Goal: Information Seeking & Learning: Learn about a topic

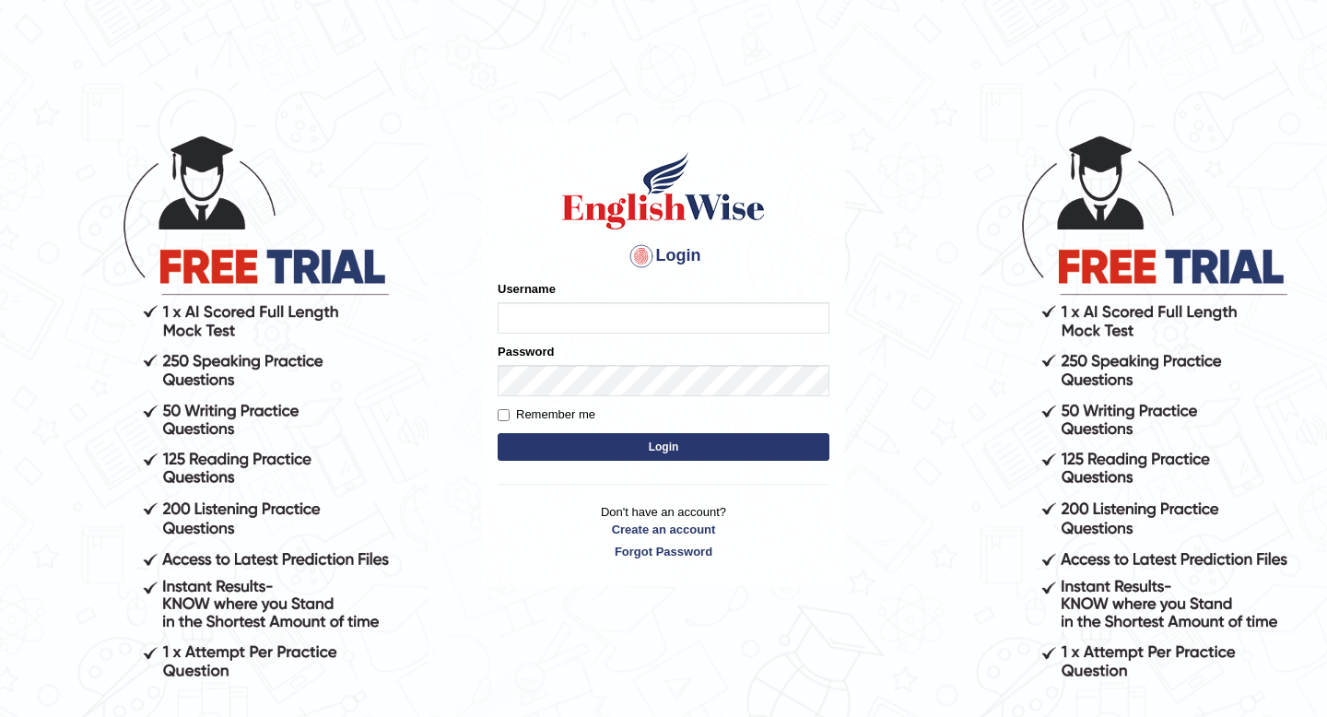
type input "cansu_parramatta"
click at [615, 434] on button "Login" at bounding box center [664, 447] width 332 height 28
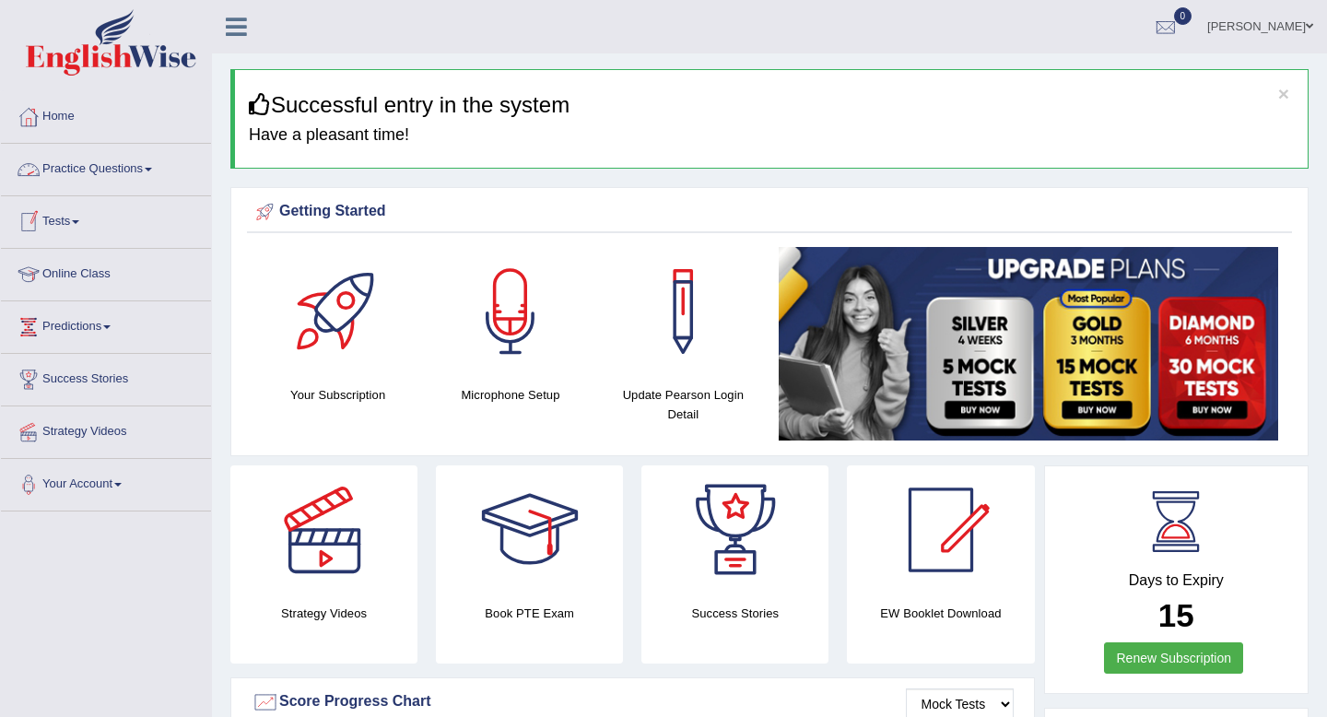
click at [115, 171] on link "Practice Questions" at bounding box center [106, 167] width 210 height 46
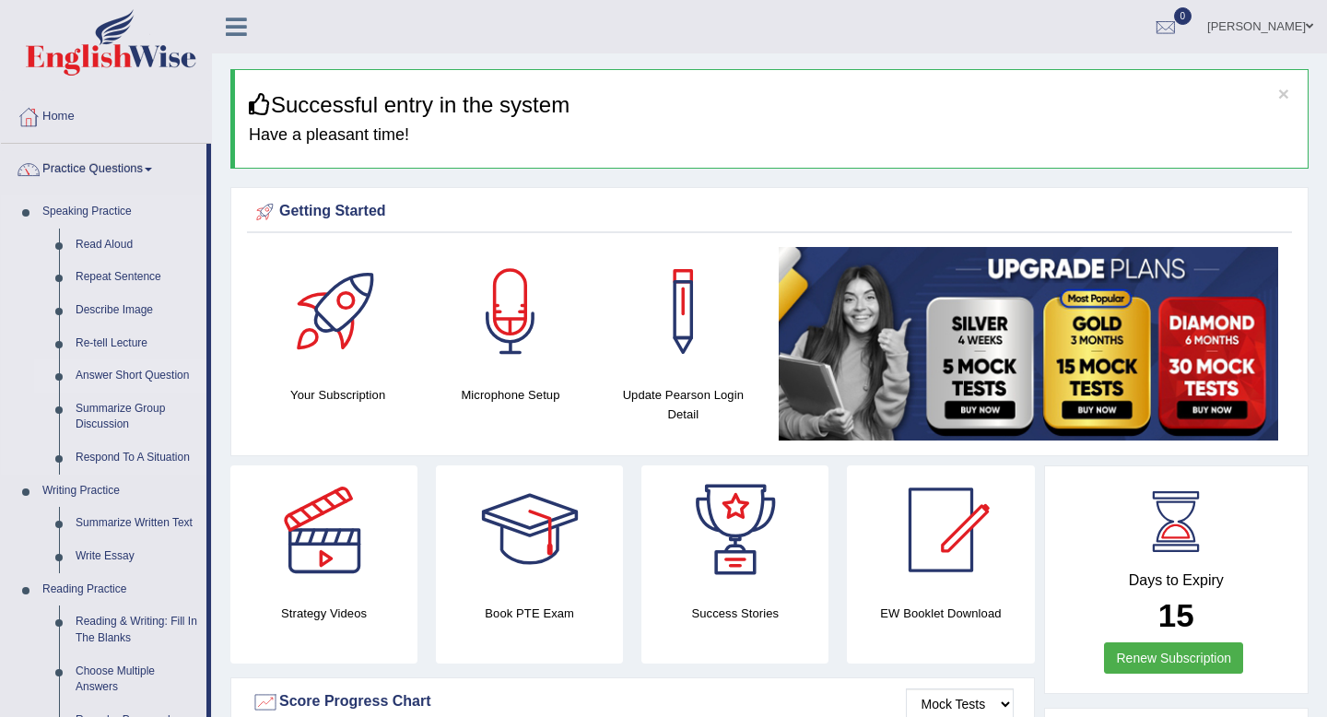
click at [103, 373] on link "Answer Short Question" at bounding box center [136, 375] width 139 height 33
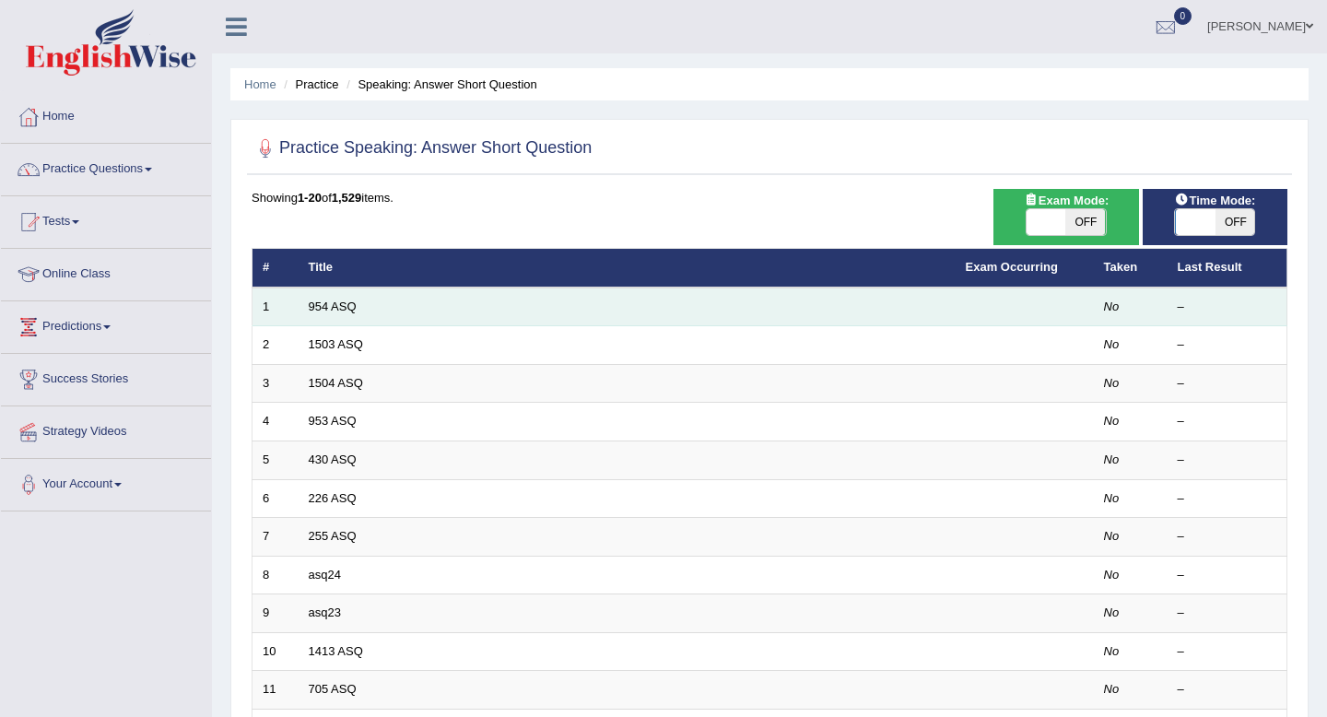
click at [358, 305] on td "954 ASQ" at bounding box center [627, 307] width 657 height 39
click at [312, 300] on link "954 ASQ" at bounding box center [333, 307] width 48 height 14
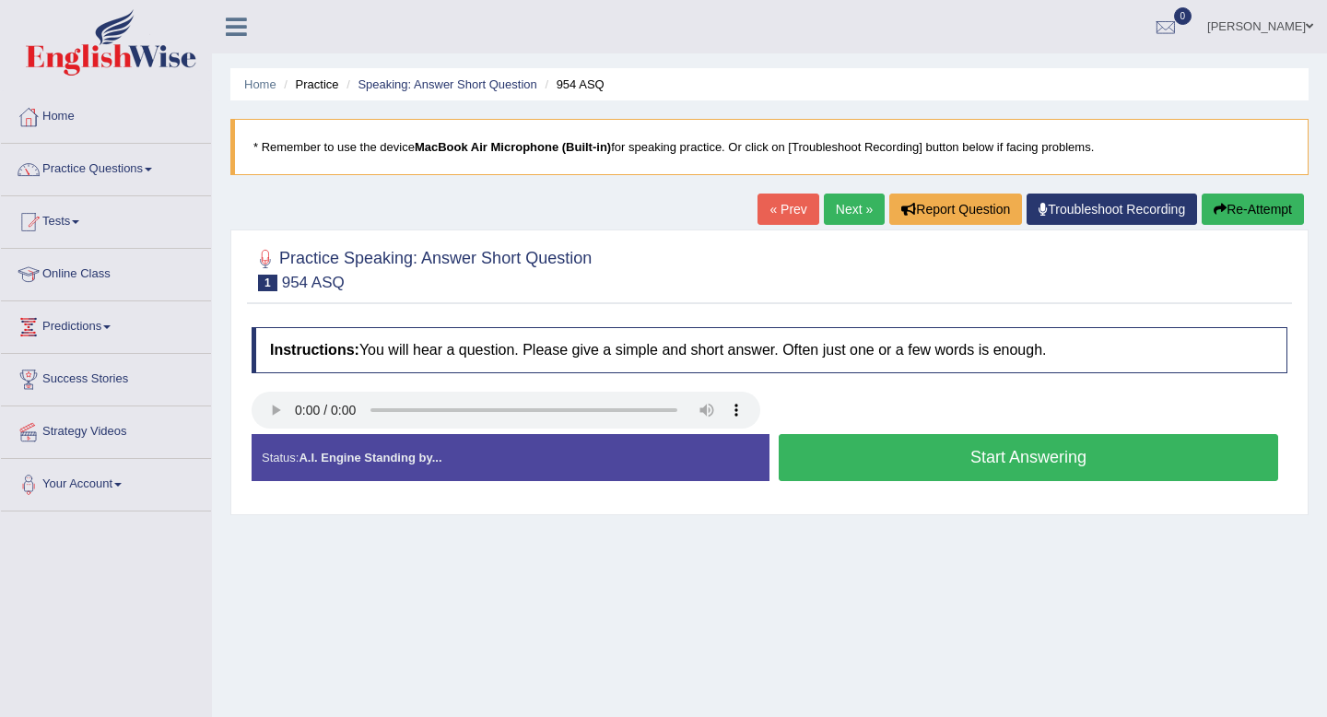
click at [988, 461] on button "Start Answering" at bounding box center [1029, 457] width 500 height 47
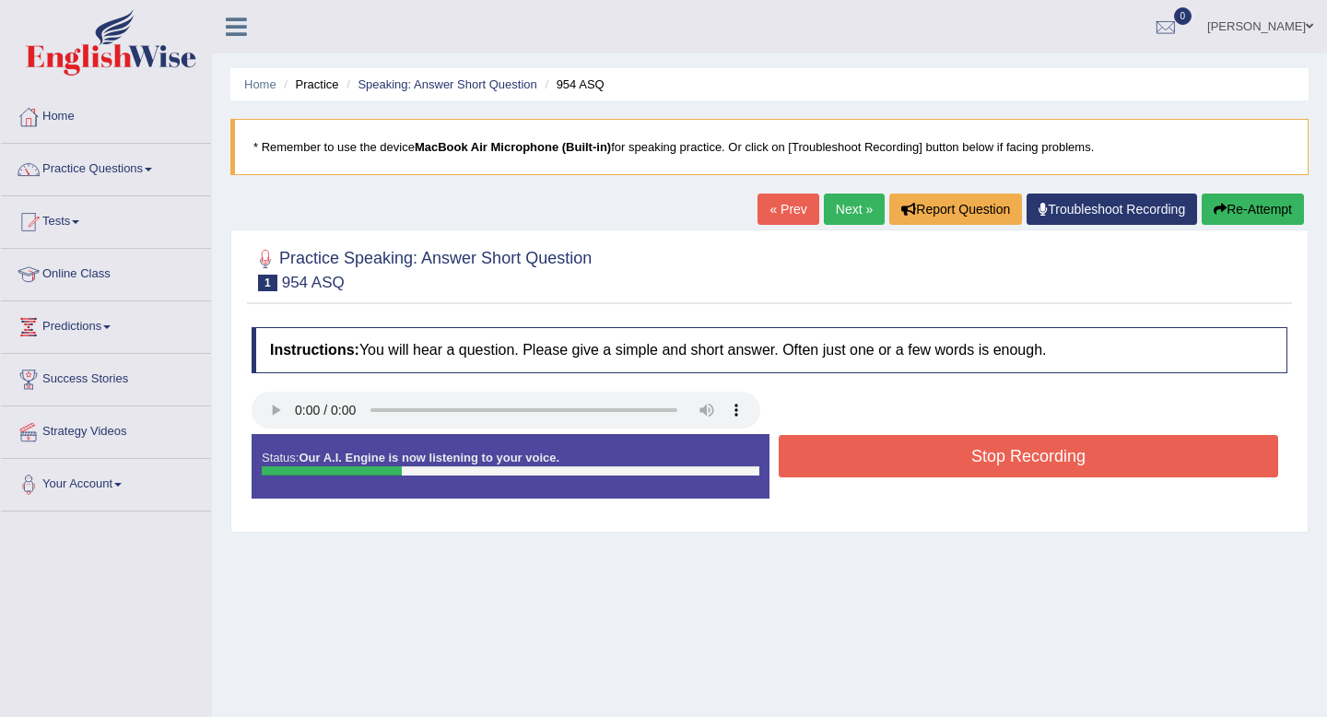
click at [988, 461] on button "Stop Recording" at bounding box center [1029, 456] width 500 height 42
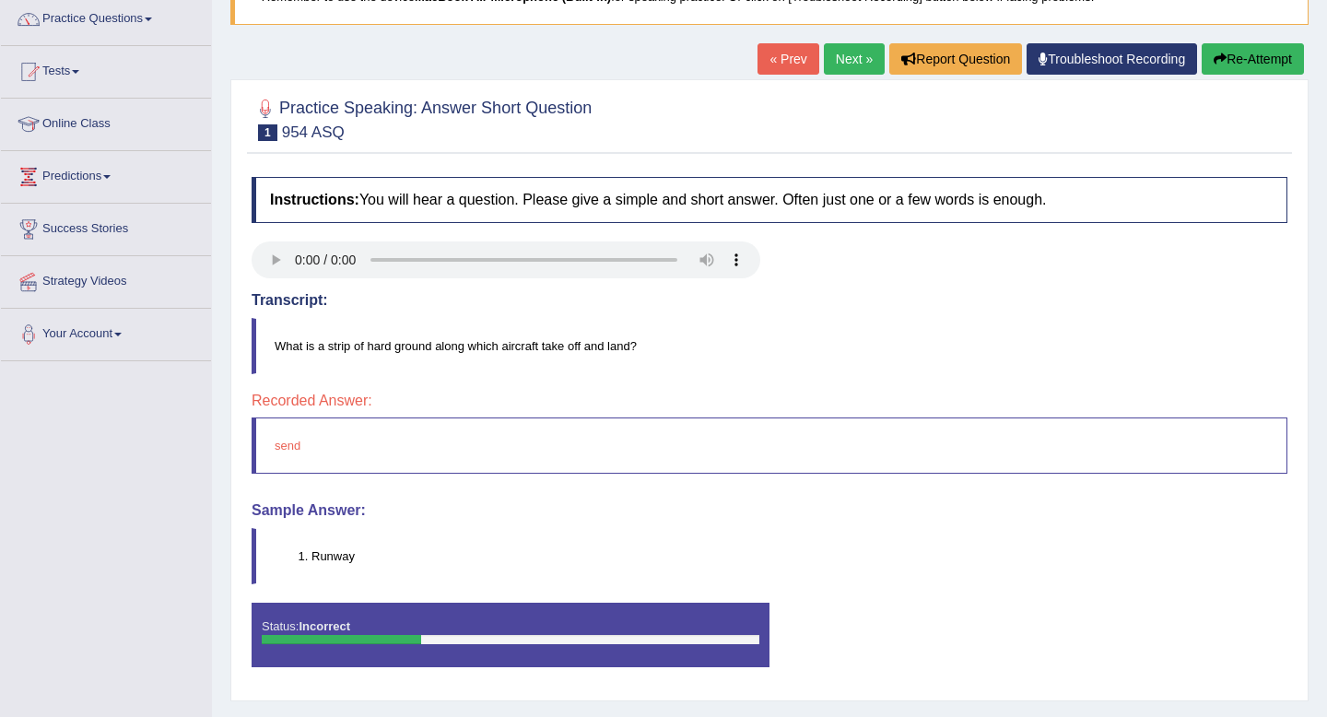
scroll to position [154, 0]
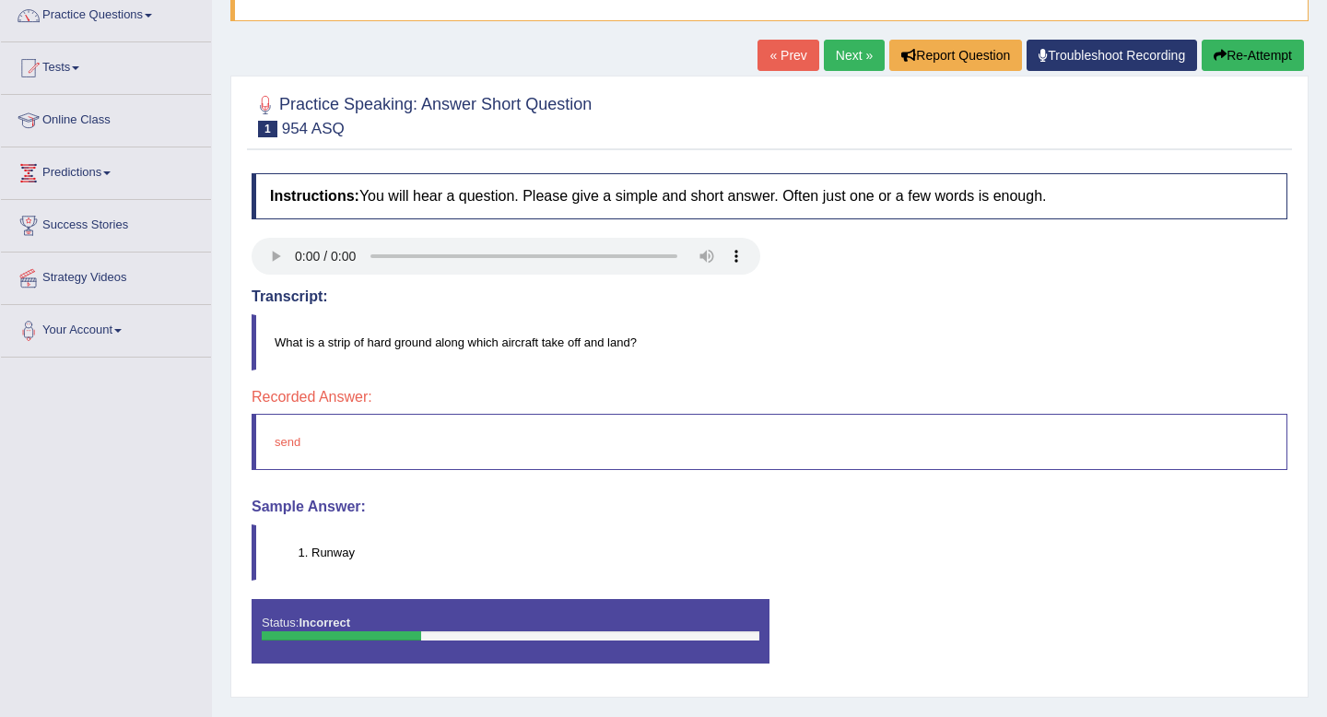
click at [361, 566] on blockquote "Runway" at bounding box center [770, 552] width 1036 height 56
drag, startPoint x: 361, startPoint y: 566, endPoint x: 314, endPoint y: 548, distance: 50.2
click at [314, 548] on blockquote "Runway" at bounding box center [770, 552] width 1036 height 56
click at [830, 41] on link "Next »" at bounding box center [854, 55] width 61 height 31
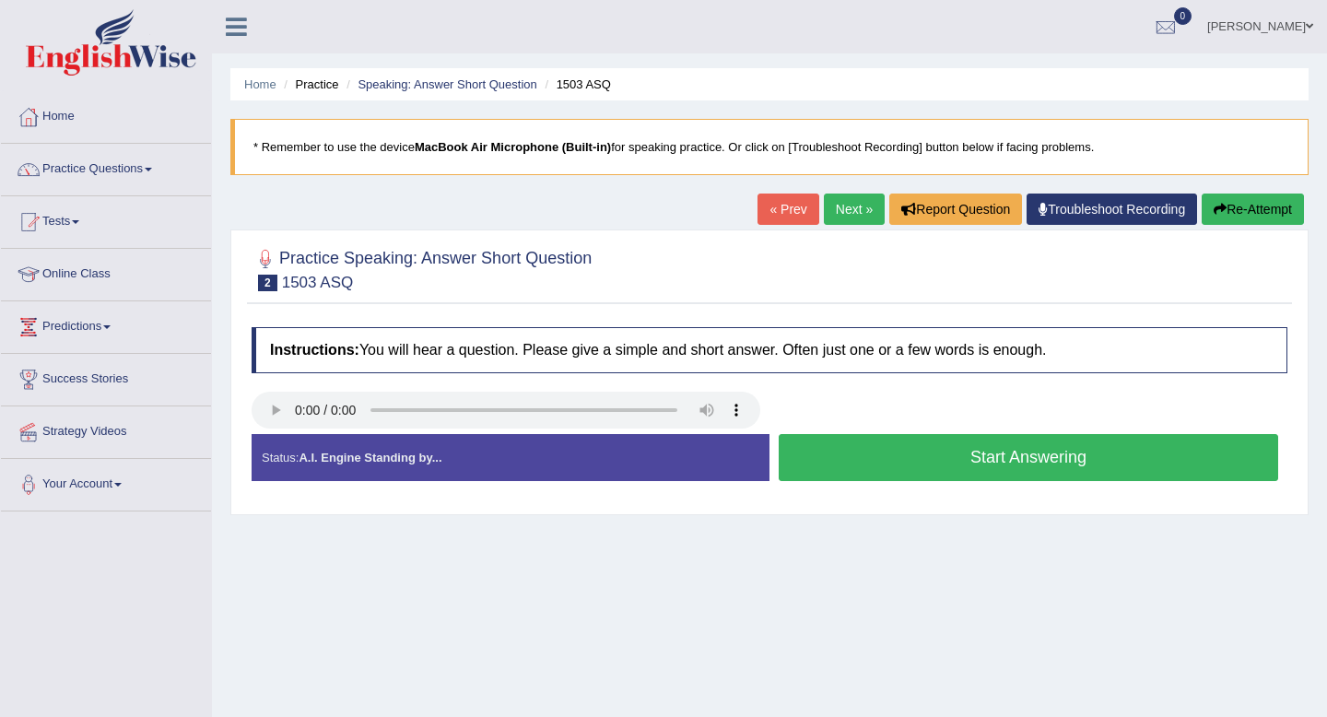
click at [987, 462] on button "Start Answering" at bounding box center [1029, 457] width 500 height 47
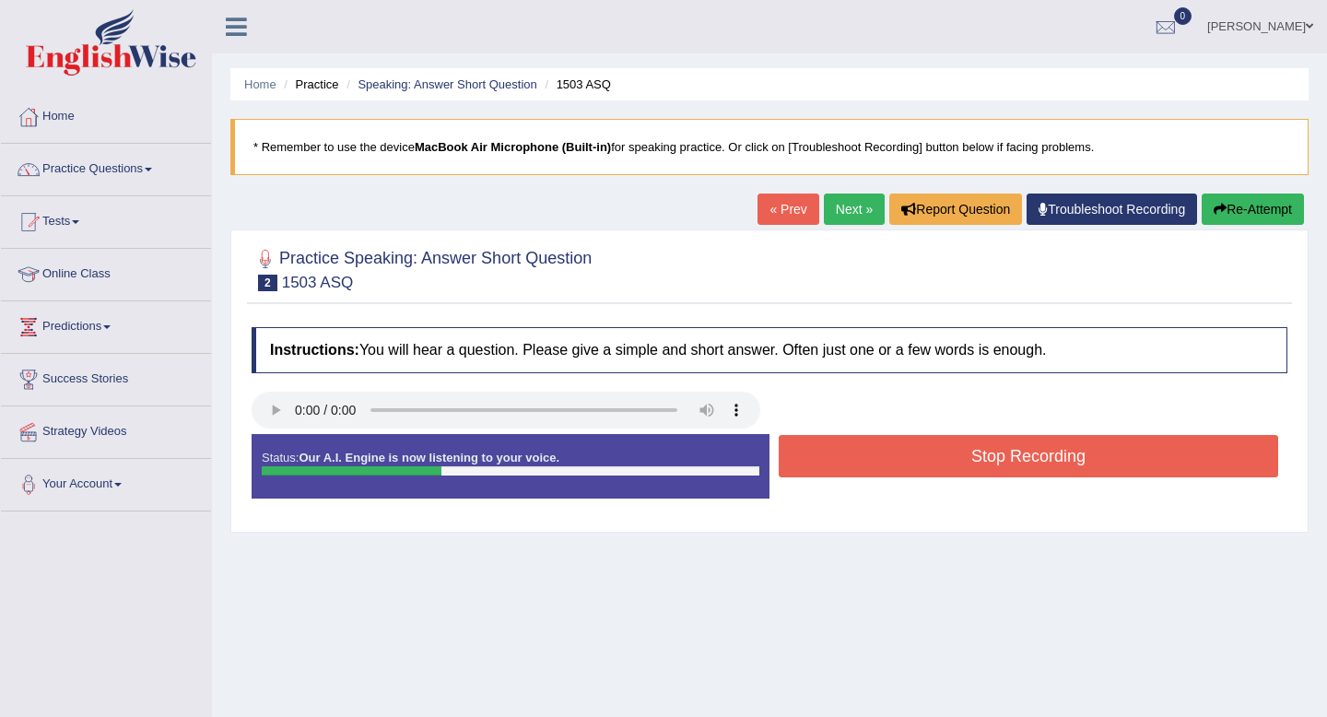
click at [987, 462] on button "Stop Recording" at bounding box center [1029, 456] width 500 height 42
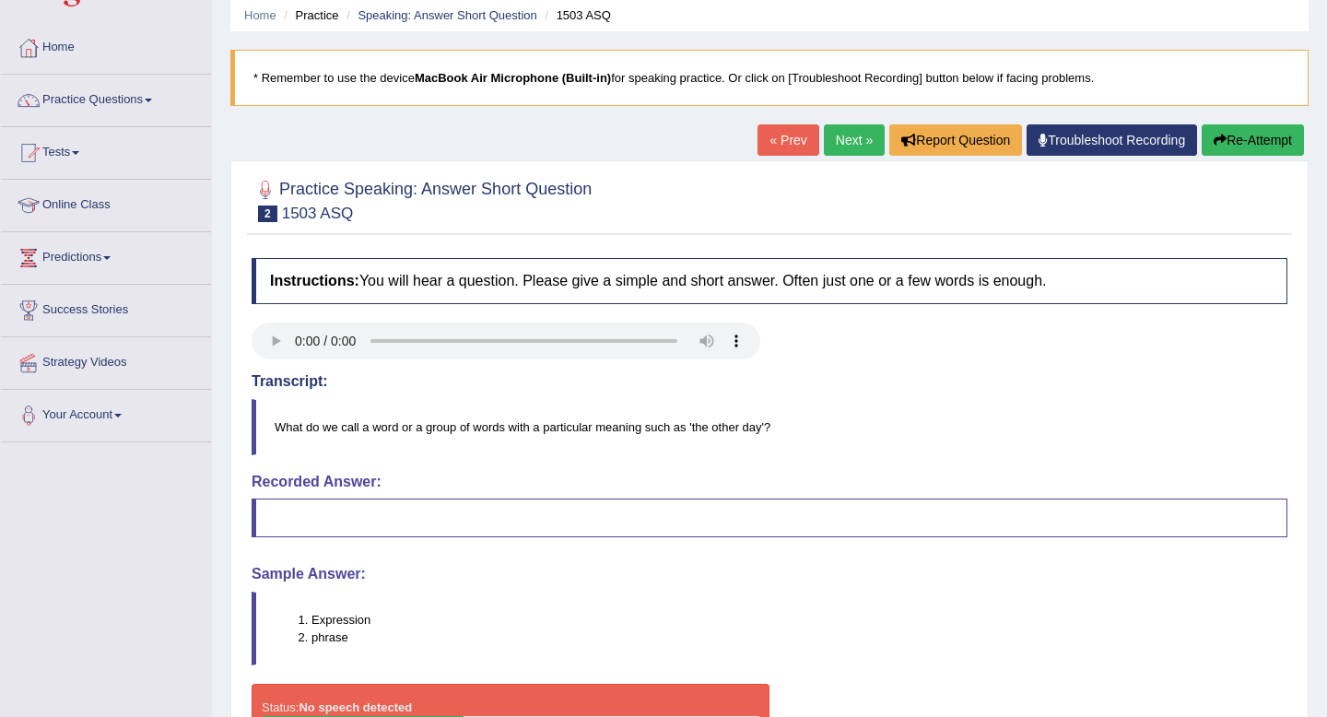
scroll to position [70, 0]
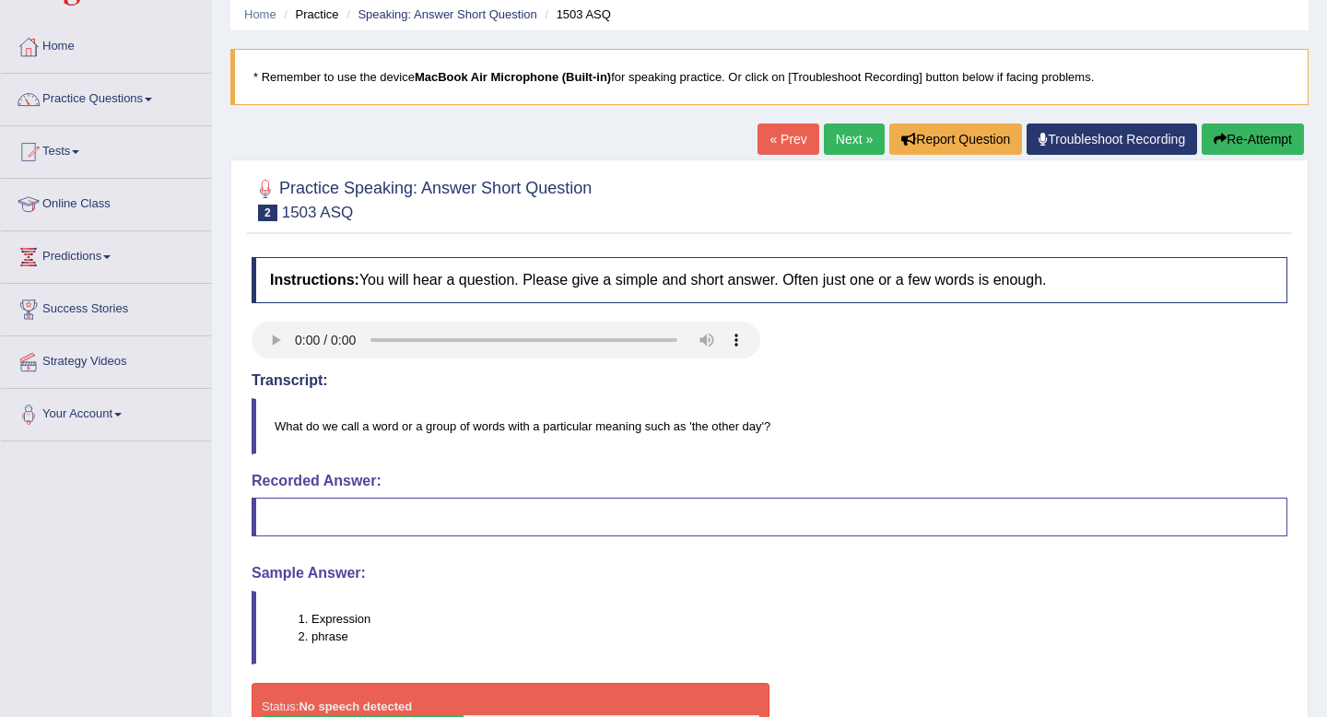
drag, startPoint x: 324, startPoint y: 618, endPoint x: 397, endPoint y: 619, distance: 72.8
click at [397, 619] on li "Expression" at bounding box center [799, 619] width 975 height 18
click at [388, 638] on li "phrase" at bounding box center [799, 637] width 975 height 18
click at [838, 134] on link "Next »" at bounding box center [854, 139] width 61 height 31
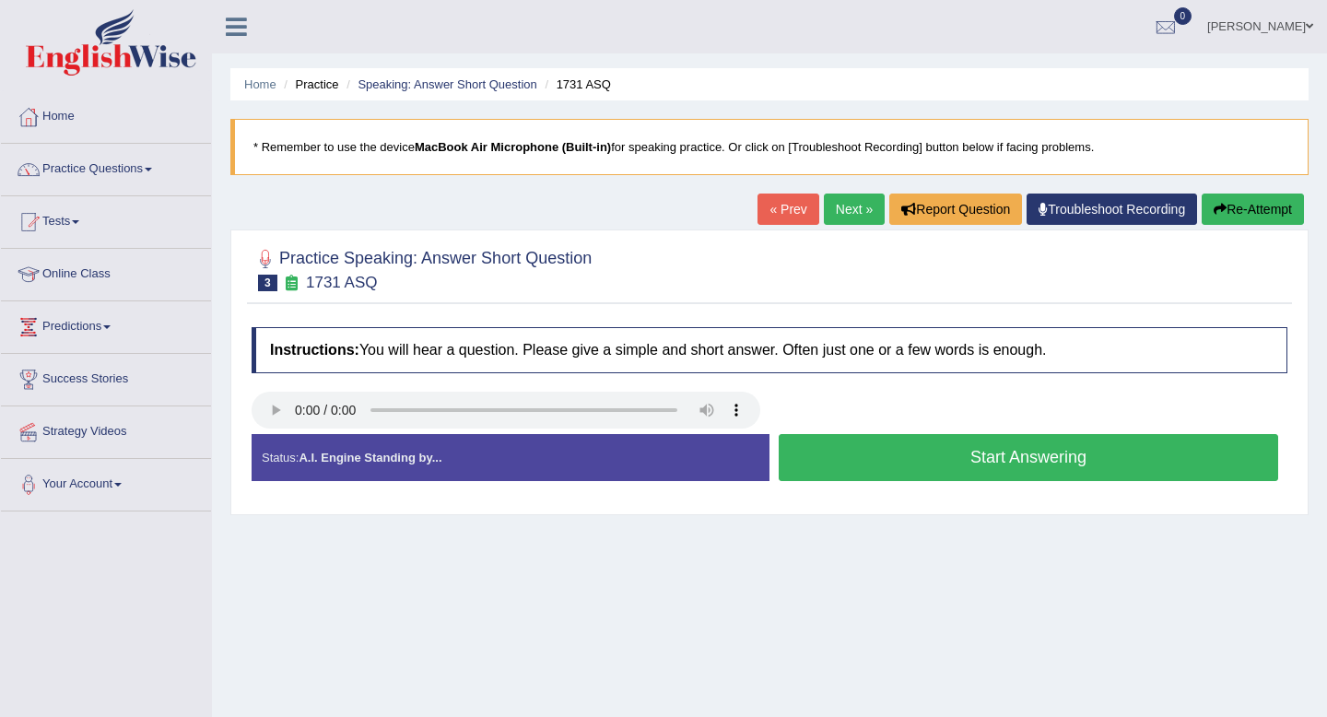
click at [843, 465] on button "Start Answering" at bounding box center [1029, 457] width 500 height 47
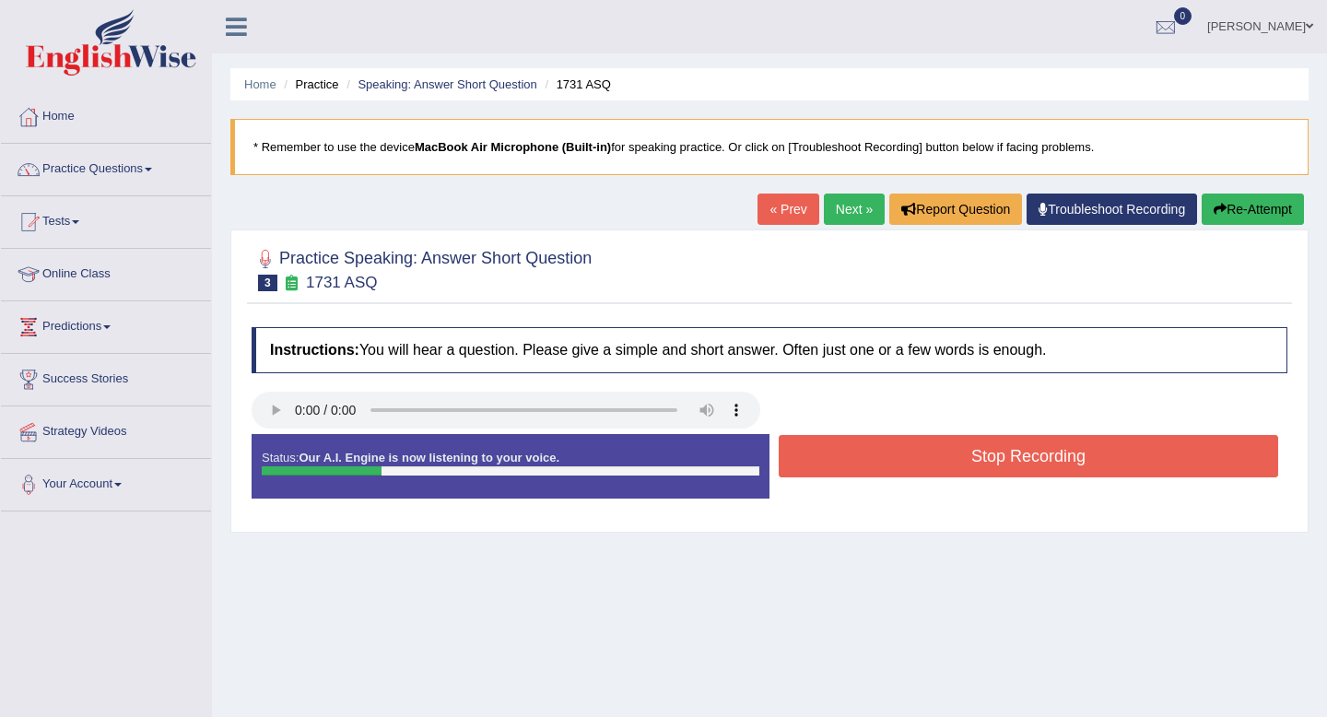
click at [843, 465] on button "Stop Recording" at bounding box center [1029, 456] width 500 height 42
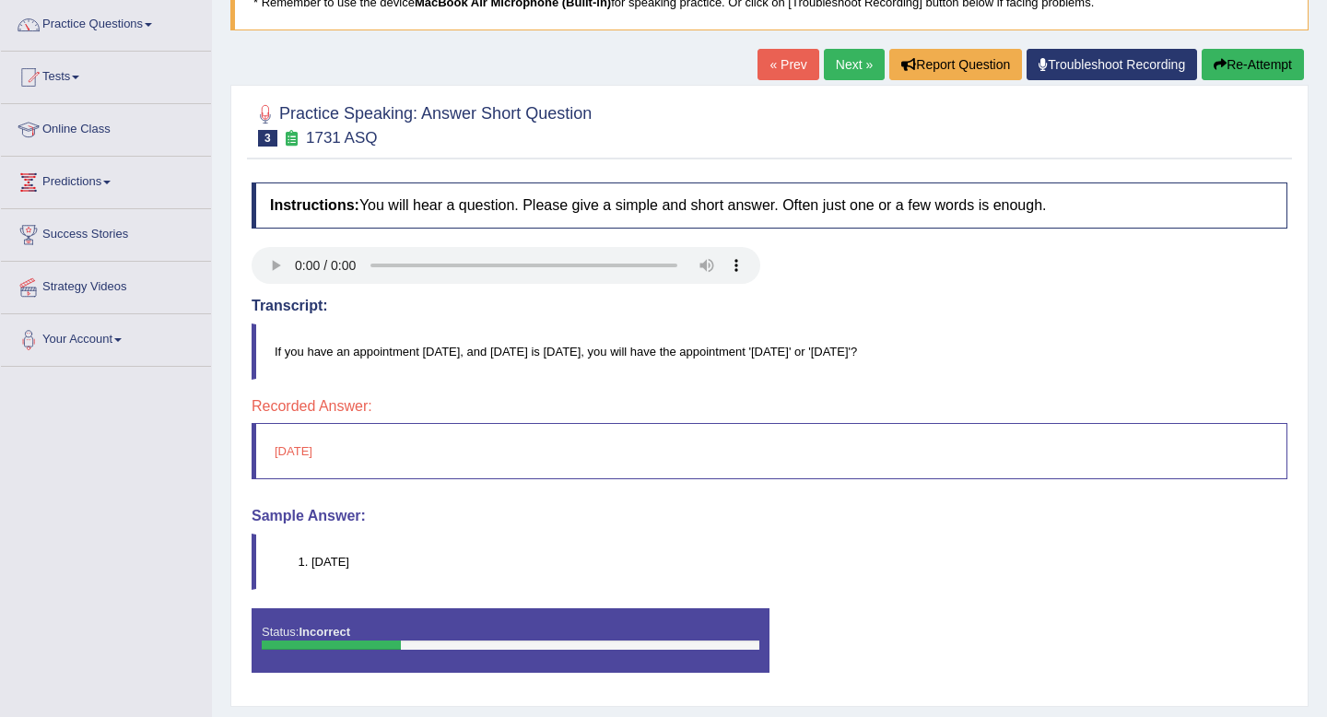
scroll to position [153, 0]
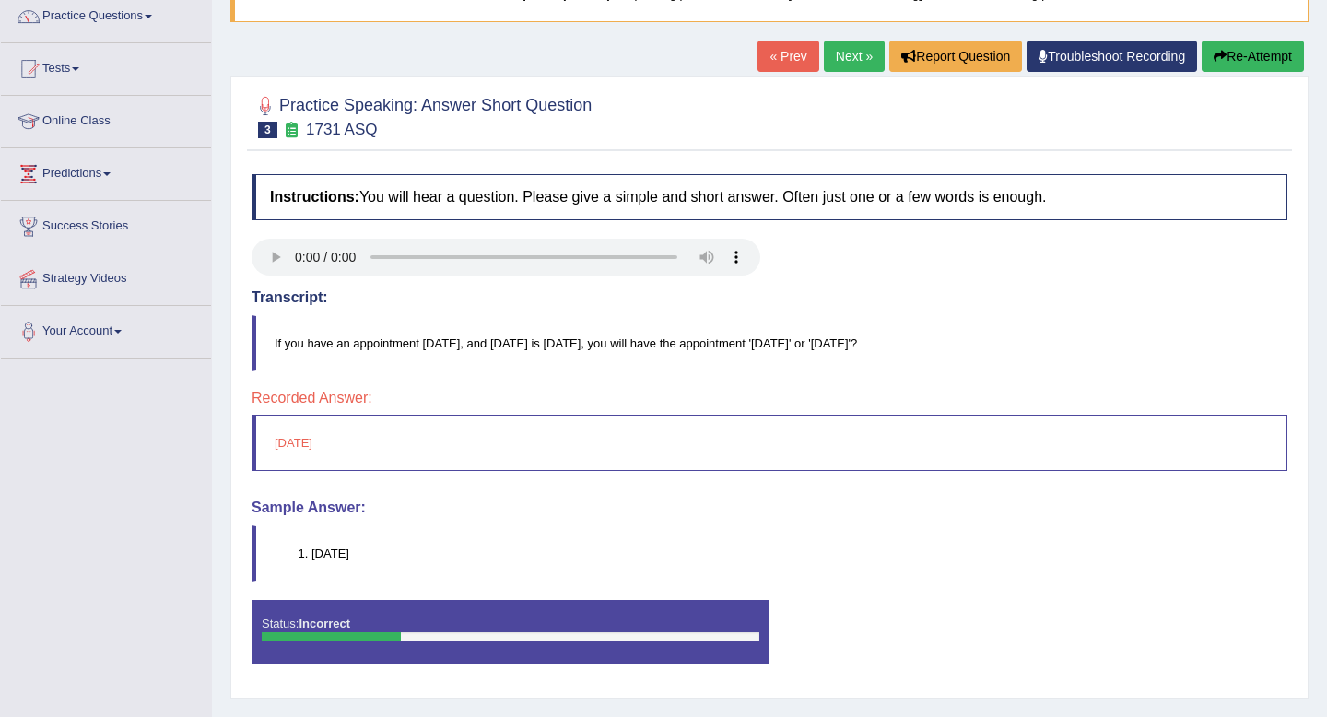
click at [859, 57] on link "Next »" at bounding box center [854, 56] width 61 height 31
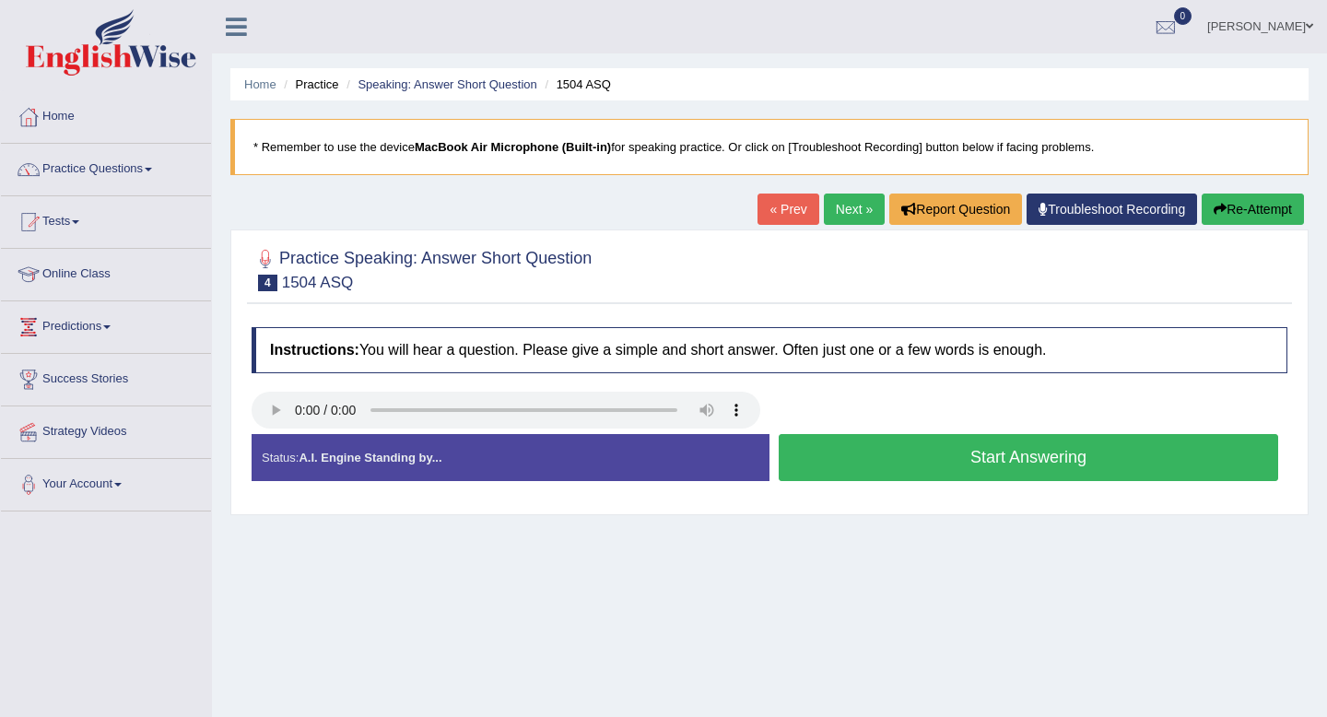
click at [909, 468] on button "Start Answering" at bounding box center [1029, 457] width 500 height 47
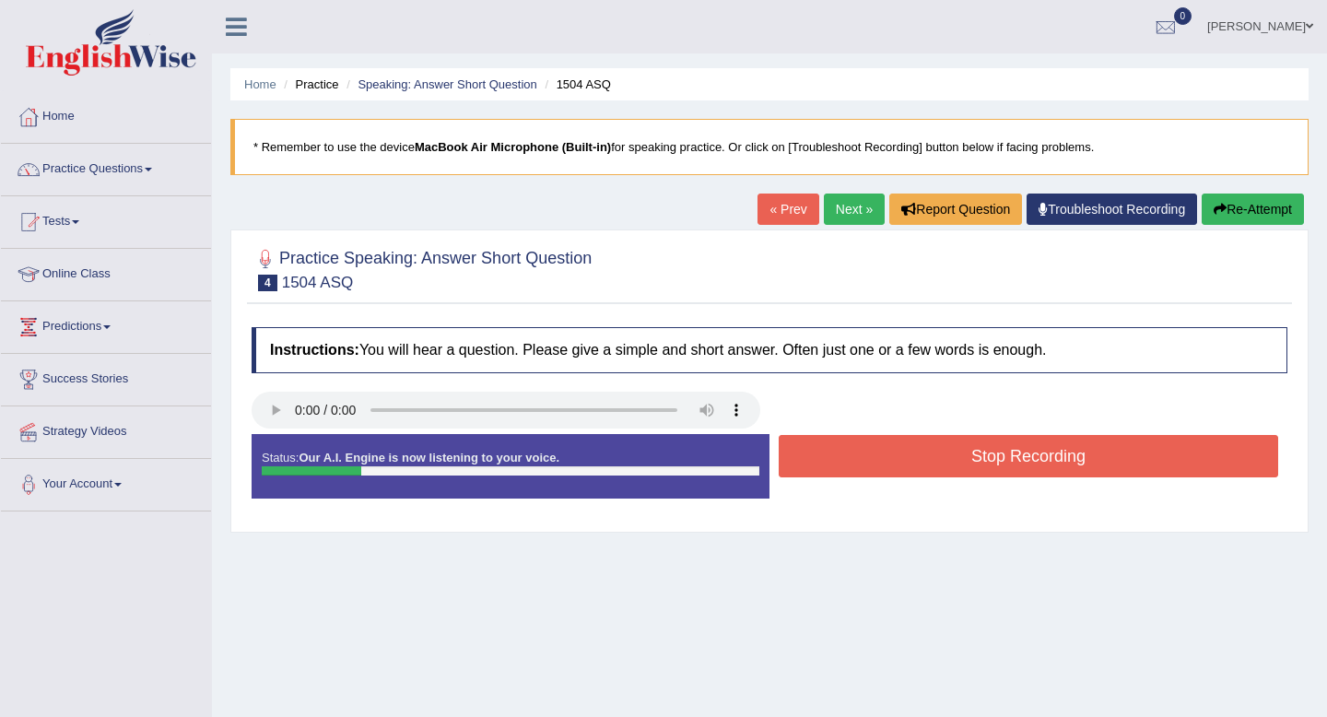
click at [909, 468] on button "Stop Recording" at bounding box center [1029, 456] width 500 height 42
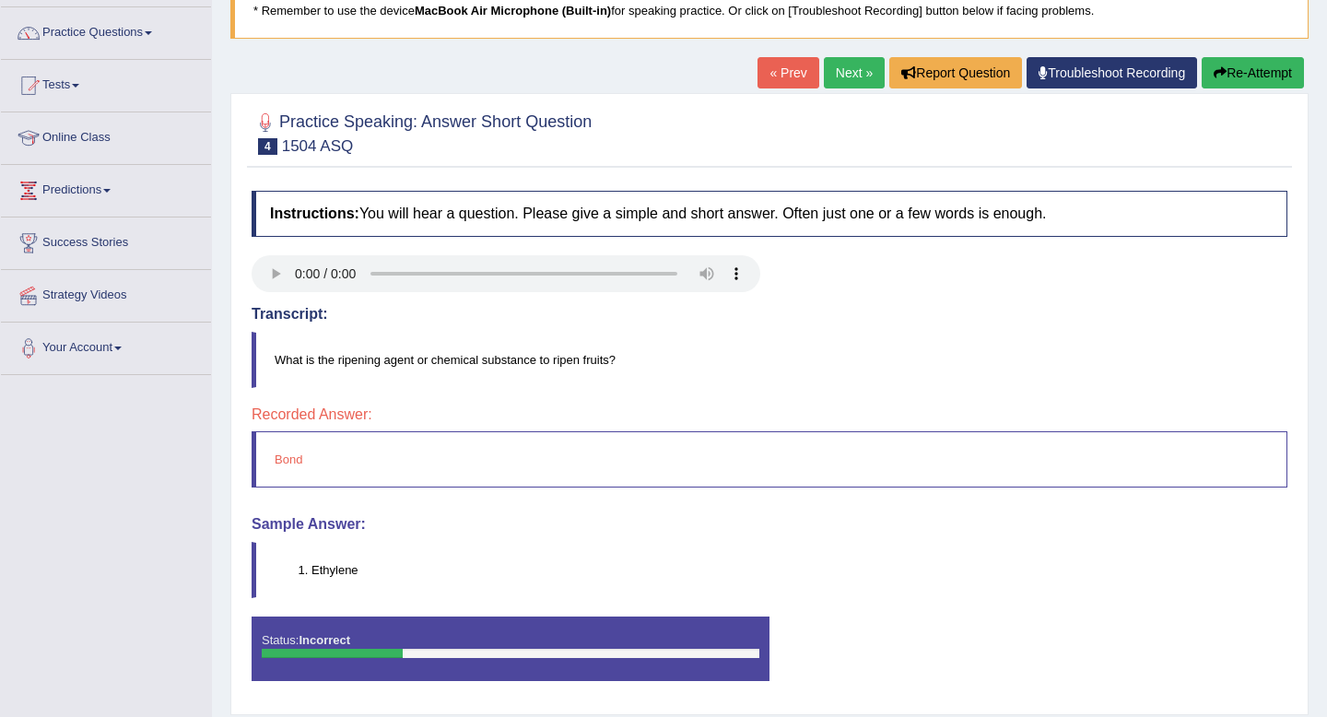
scroll to position [141, 0]
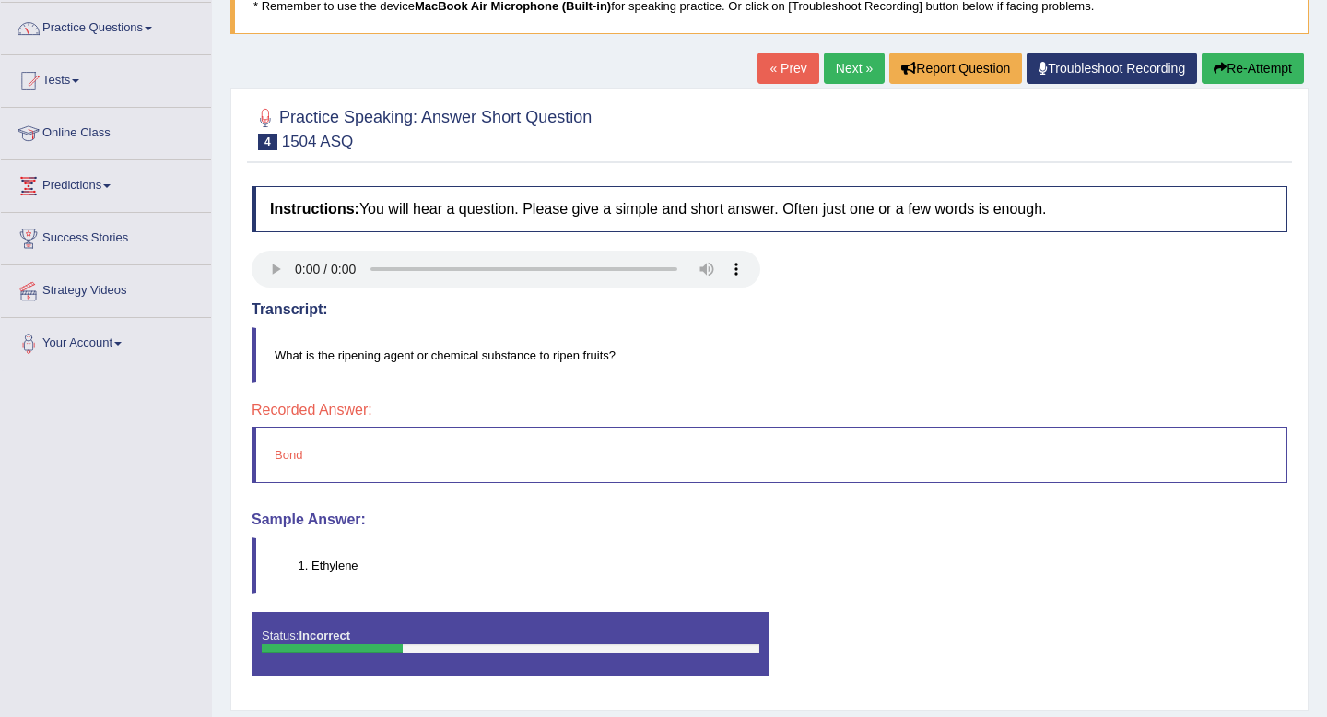
click at [359, 570] on li "Ethylene" at bounding box center [799, 566] width 975 height 18
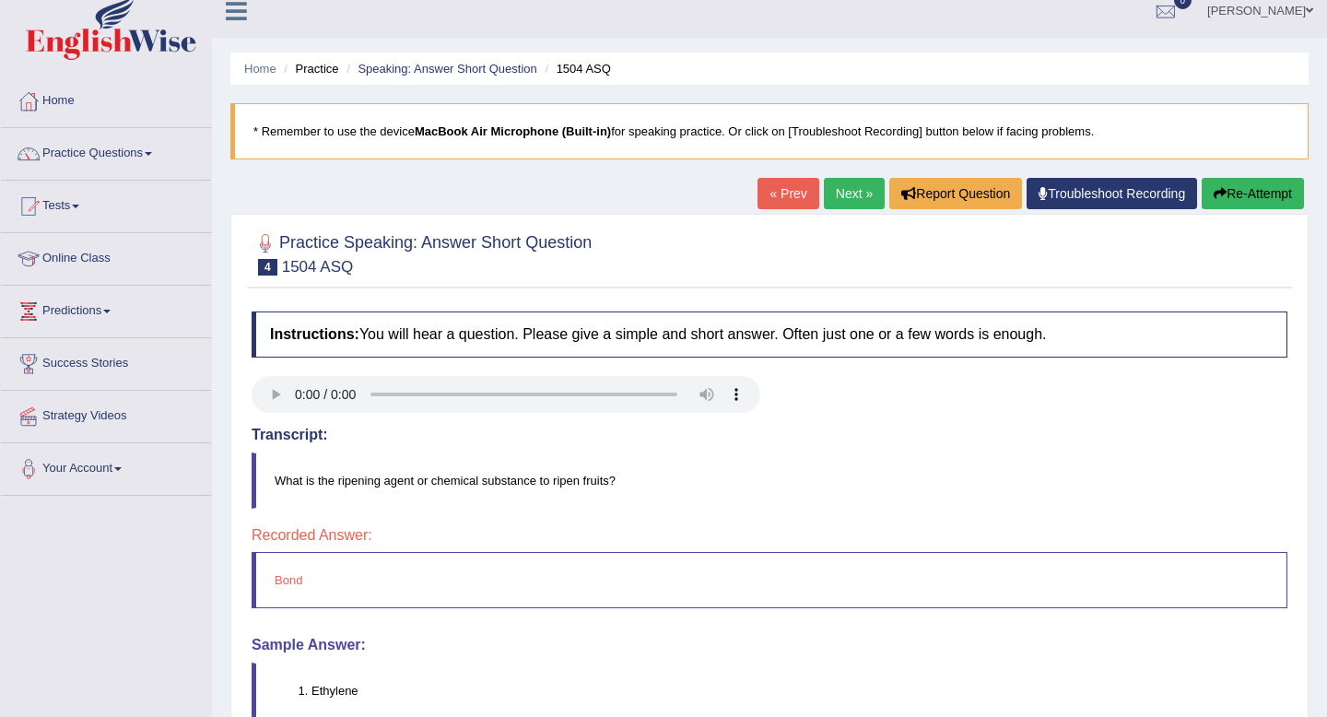
scroll to position [0, 0]
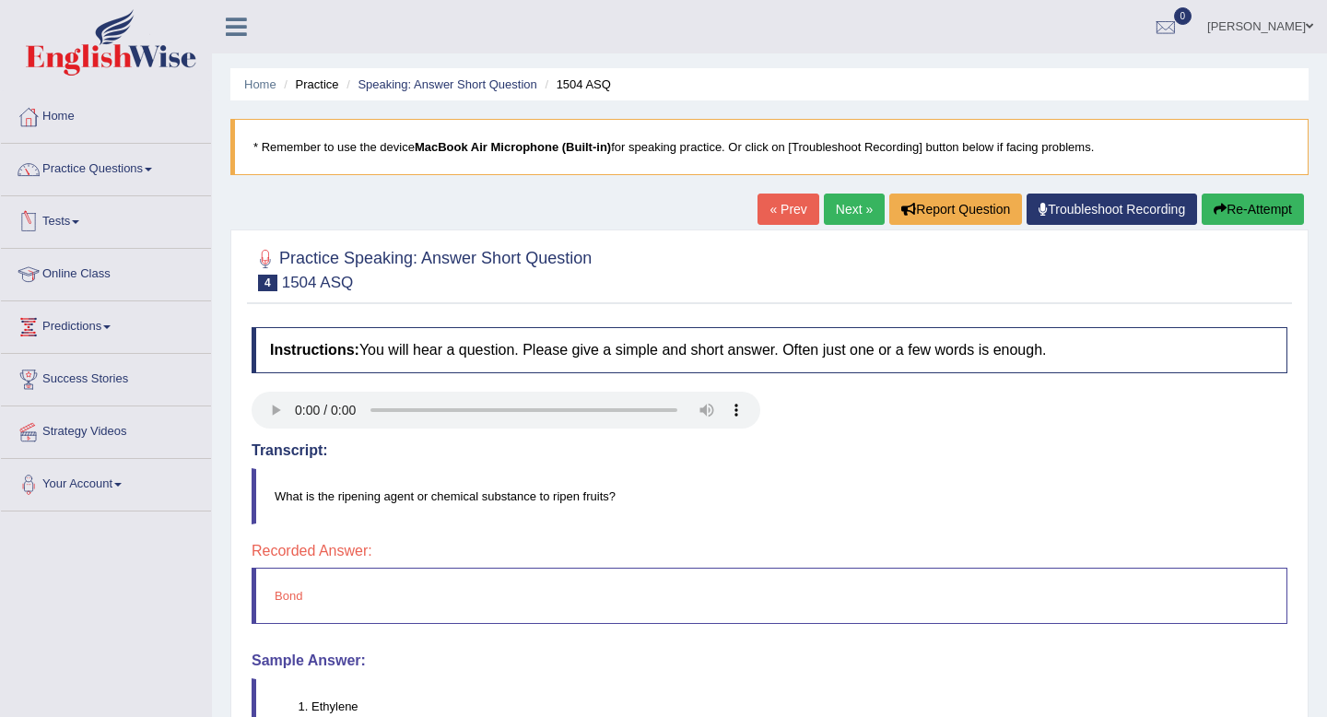
click at [854, 209] on link "Next »" at bounding box center [854, 209] width 61 height 31
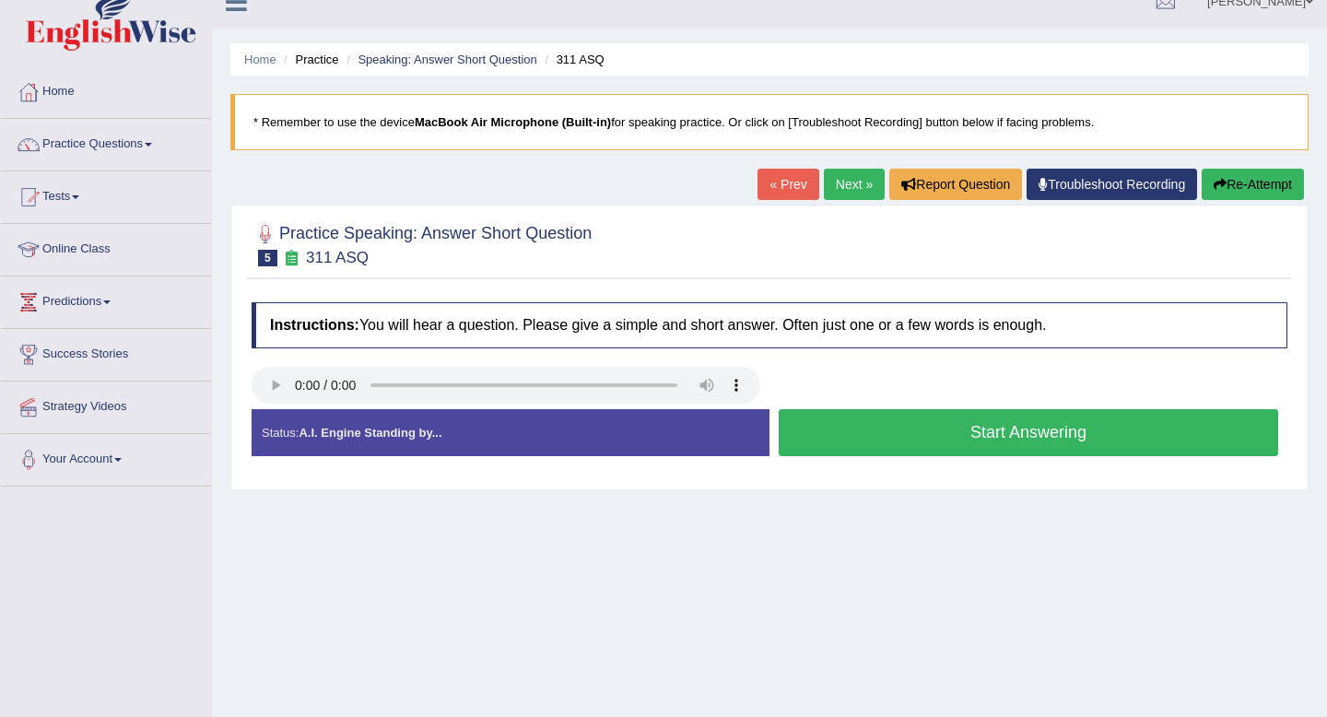
scroll to position [26, 0]
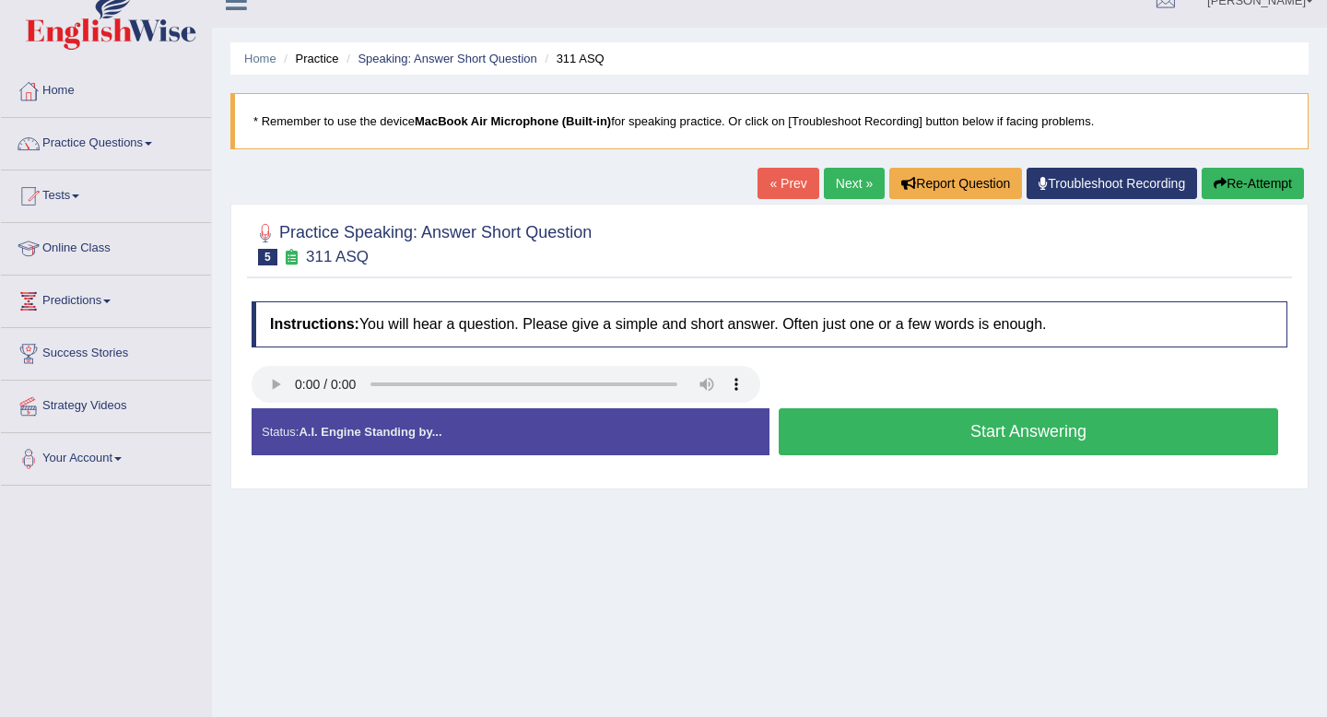
click at [969, 435] on button "Start Answering" at bounding box center [1029, 431] width 500 height 47
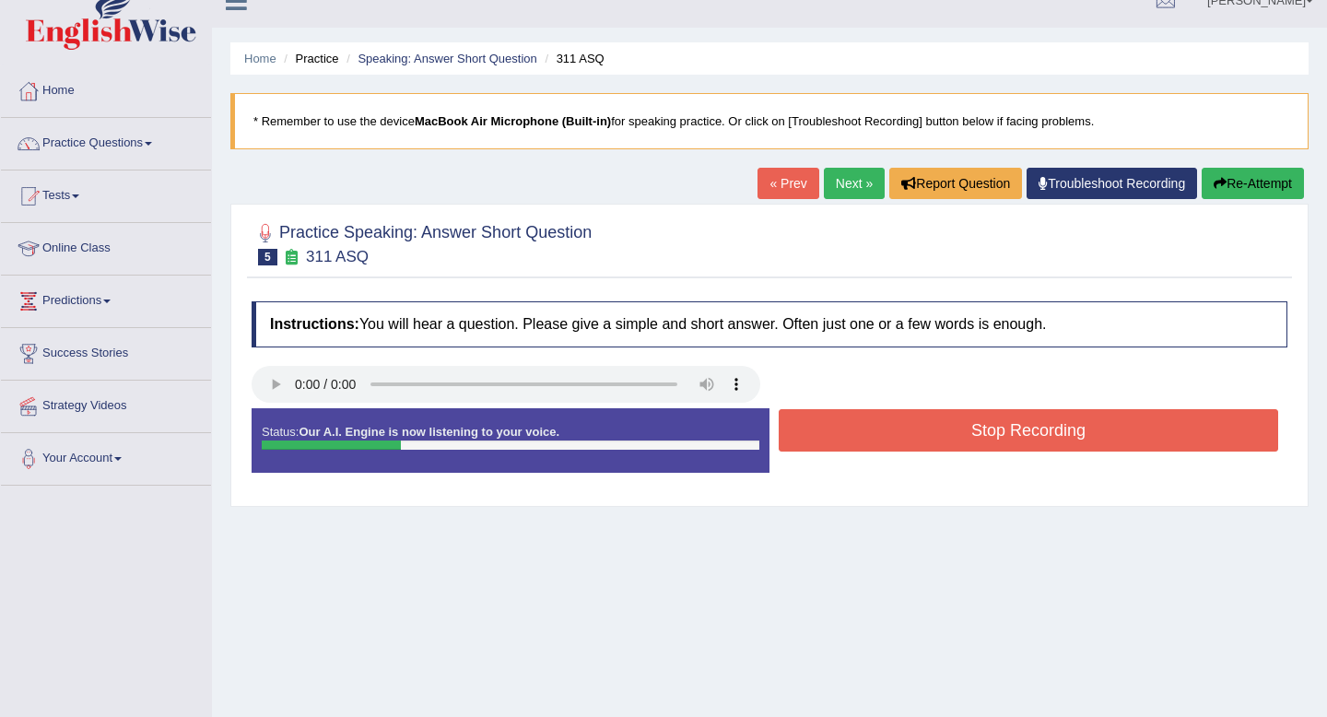
click at [969, 435] on button "Stop Recording" at bounding box center [1029, 430] width 500 height 42
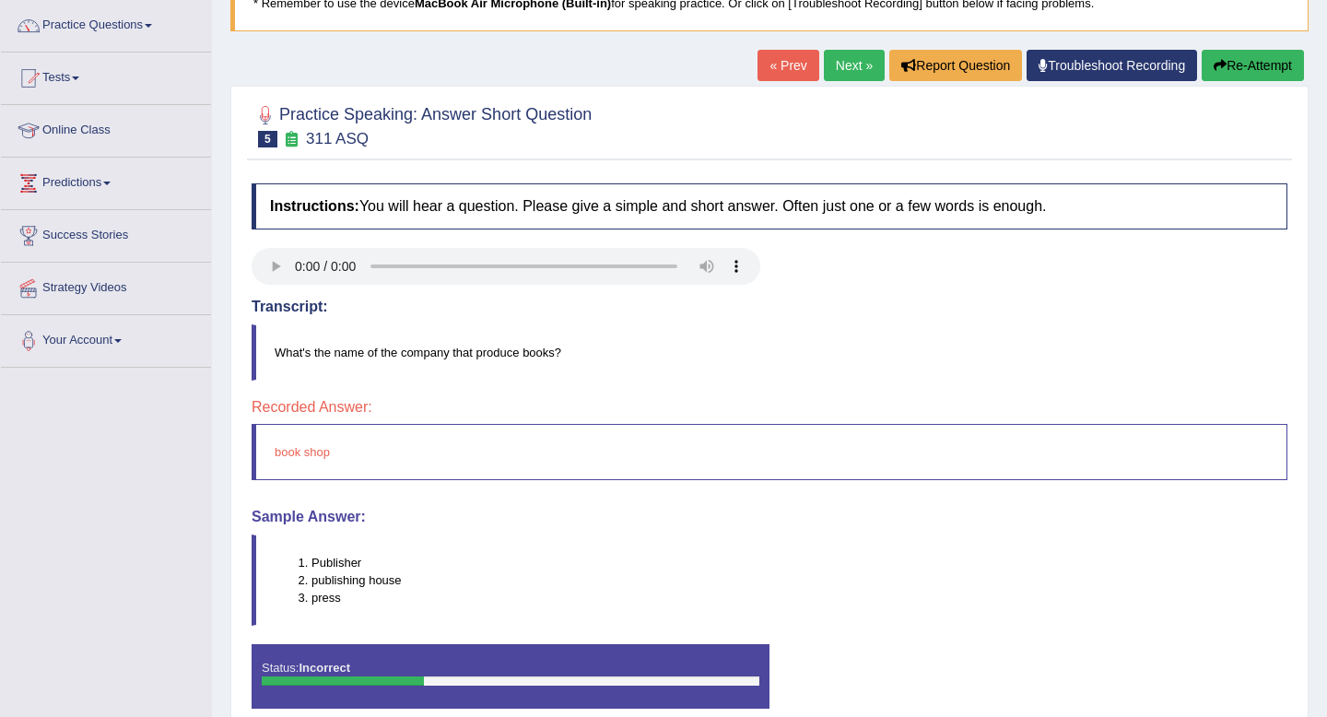
scroll to position [0, 0]
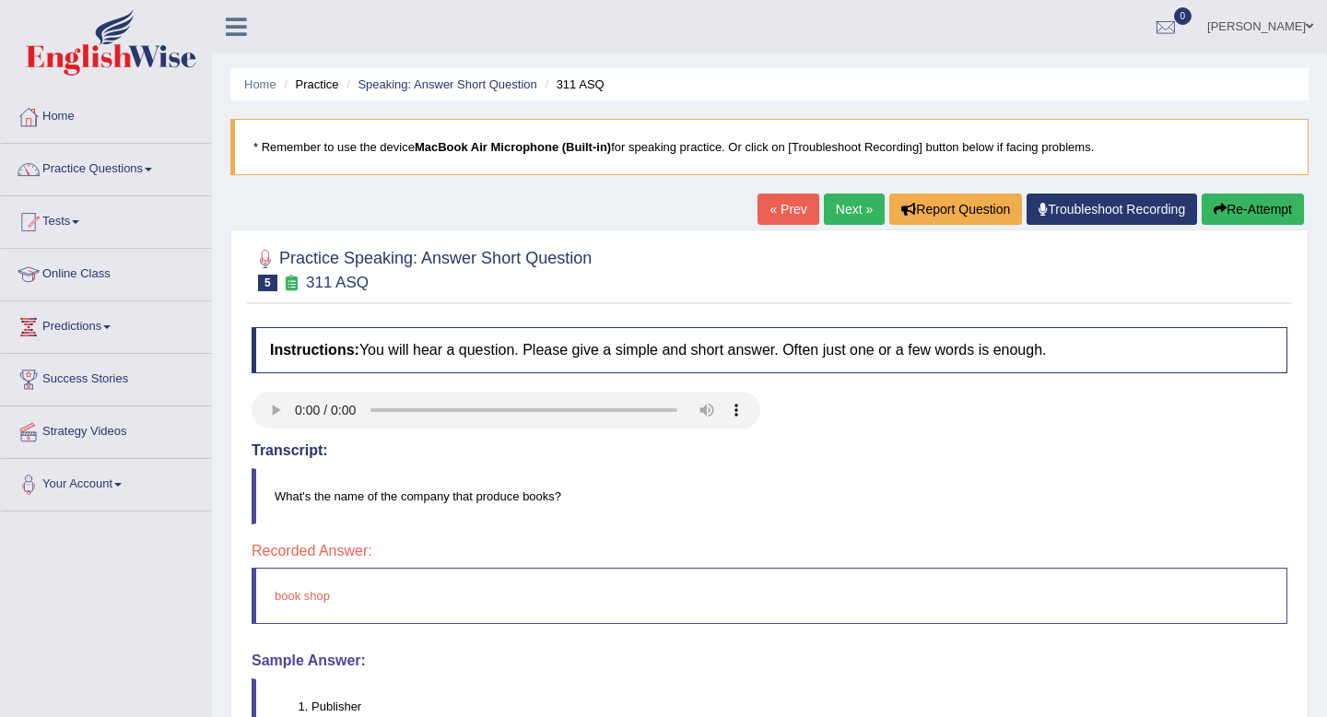
click at [854, 200] on link "Next »" at bounding box center [854, 209] width 61 height 31
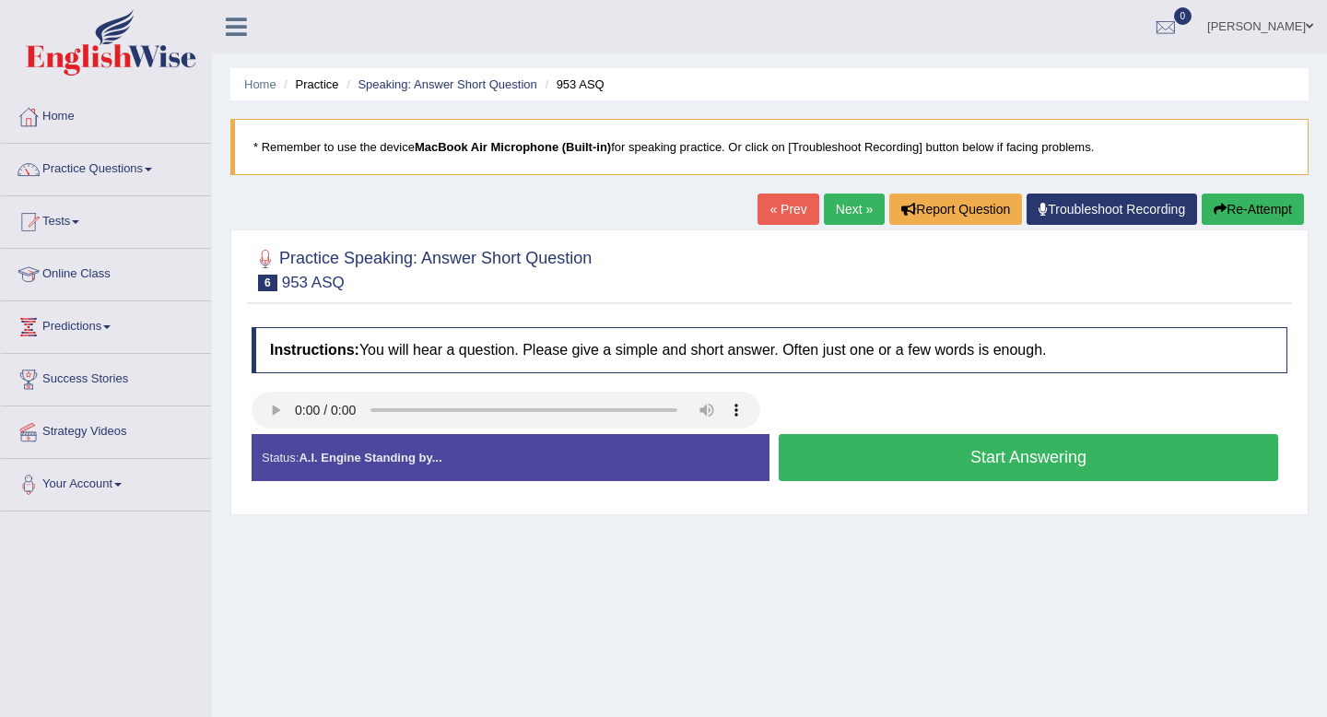
click at [976, 459] on button "Start Answering" at bounding box center [1029, 457] width 500 height 47
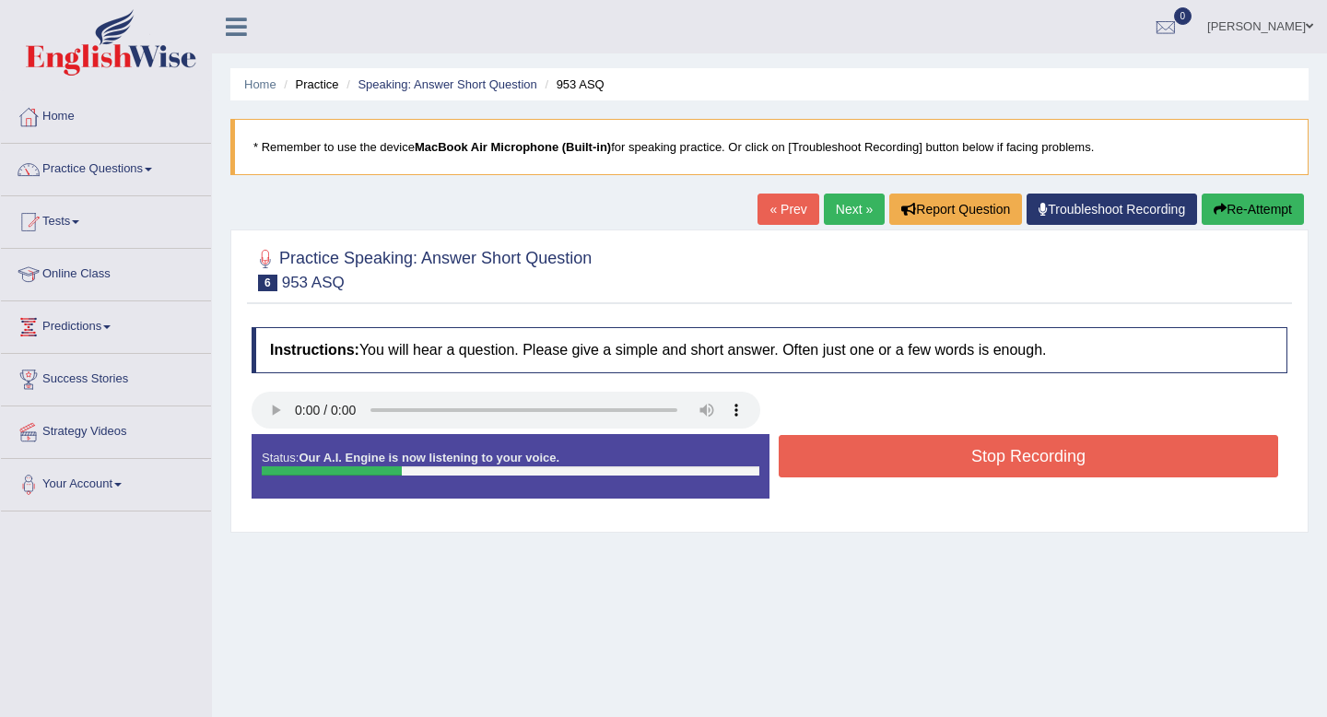
click at [976, 459] on button "Stop Recording" at bounding box center [1029, 456] width 500 height 42
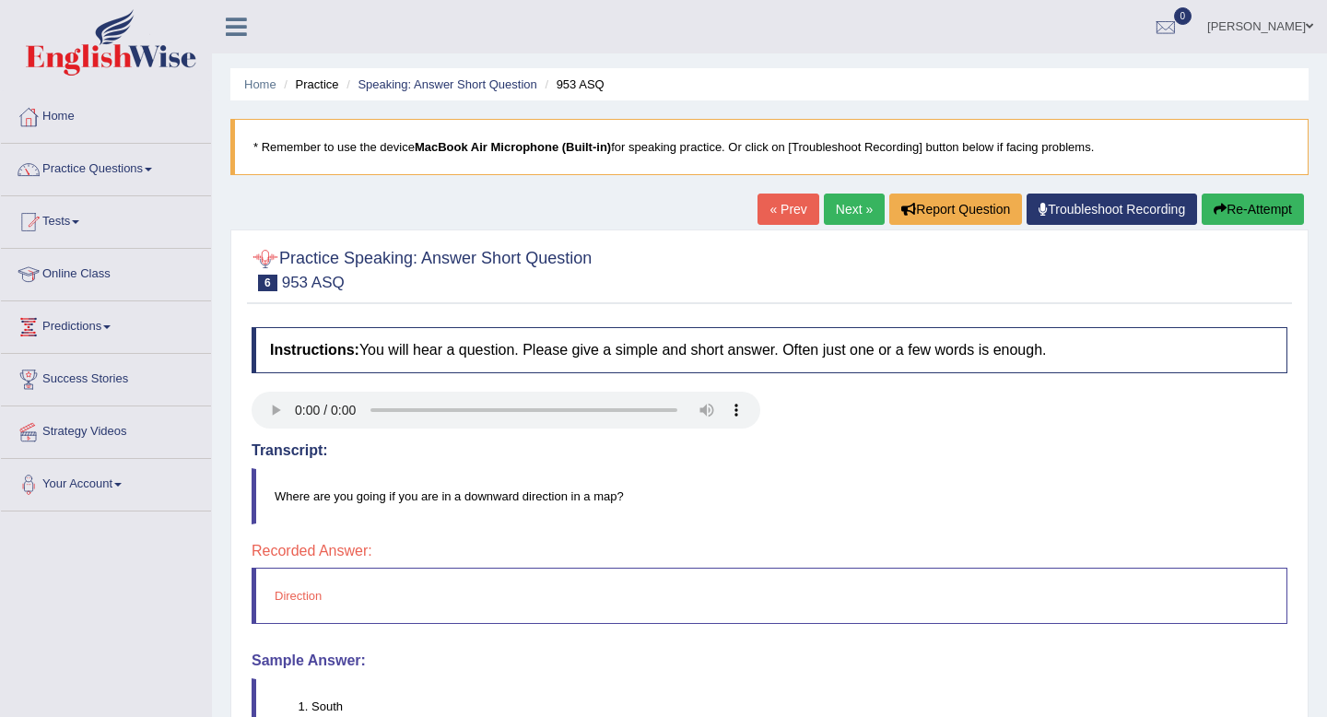
click at [862, 209] on link "Next »" at bounding box center [854, 209] width 61 height 31
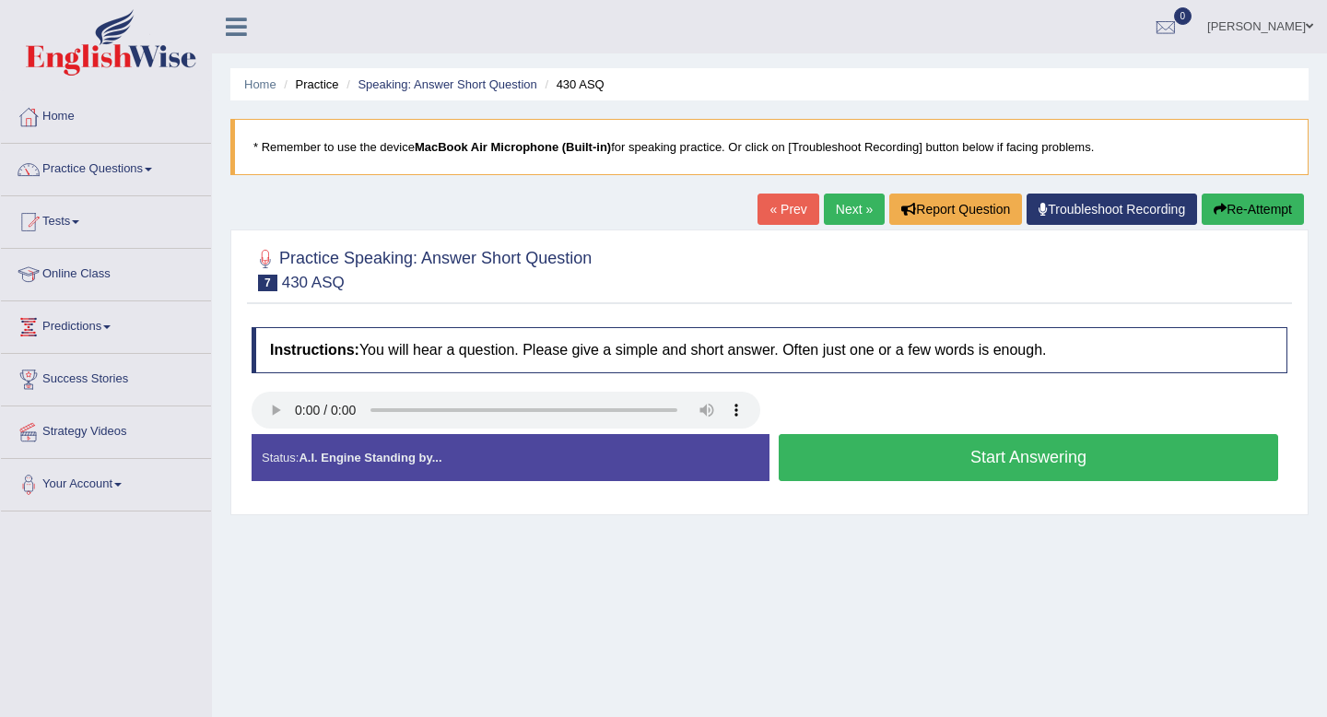
click at [902, 458] on button "Start Answering" at bounding box center [1029, 457] width 500 height 47
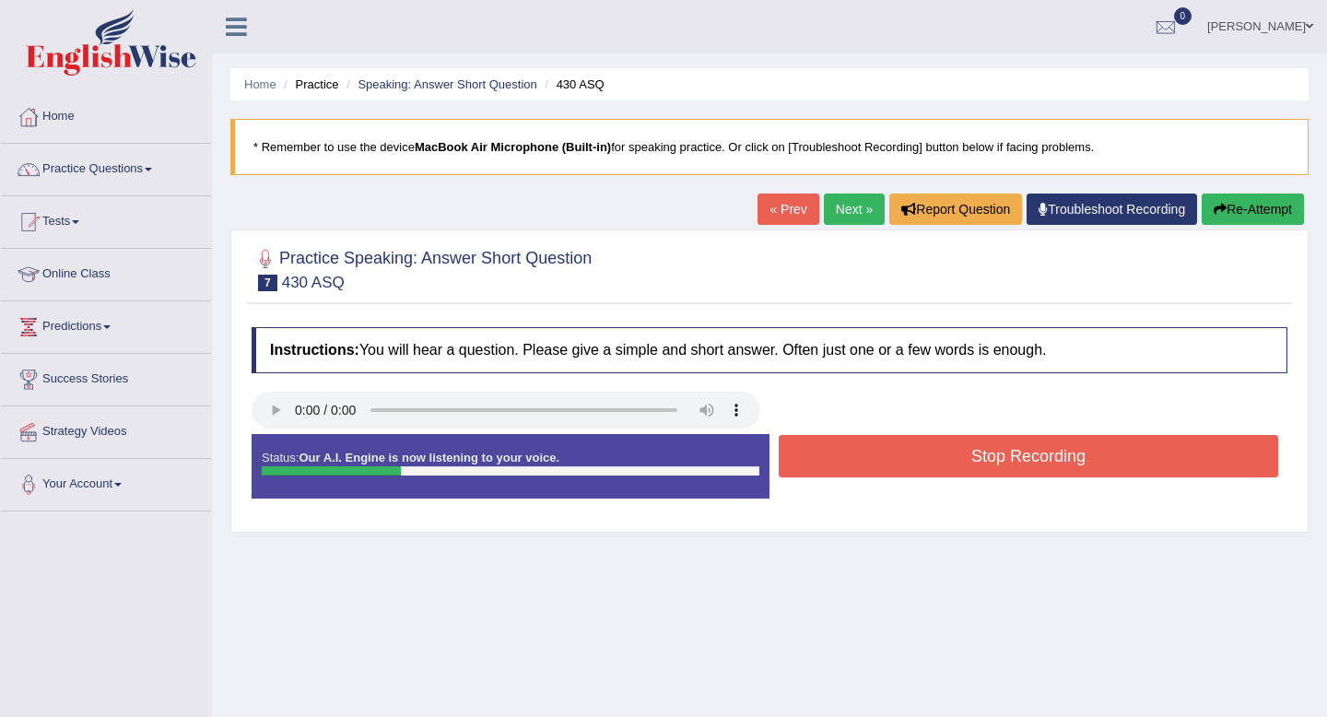
click at [902, 458] on button "Stop Recording" at bounding box center [1029, 456] width 500 height 42
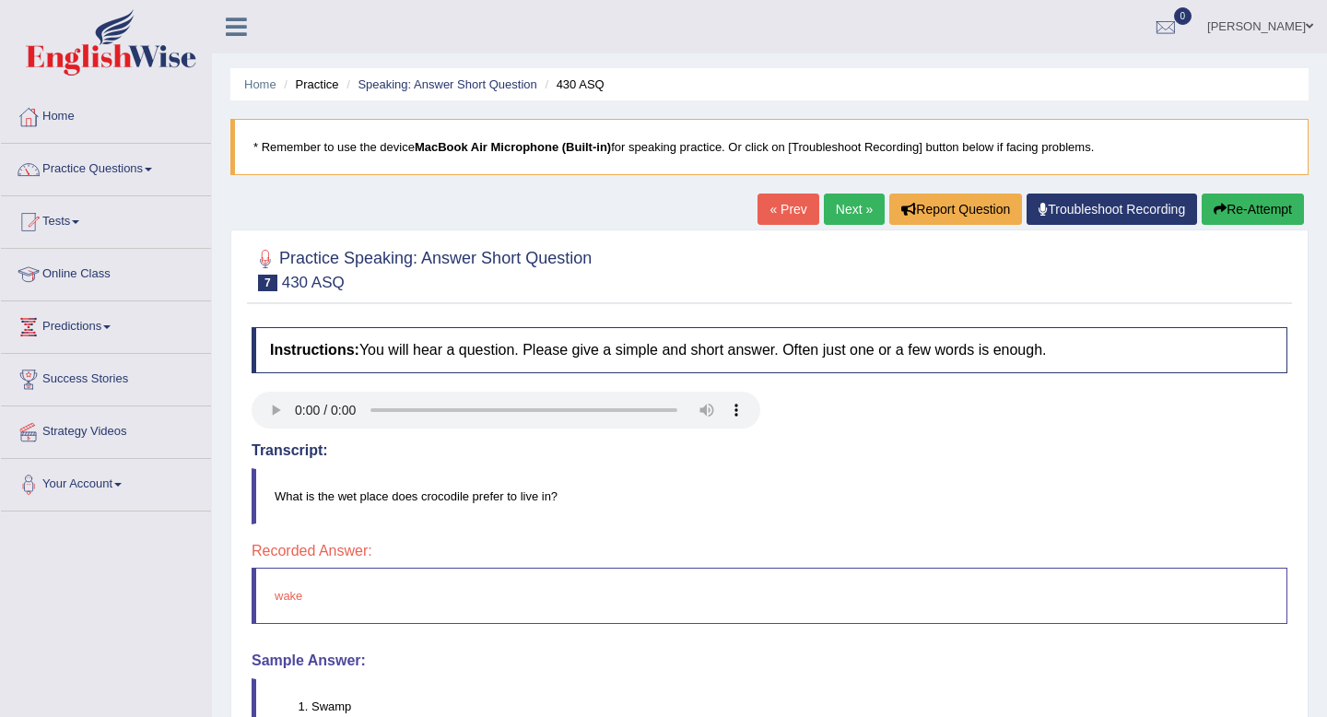
click at [840, 194] on link "Next »" at bounding box center [854, 209] width 61 height 31
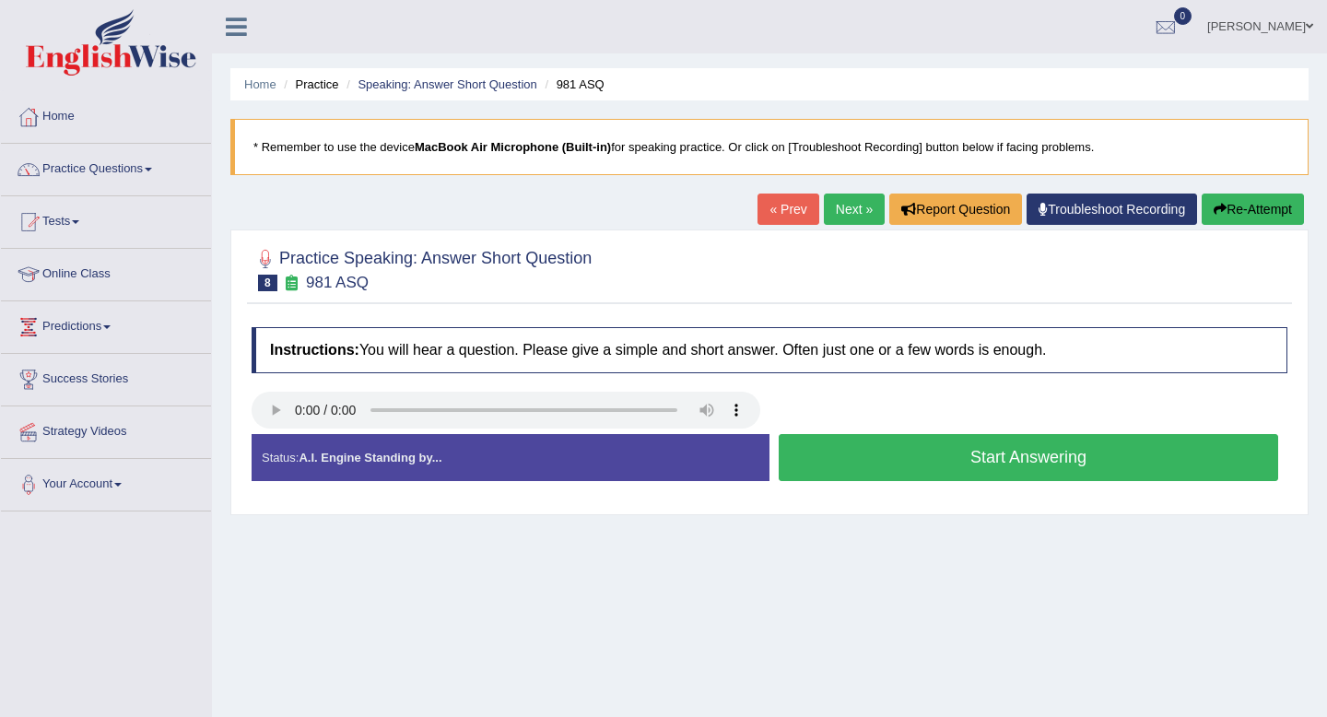
click at [967, 458] on button "Start Answering" at bounding box center [1029, 457] width 500 height 47
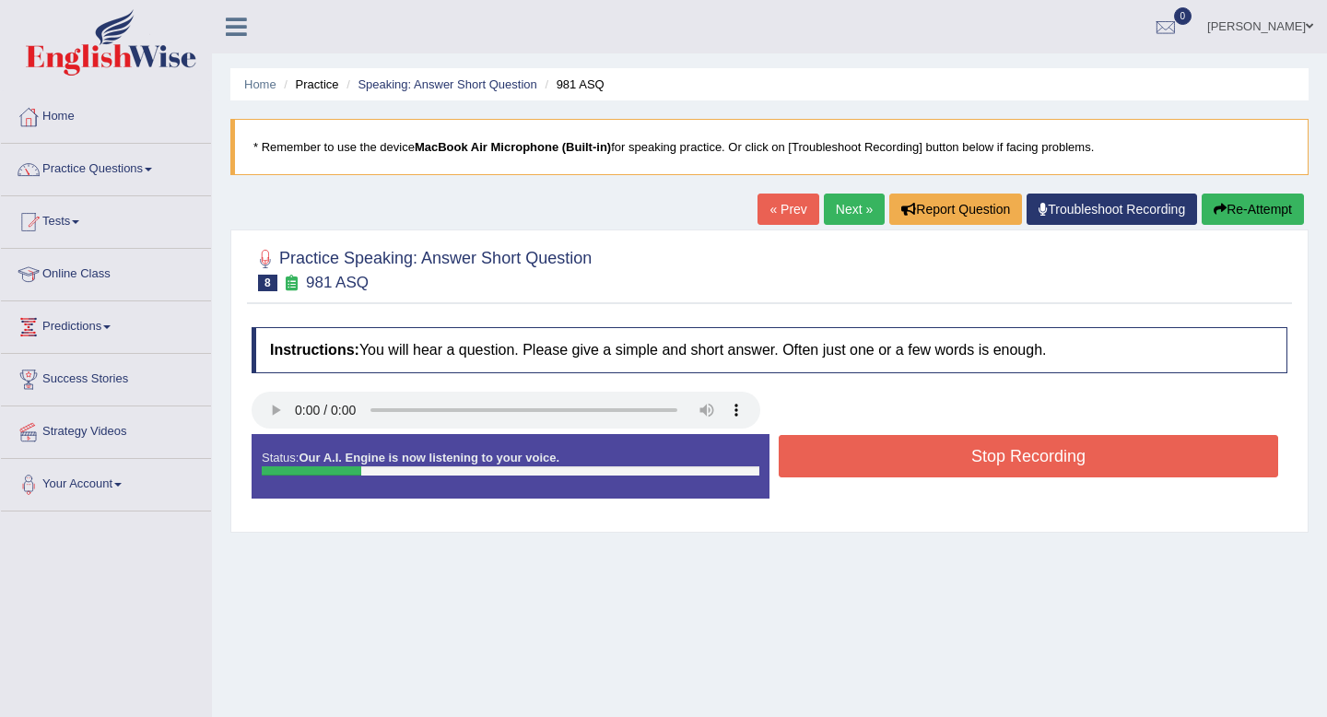
click at [967, 458] on button "Stop Recording" at bounding box center [1029, 456] width 500 height 42
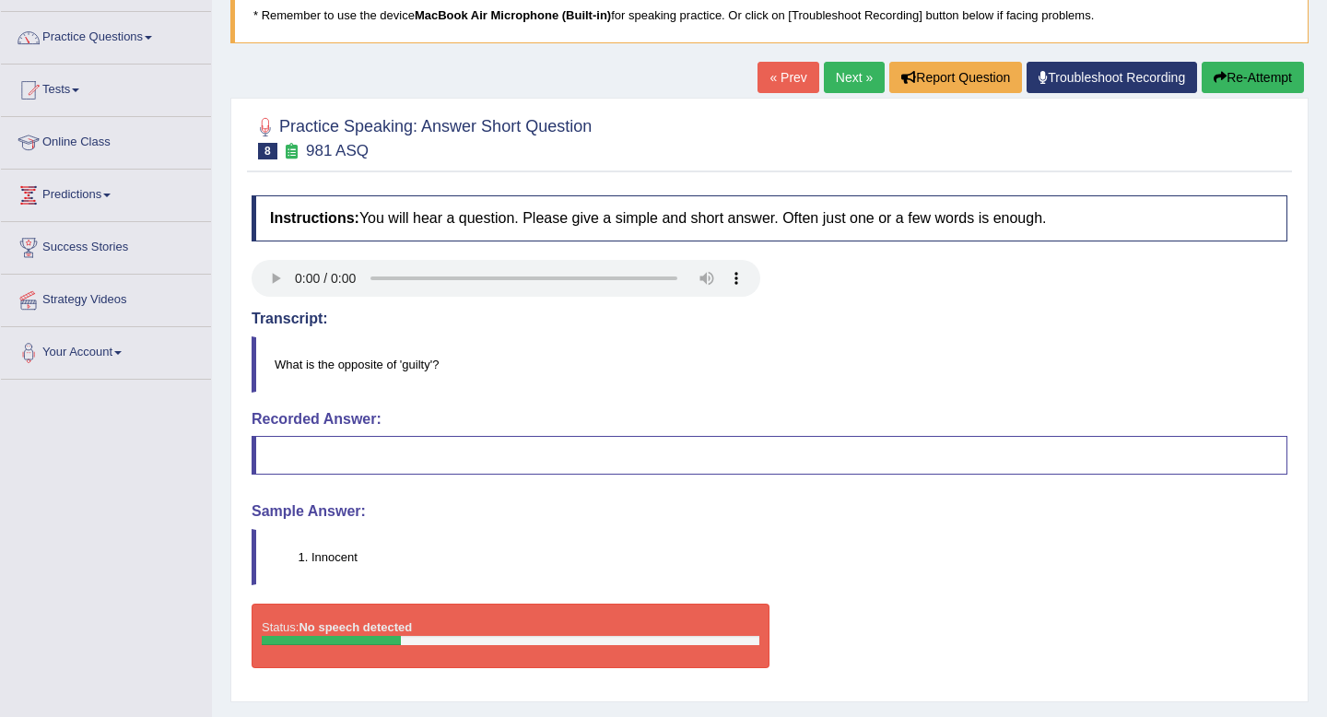
scroll to position [135, 0]
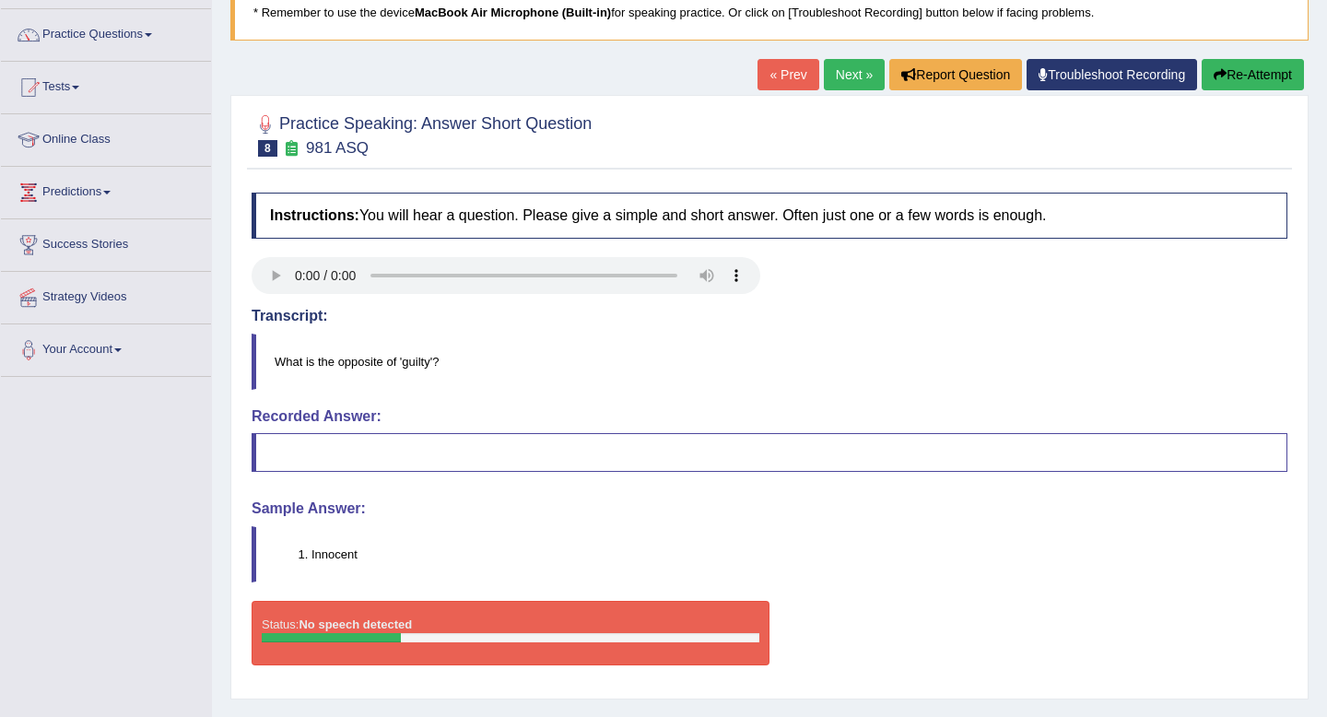
drag, startPoint x: 359, startPoint y: 557, endPoint x: 301, endPoint y: 557, distance: 57.1
click at [312, 557] on li "Innocent" at bounding box center [799, 555] width 975 height 18
drag, startPoint x: 314, startPoint y: 557, endPoint x: 389, endPoint y: 557, distance: 74.7
click at [389, 557] on li "Innocent" at bounding box center [799, 555] width 975 height 18
drag, startPoint x: 357, startPoint y: 549, endPoint x: 452, endPoint y: 548, distance: 94.9
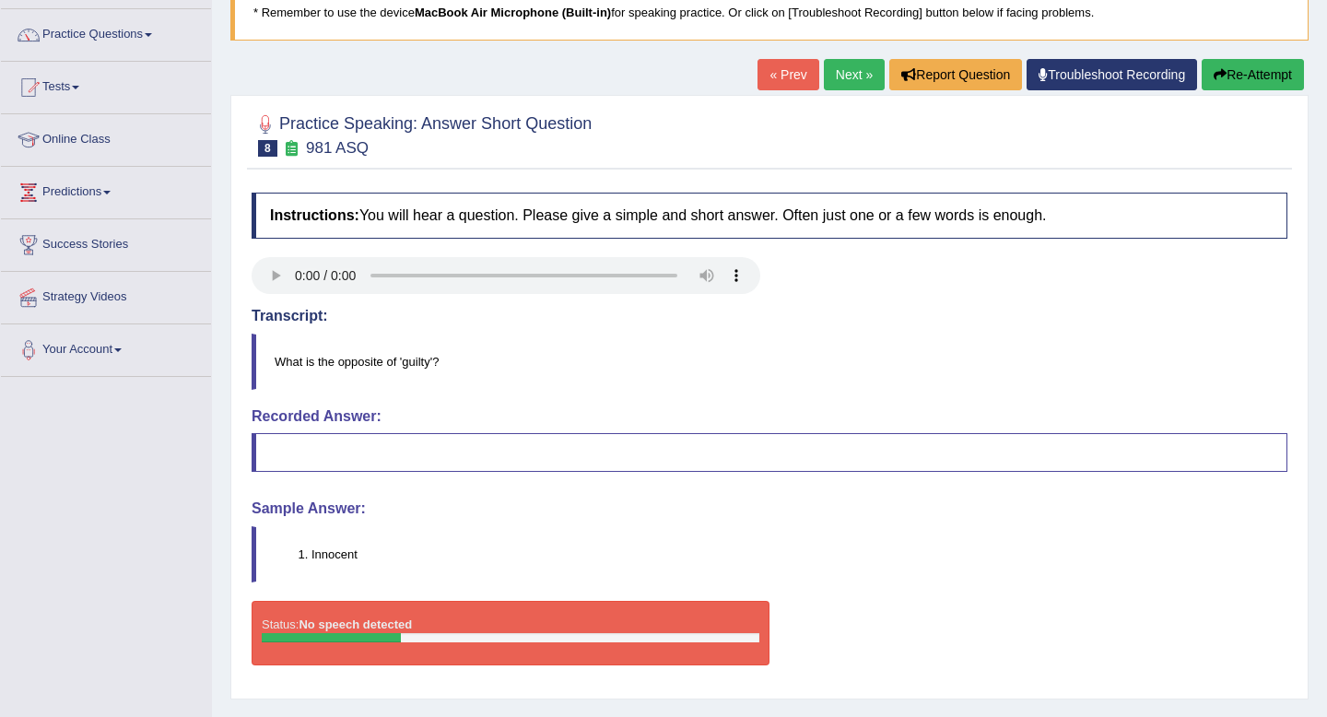
click at [452, 548] on li "Innocent" at bounding box center [799, 555] width 975 height 18
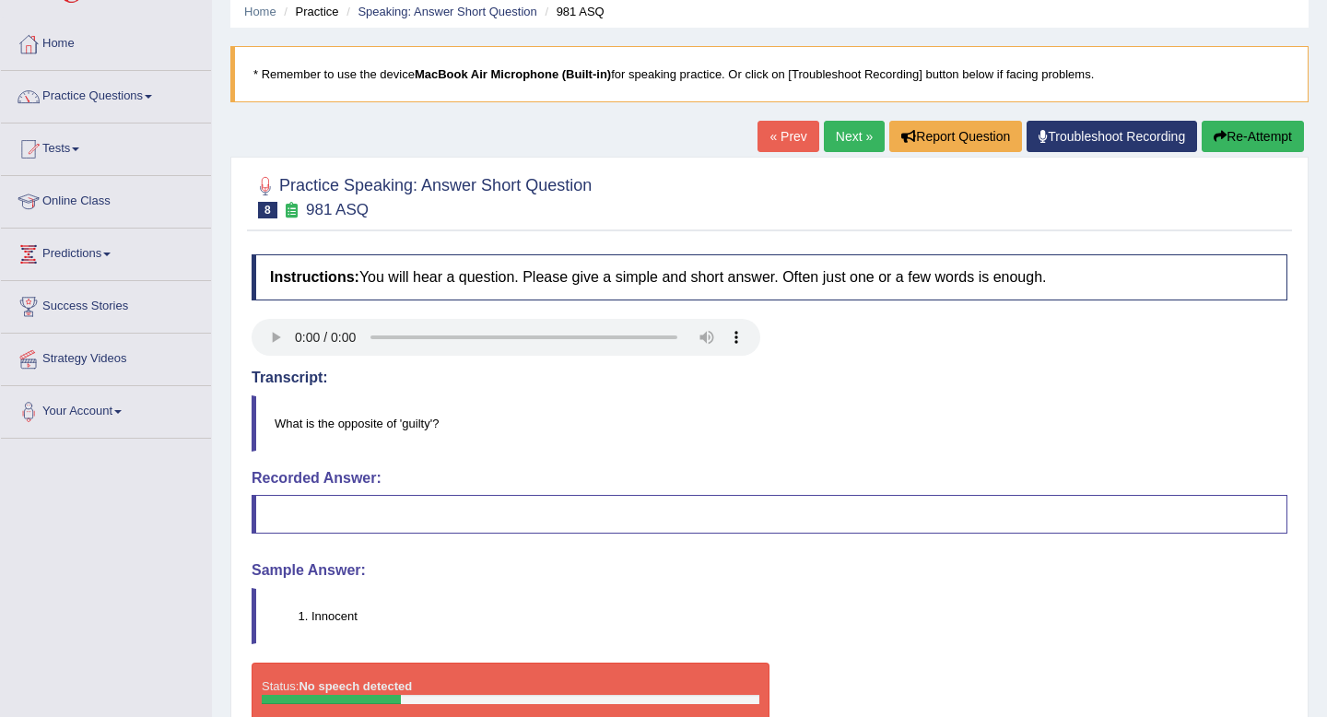
scroll to position [64, 0]
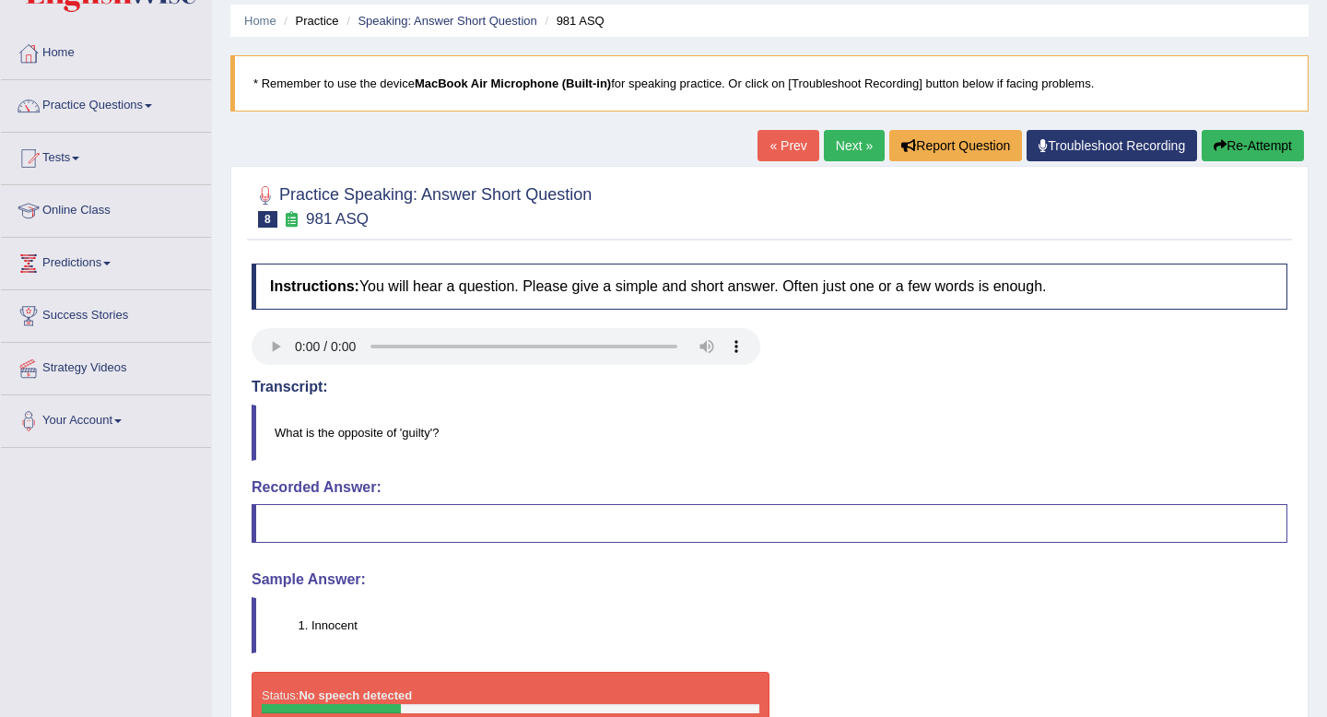
click at [845, 133] on link "Next »" at bounding box center [854, 145] width 61 height 31
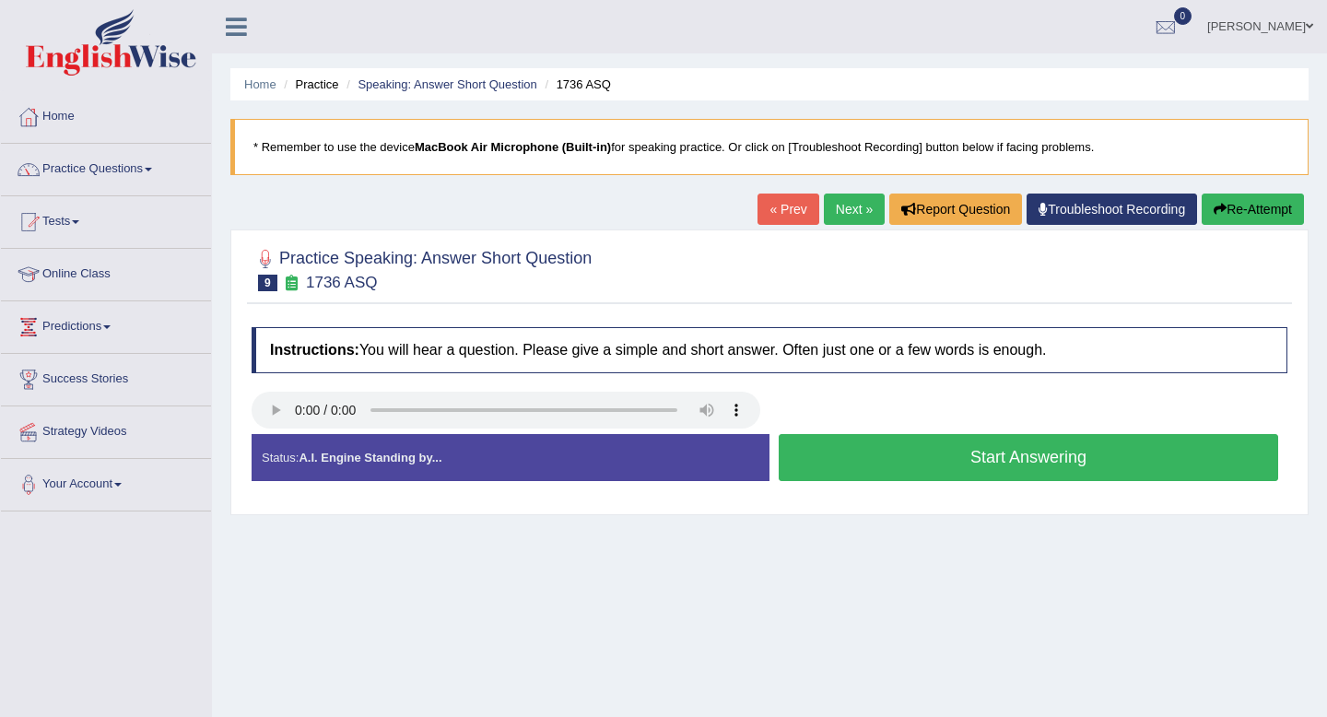
click at [930, 466] on button "Start Answering" at bounding box center [1029, 457] width 500 height 47
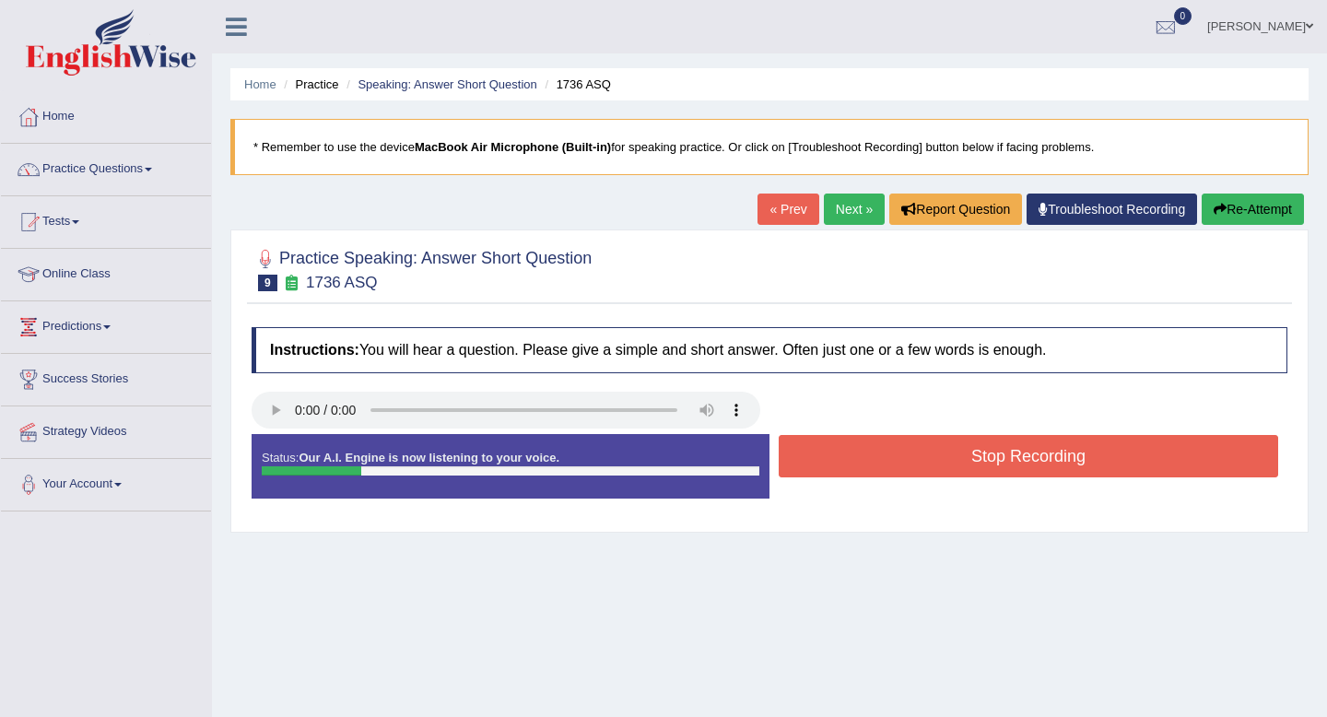
click at [930, 466] on button "Stop Recording" at bounding box center [1029, 456] width 500 height 42
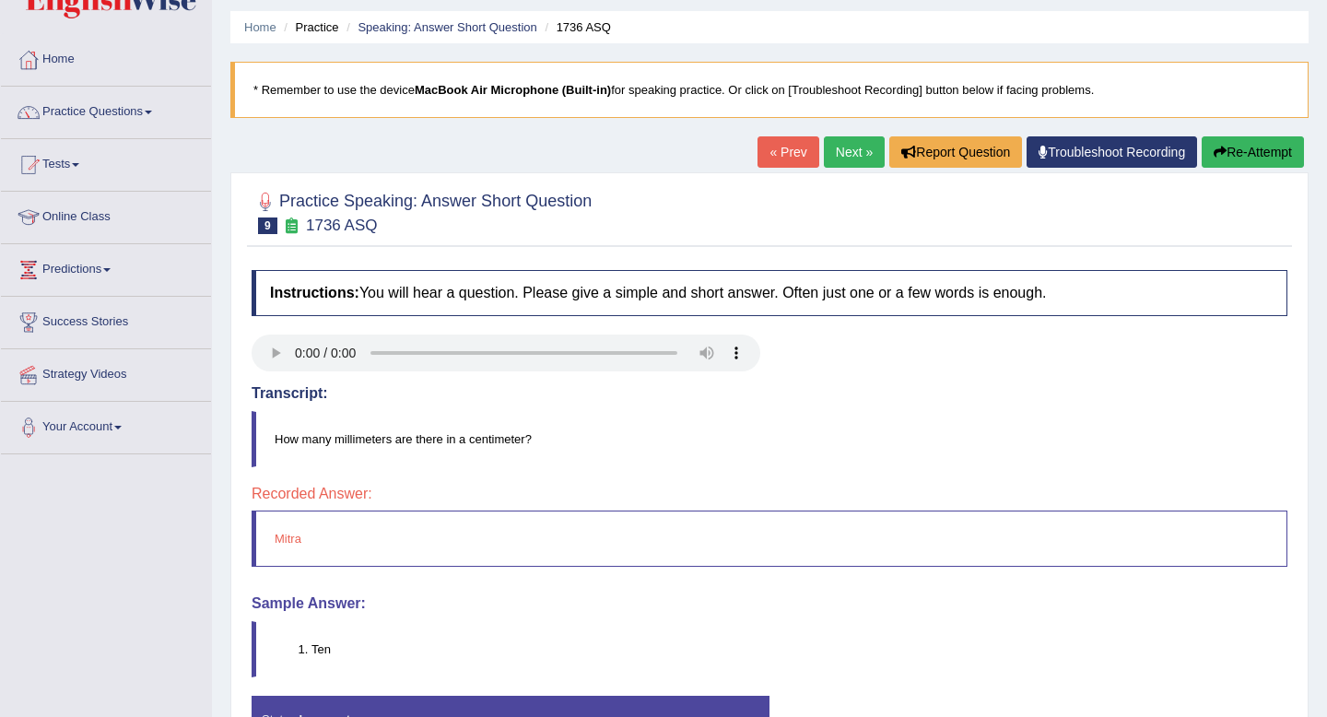
scroll to position [61, 0]
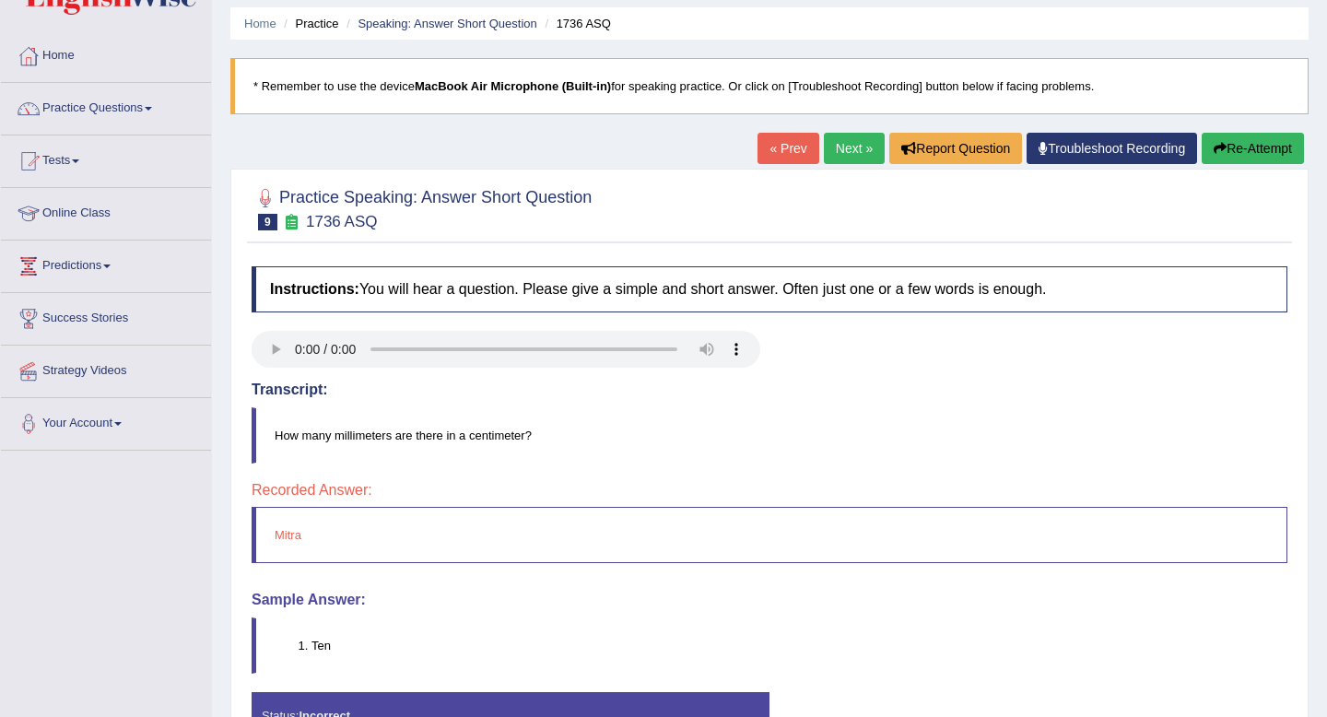
click at [847, 136] on link "Next »" at bounding box center [854, 148] width 61 height 31
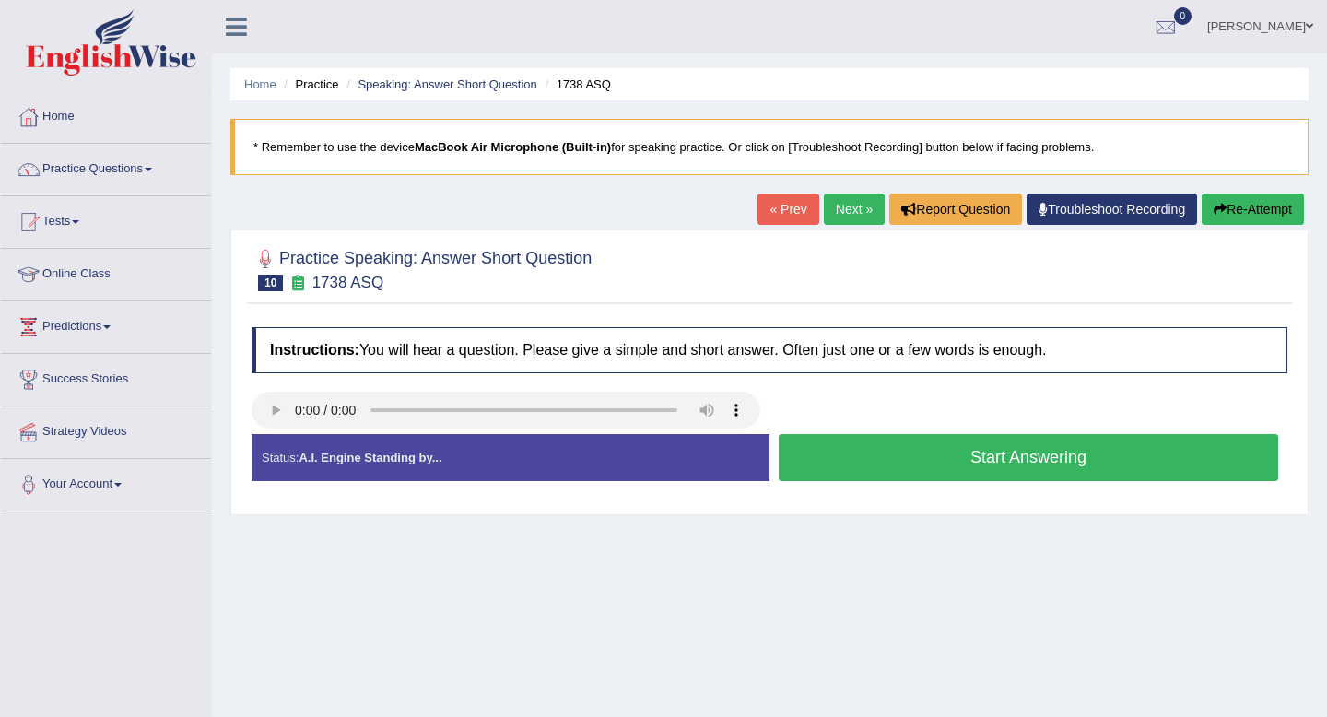
click at [881, 459] on button "Start Answering" at bounding box center [1029, 457] width 500 height 47
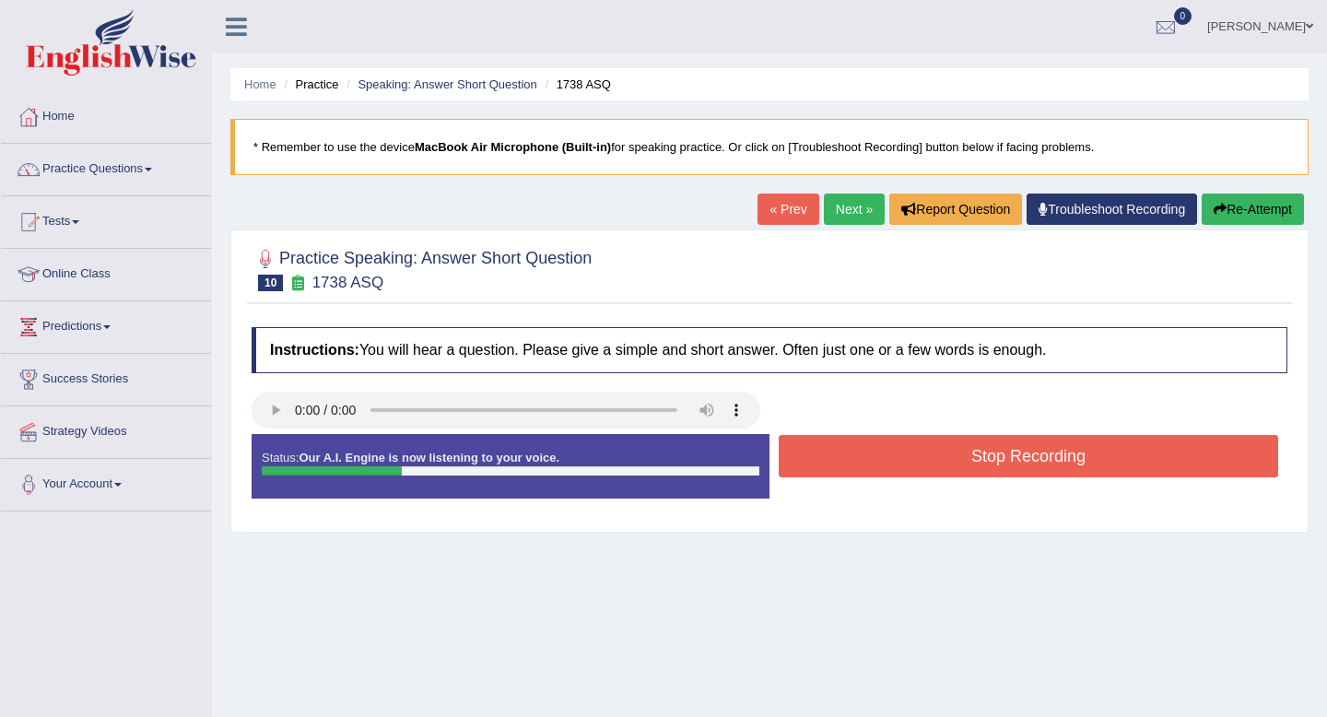
click at [881, 459] on button "Stop Recording" at bounding box center [1029, 456] width 500 height 42
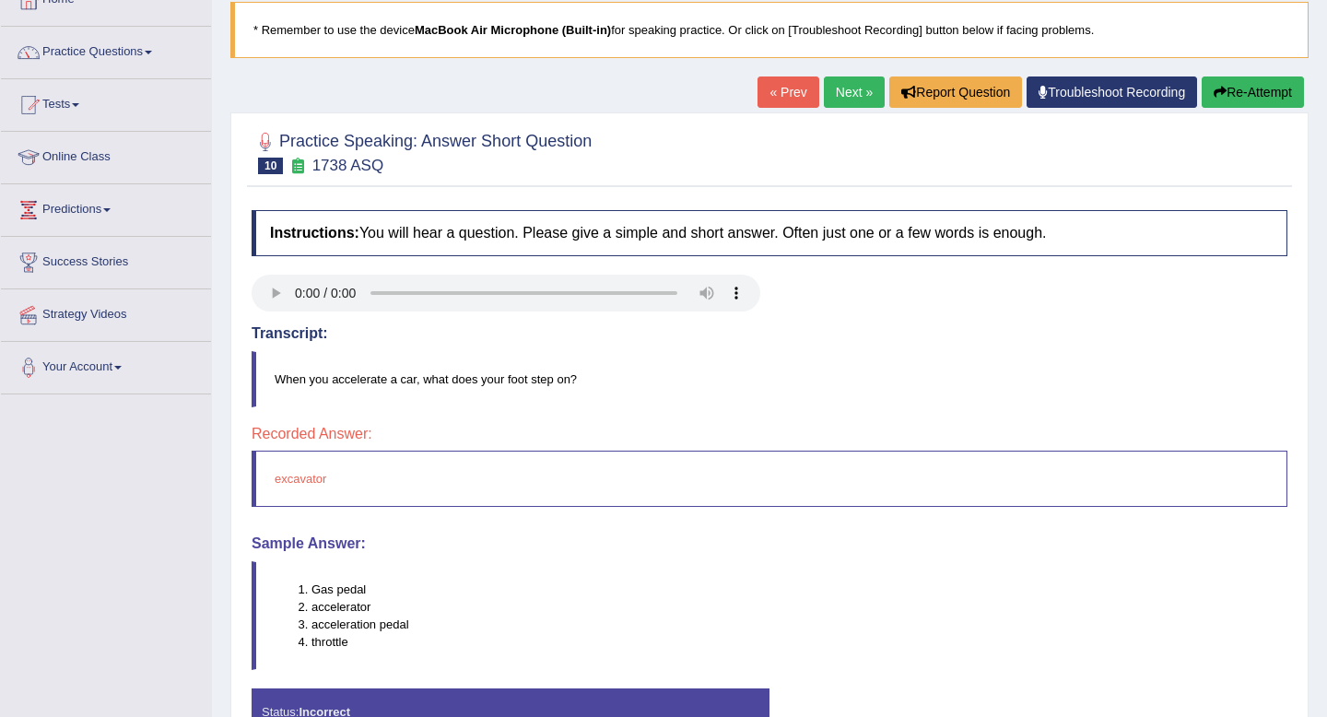
scroll to position [137, 0]
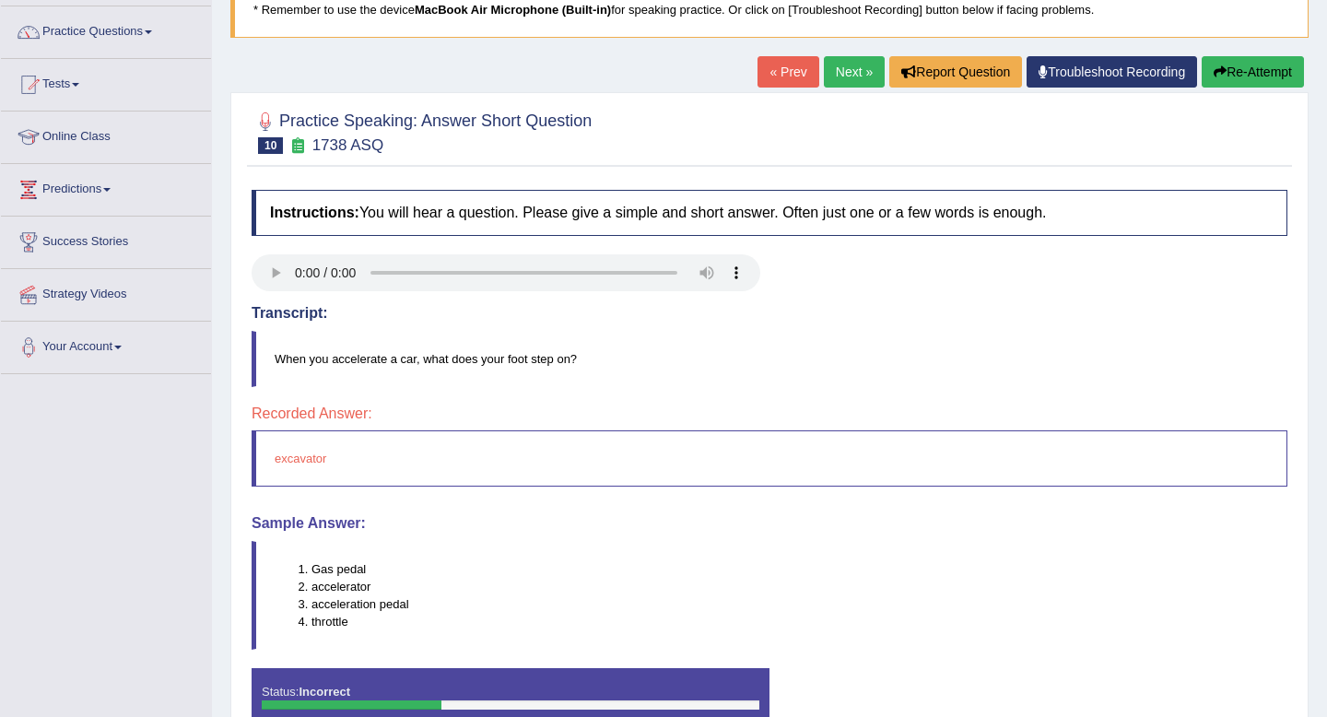
drag, startPoint x: 312, startPoint y: 586, endPoint x: 395, endPoint y: 586, distance: 82.0
click at [395, 586] on li "accelerator" at bounding box center [799, 587] width 975 height 18
drag, startPoint x: 393, startPoint y: 598, endPoint x: 292, endPoint y: 597, distance: 100.5
click at [292, 597] on ol "Gas pedal accelerator acceleration pedal throttle" at bounding box center [781, 595] width 1012 height 70
drag, startPoint x: 314, startPoint y: 600, endPoint x: 429, endPoint y: 600, distance: 114.3
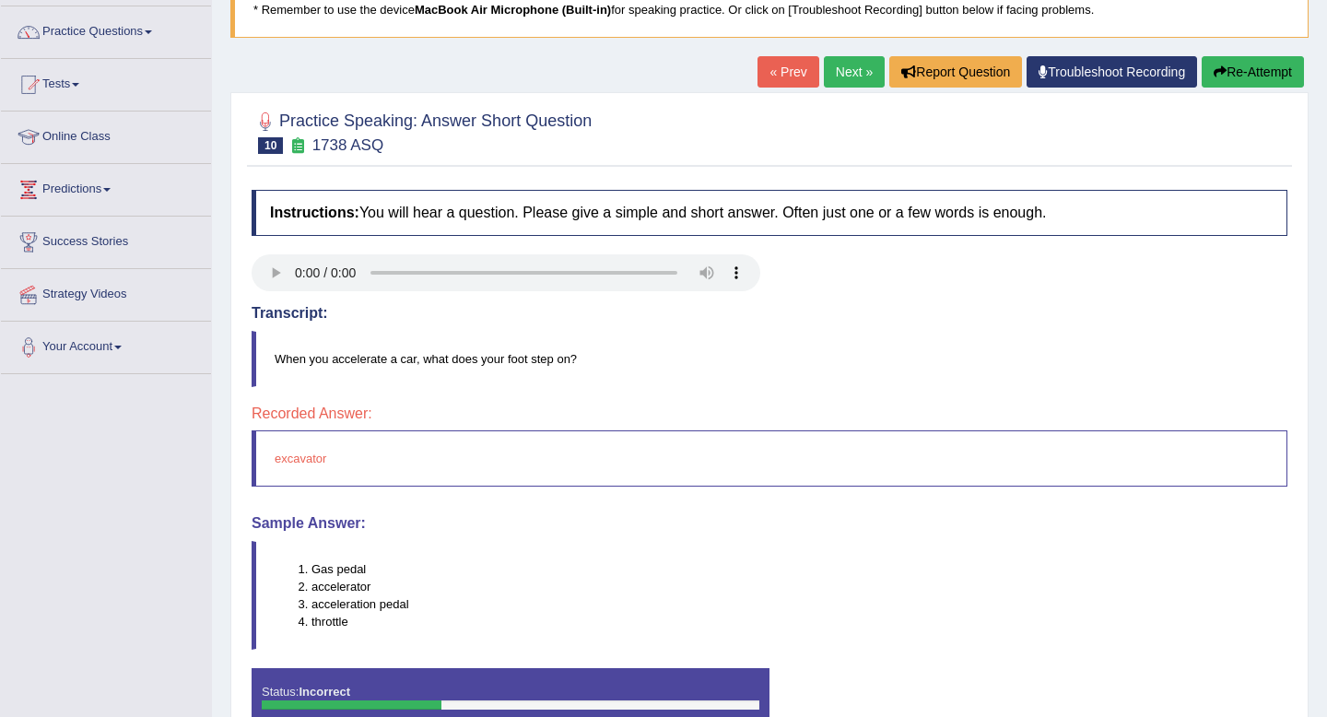
click at [430, 600] on li "acceleration pedal" at bounding box center [799, 604] width 975 height 18
drag, startPoint x: 314, startPoint y: 583, endPoint x: 417, endPoint y: 585, distance: 102.3
click at [417, 585] on li "accelerator" at bounding box center [799, 587] width 975 height 18
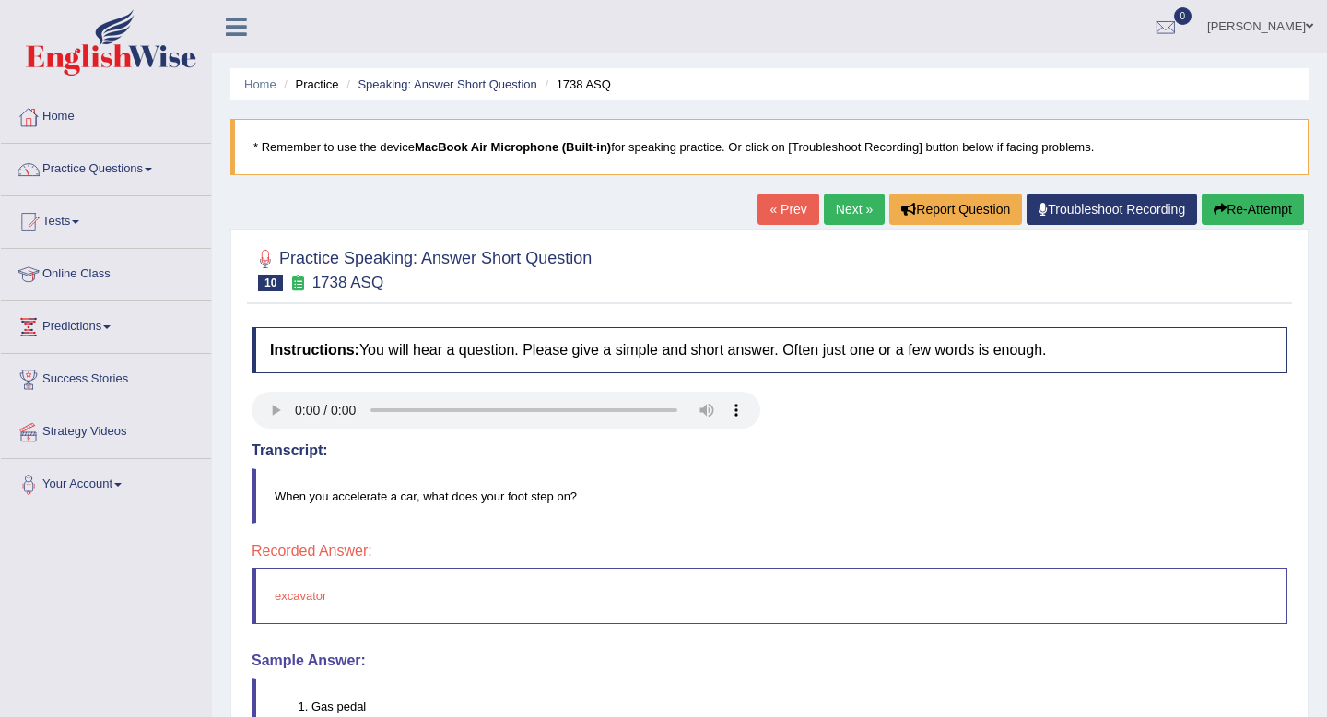
click at [845, 218] on link "Next »" at bounding box center [854, 209] width 61 height 31
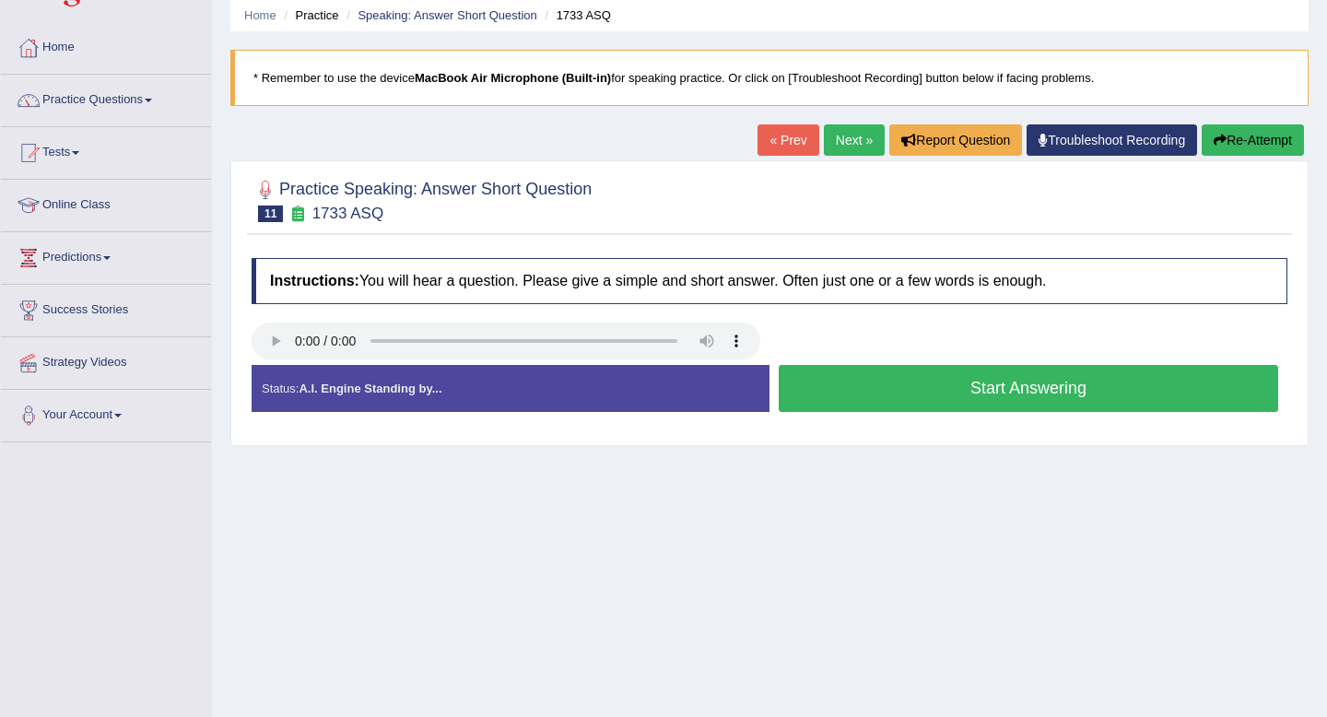
scroll to position [69, 0]
click at [883, 392] on button "Start Answering" at bounding box center [1029, 388] width 500 height 47
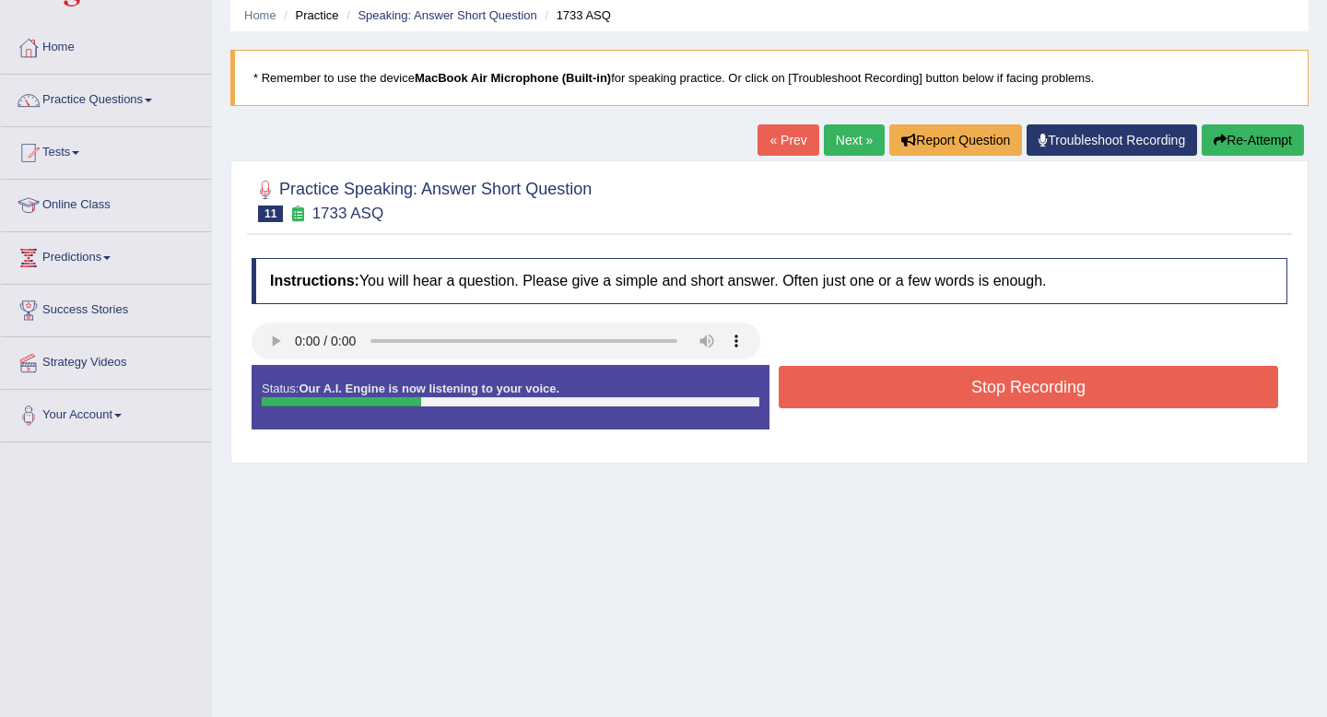
click at [883, 392] on button "Stop Recording" at bounding box center [1029, 387] width 500 height 42
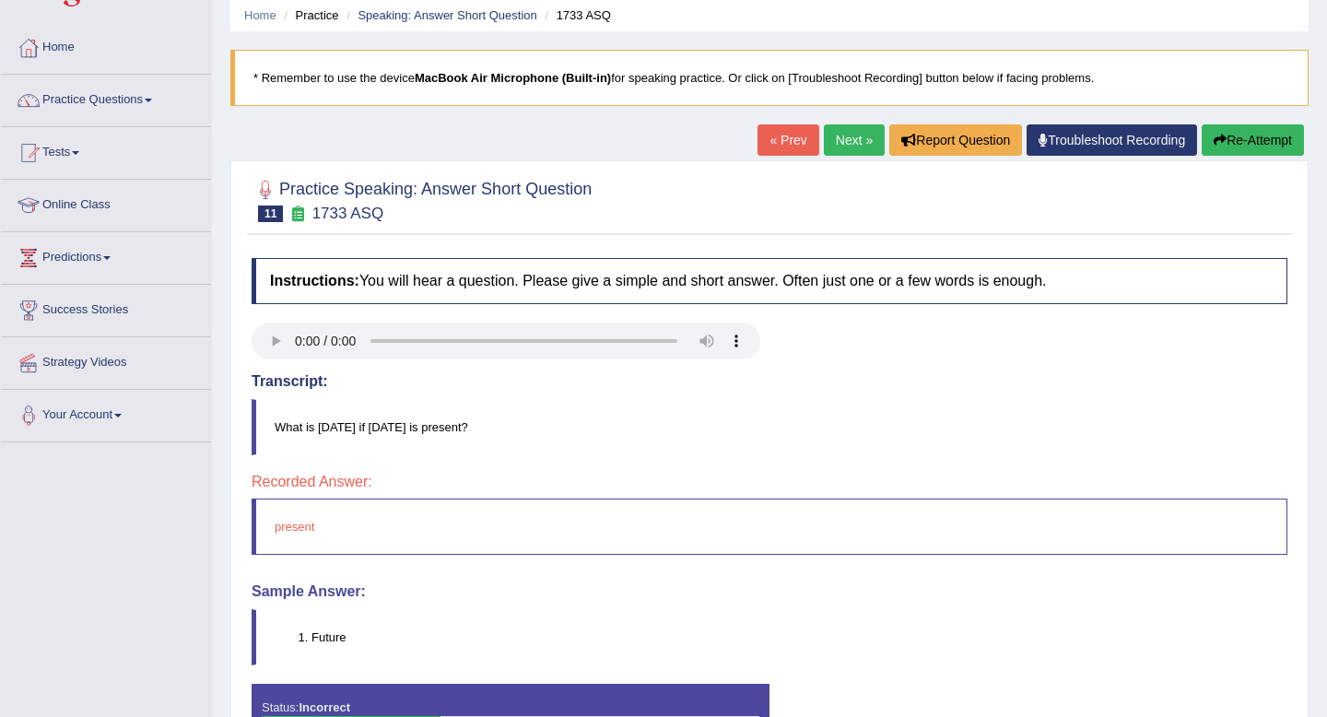
click at [854, 133] on link "Next »" at bounding box center [854, 139] width 61 height 31
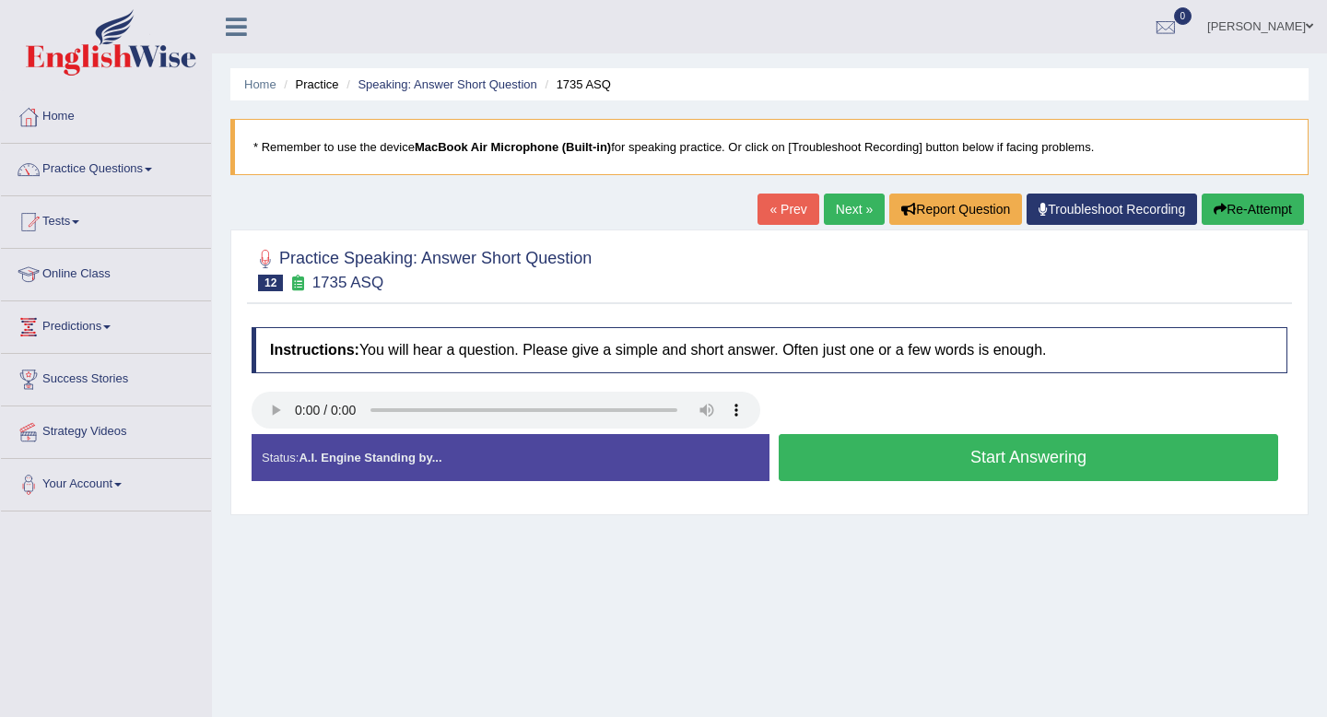
click at [913, 460] on button "Start Answering" at bounding box center [1029, 457] width 500 height 47
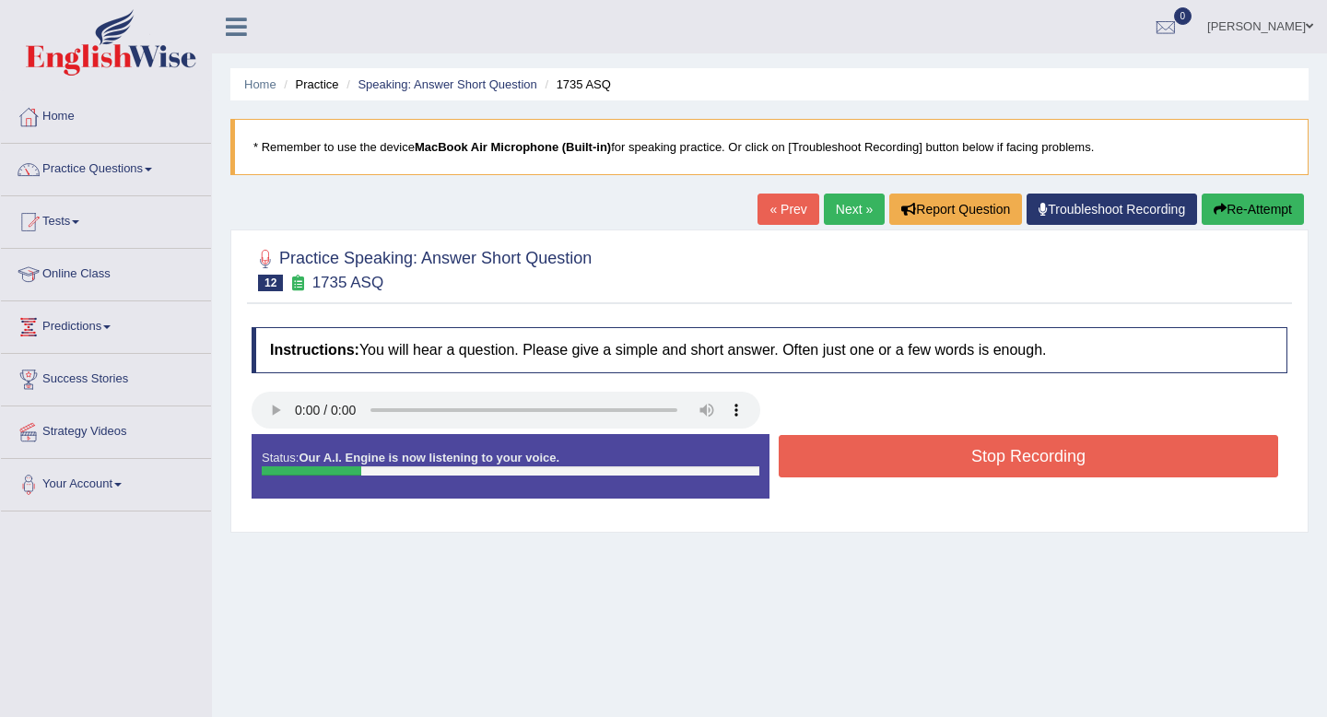
click at [913, 460] on button "Stop Recording" at bounding box center [1029, 456] width 500 height 42
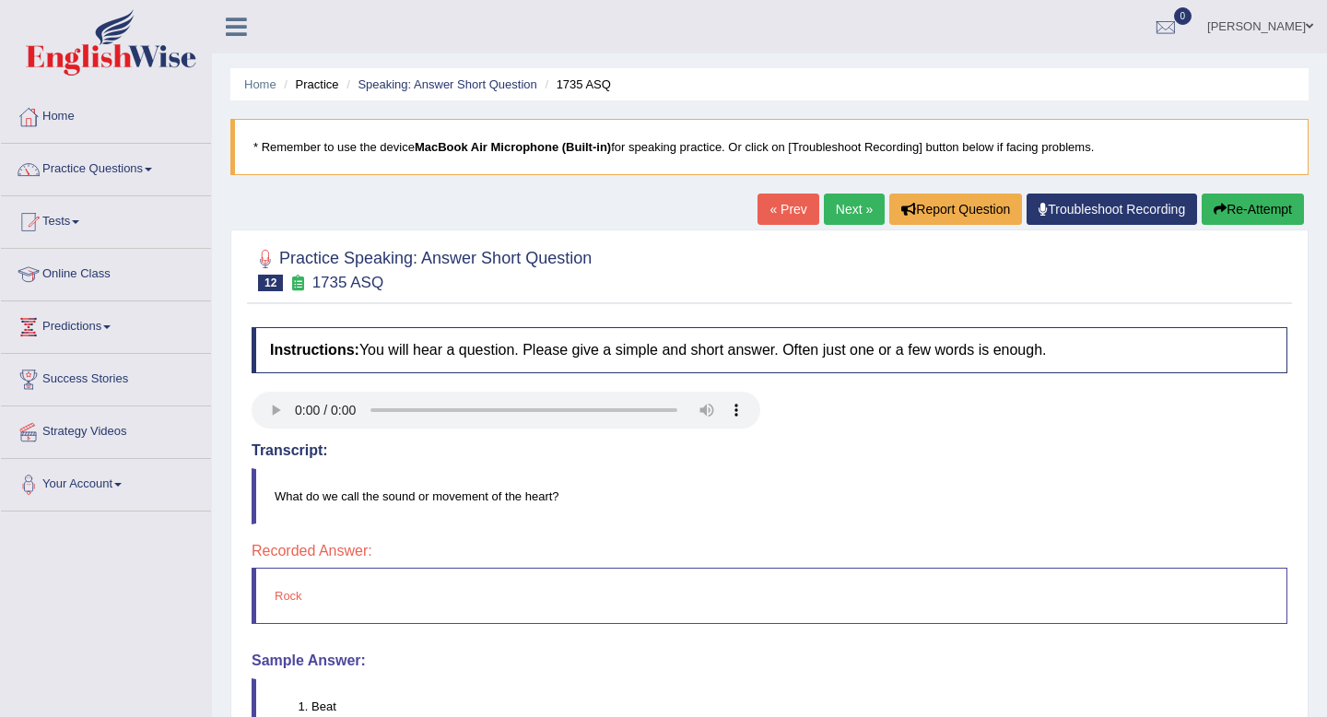
click at [836, 217] on link "Next »" at bounding box center [854, 209] width 61 height 31
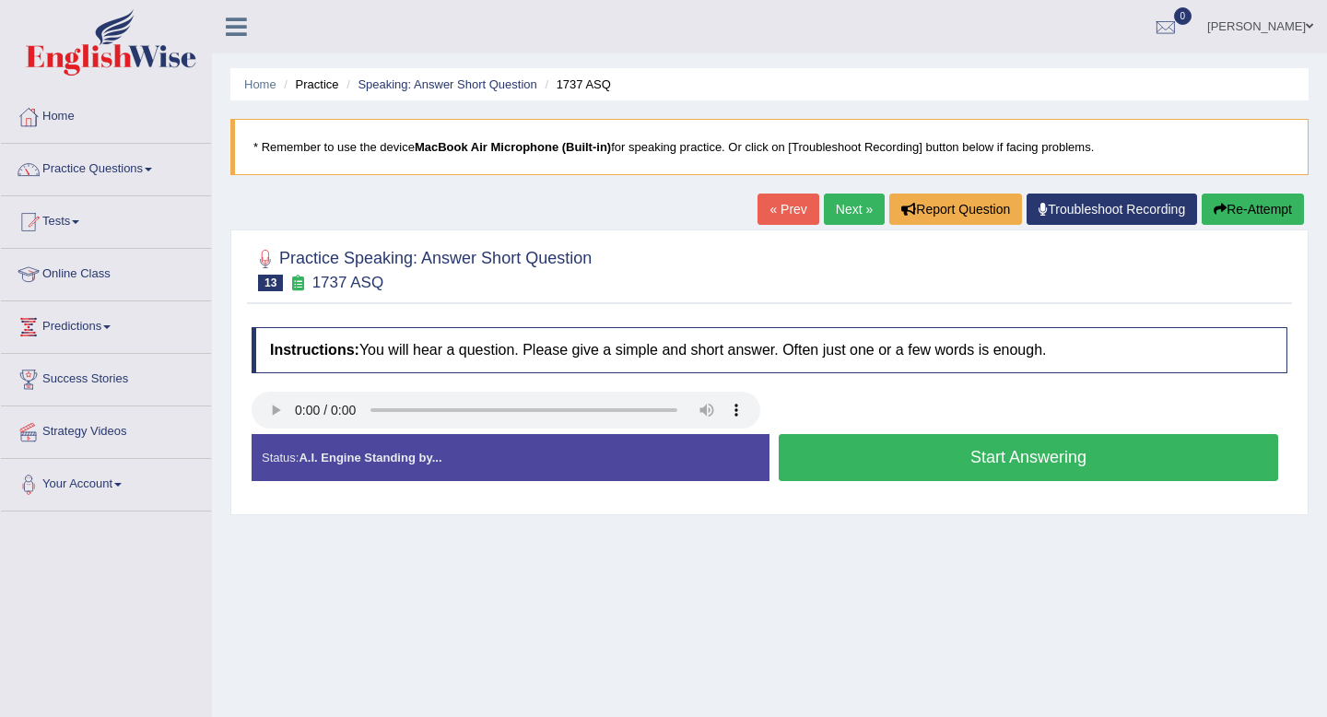
click at [970, 469] on button "Start Answering" at bounding box center [1029, 457] width 500 height 47
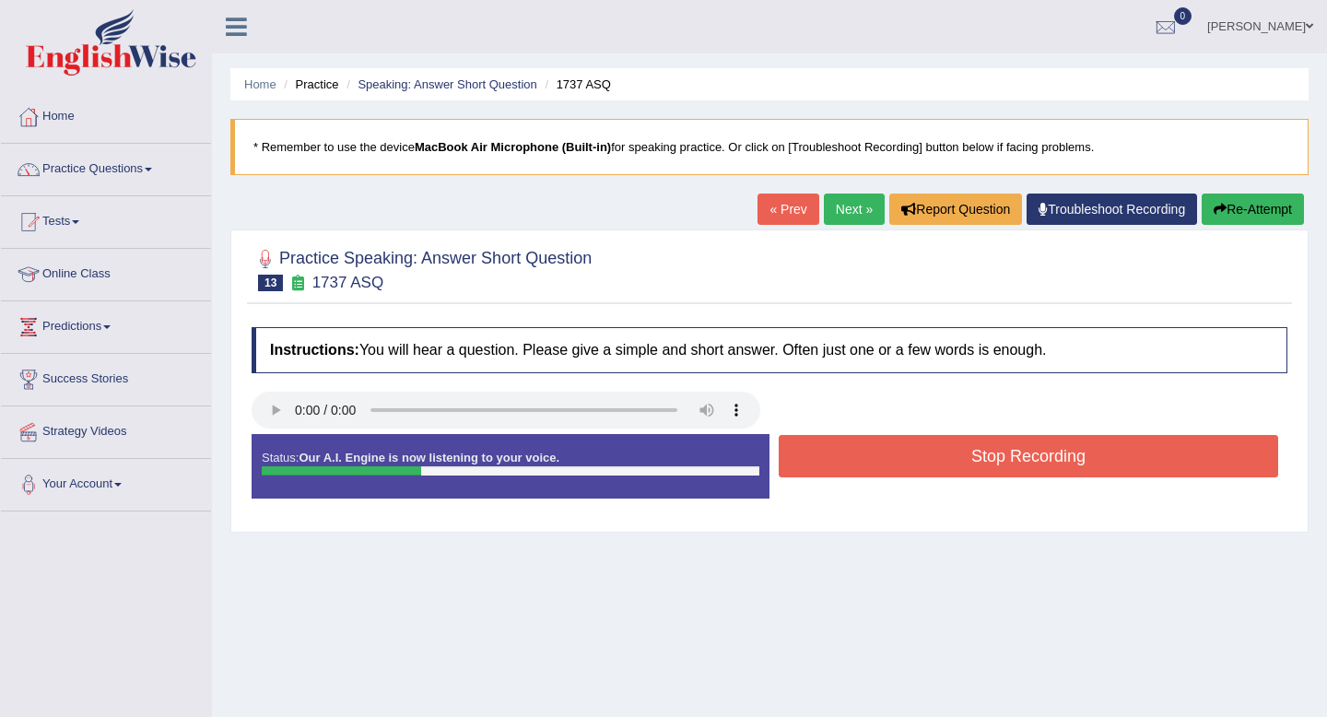
click at [974, 452] on button "Stop Recording" at bounding box center [1029, 456] width 500 height 42
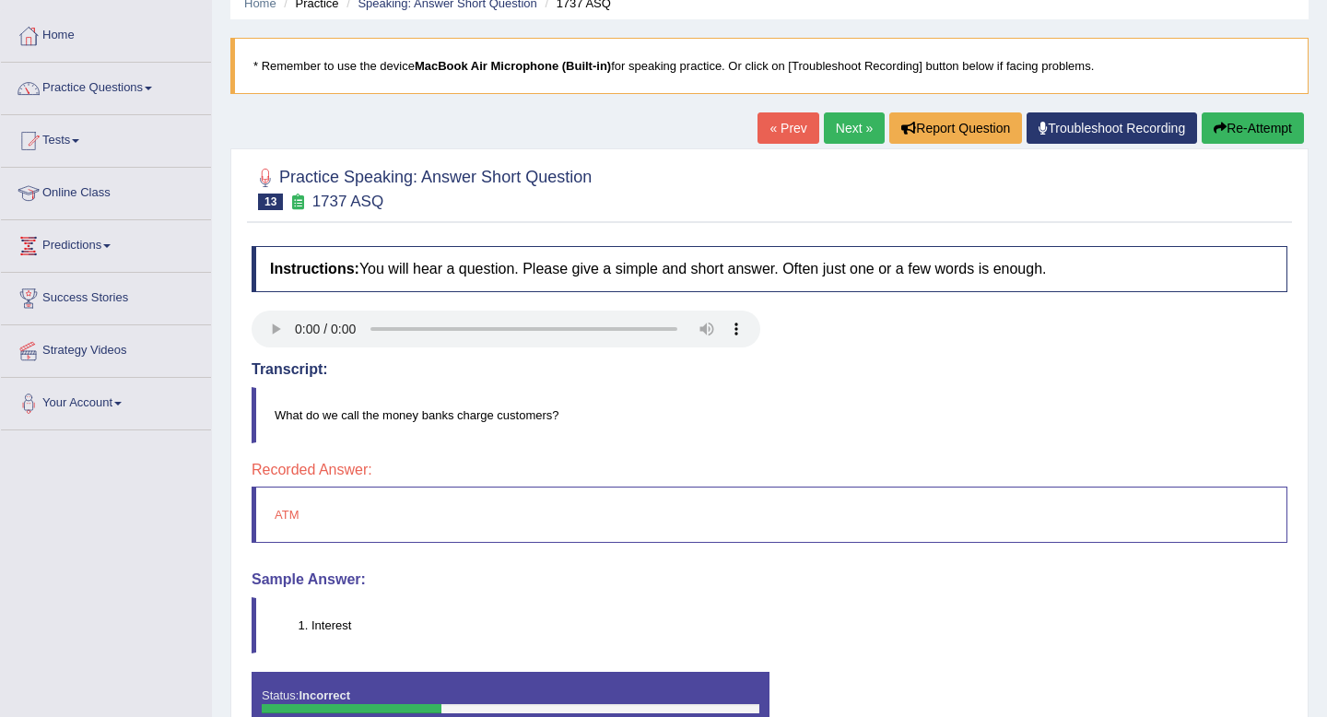
scroll to position [83, 0]
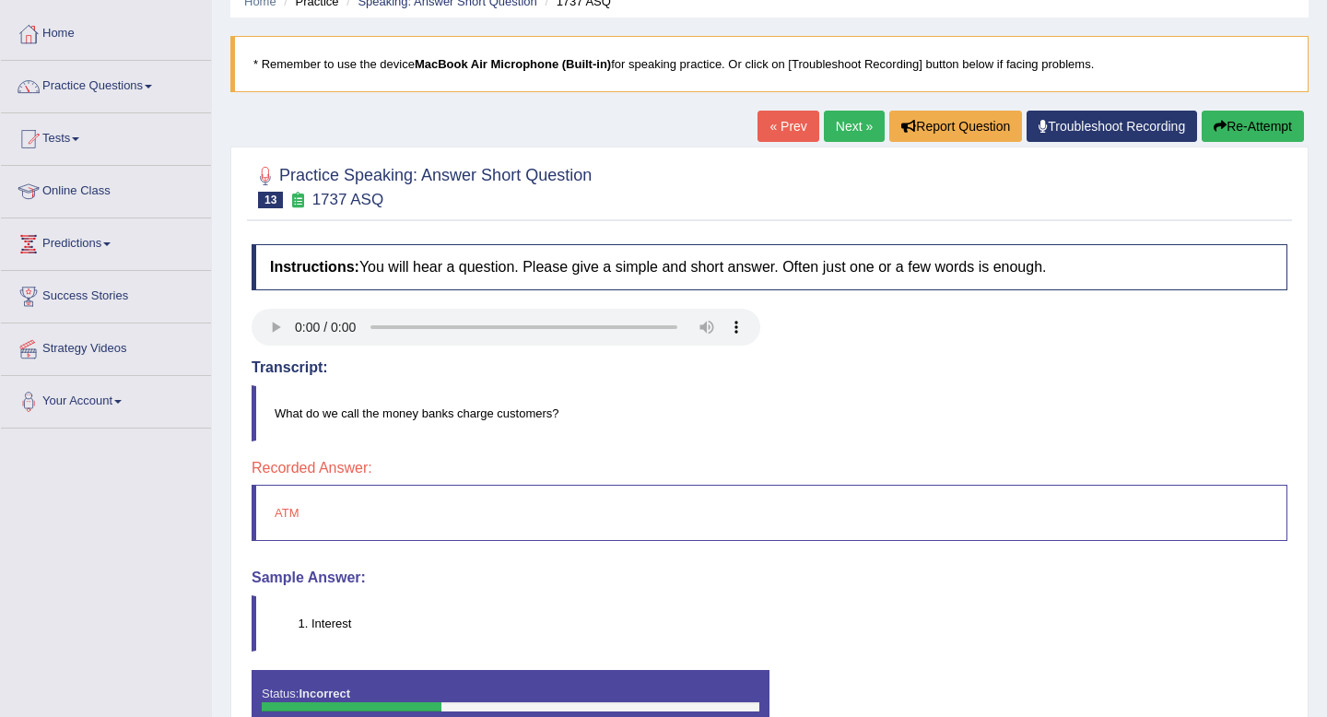
click at [836, 127] on link "Next »" at bounding box center [854, 126] width 61 height 31
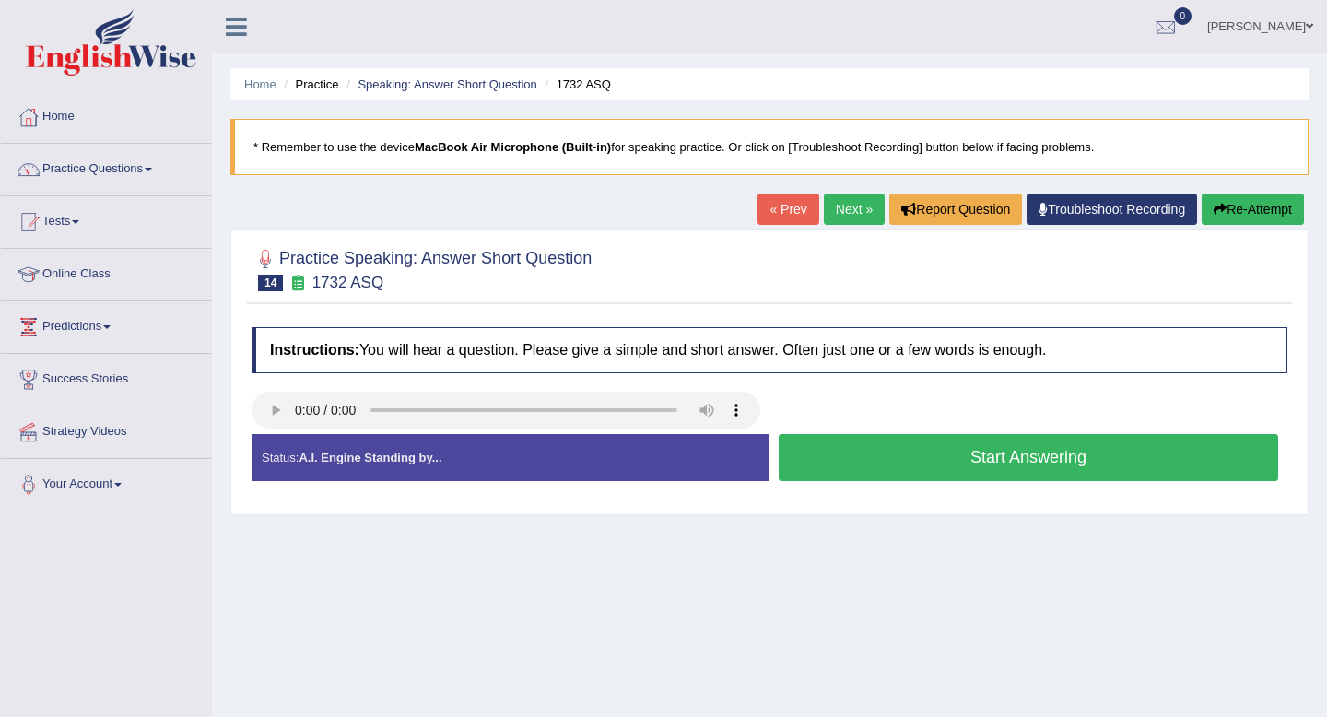
click at [1014, 462] on button "Start Answering" at bounding box center [1029, 457] width 500 height 47
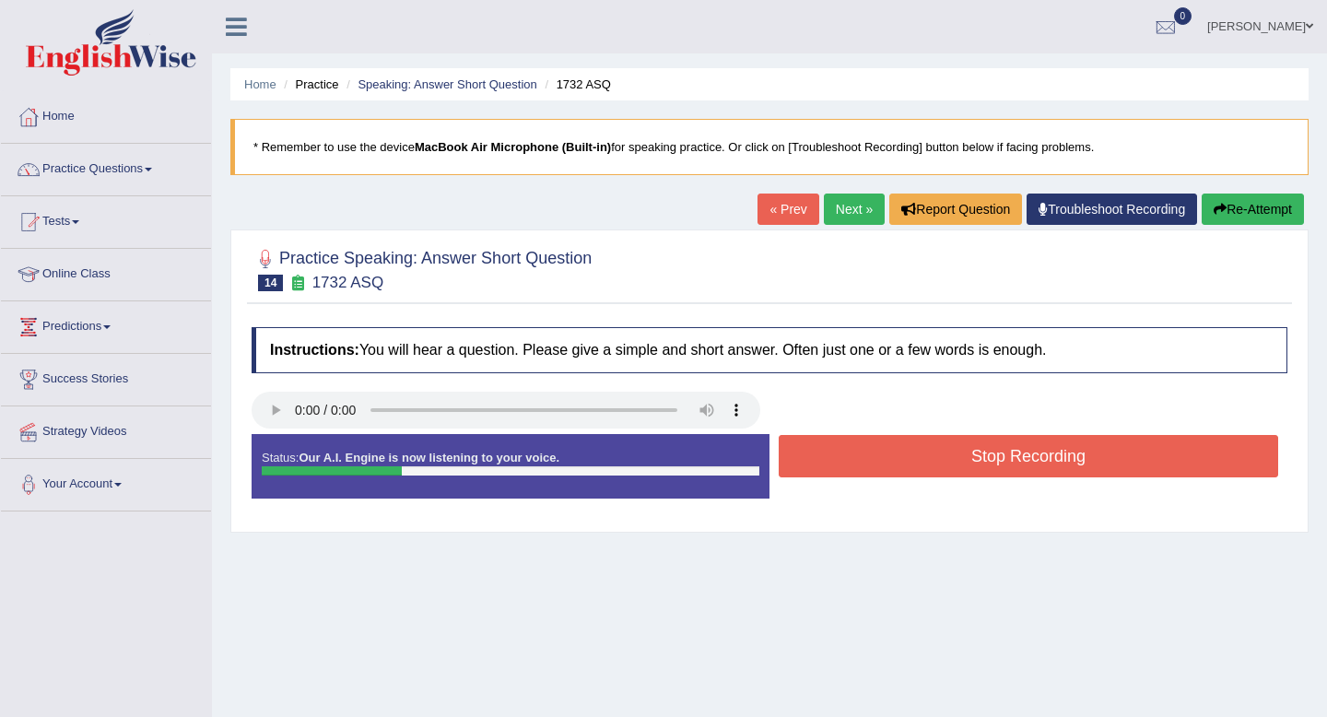
click at [1014, 462] on button "Stop Recording" at bounding box center [1029, 456] width 500 height 42
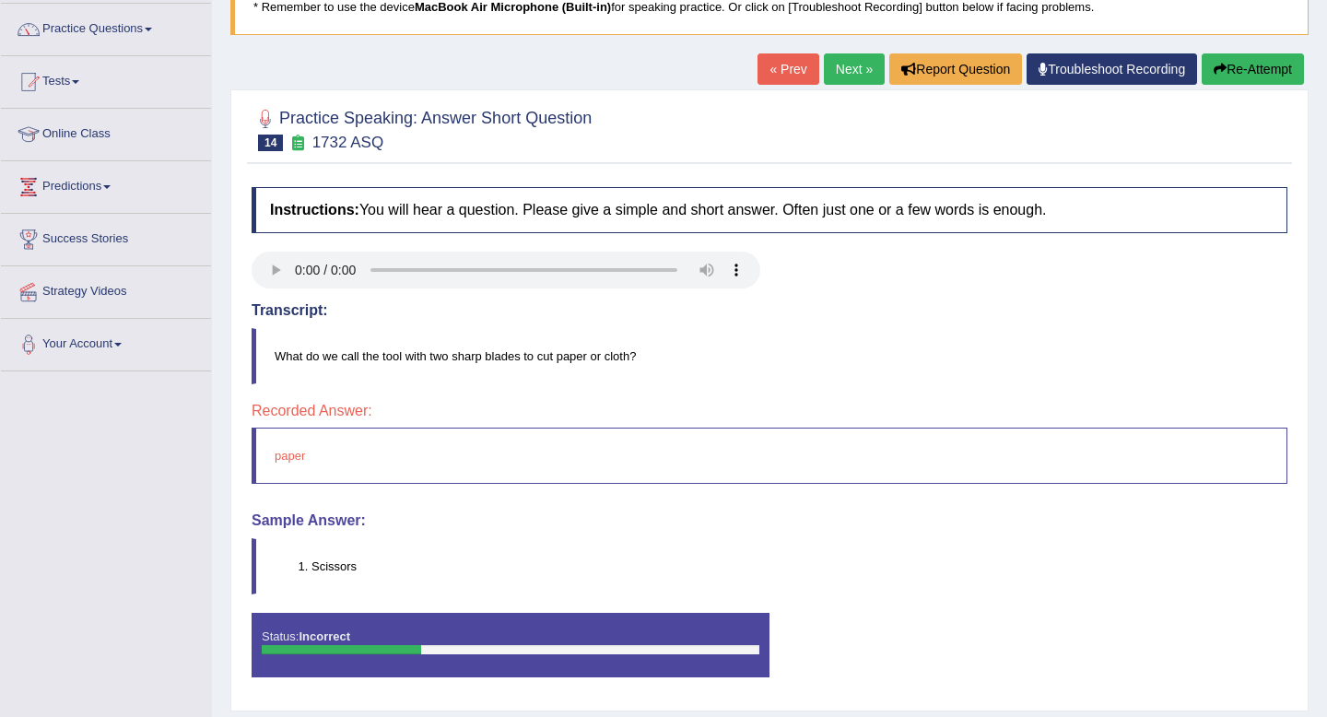
scroll to position [107, 0]
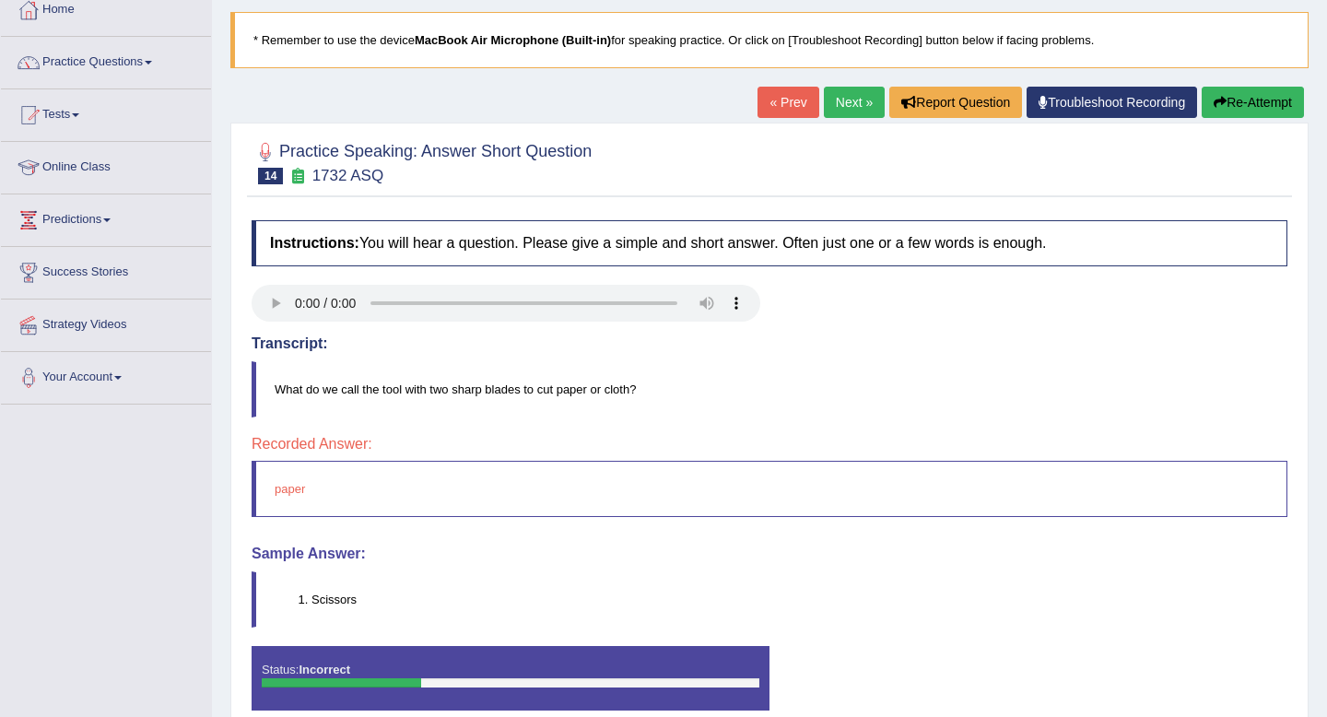
click at [866, 74] on div "Home Practice Speaking: Answer Short Question 1732 ASQ * Remember to use the de…" at bounding box center [769, 354] width 1115 height 922
click at [830, 111] on link "Next »" at bounding box center [854, 102] width 61 height 31
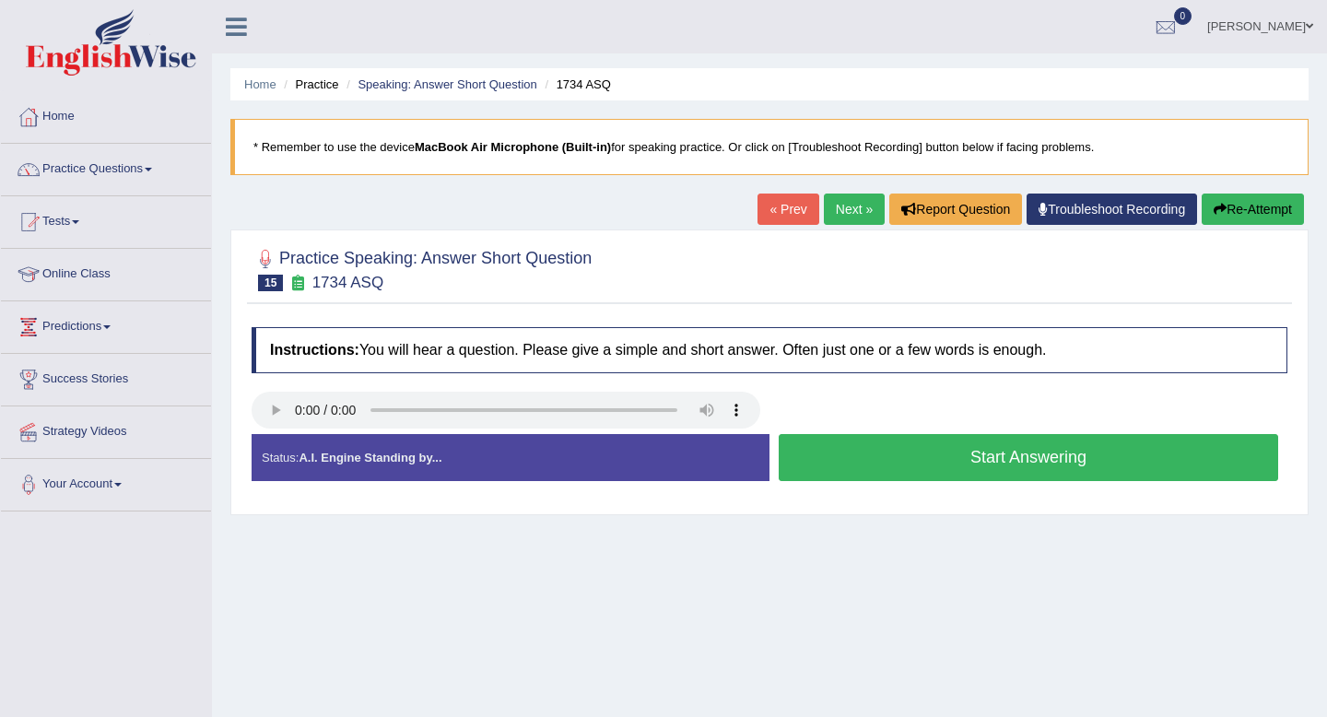
click at [945, 461] on button "Start Answering" at bounding box center [1029, 457] width 500 height 47
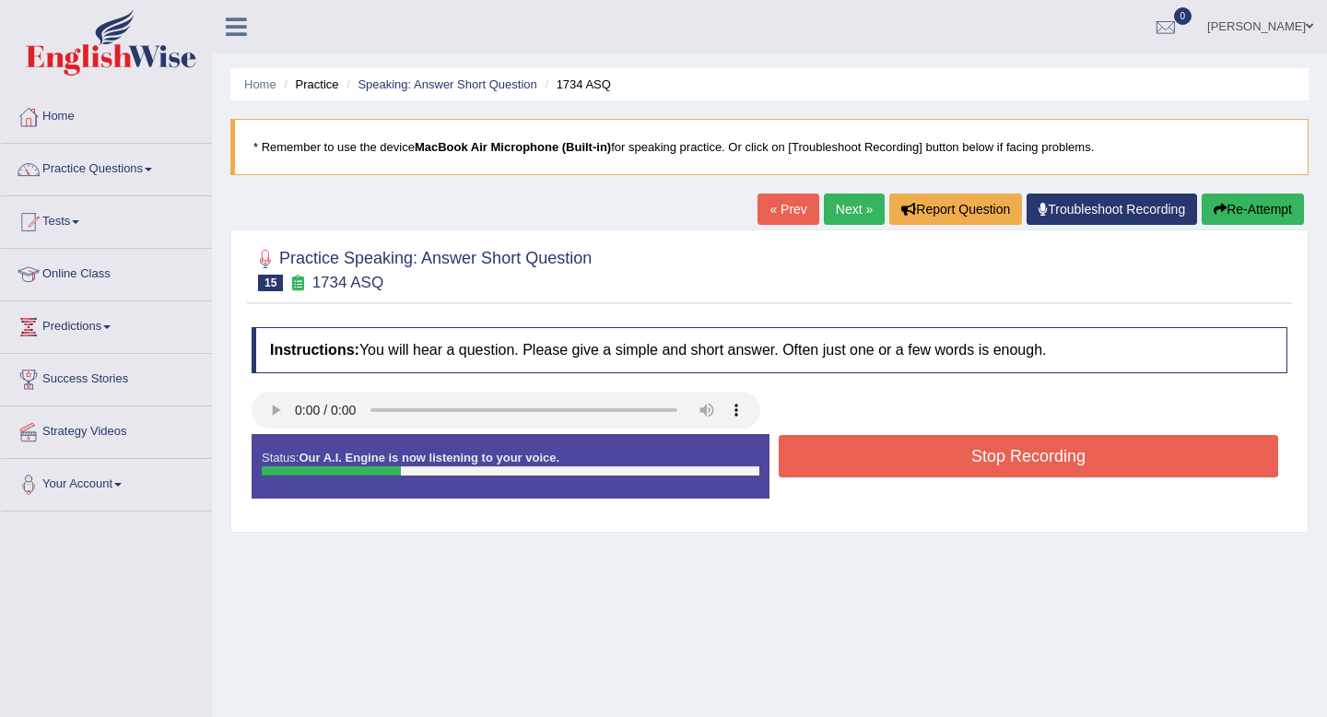
click at [945, 461] on button "Stop Recording" at bounding box center [1029, 456] width 500 height 42
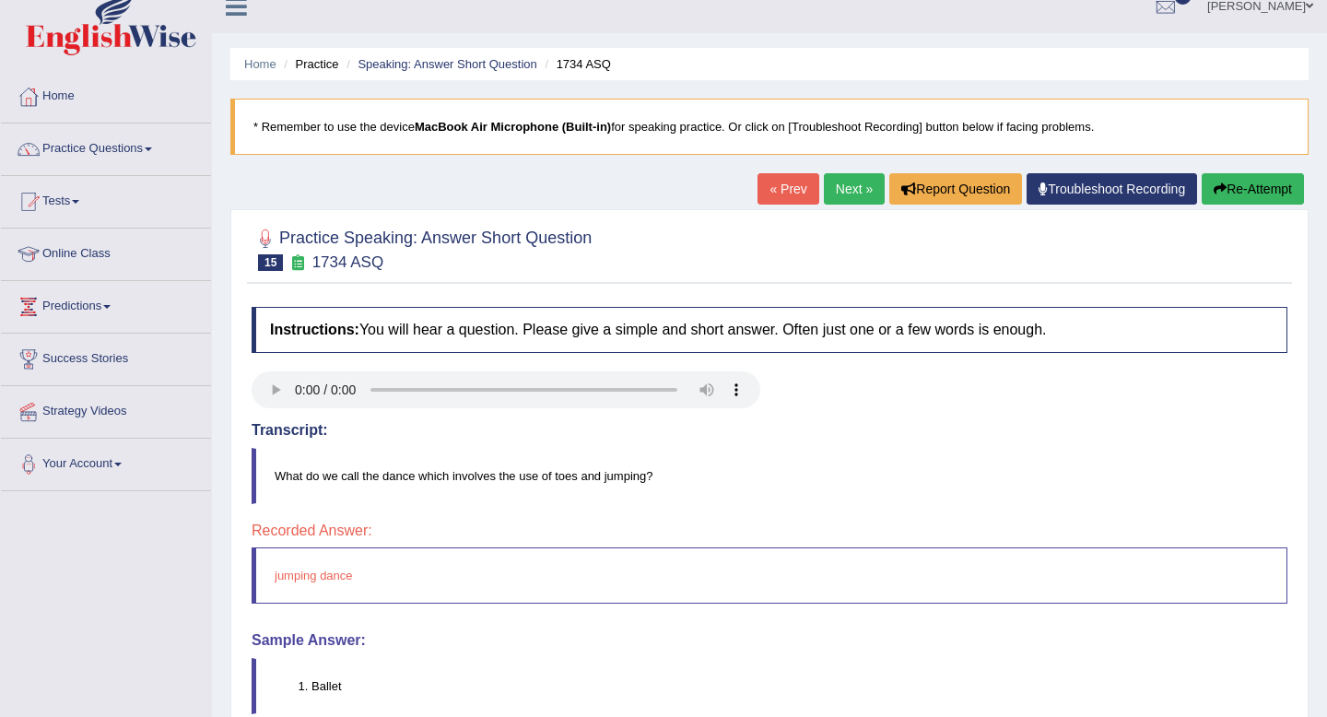
scroll to position [24, 0]
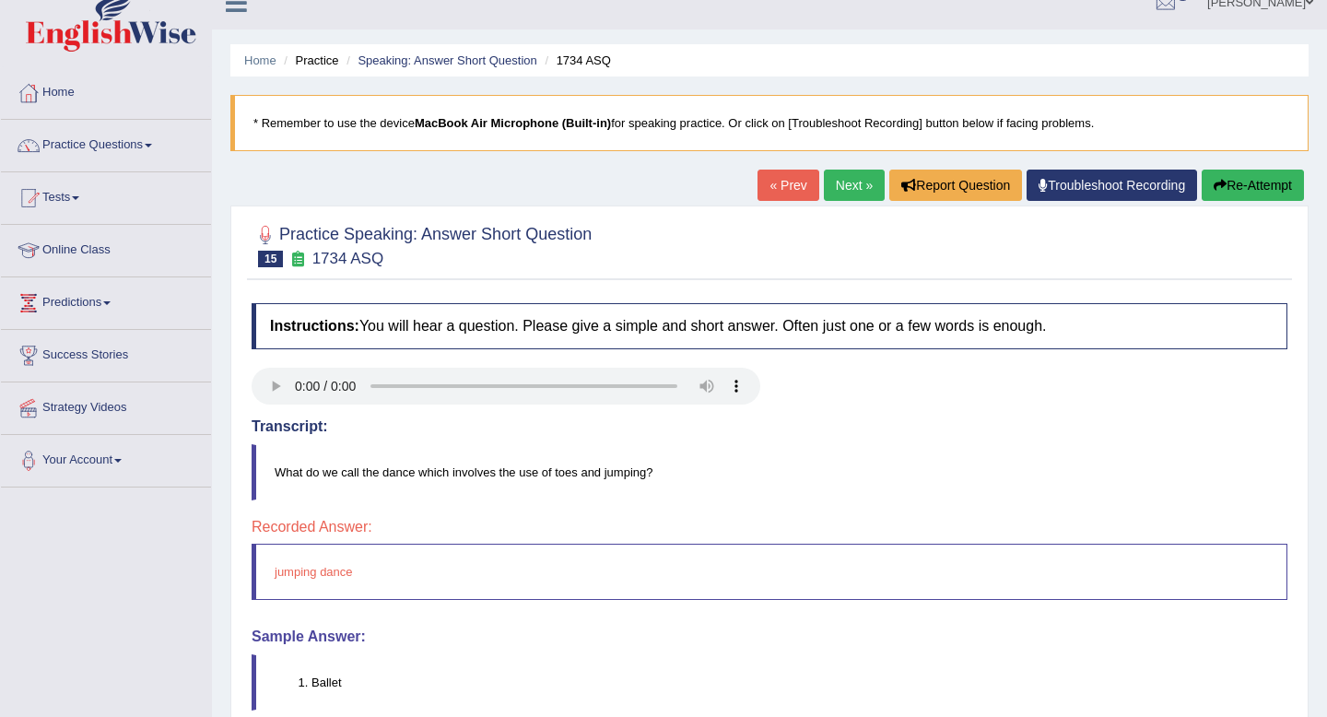
click at [828, 202] on div "« Prev Next » Report Question Troubleshoot Recording Re-Attempt" at bounding box center [1033, 188] width 551 height 36
click at [833, 191] on link "Next »" at bounding box center [854, 185] width 61 height 31
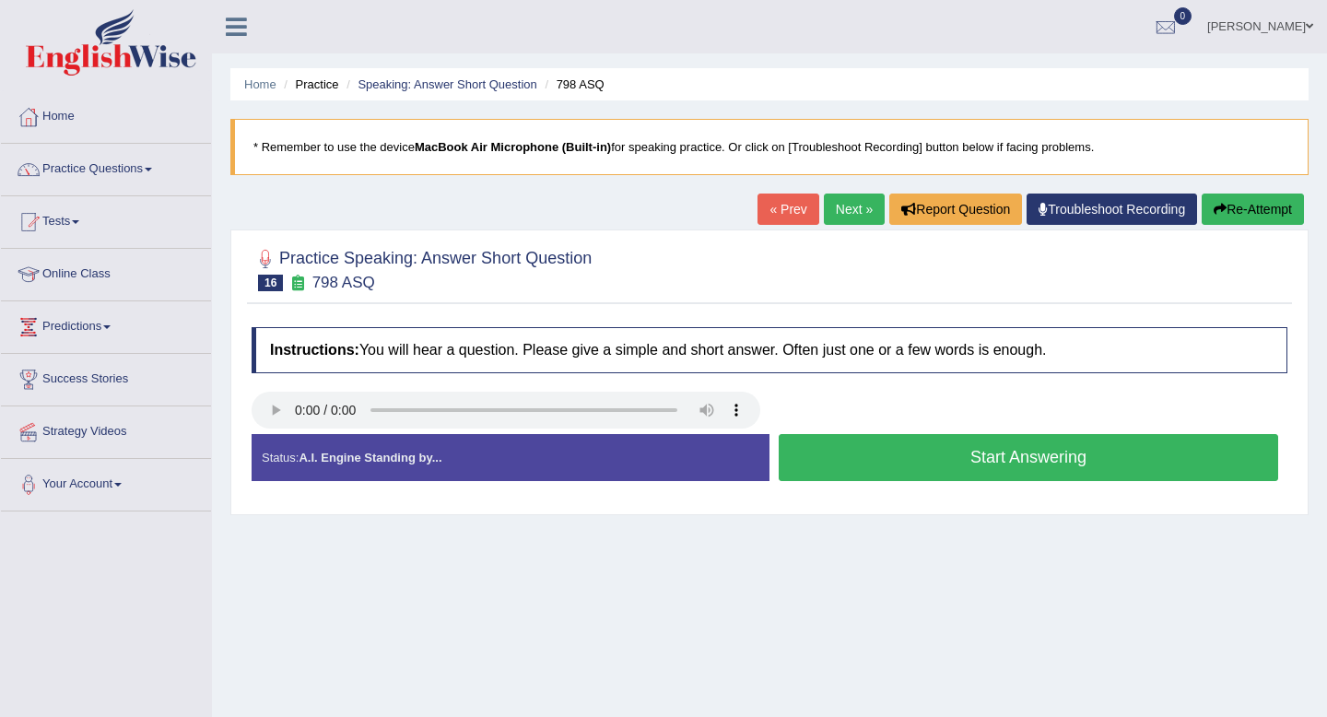
click at [976, 462] on button "Start Answering" at bounding box center [1029, 457] width 500 height 47
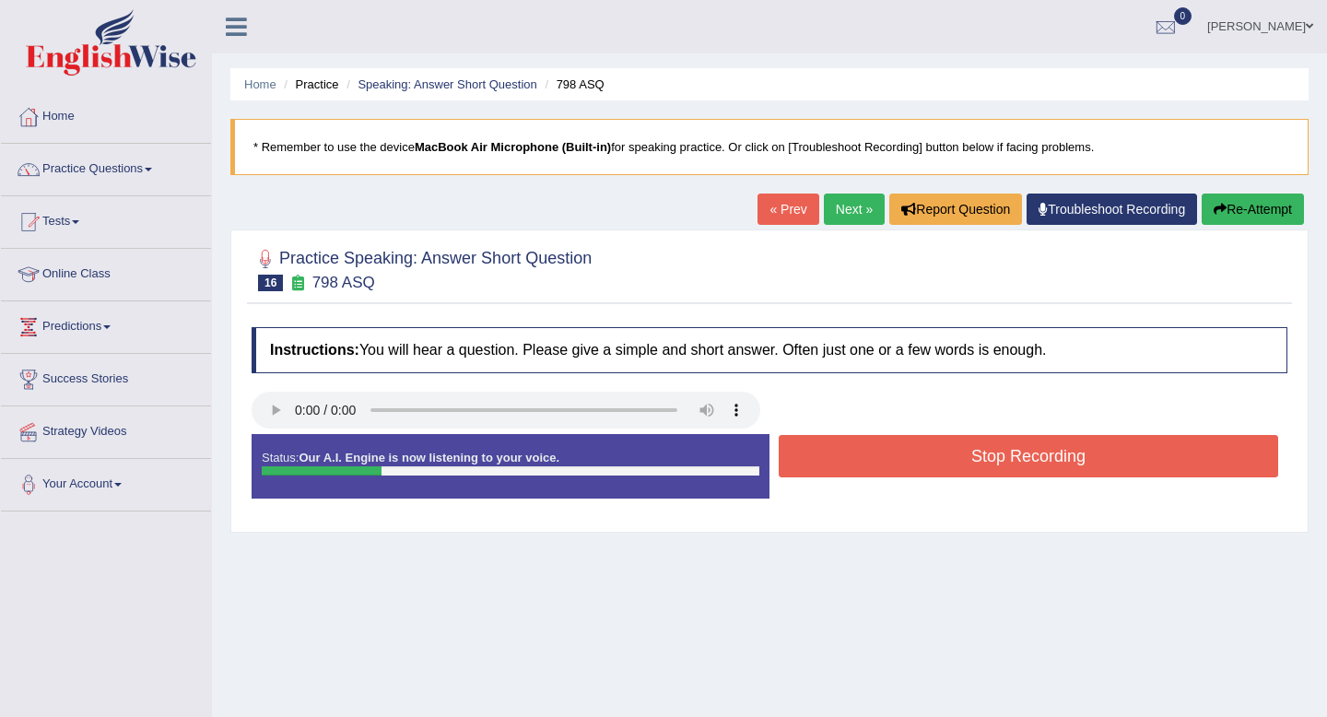
click at [976, 462] on button "Stop Recording" at bounding box center [1029, 456] width 500 height 42
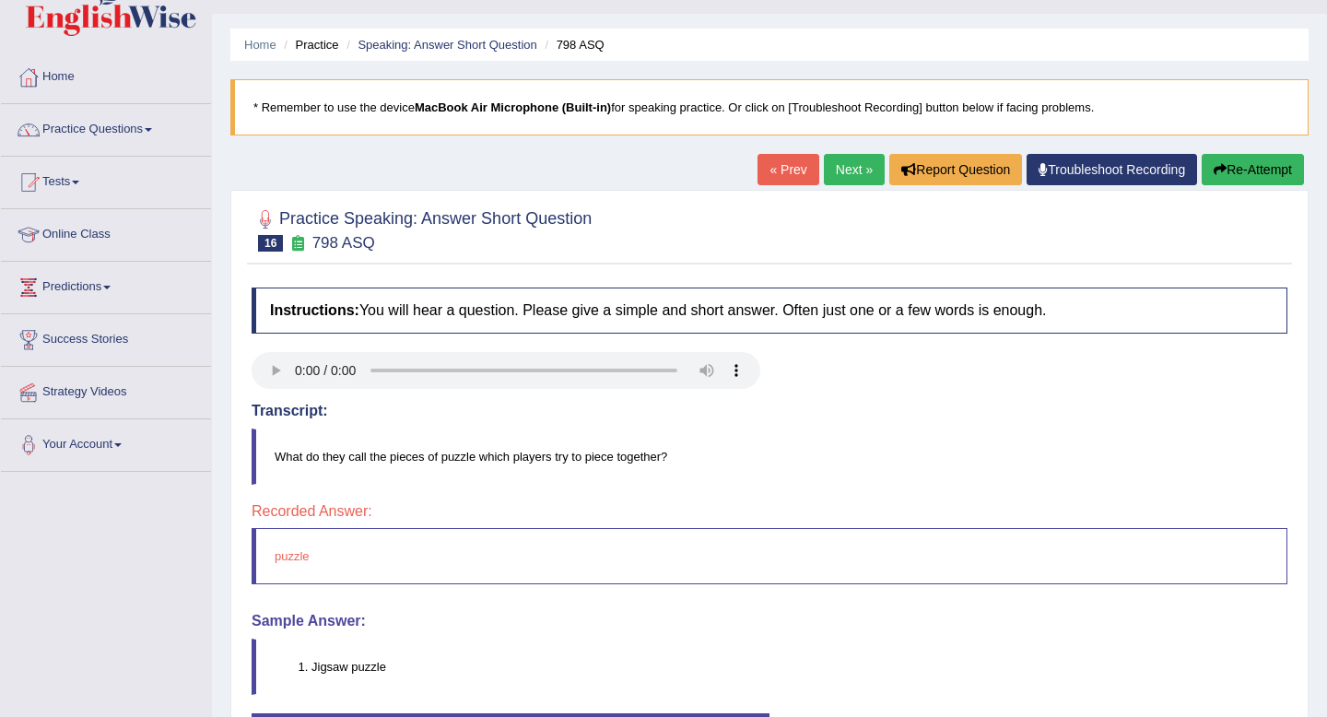
scroll to position [16, 0]
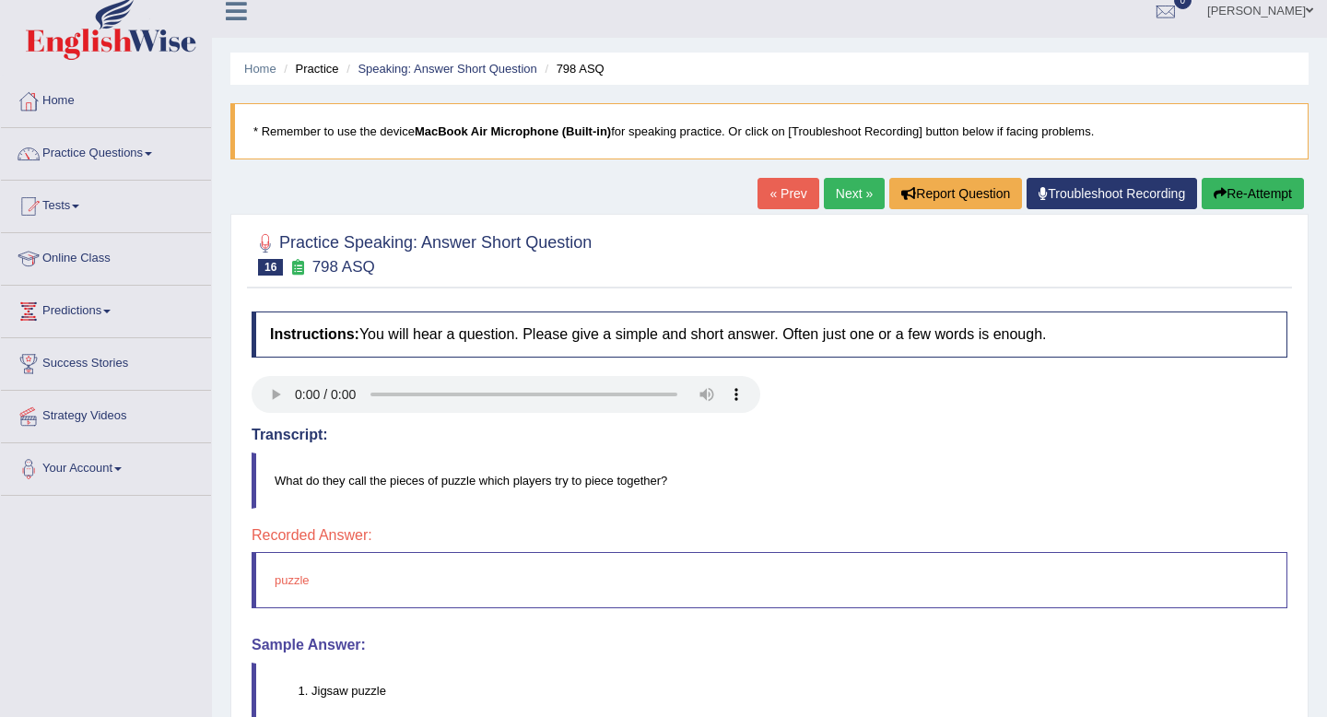
click at [830, 202] on link "Next »" at bounding box center [854, 193] width 61 height 31
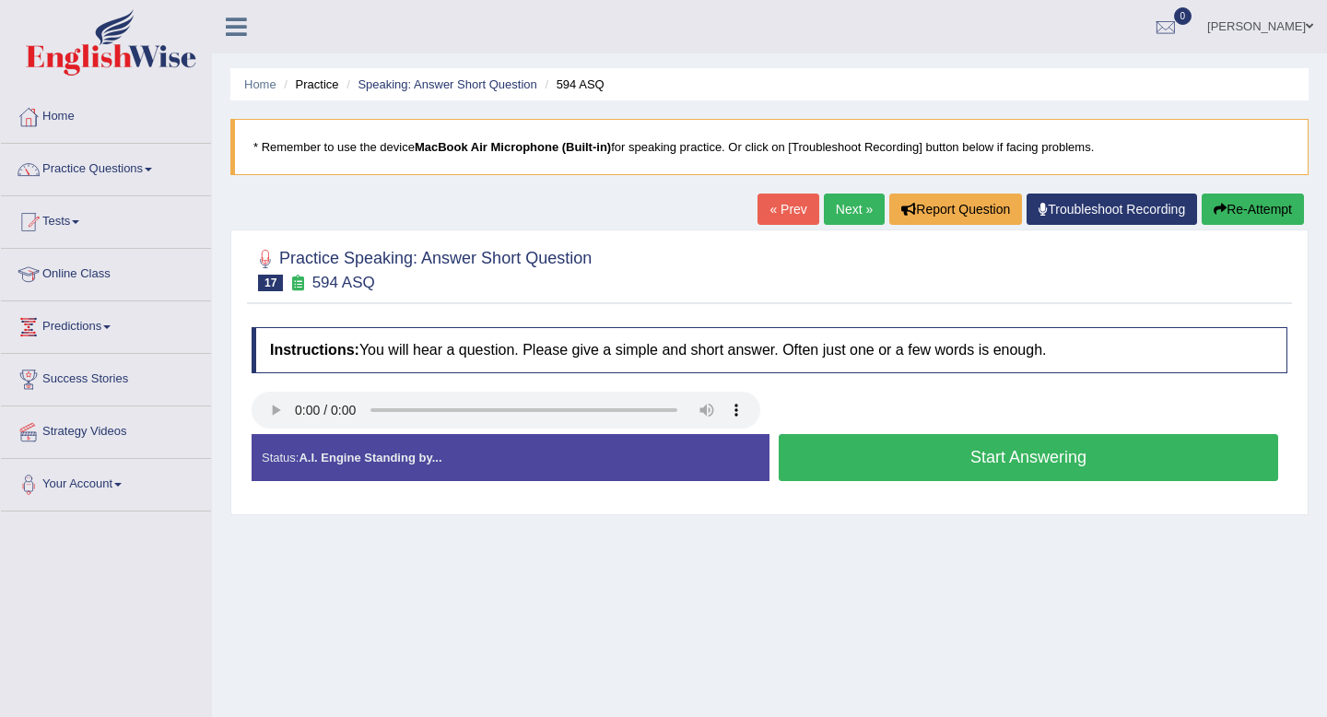
click at [889, 459] on button "Start Answering" at bounding box center [1029, 457] width 500 height 47
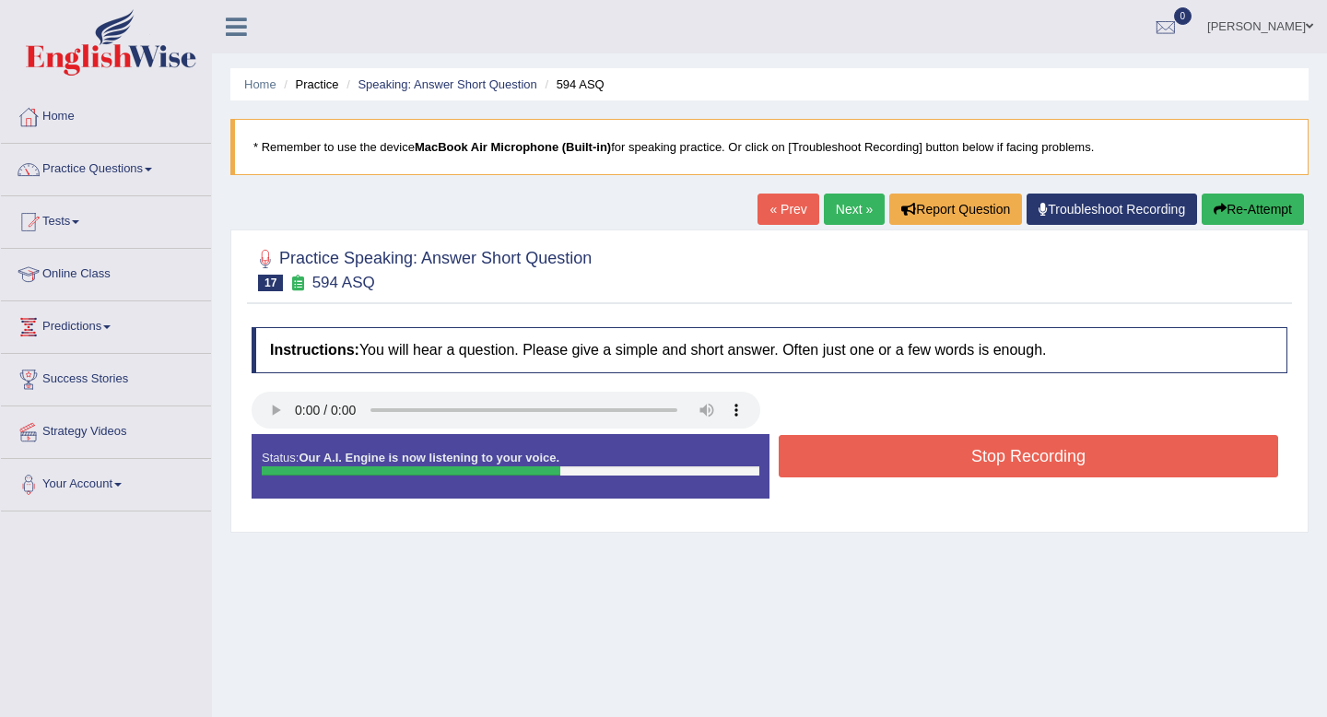
click at [889, 459] on button "Stop Recording" at bounding box center [1029, 456] width 500 height 42
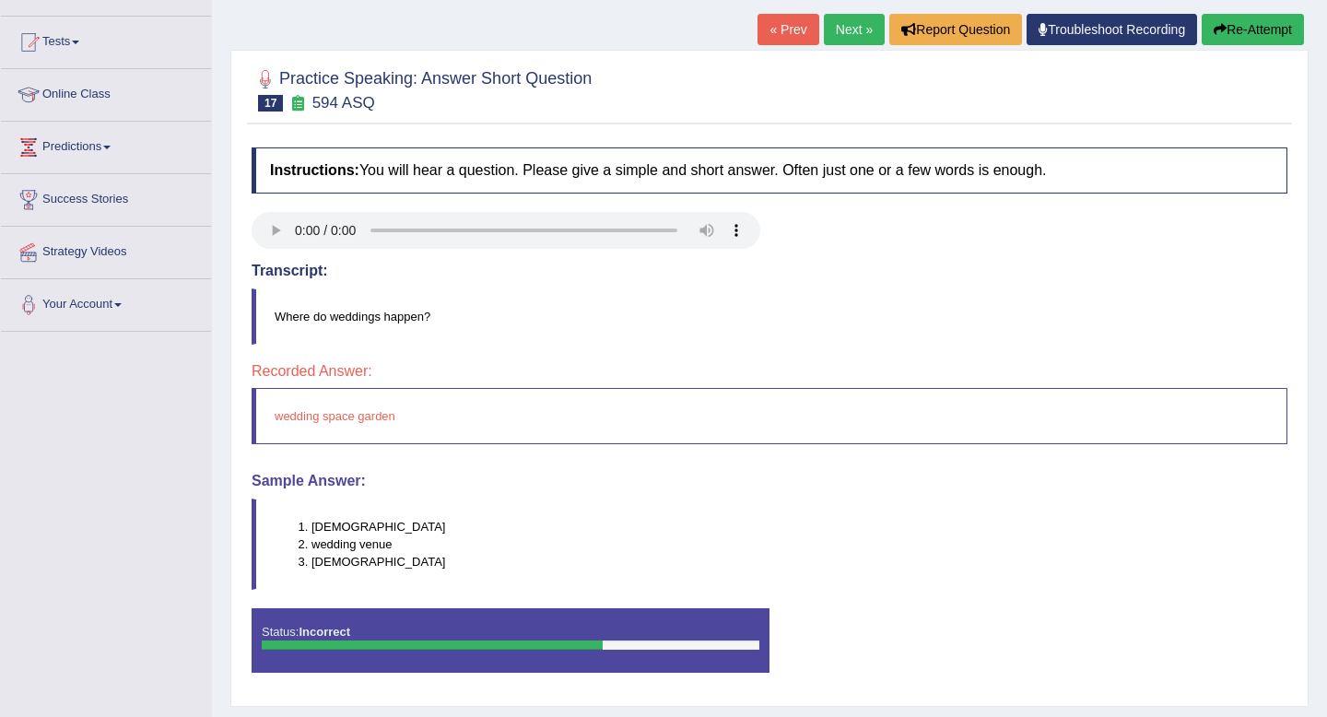
scroll to position [251, 0]
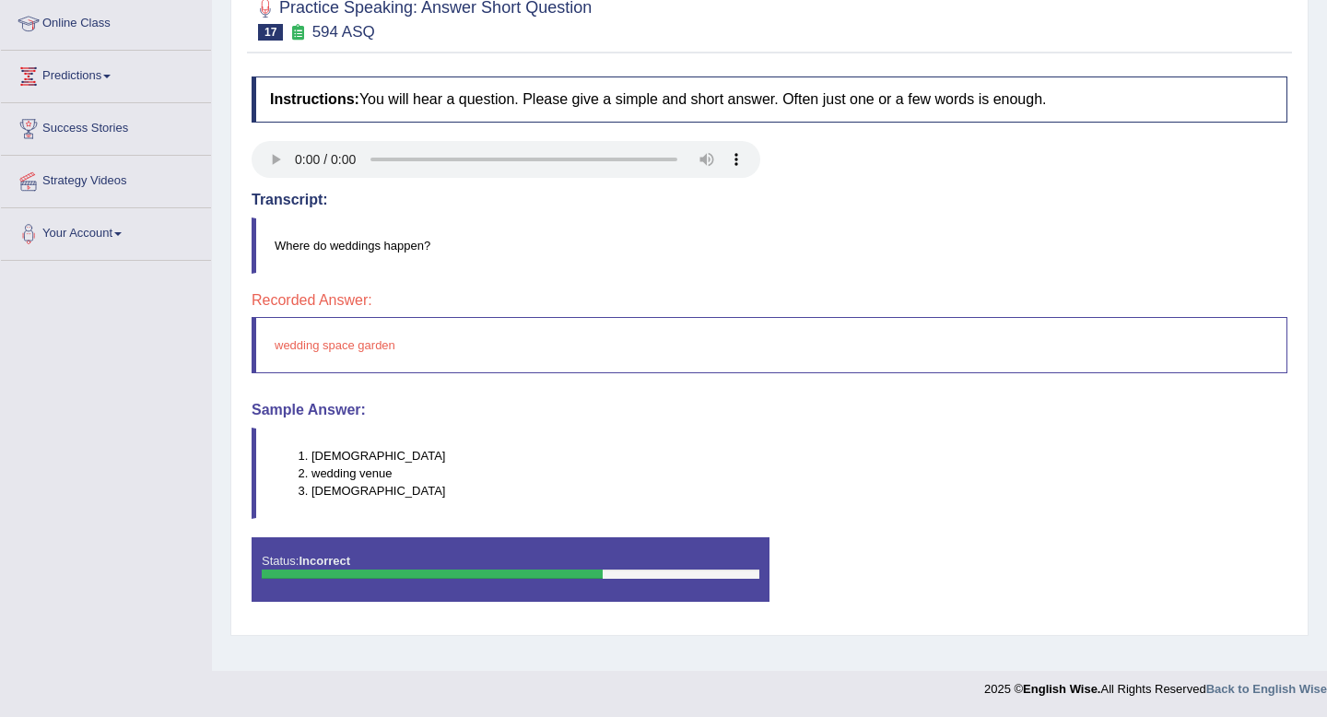
drag, startPoint x: 317, startPoint y: 485, endPoint x: 396, endPoint y: 491, distance: 79.5
click at [396, 491] on li "temple" at bounding box center [799, 491] width 975 height 18
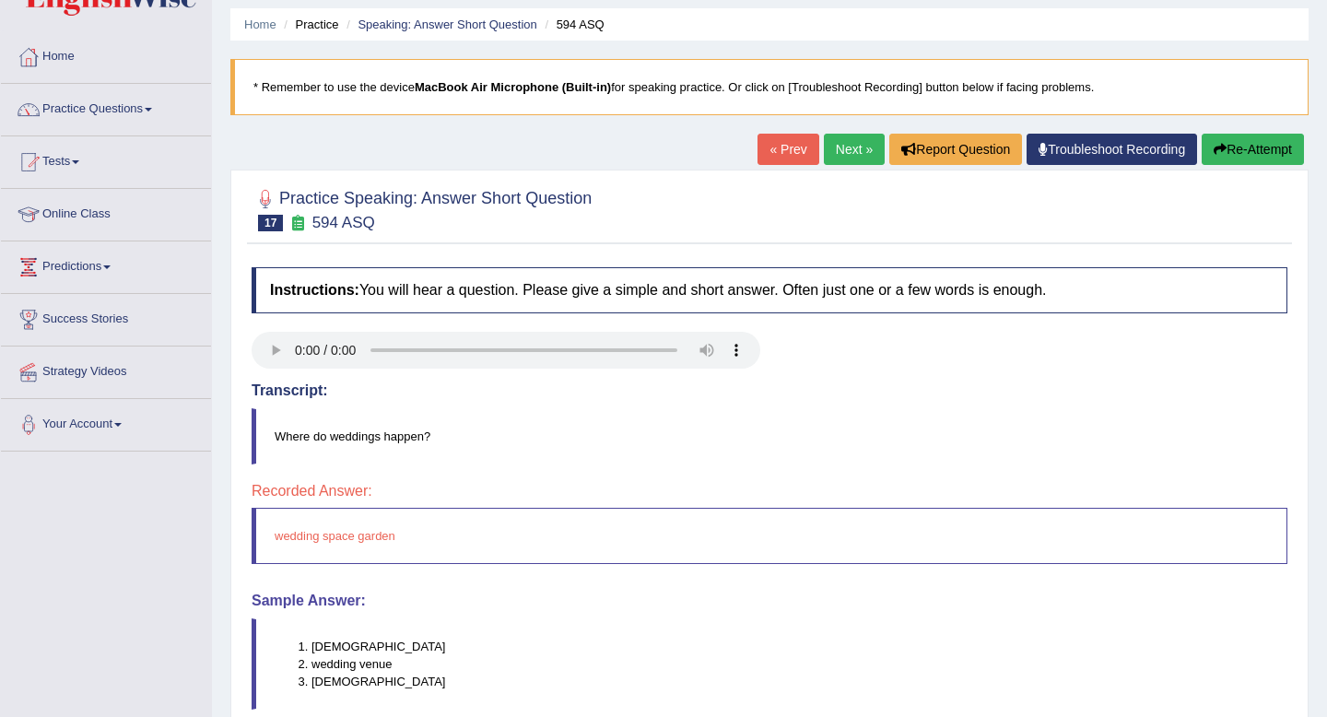
scroll to position [48, 0]
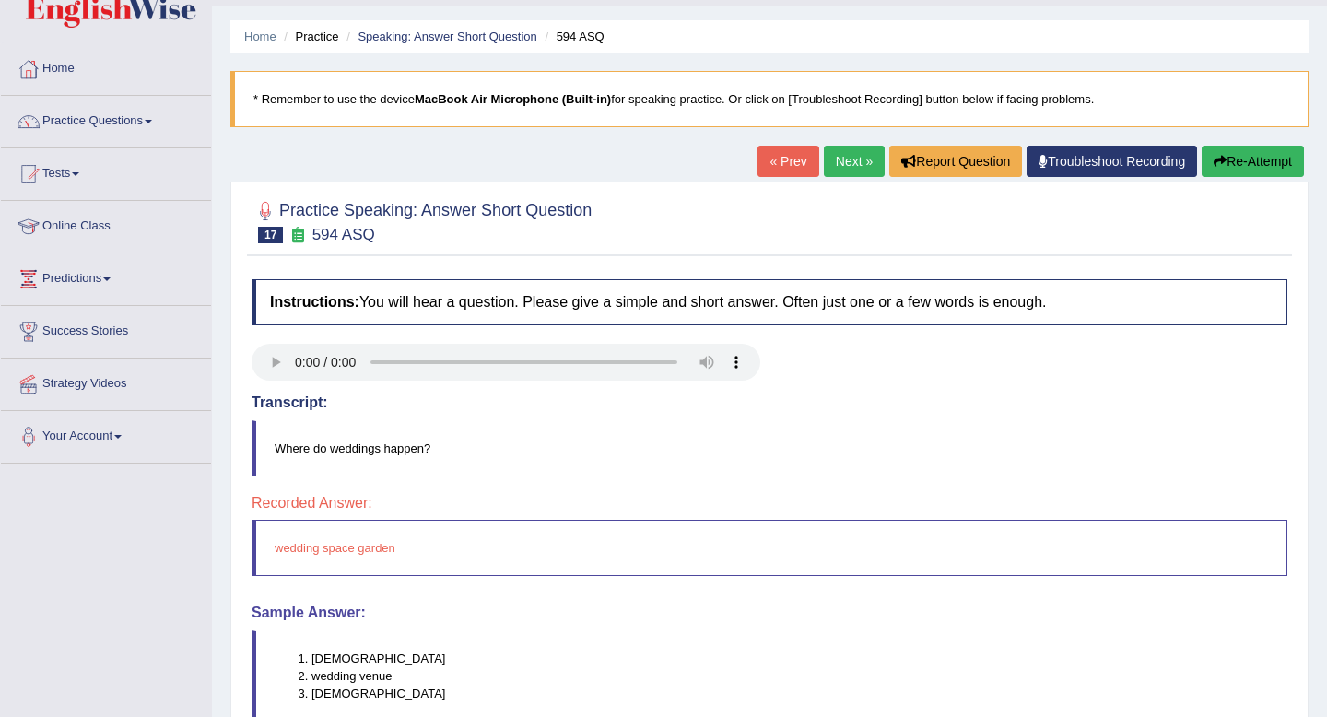
click at [854, 167] on link "Next »" at bounding box center [854, 161] width 61 height 31
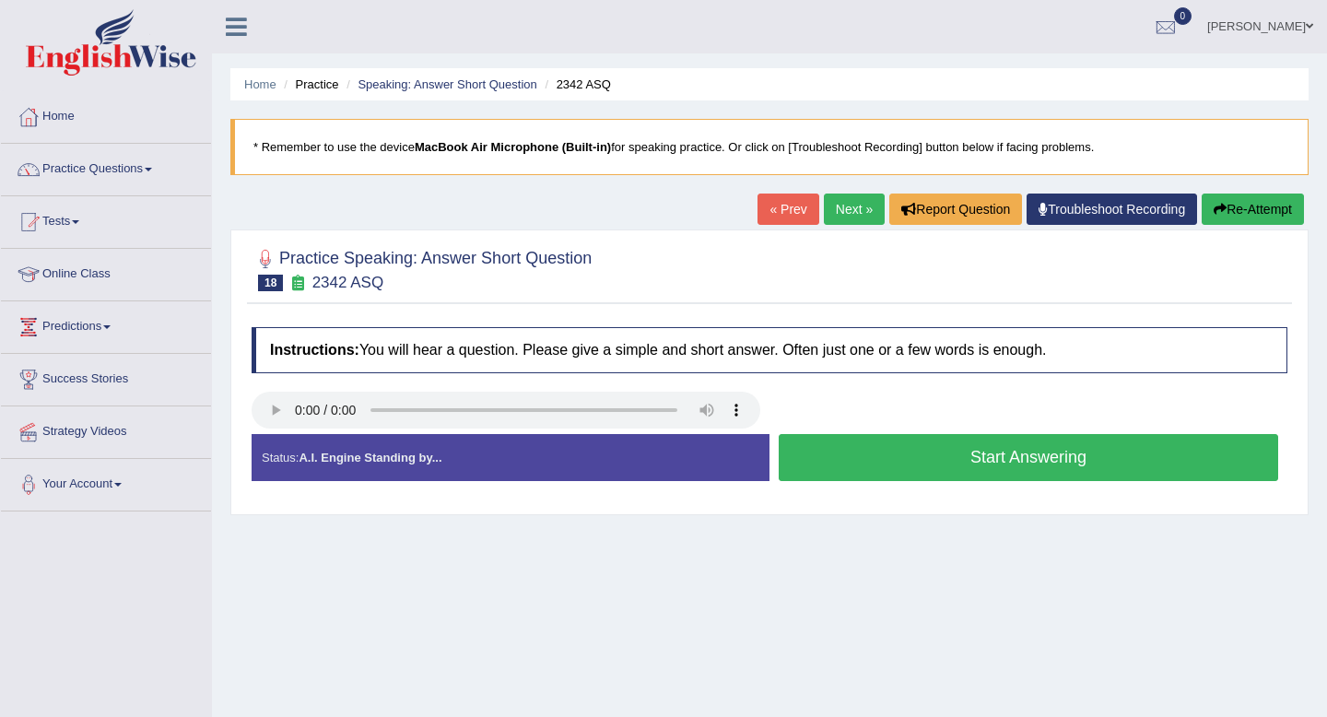
click at [960, 465] on button "Start Answering" at bounding box center [1029, 457] width 500 height 47
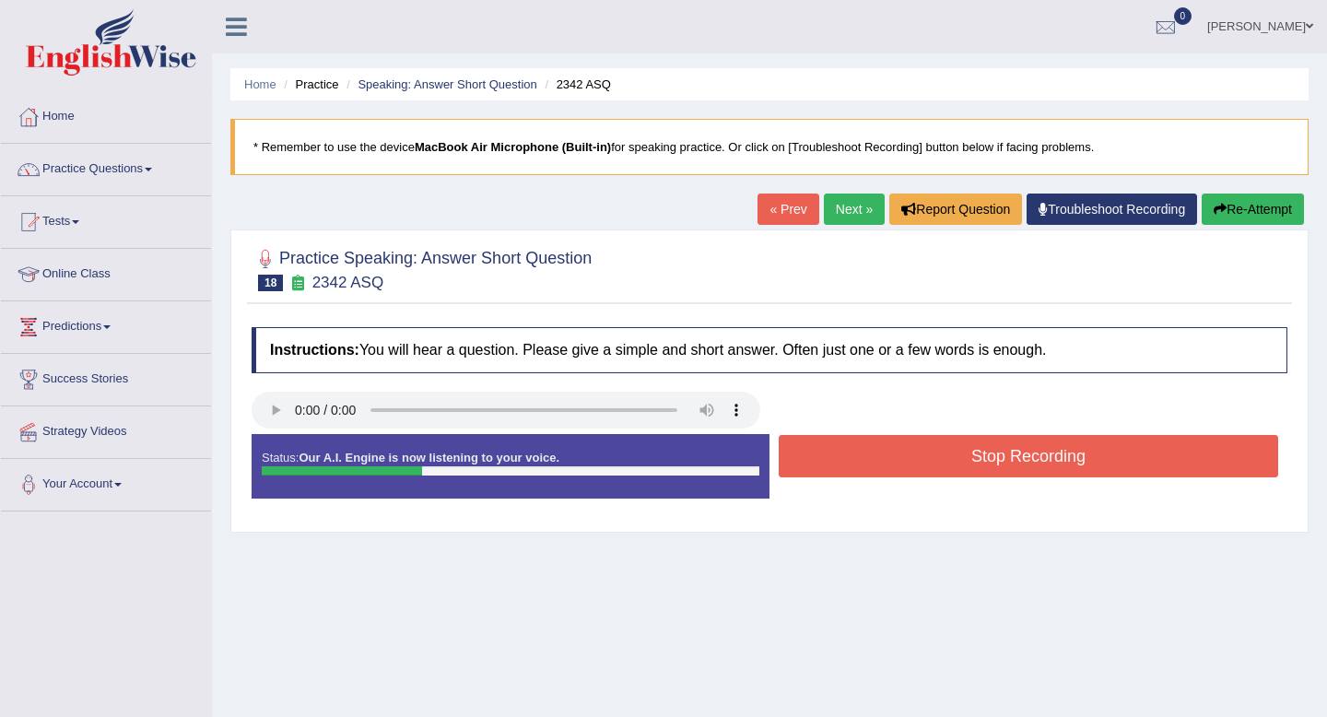
click at [960, 465] on button "Stop Recording" at bounding box center [1029, 456] width 500 height 42
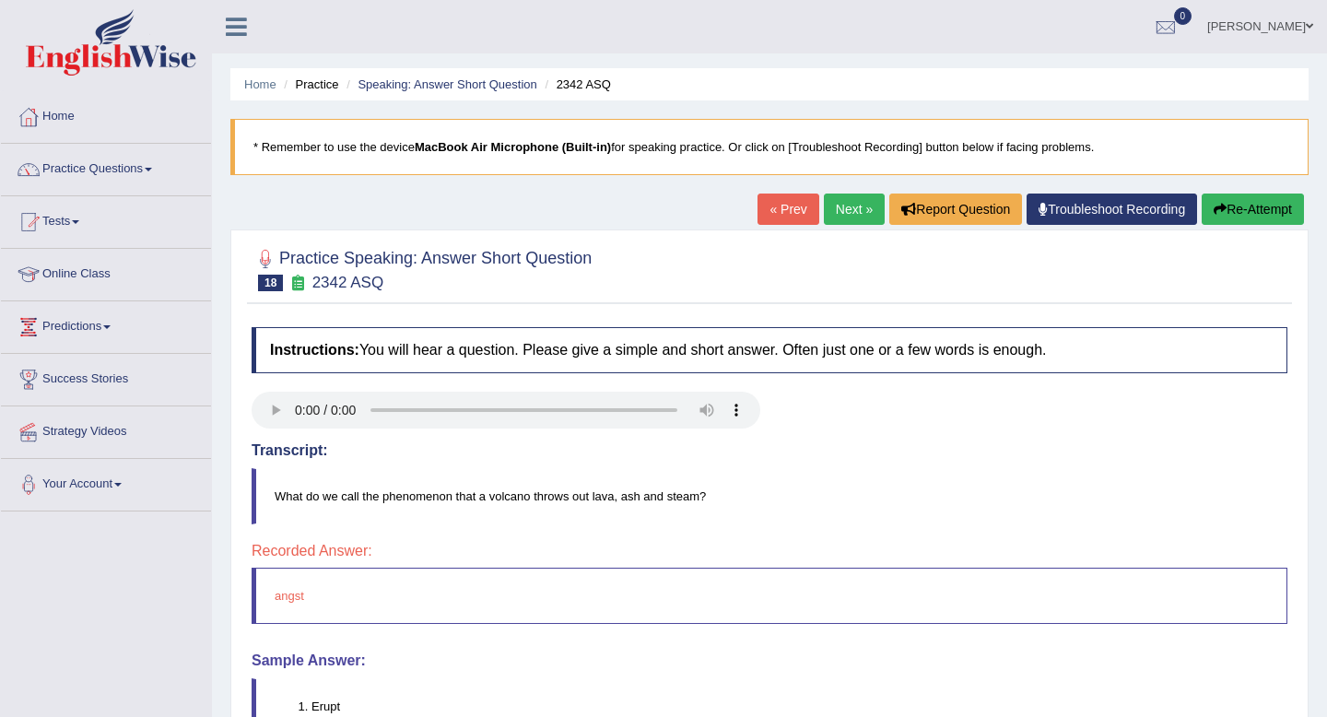
click at [843, 211] on link "Next »" at bounding box center [854, 209] width 61 height 31
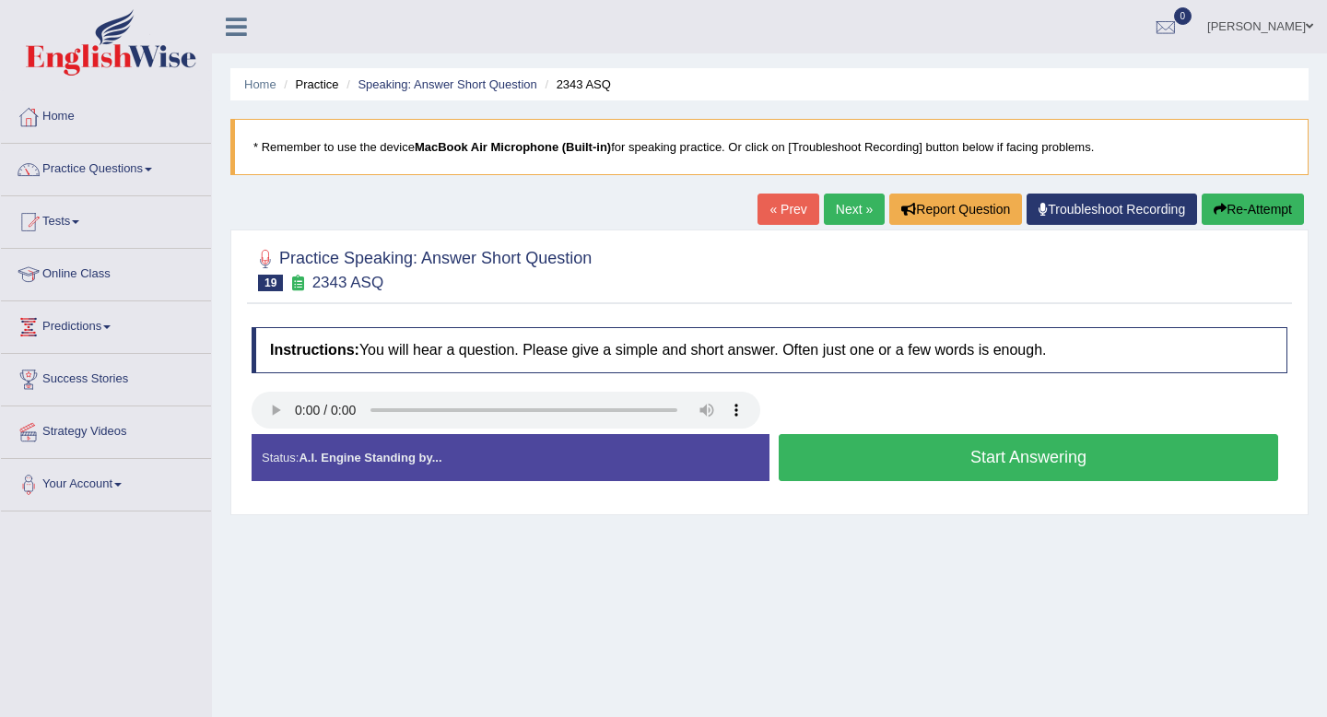
click at [915, 461] on button "Start Answering" at bounding box center [1029, 457] width 500 height 47
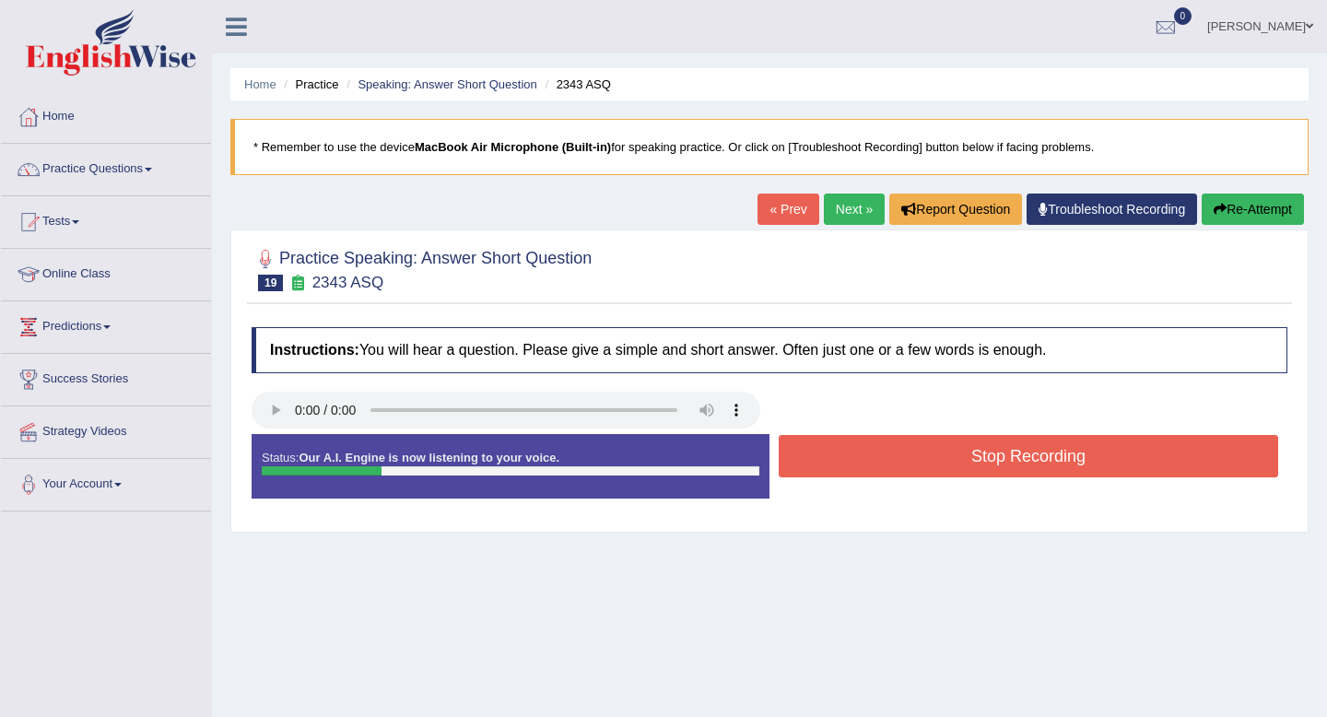
click at [915, 461] on button "Stop Recording" at bounding box center [1029, 456] width 500 height 42
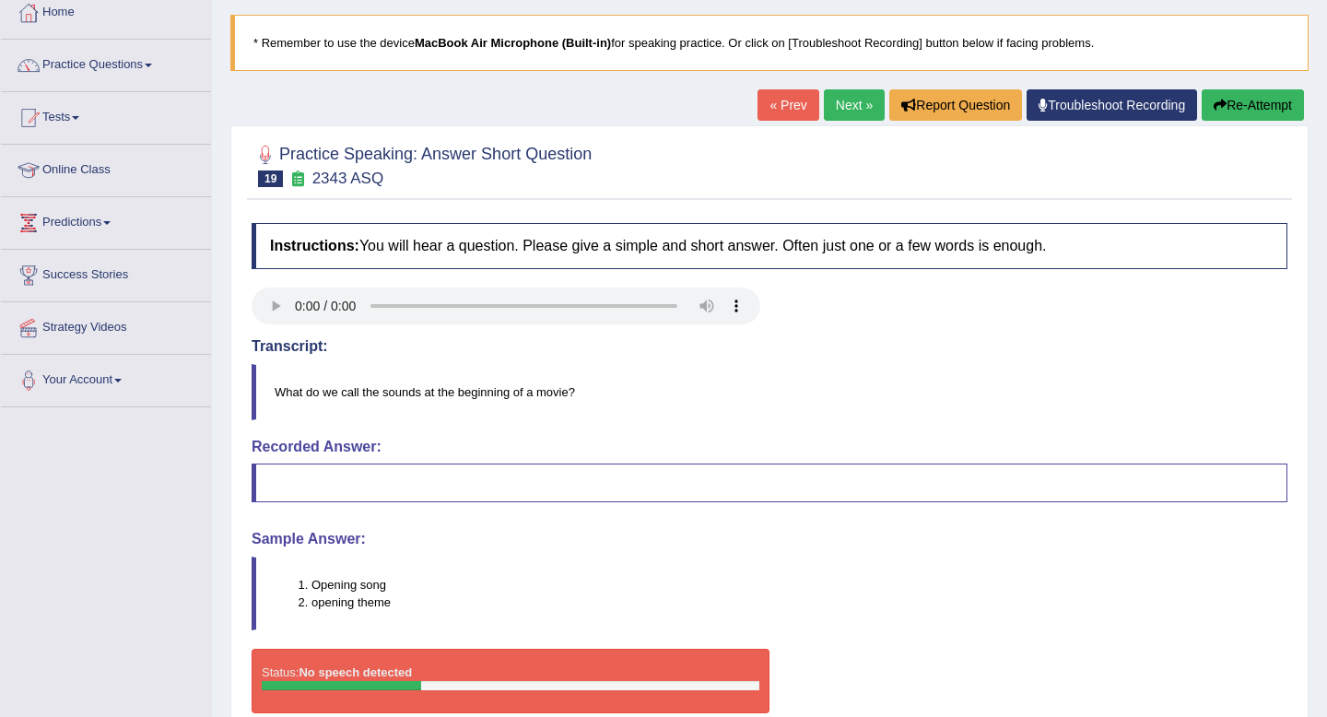
scroll to position [146, 0]
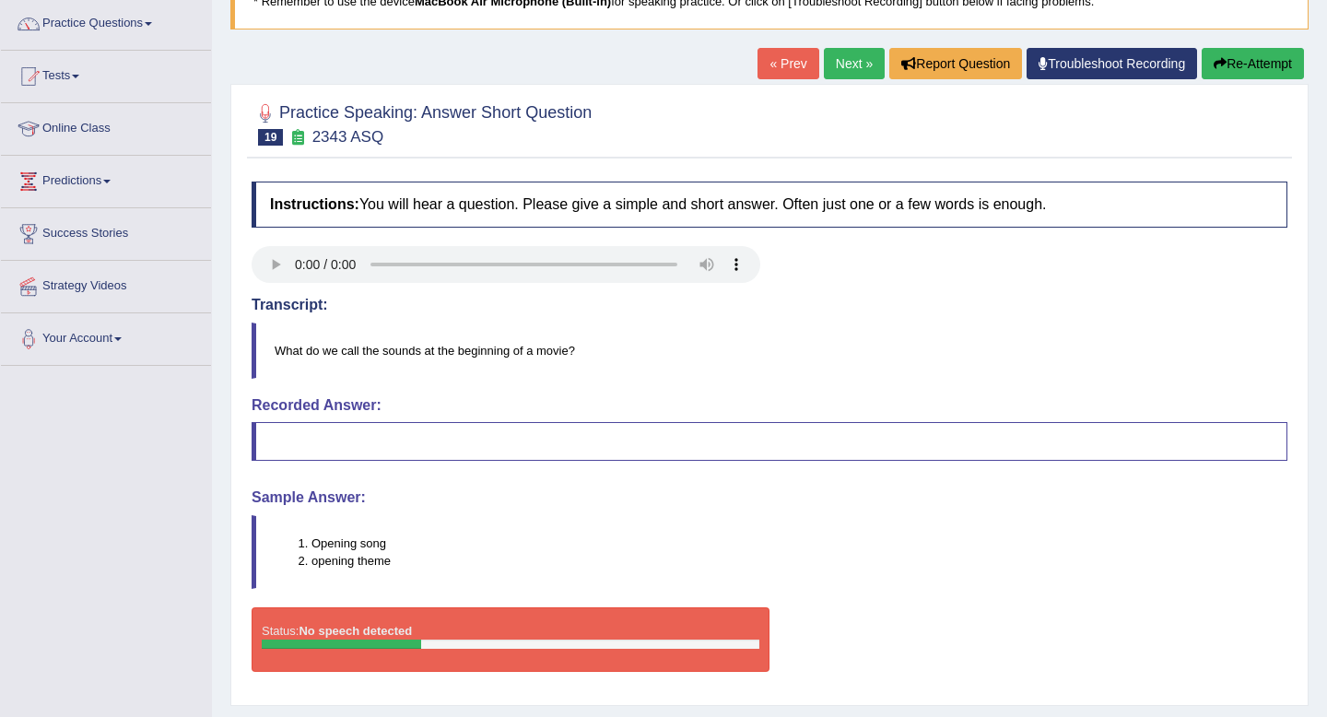
drag, startPoint x: 313, startPoint y: 546, endPoint x: 400, endPoint y: 548, distance: 86.7
click at [400, 548] on li "Opening song" at bounding box center [799, 544] width 975 height 18
click at [400, 558] on li "opening theme" at bounding box center [799, 561] width 975 height 18
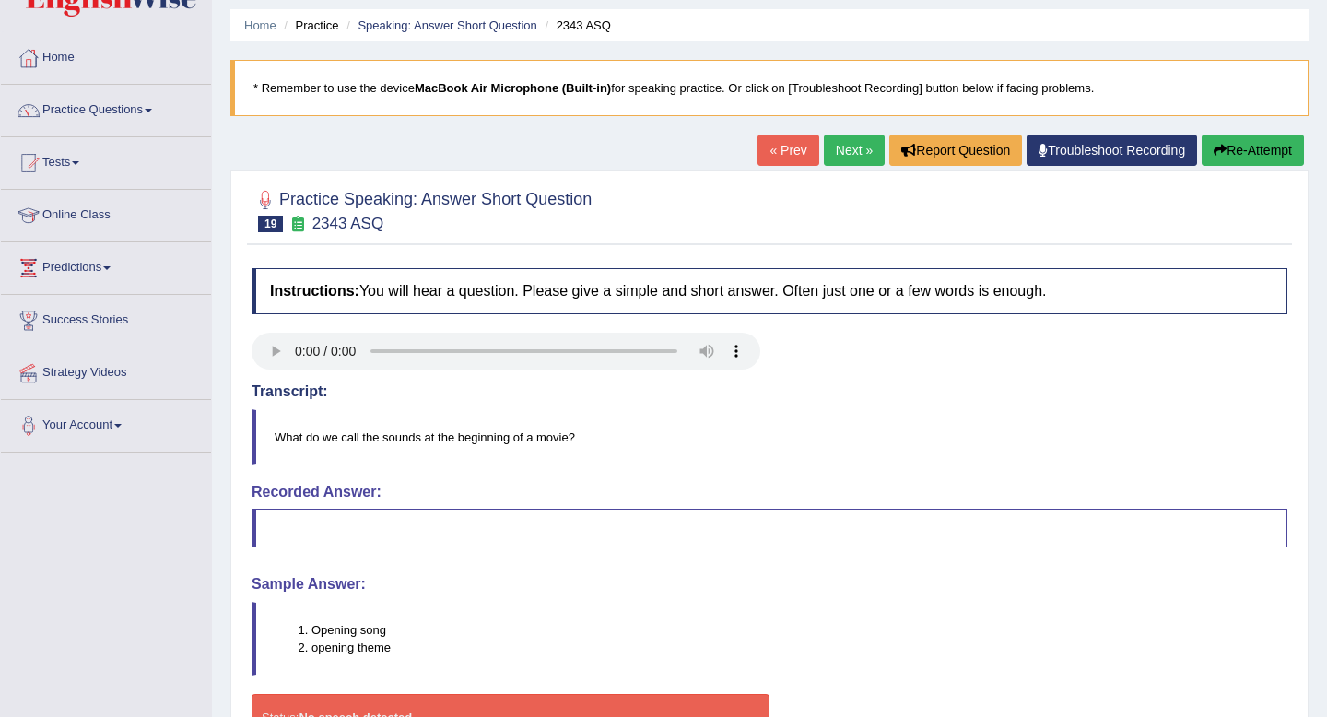
scroll to position [0, 0]
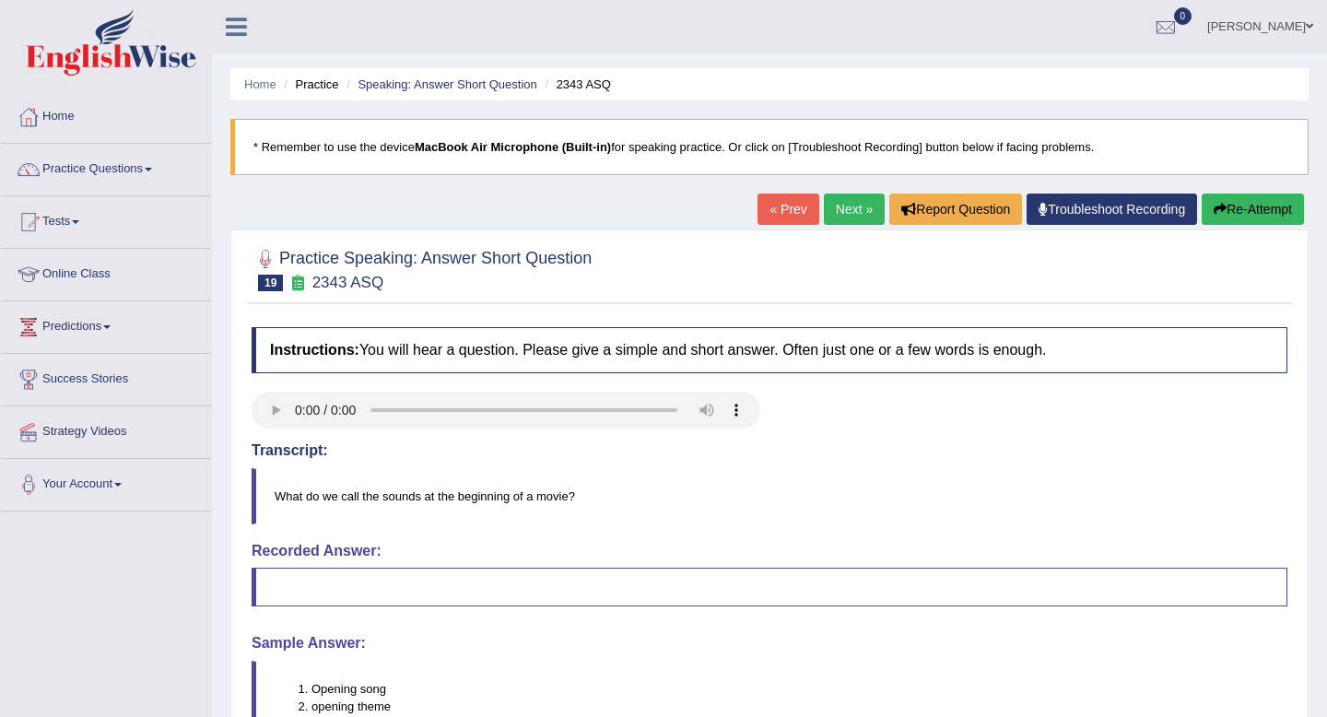
click at [841, 218] on link "Next »" at bounding box center [854, 209] width 61 height 31
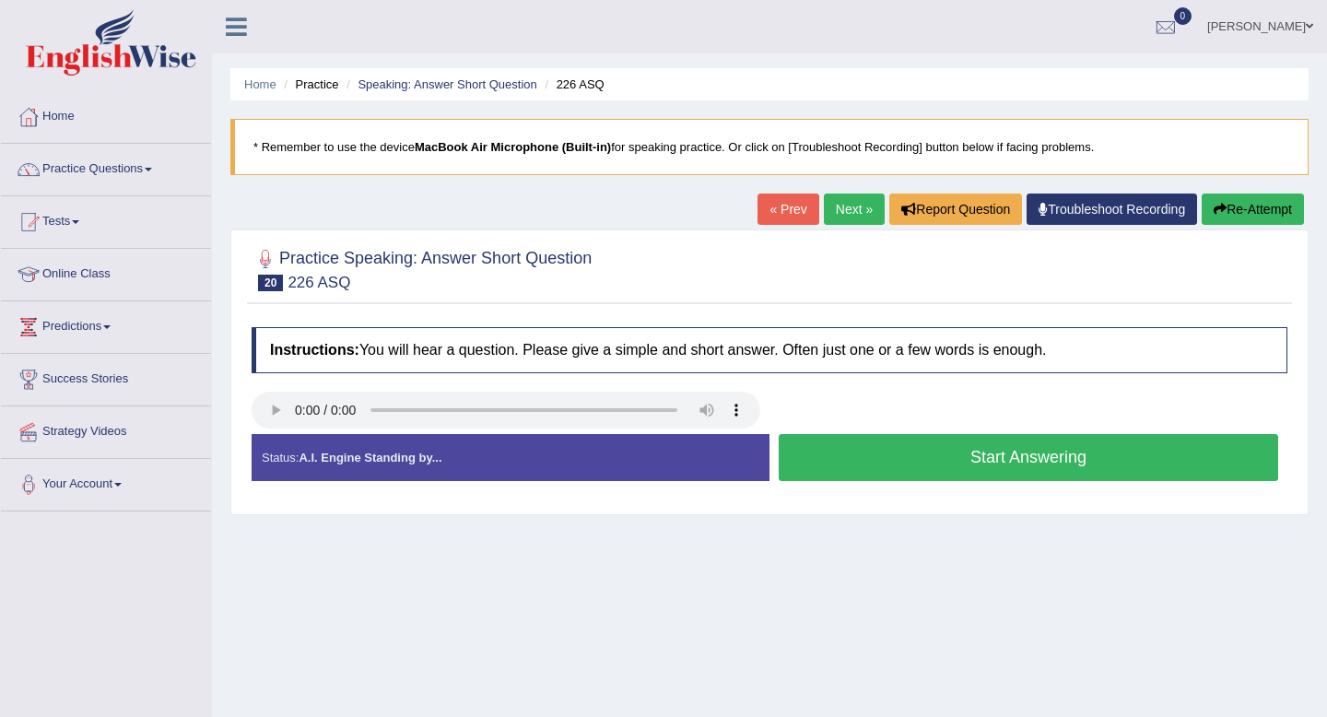
scroll to position [7, 0]
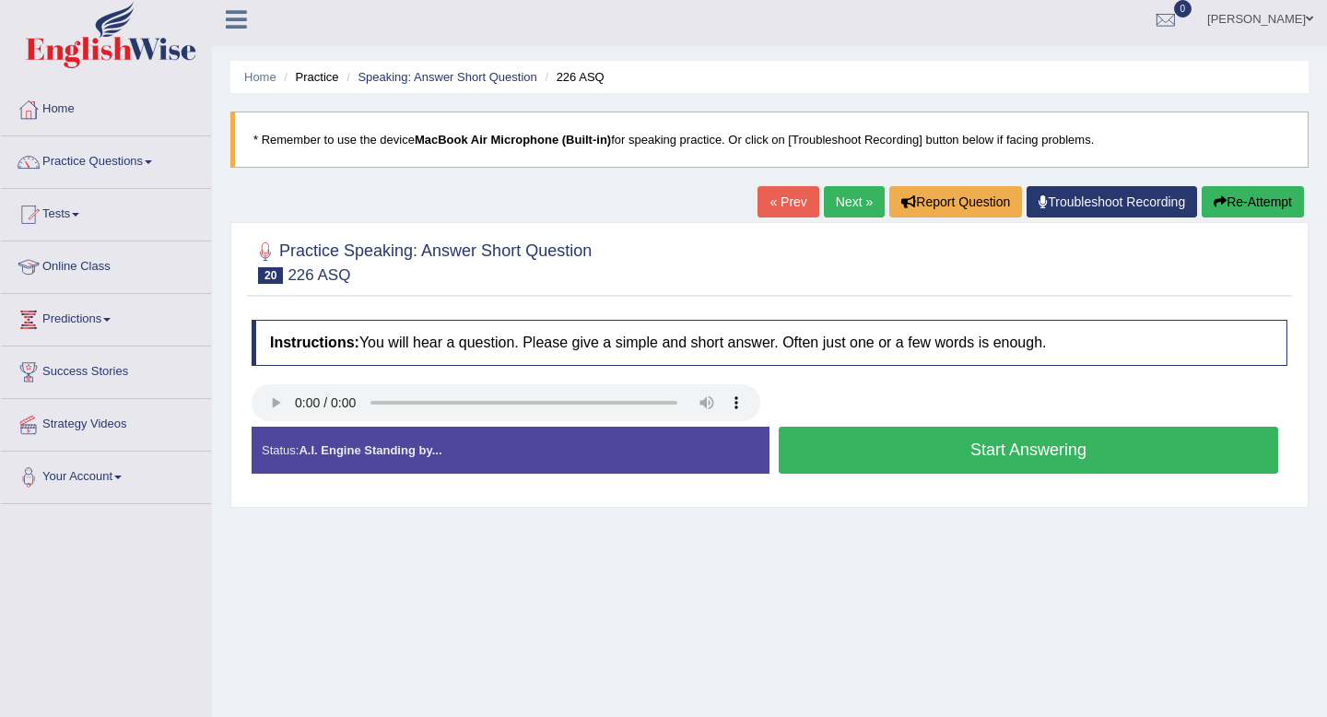
click at [936, 450] on button "Start Answering" at bounding box center [1029, 450] width 500 height 47
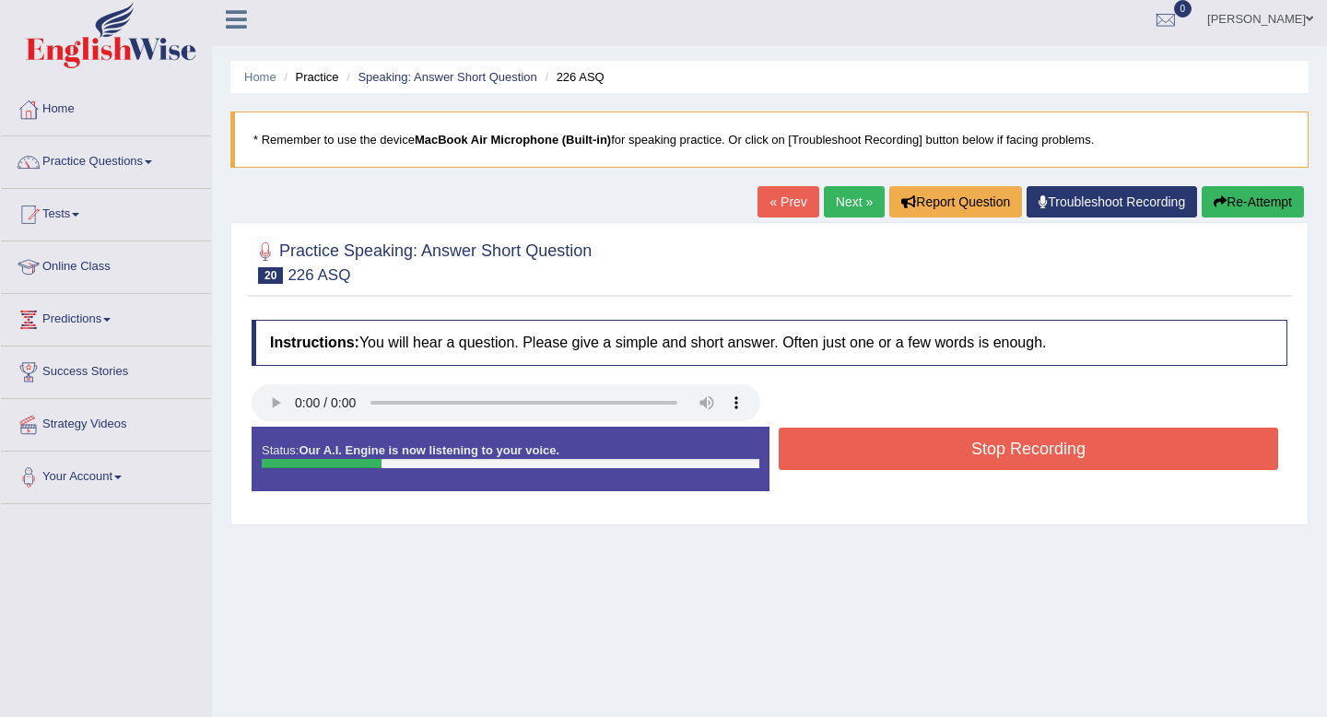
click at [936, 450] on button "Stop Recording" at bounding box center [1029, 449] width 500 height 42
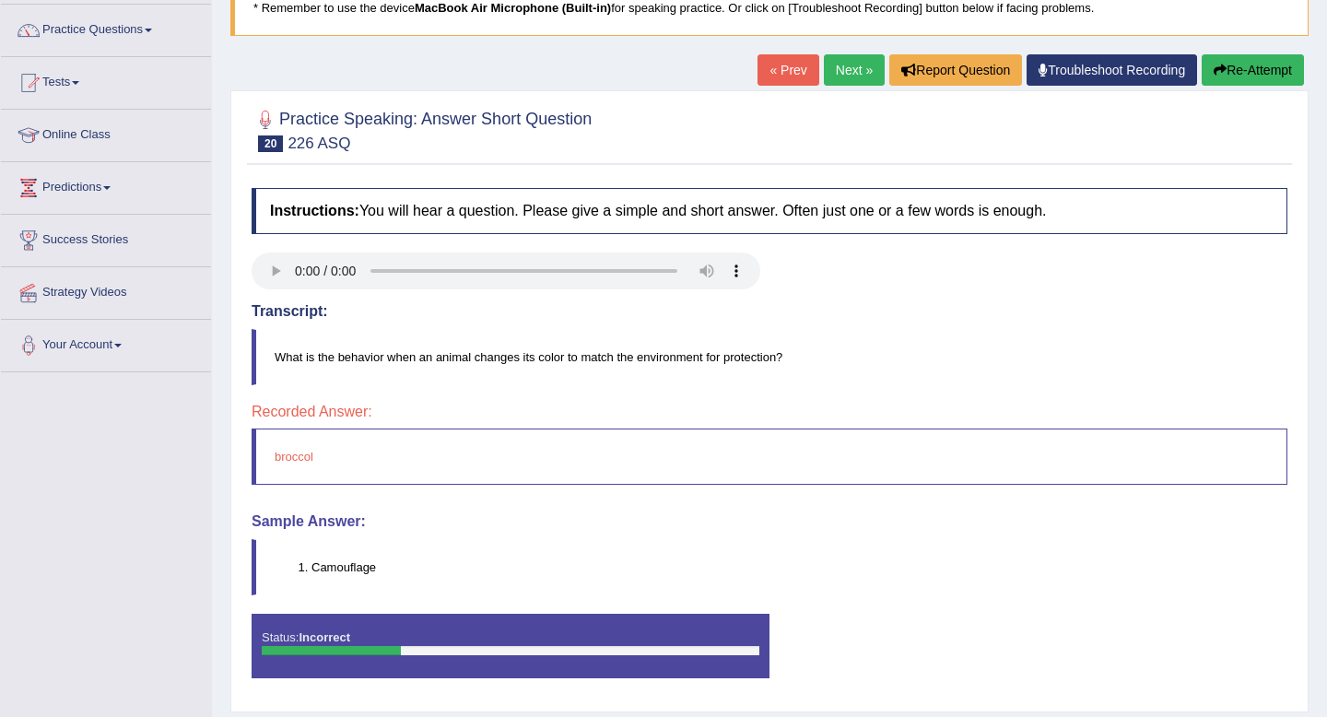
scroll to position [142, 0]
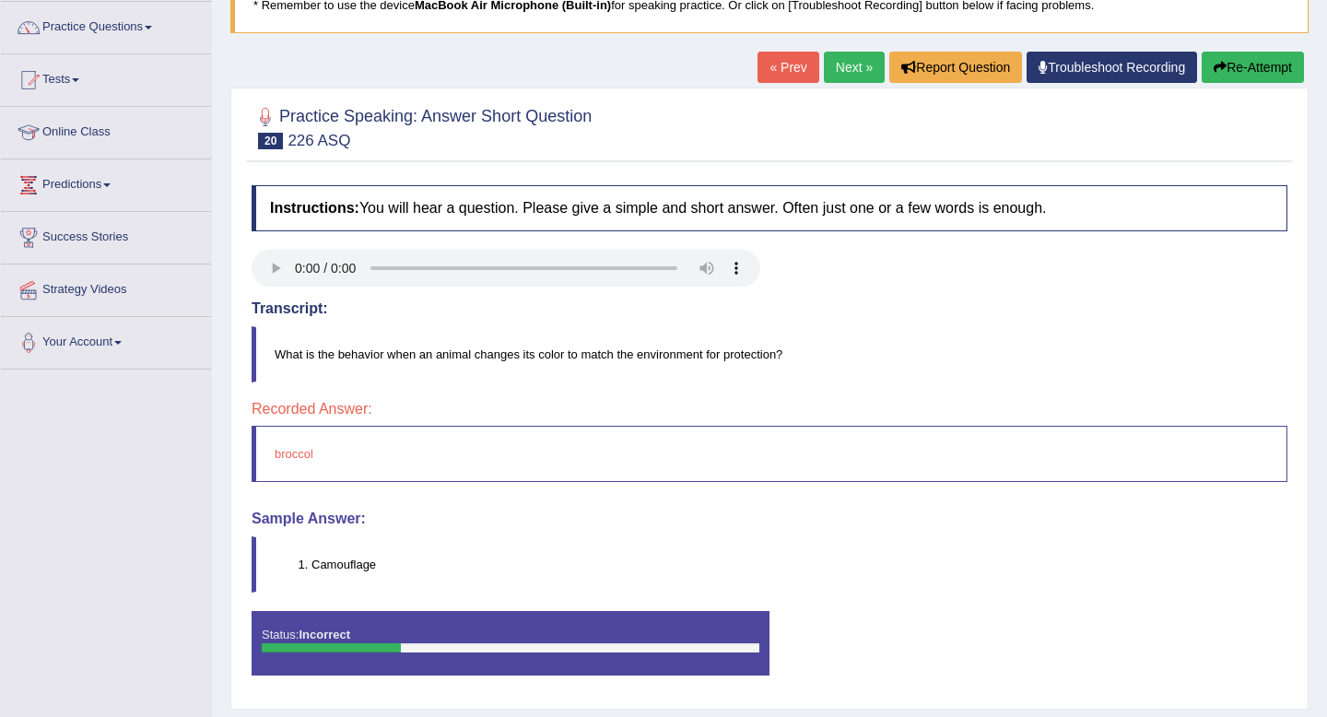
drag, startPoint x: 377, startPoint y: 564, endPoint x: 298, endPoint y: 564, distance: 79.3
click at [312, 564] on li "Camouflage" at bounding box center [799, 565] width 975 height 18
click at [826, 59] on link "Next »" at bounding box center [854, 67] width 61 height 31
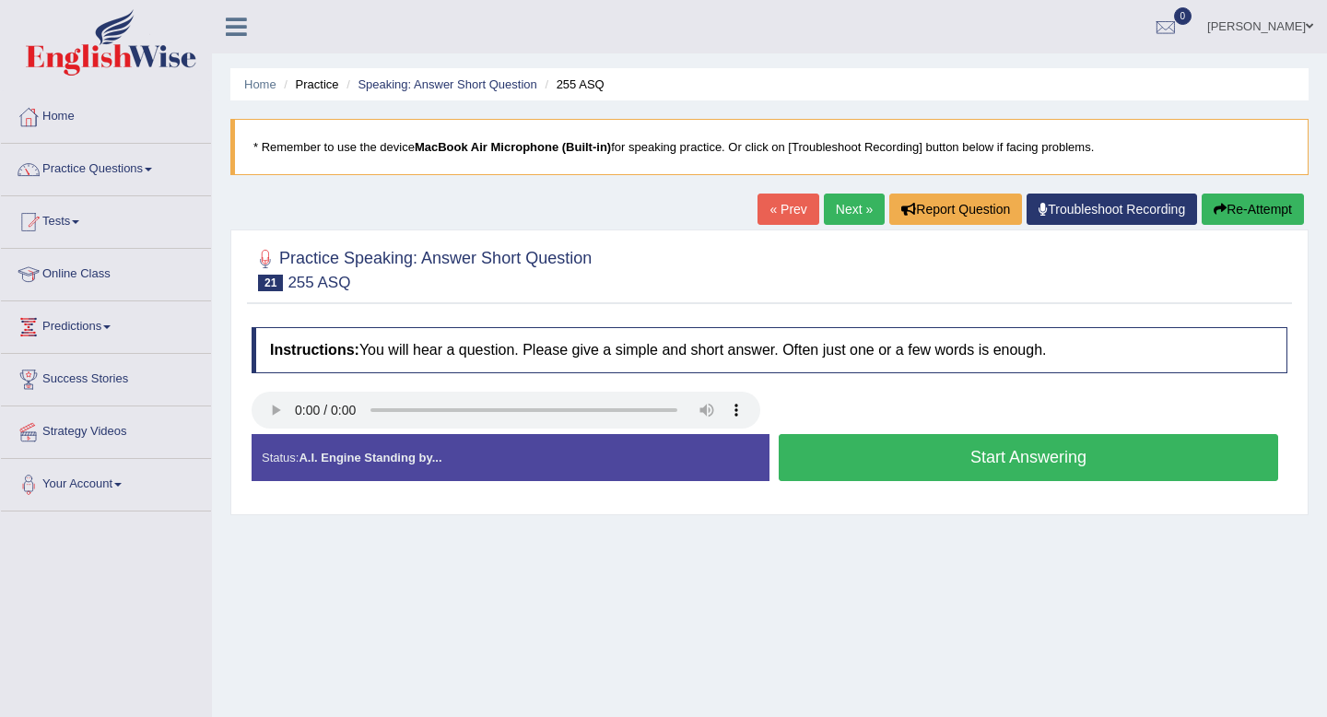
click at [936, 455] on button "Start Answering" at bounding box center [1029, 457] width 500 height 47
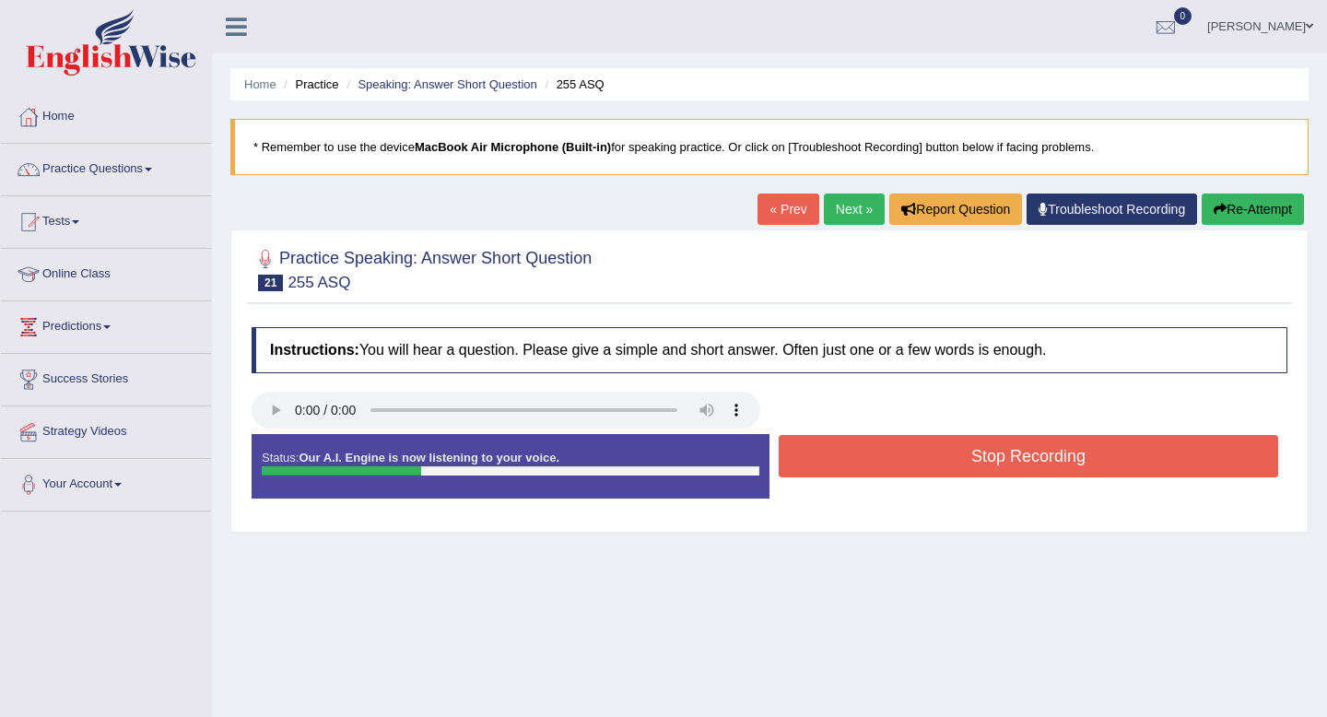
click at [936, 455] on button "Stop Recording" at bounding box center [1029, 456] width 500 height 42
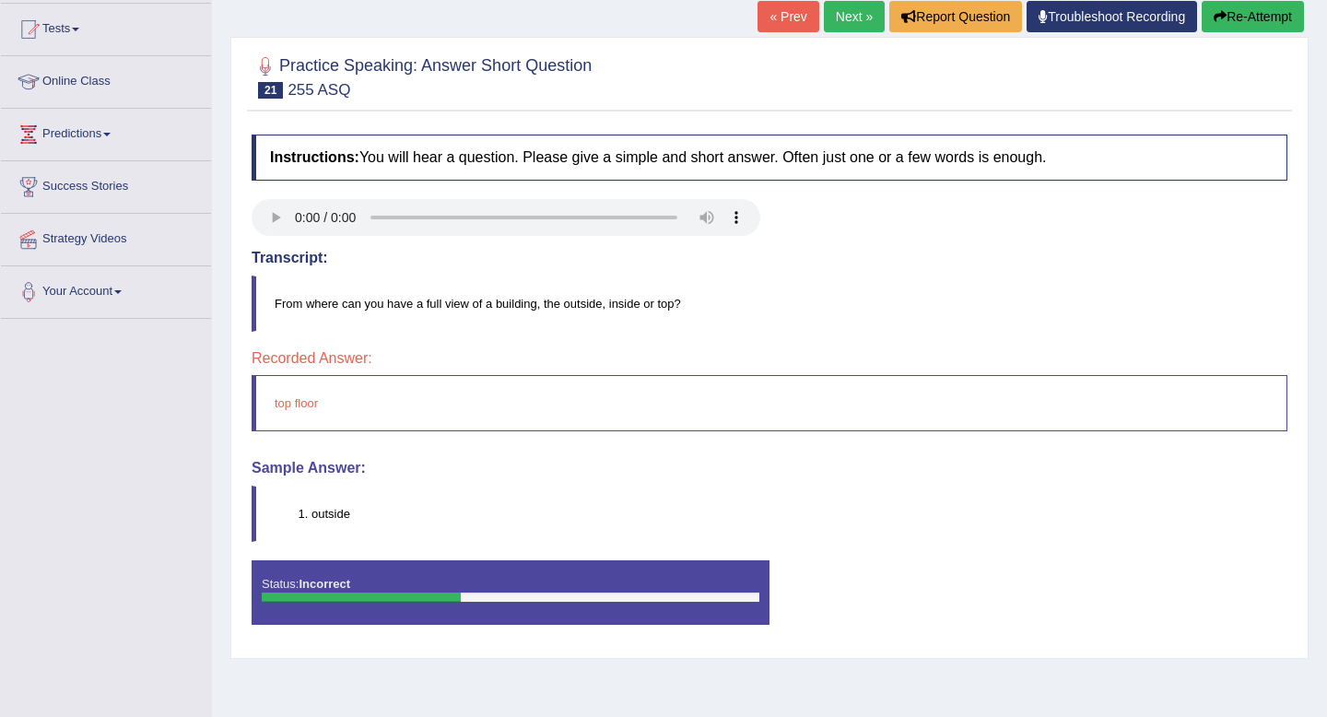
scroll to position [31, 0]
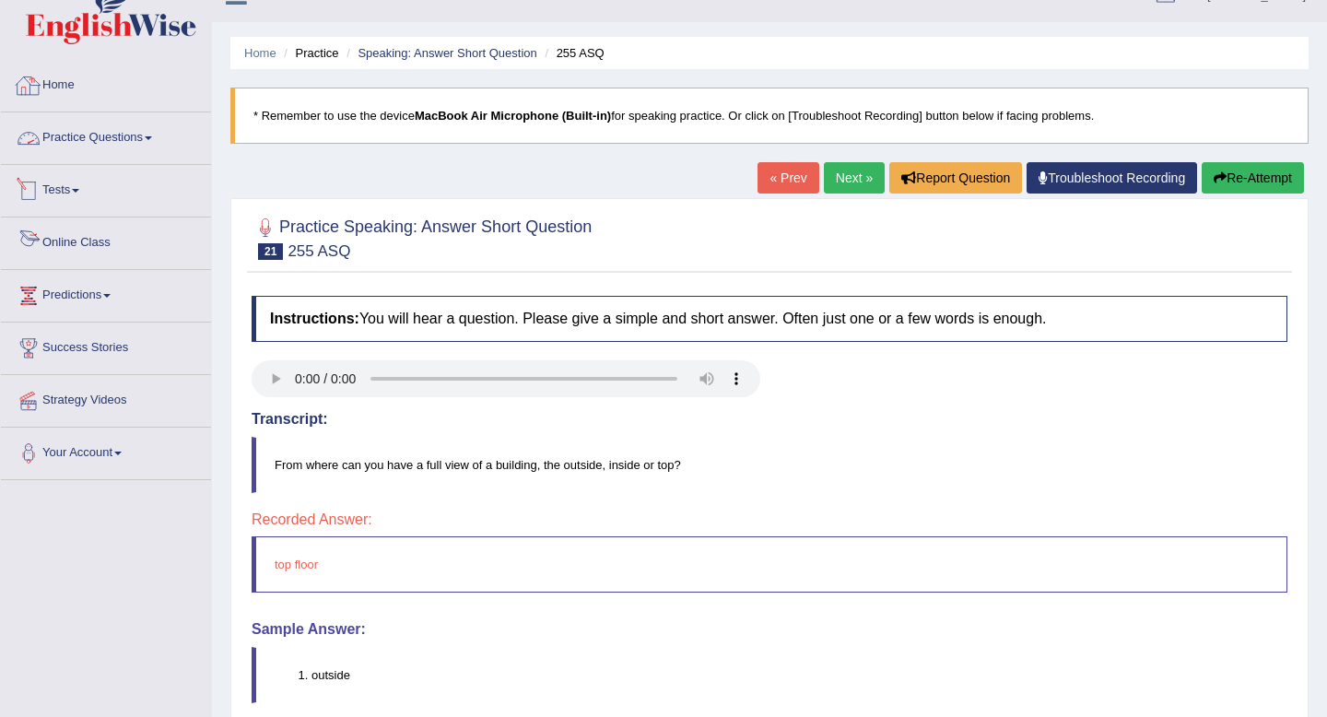
click at [100, 132] on link "Practice Questions" at bounding box center [106, 135] width 210 height 46
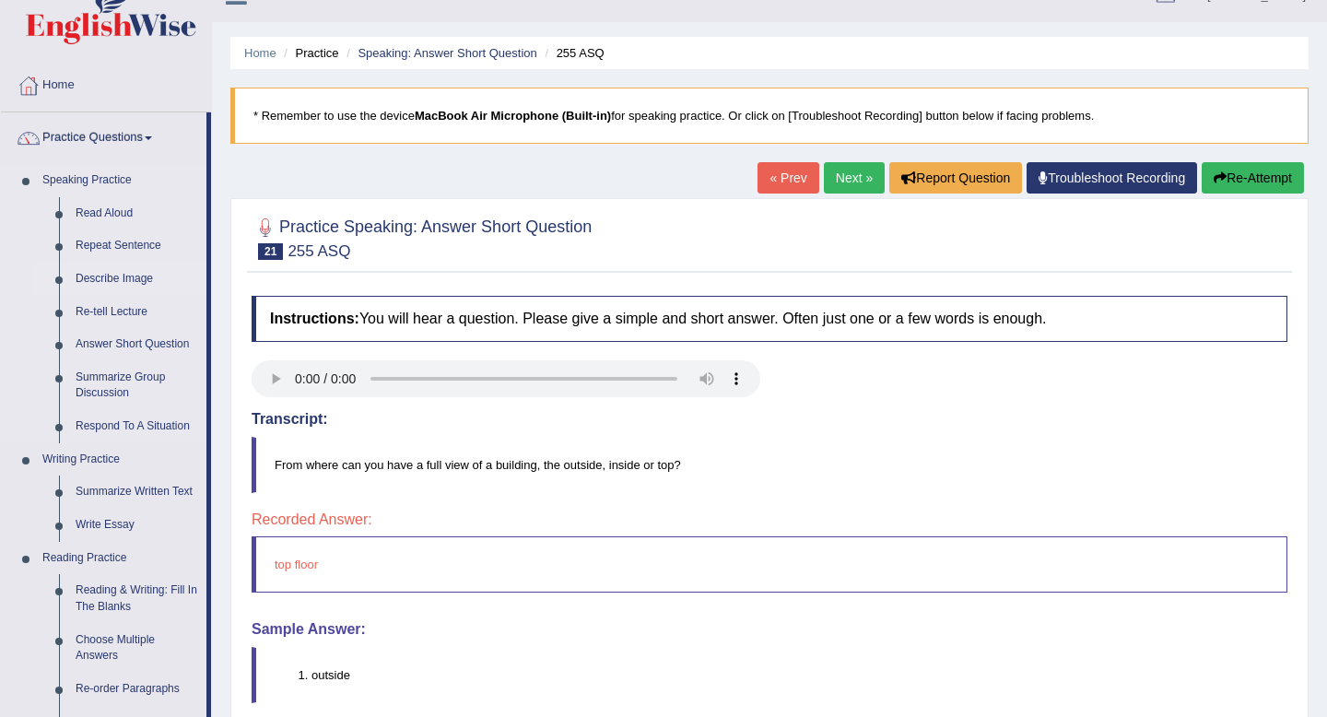
click at [107, 279] on link "Describe Image" at bounding box center [136, 279] width 139 height 33
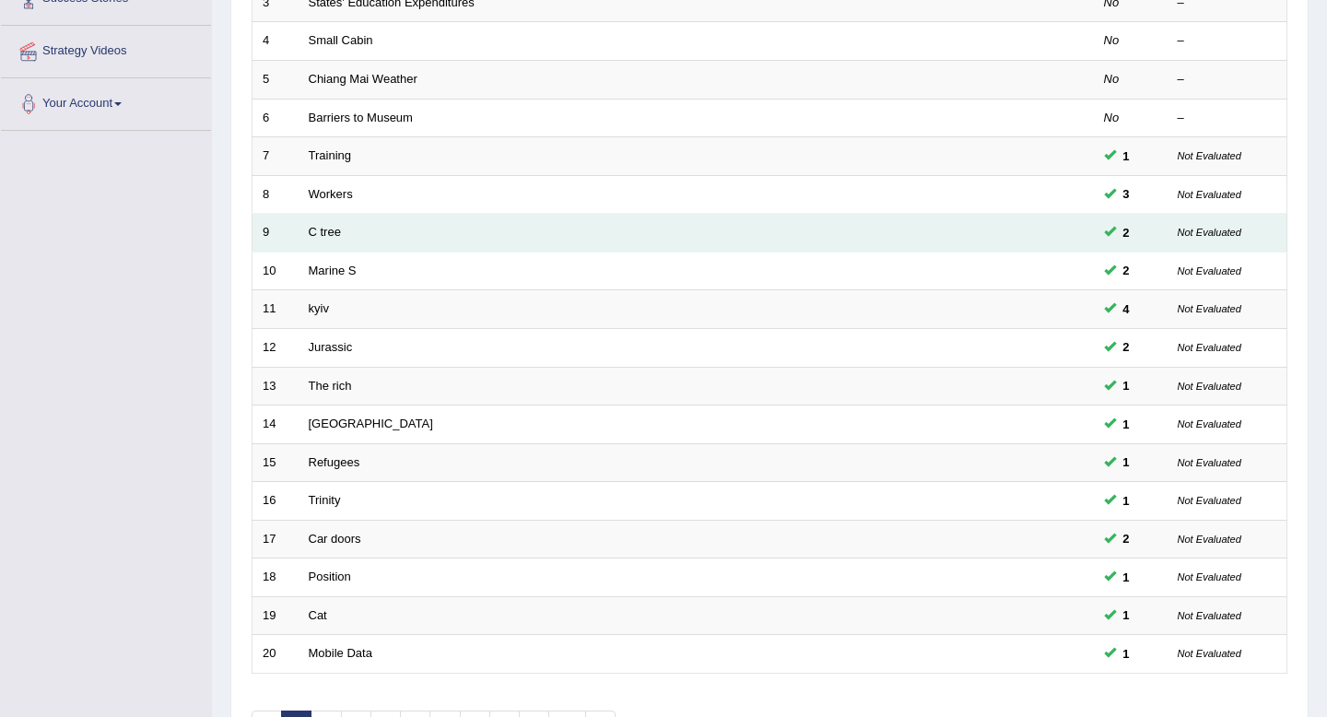
scroll to position [503, 0]
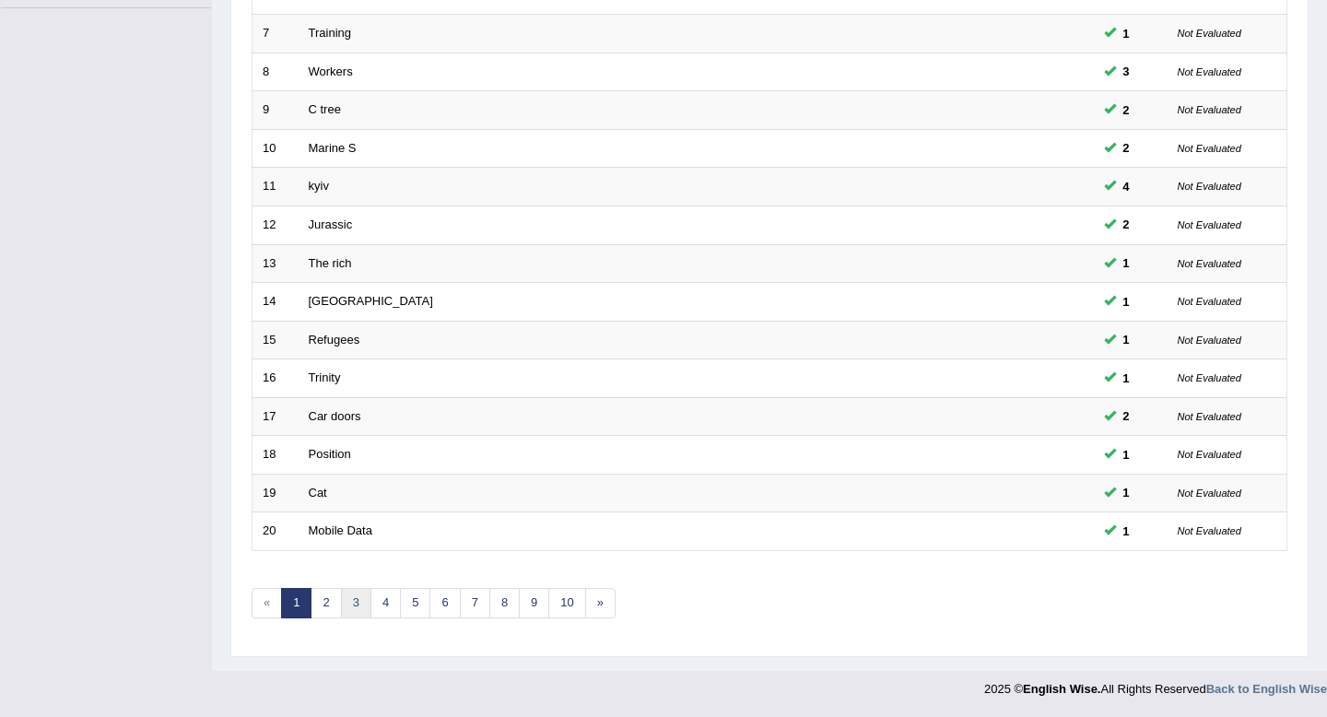
click at [347, 606] on link "3" at bounding box center [356, 603] width 30 height 30
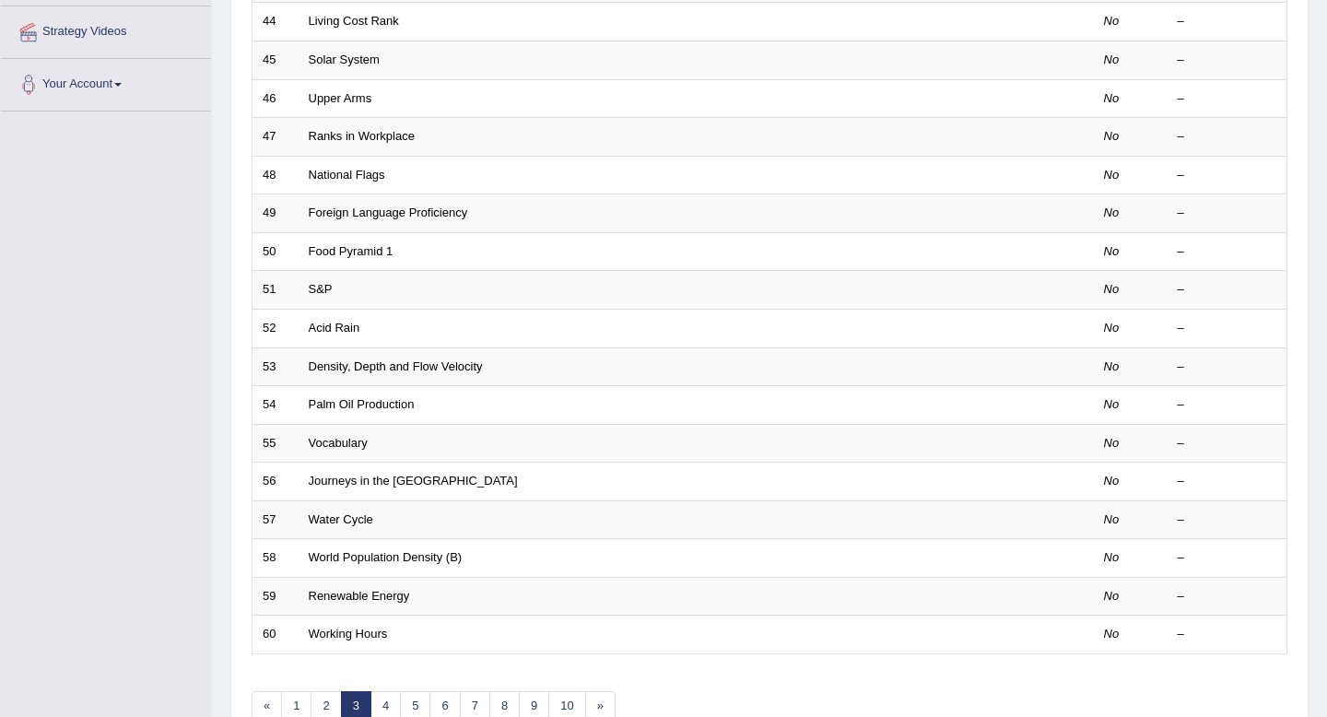
scroll to position [503, 0]
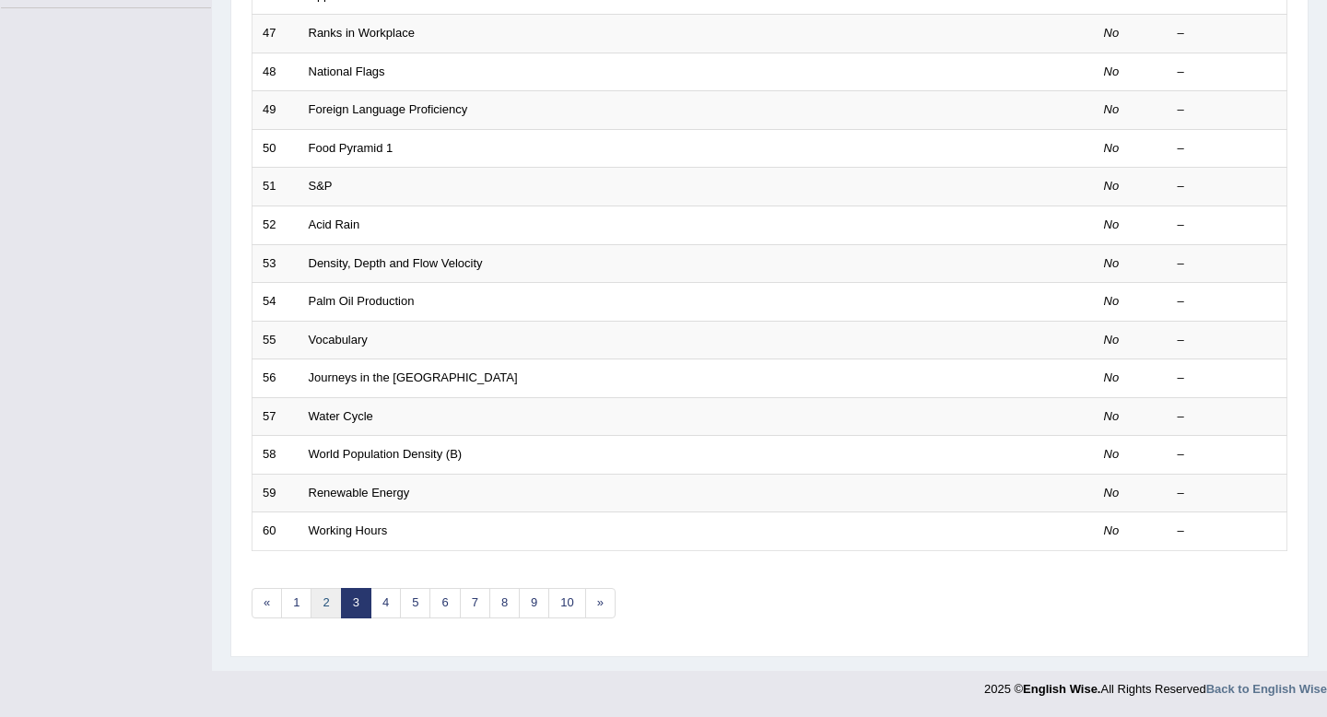
click at [319, 598] on link "2" at bounding box center [326, 603] width 30 height 30
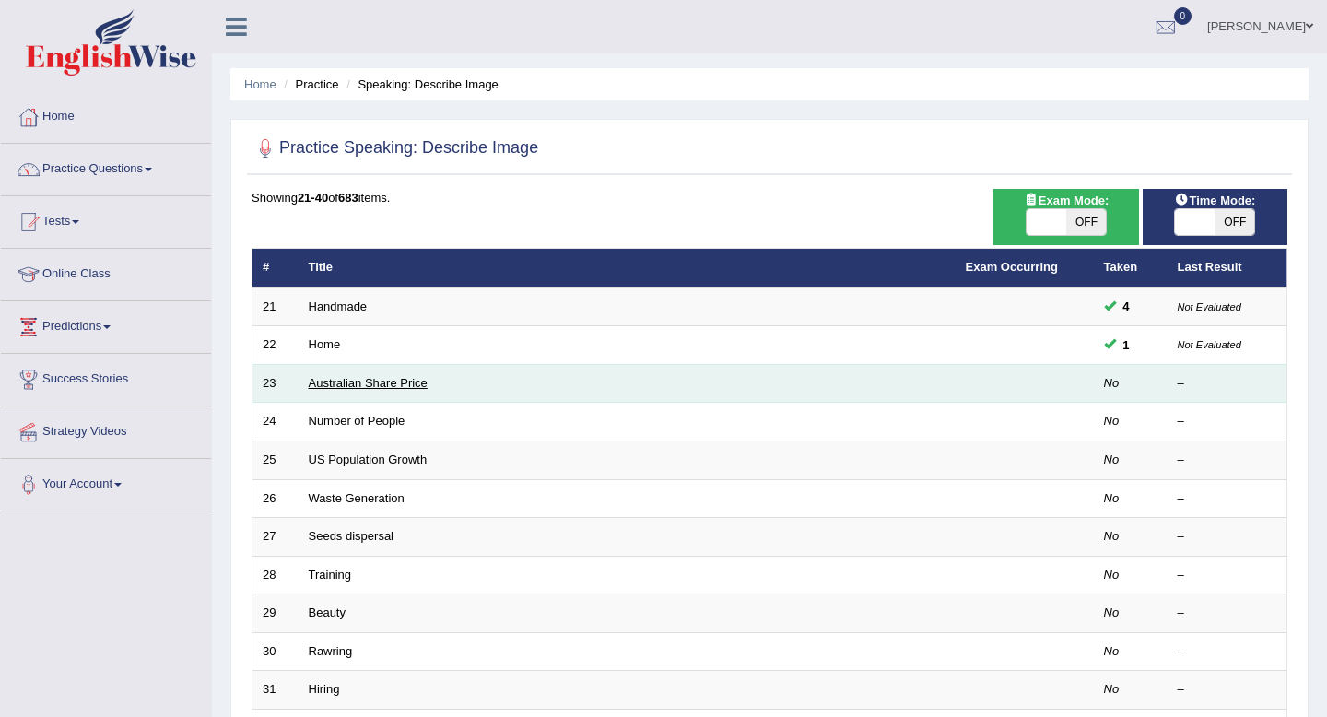
click at [360, 384] on link "Australian Share Price" at bounding box center [368, 383] width 119 height 14
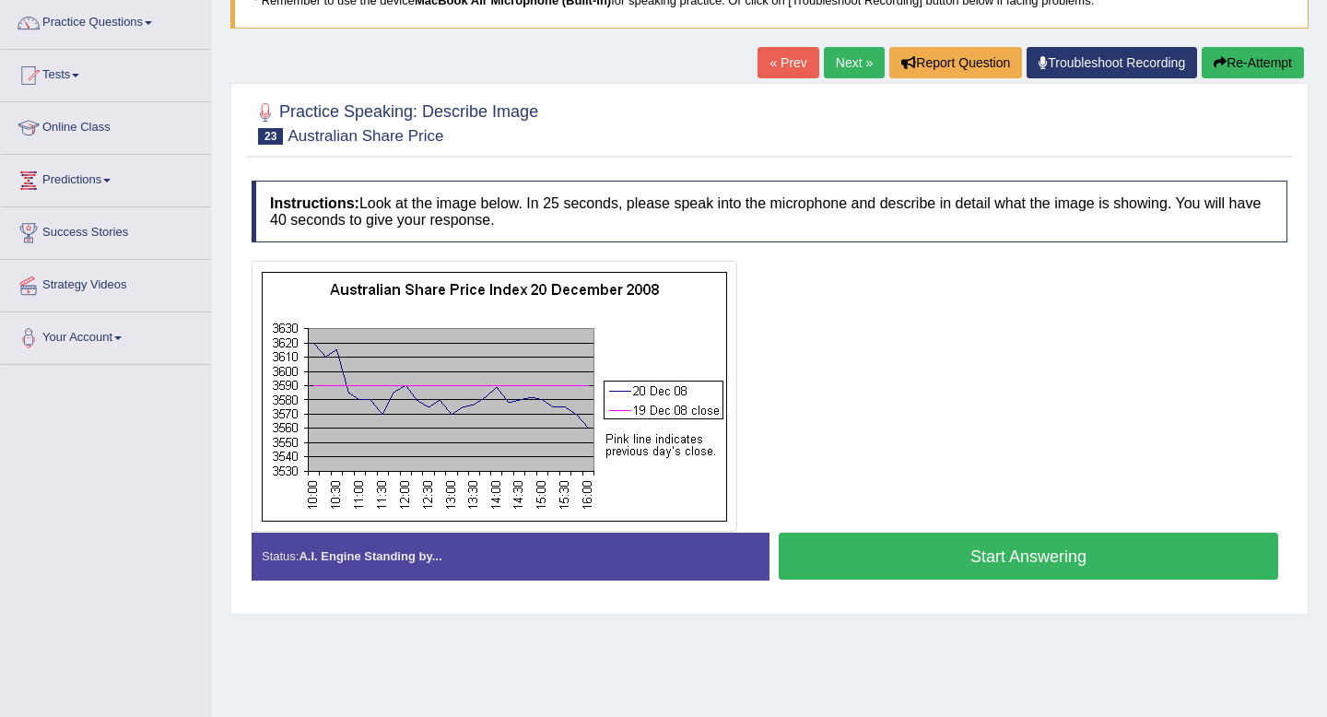
scroll to position [138, 0]
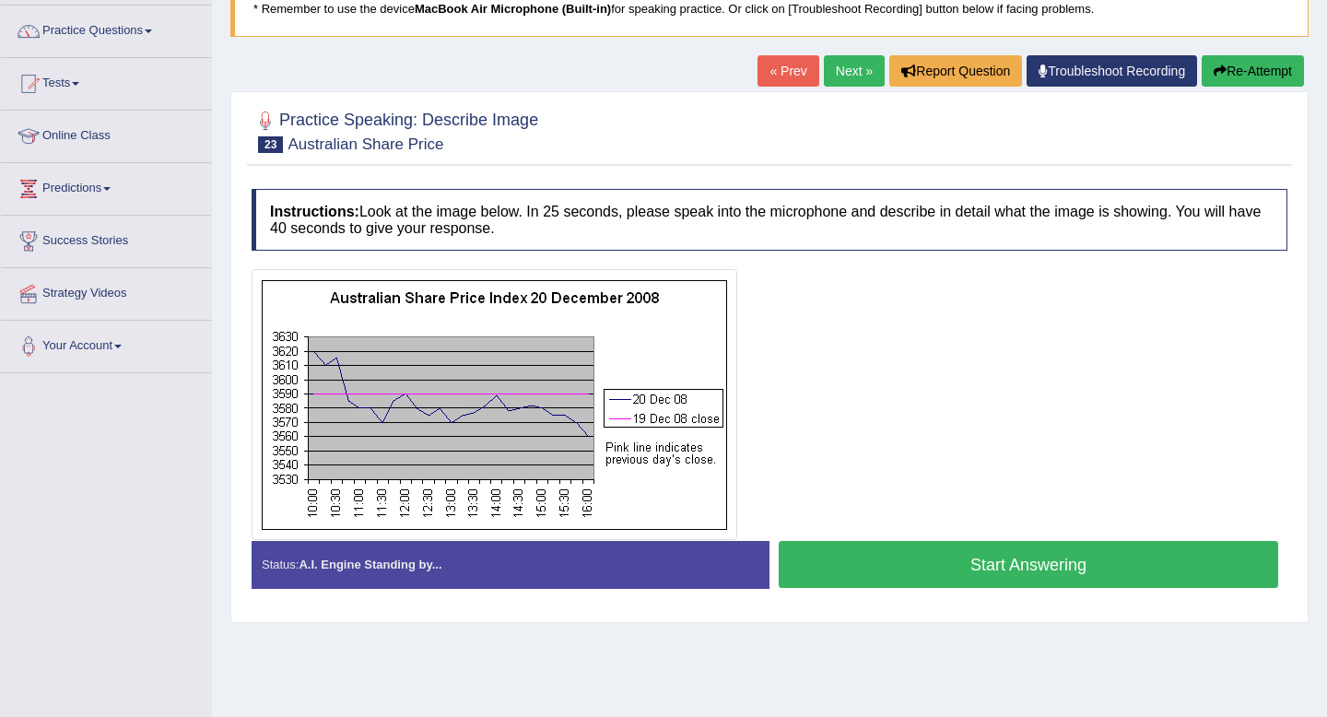
click at [945, 571] on button "Start Answering" at bounding box center [1029, 564] width 500 height 47
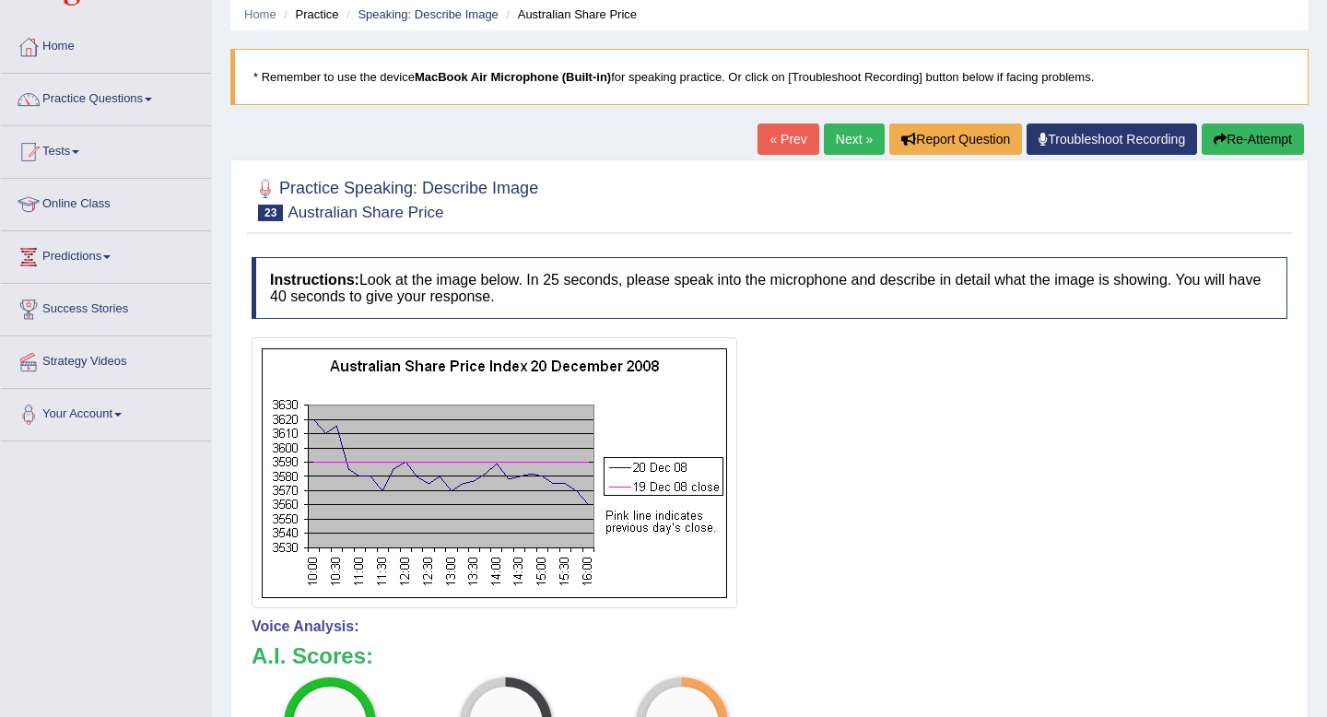
scroll to position [44, 0]
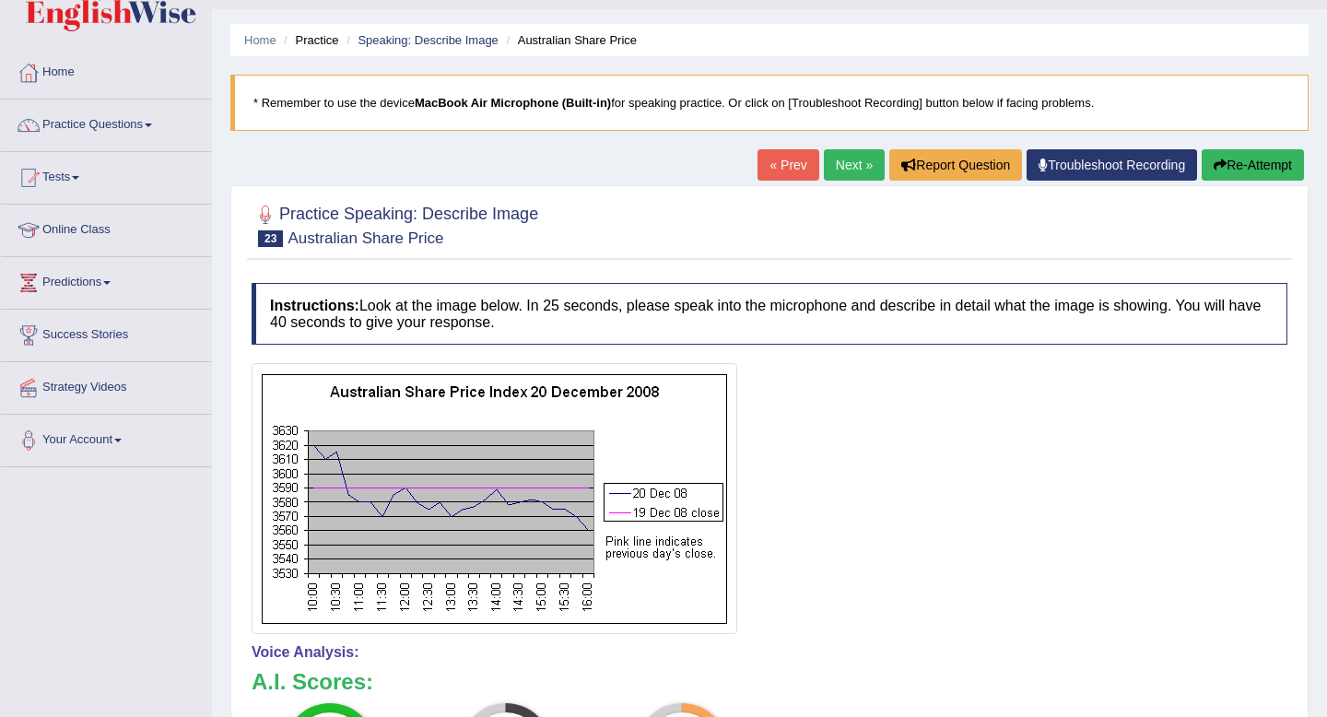
click at [1239, 155] on button "Re-Attempt" at bounding box center [1253, 164] width 102 height 31
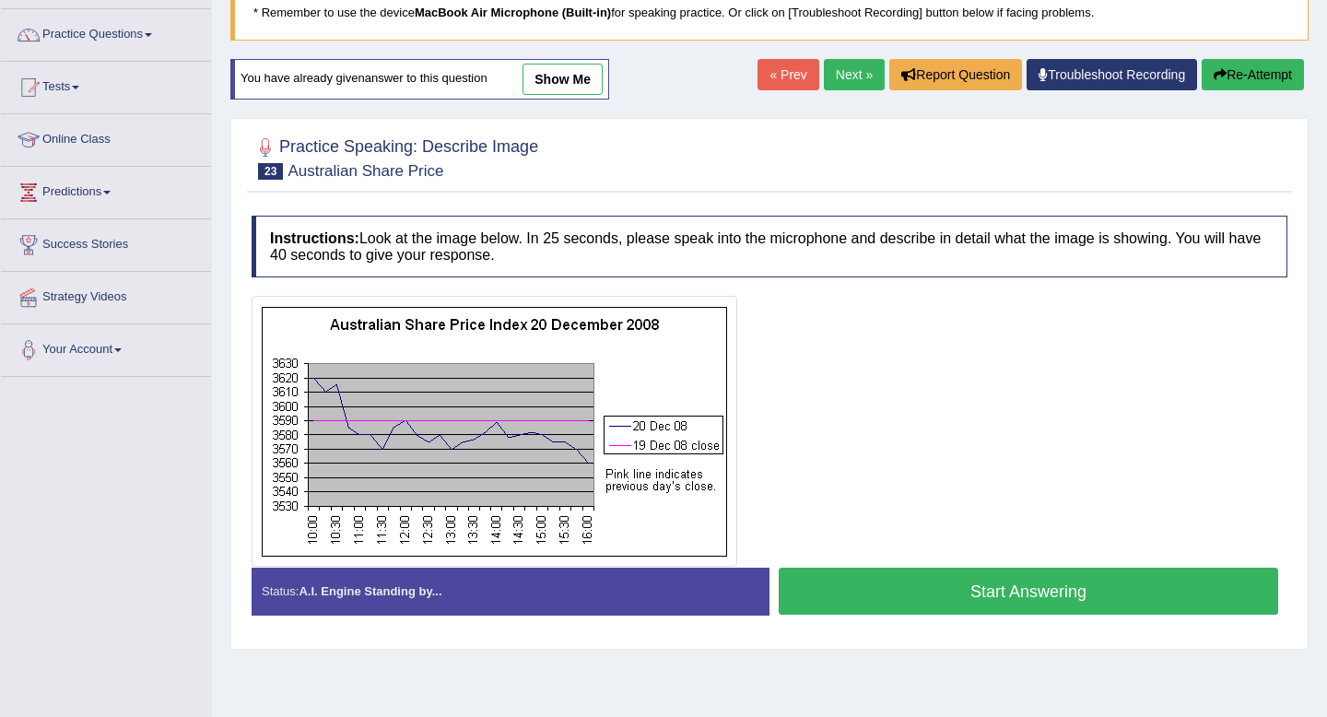
scroll to position [147, 0]
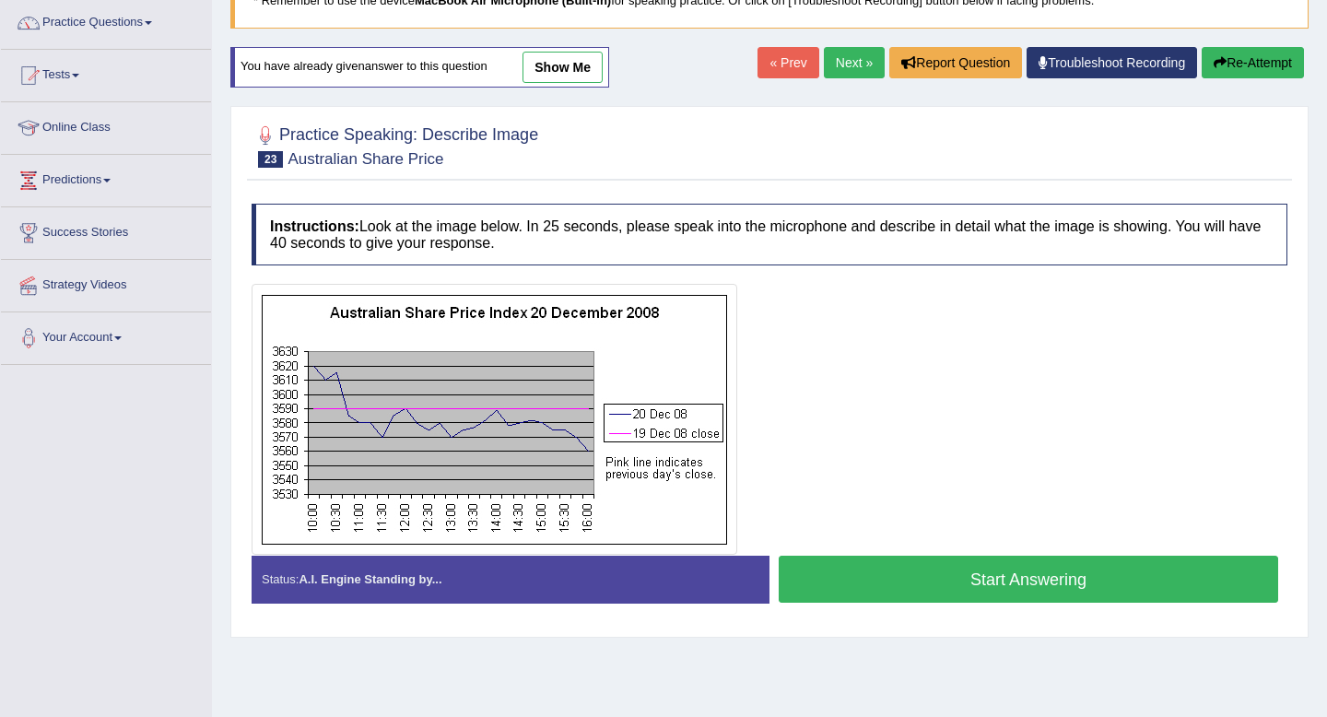
click at [858, 578] on button "Start Answering" at bounding box center [1029, 579] width 500 height 47
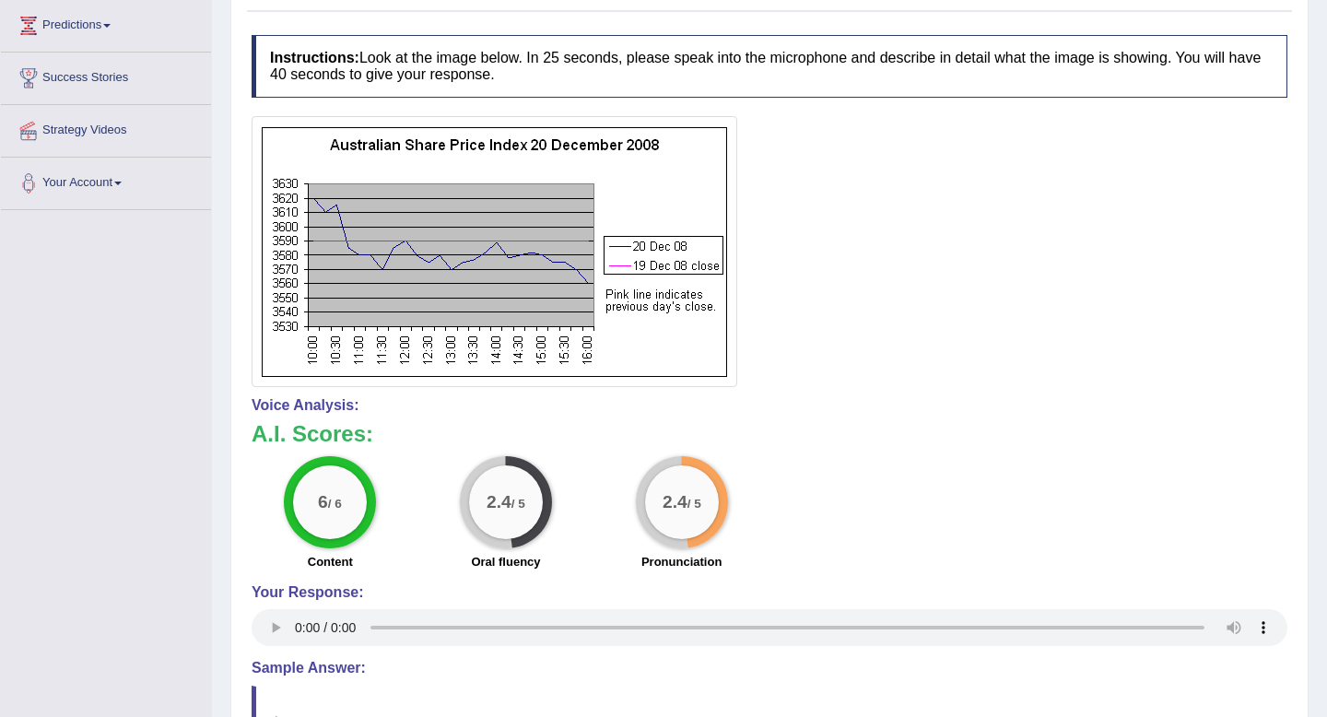
scroll to position [0, 0]
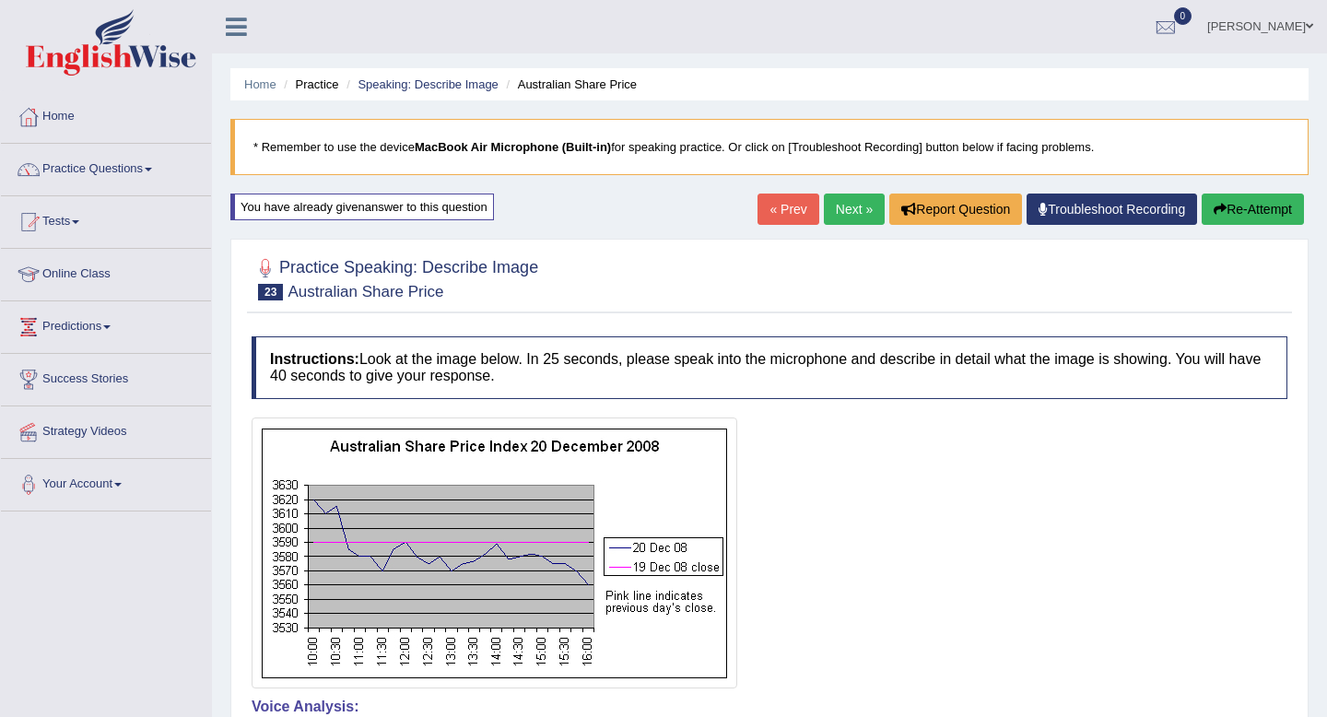
click at [850, 229] on div "« Prev Next » Report Question Troubleshoot Recording Re-Attempt" at bounding box center [1033, 212] width 551 height 36
click at [848, 216] on link "Next »" at bounding box center [854, 209] width 61 height 31
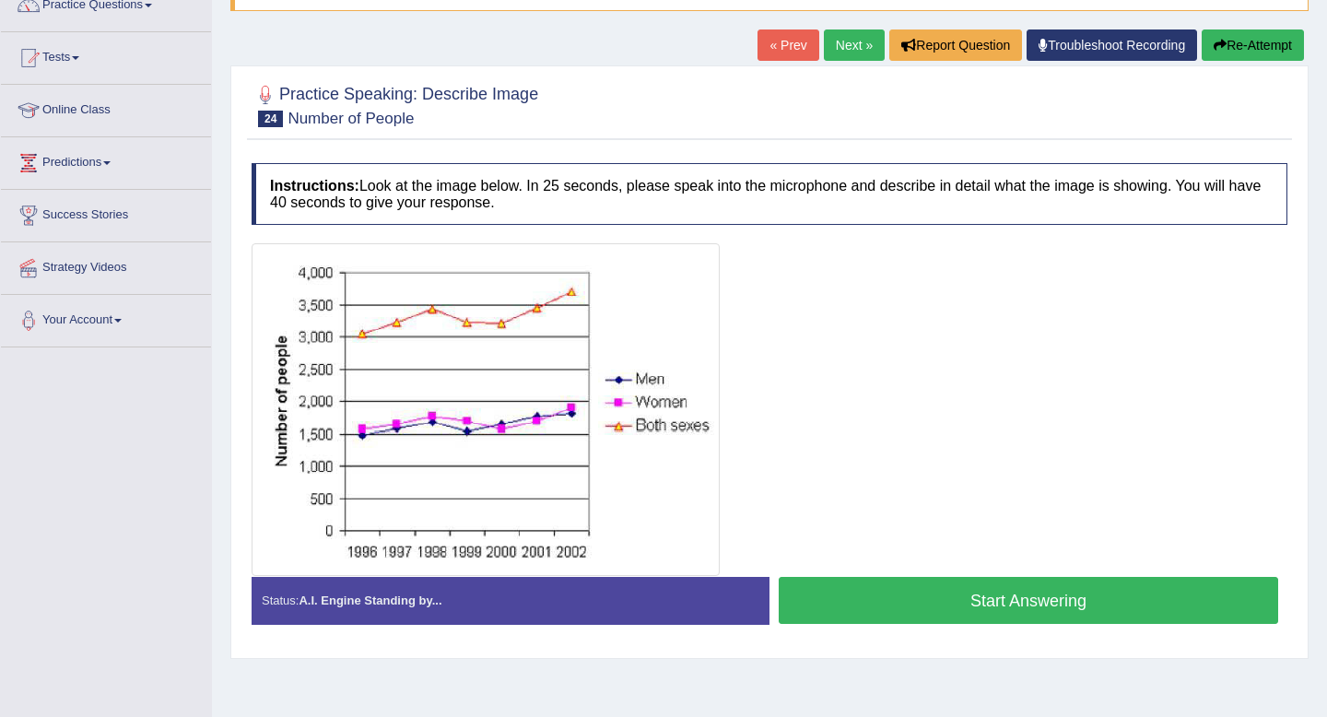
scroll to position [161, 0]
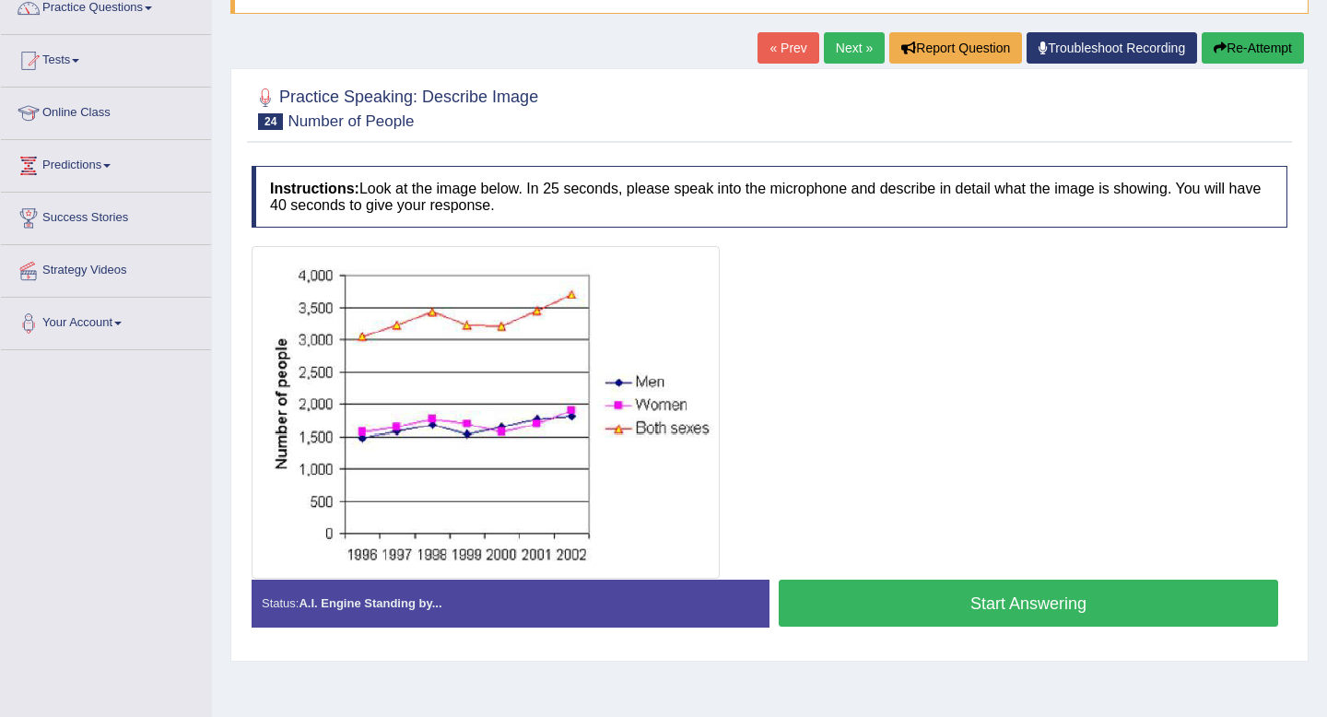
click at [869, 599] on button "Start Answering" at bounding box center [1029, 603] width 500 height 47
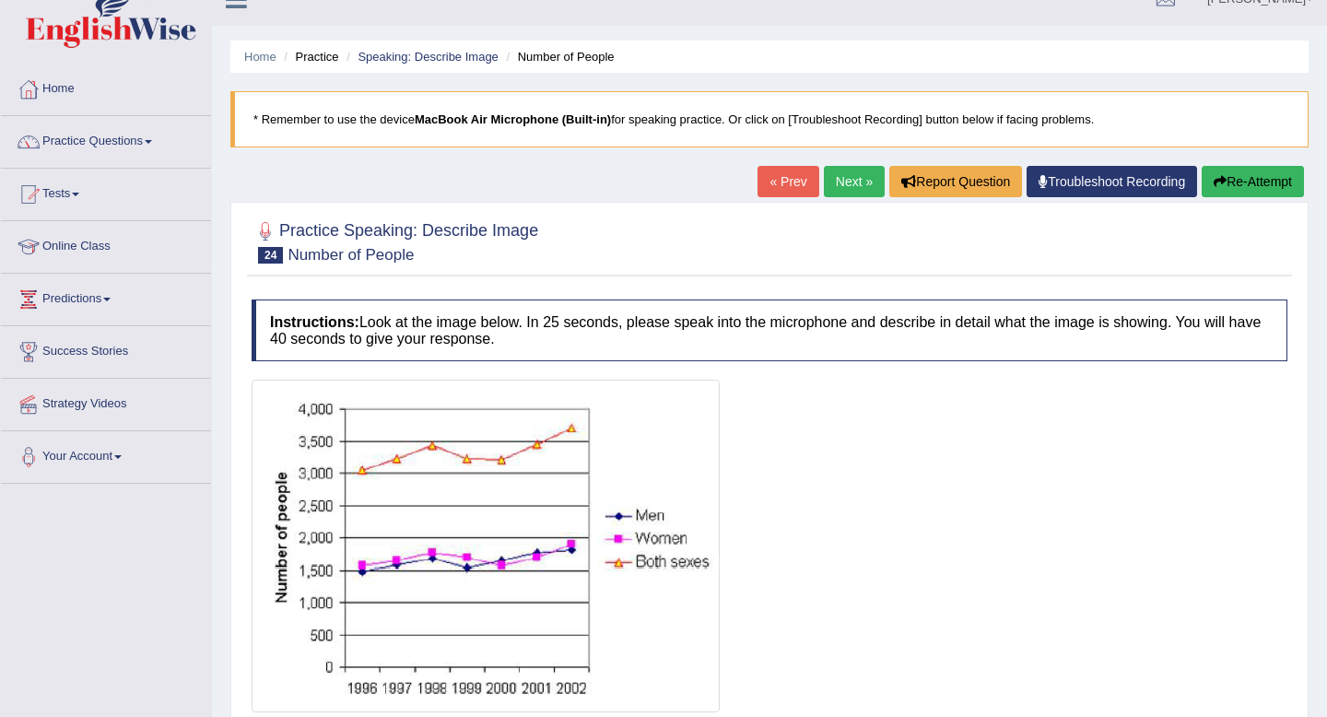
scroll to position [4, 0]
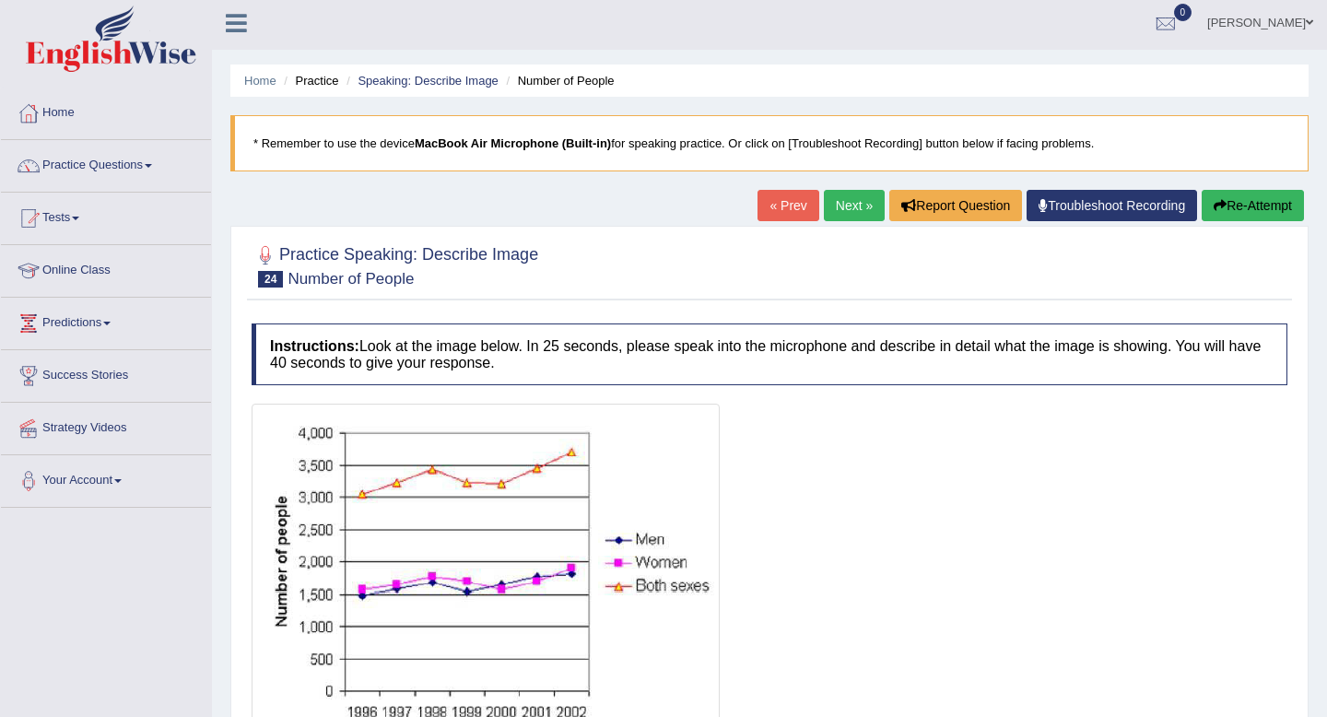
click at [1237, 205] on button "Re-Attempt" at bounding box center [1253, 205] width 102 height 31
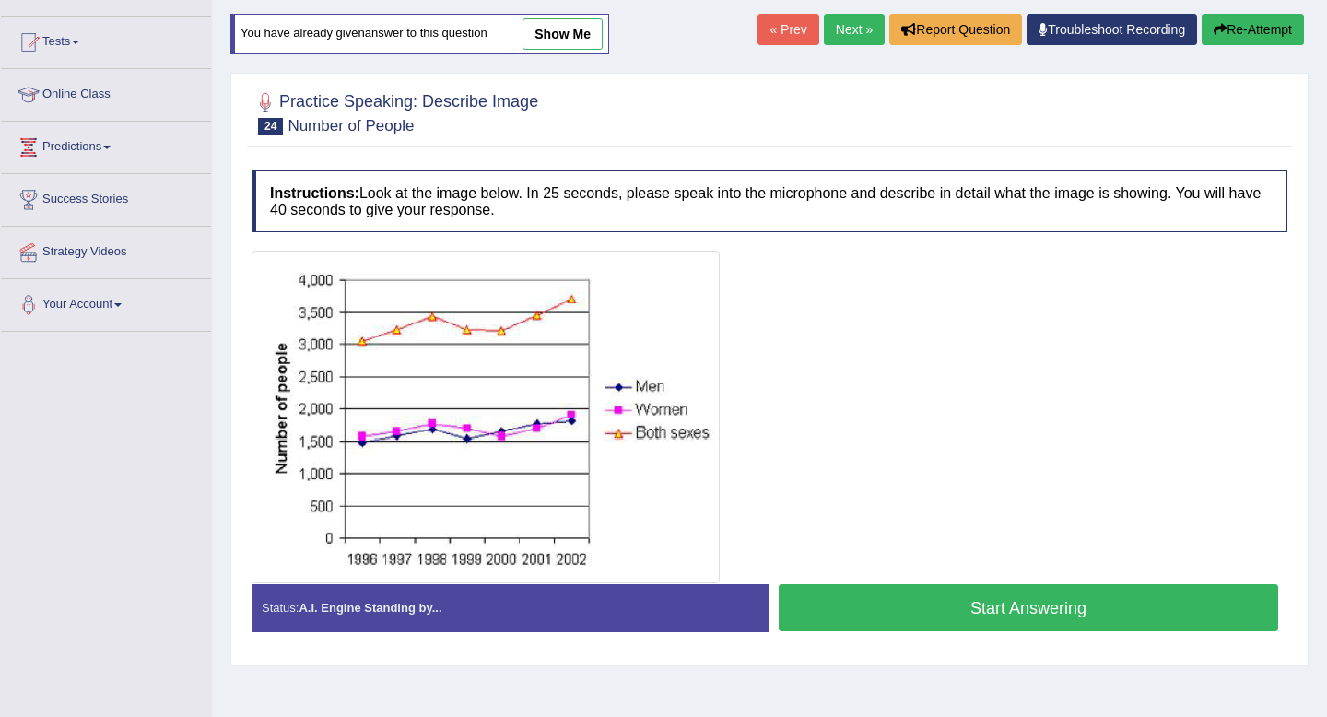
scroll to position [183, 0]
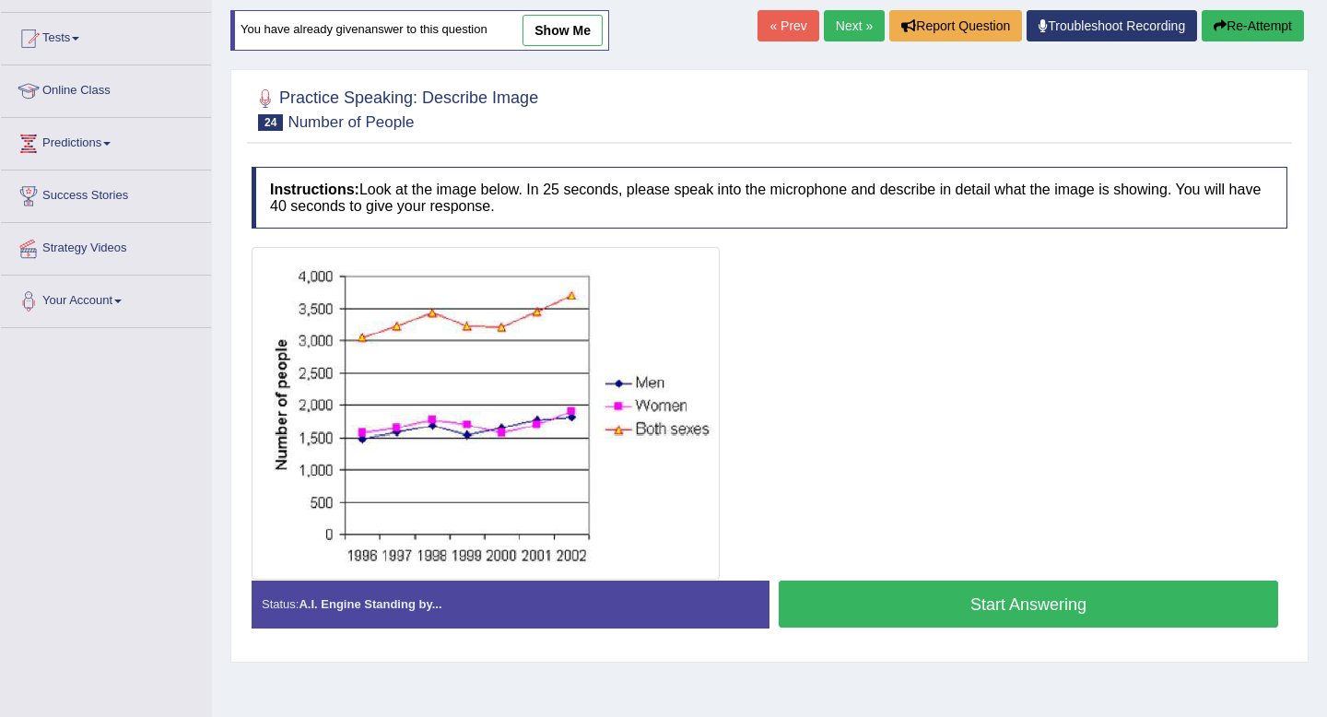
click at [913, 610] on button "Start Answering" at bounding box center [1029, 604] width 500 height 47
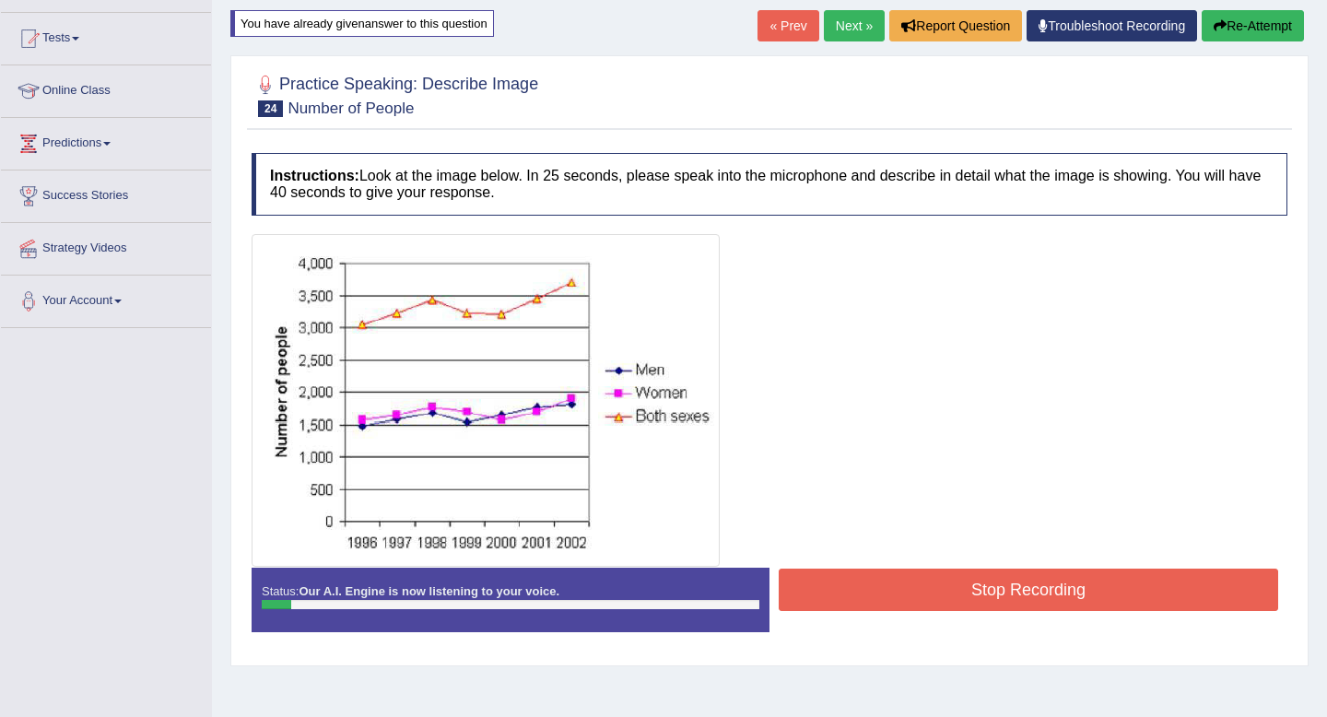
click at [913, 587] on button "Stop Recording" at bounding box center [1029, 590] width 500 height 42
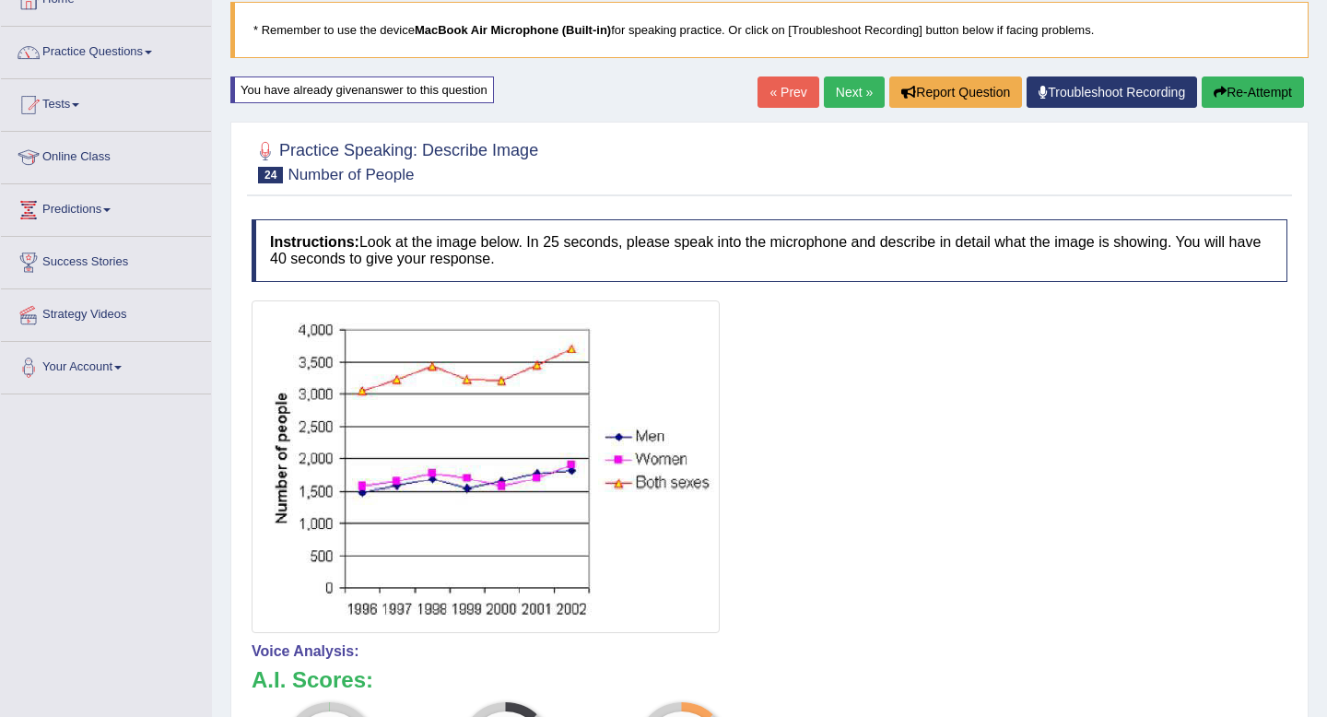
scroll to position [0, 0]
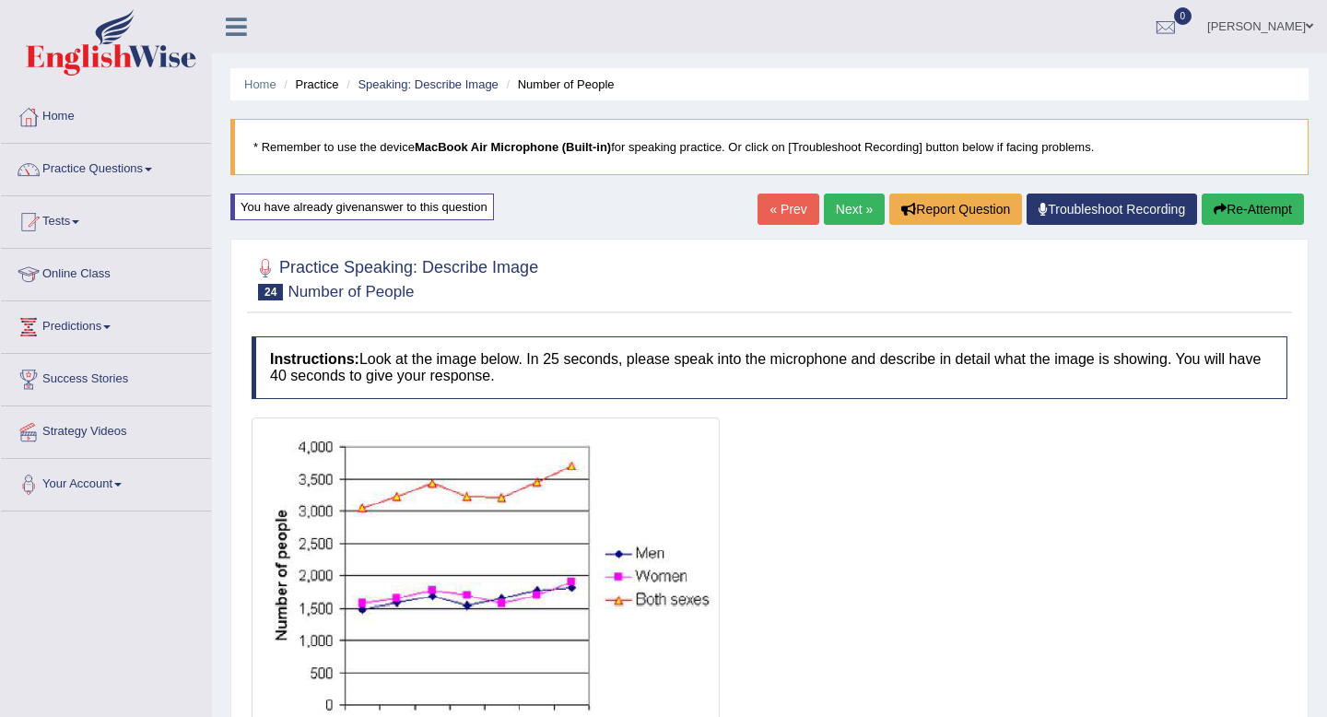
click at [1253, 220] on button "Re-Attempt" at bounding box center [1253, 209] width 102 height 31
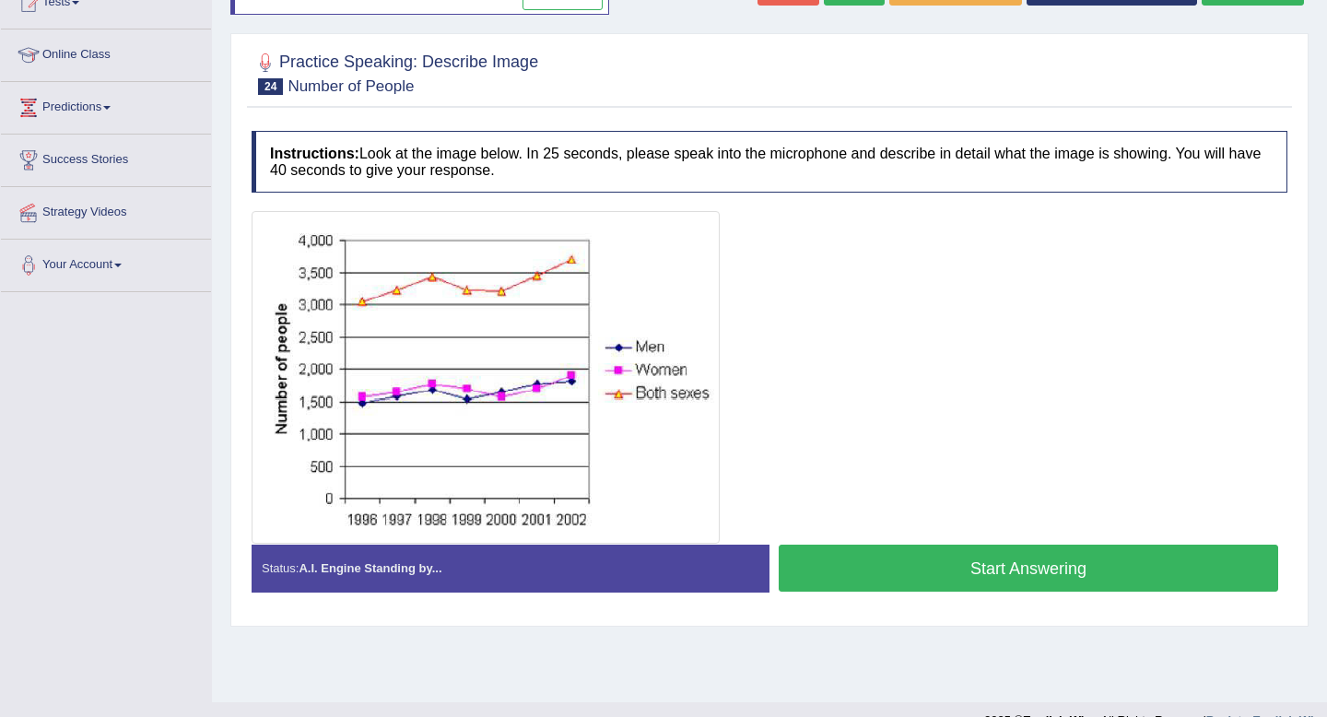
scroll to position [212, 0]
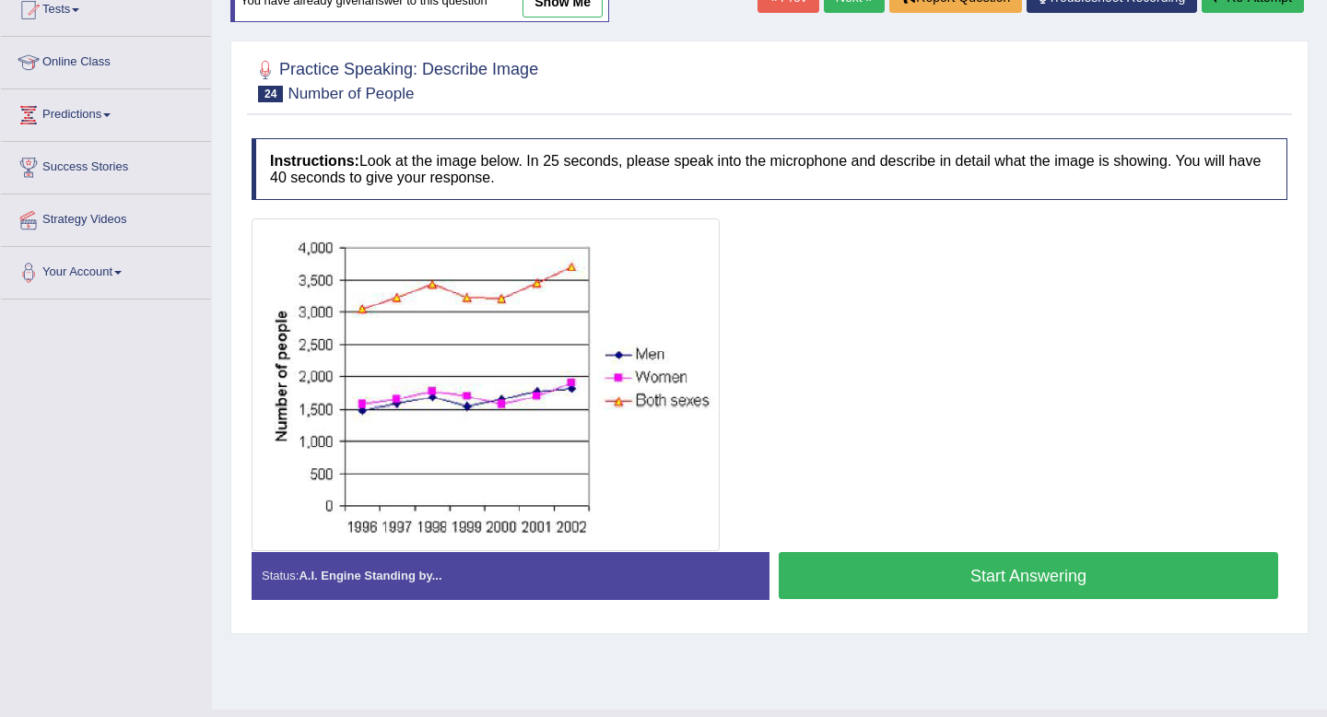
click at [995, 579] on button "Start Answering" at bounding box center [1029, 575] width 500 height 47
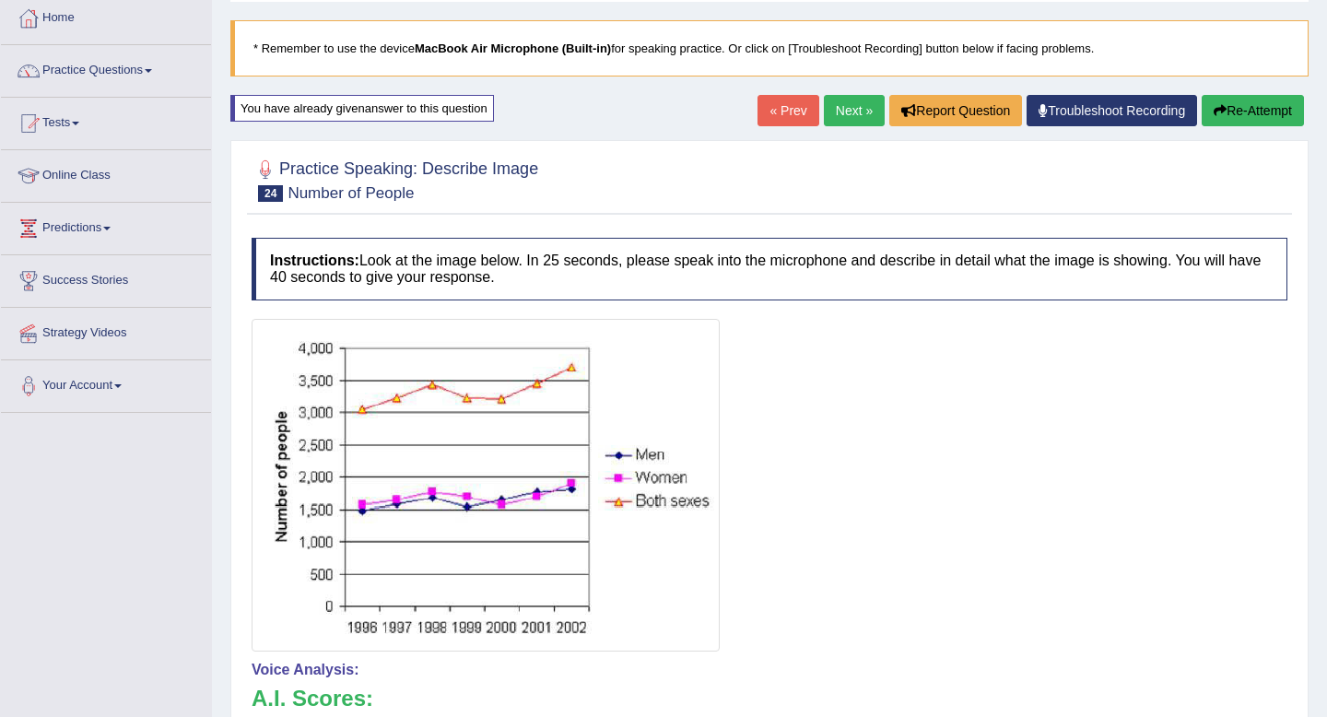
scroll to position [0, 0]
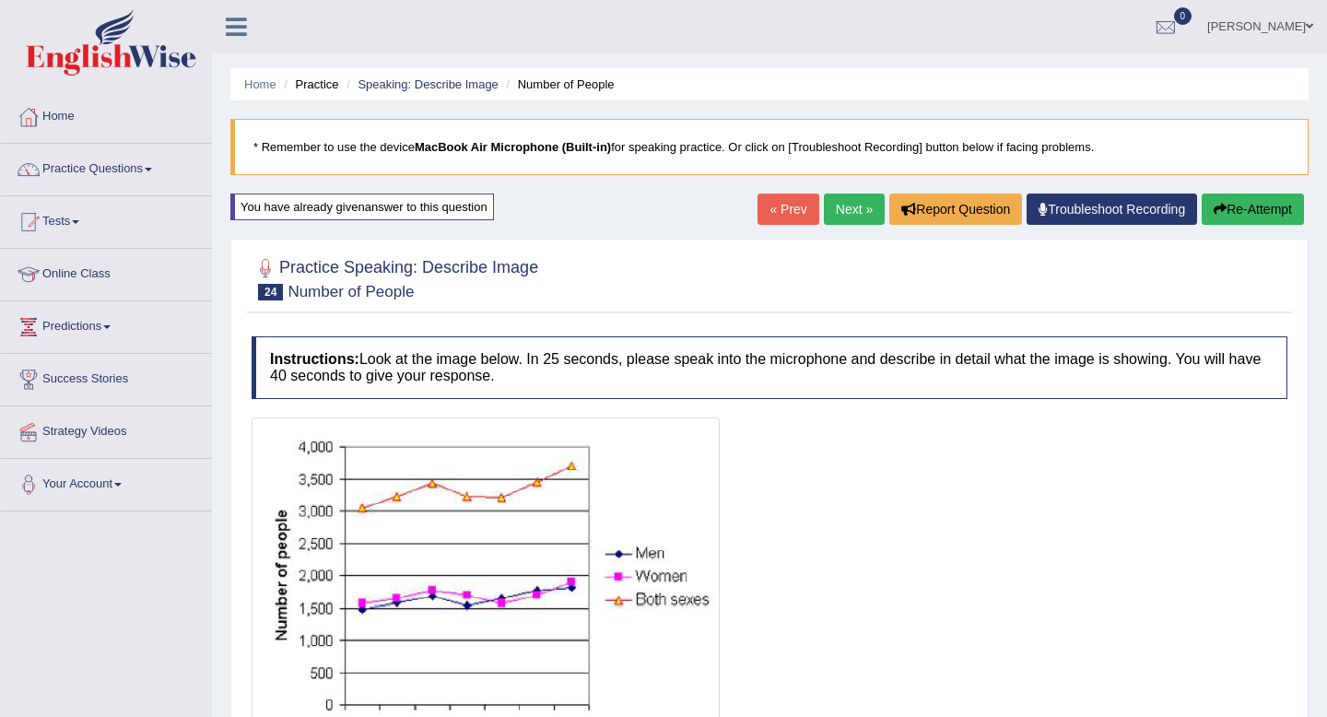
click at [850, 220] on link "Next »" at bounding box center [854, 209] width 61 height 31
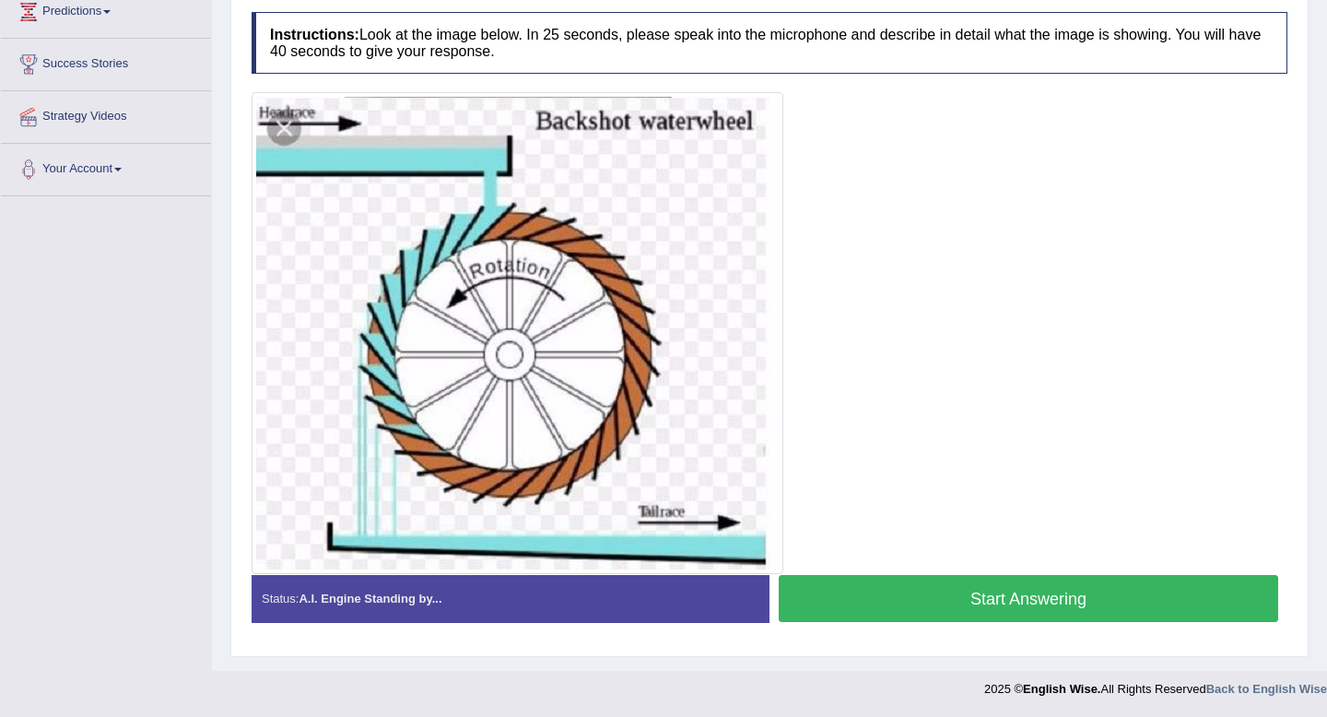
scroll to position [306, 0]
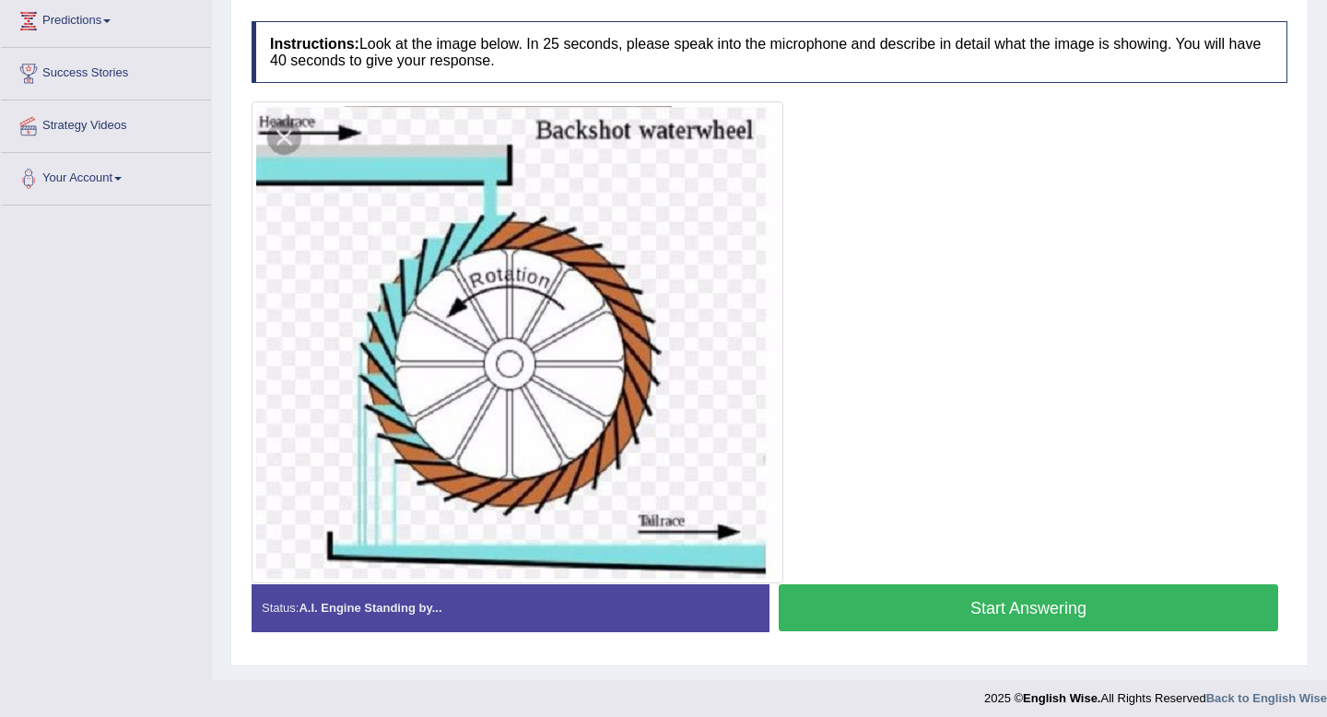
click at [972, 610] on button "Start Answering" at bounding box center [1029, 607] width 500 height 47
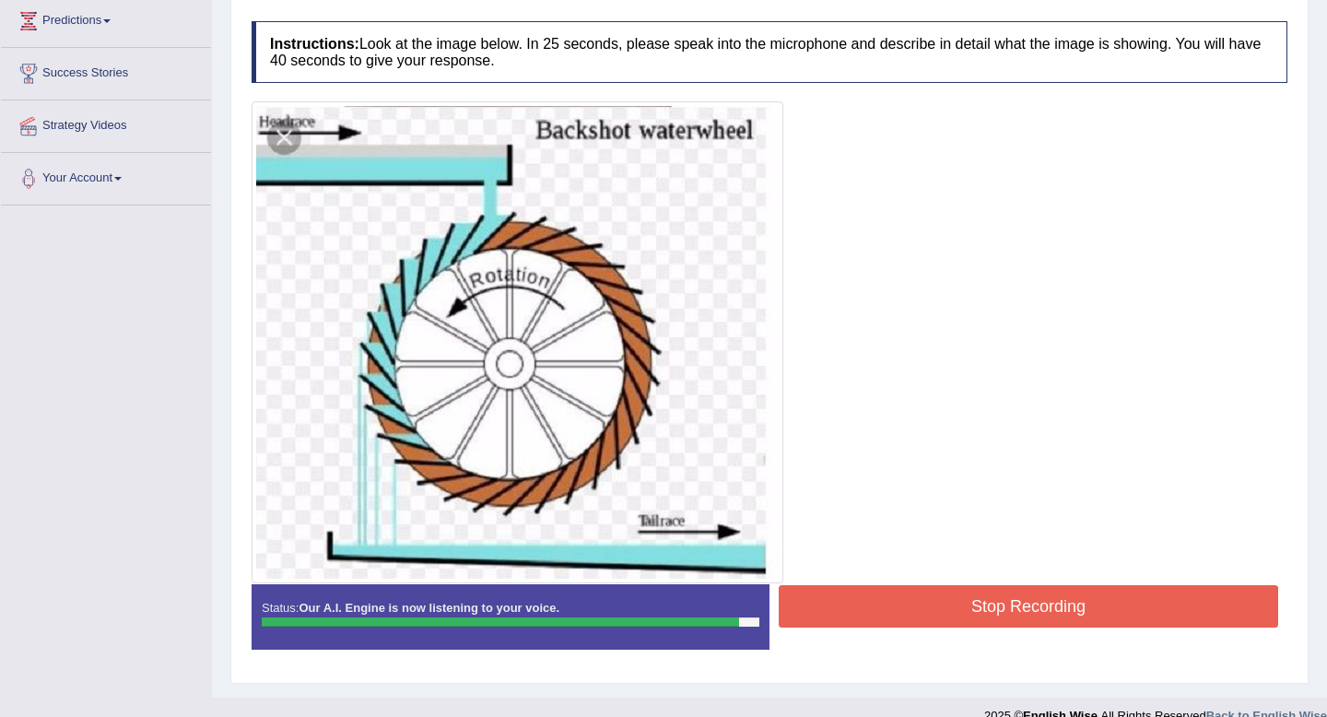
click at [972, 610] on button "Stop Recording" at bounding box center [1029, 606] width 500 height 42
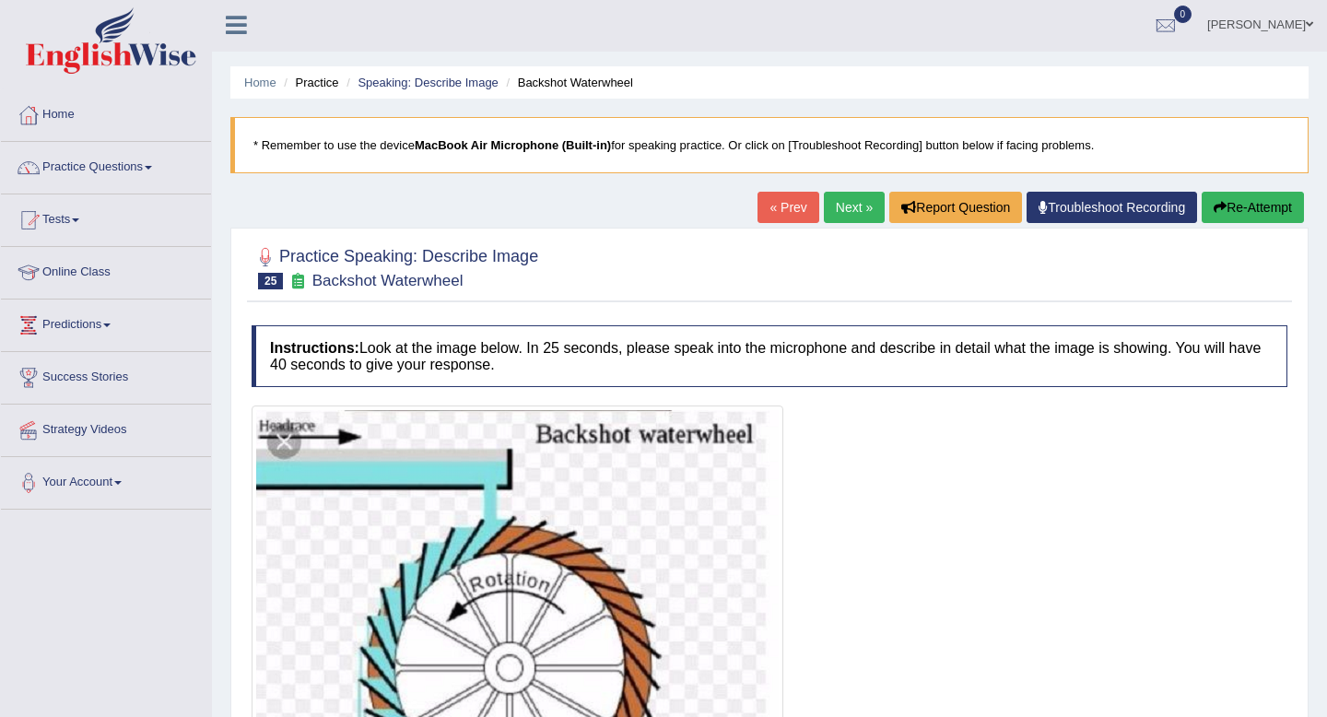
scroll to position [0, 0]
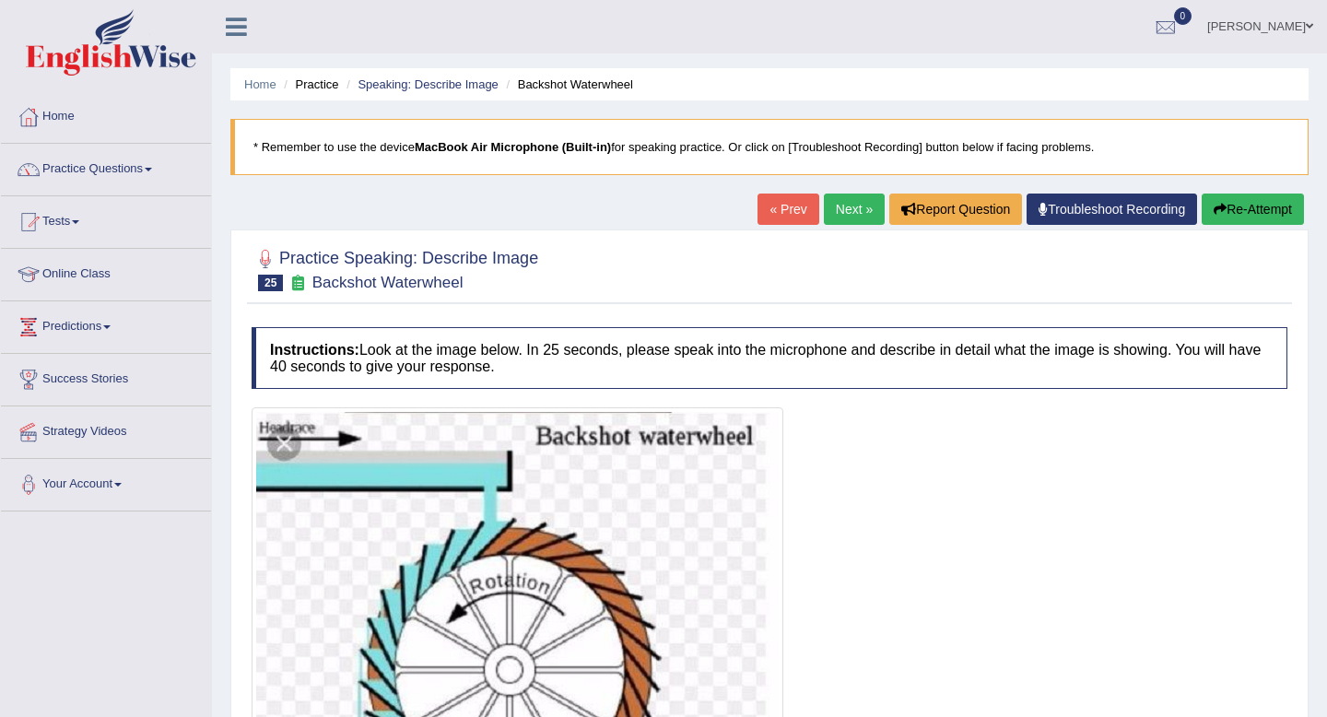
click at [851, 205] on link "Next »" at bounding box center [854, 209] width 61 height 31
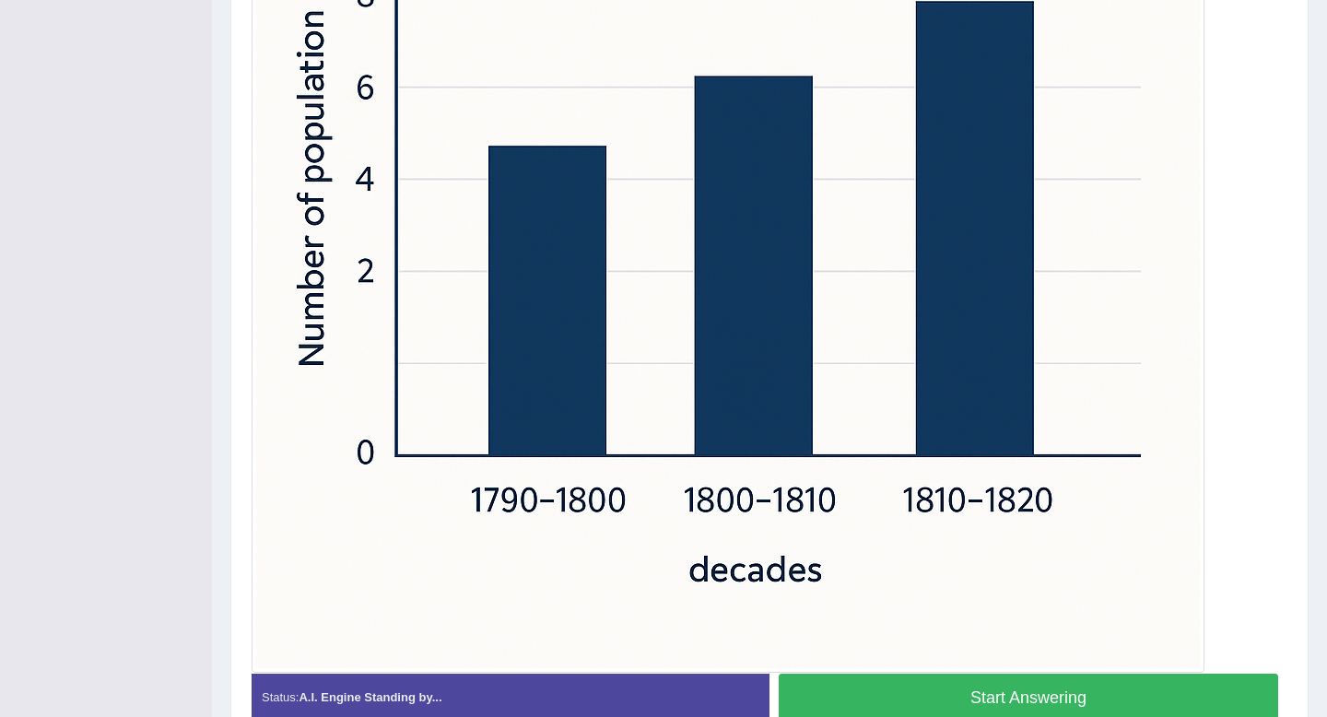
scroll to position [786, 0]
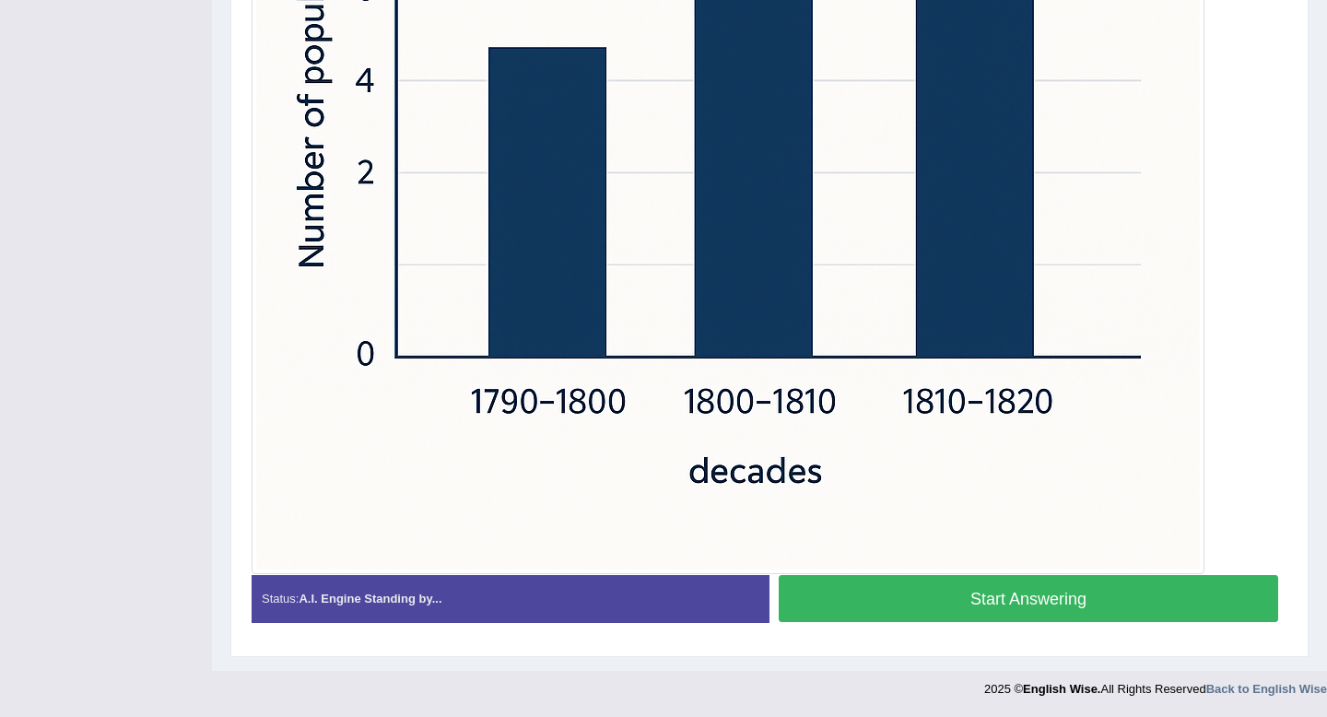
click at [903, 599] on button "Start Answering" at bounding box center [1029, 598] width 500 height 47
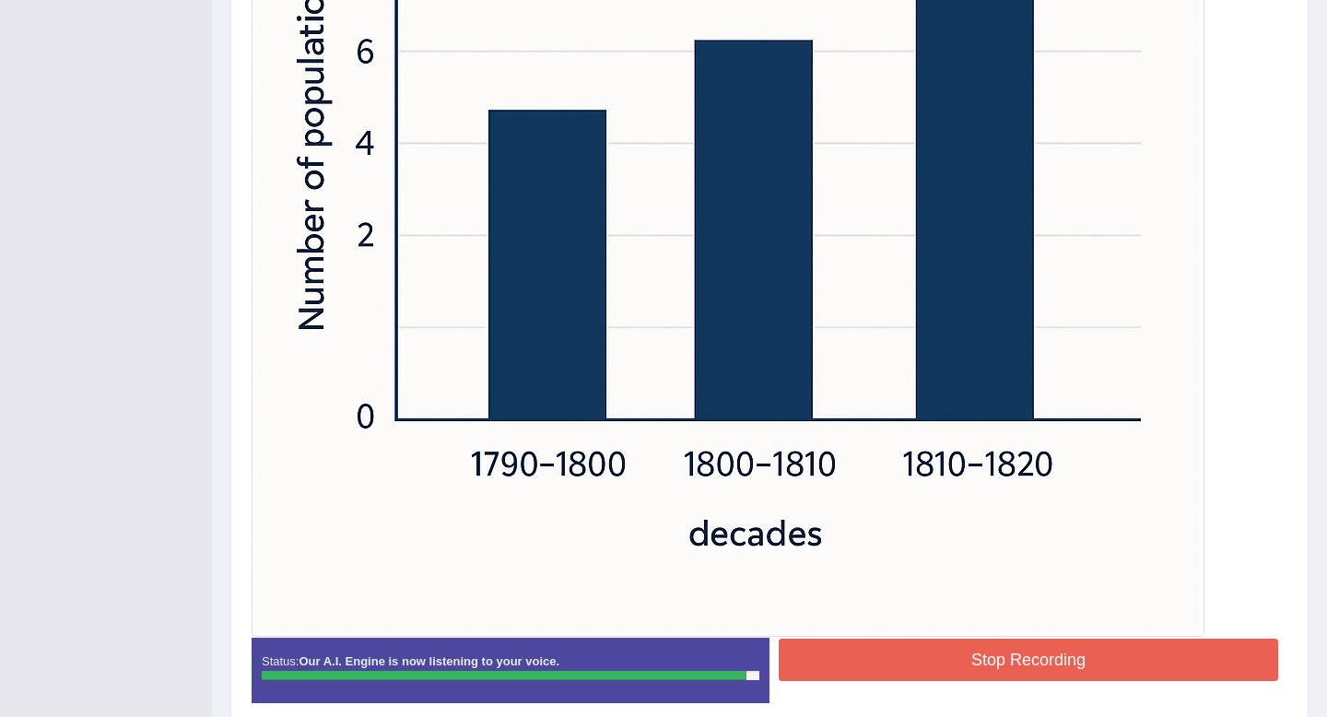
scroll to position [804, 0]
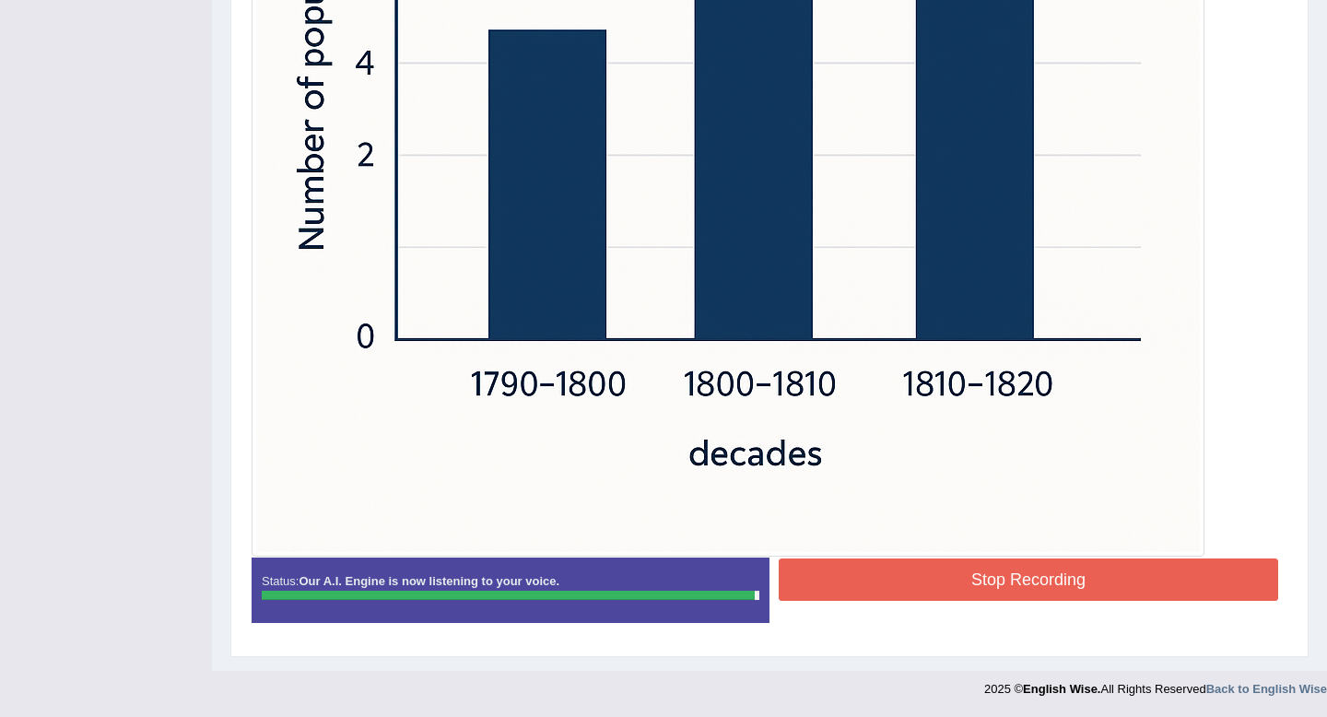
click at [953, 582] on button "Stop Recording" at bounding box center [1029, 580] width 500 height 42
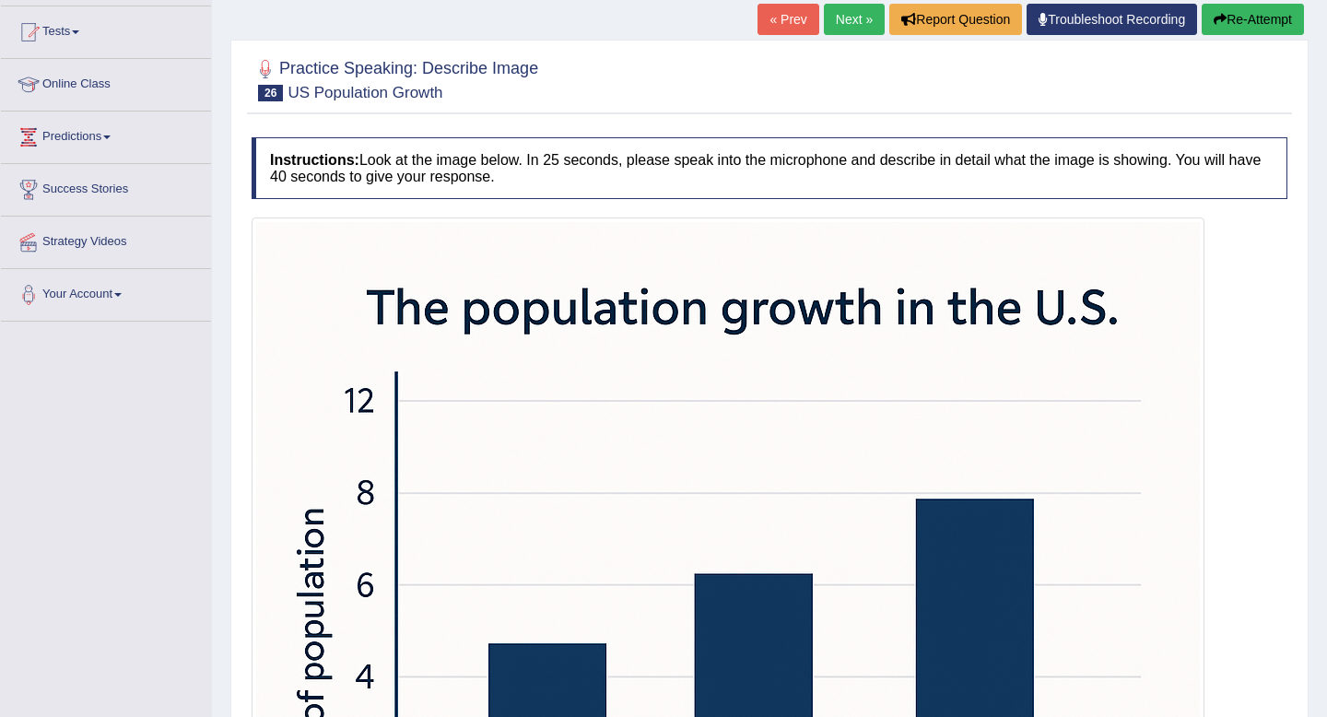
scroll to position [162, 0]
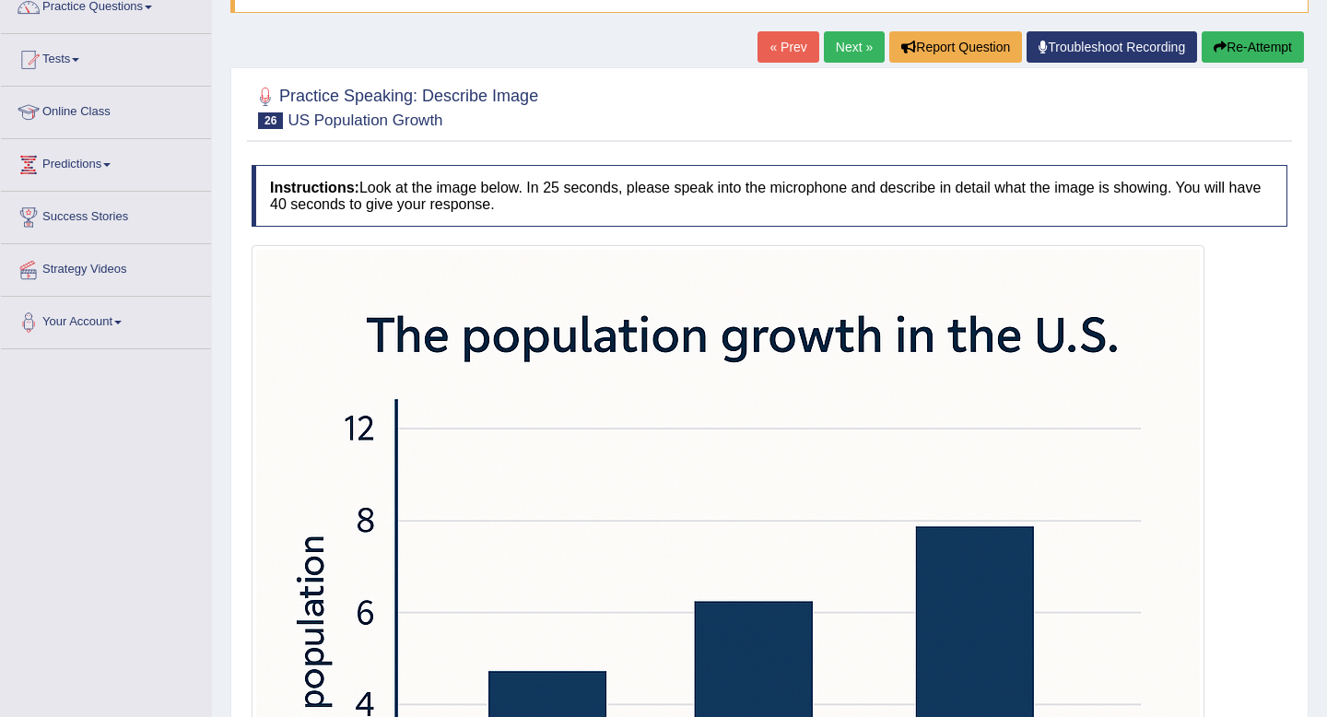
click at [842, 49] on link "Next »" at bounding box center [854, 46] width 61 height 31
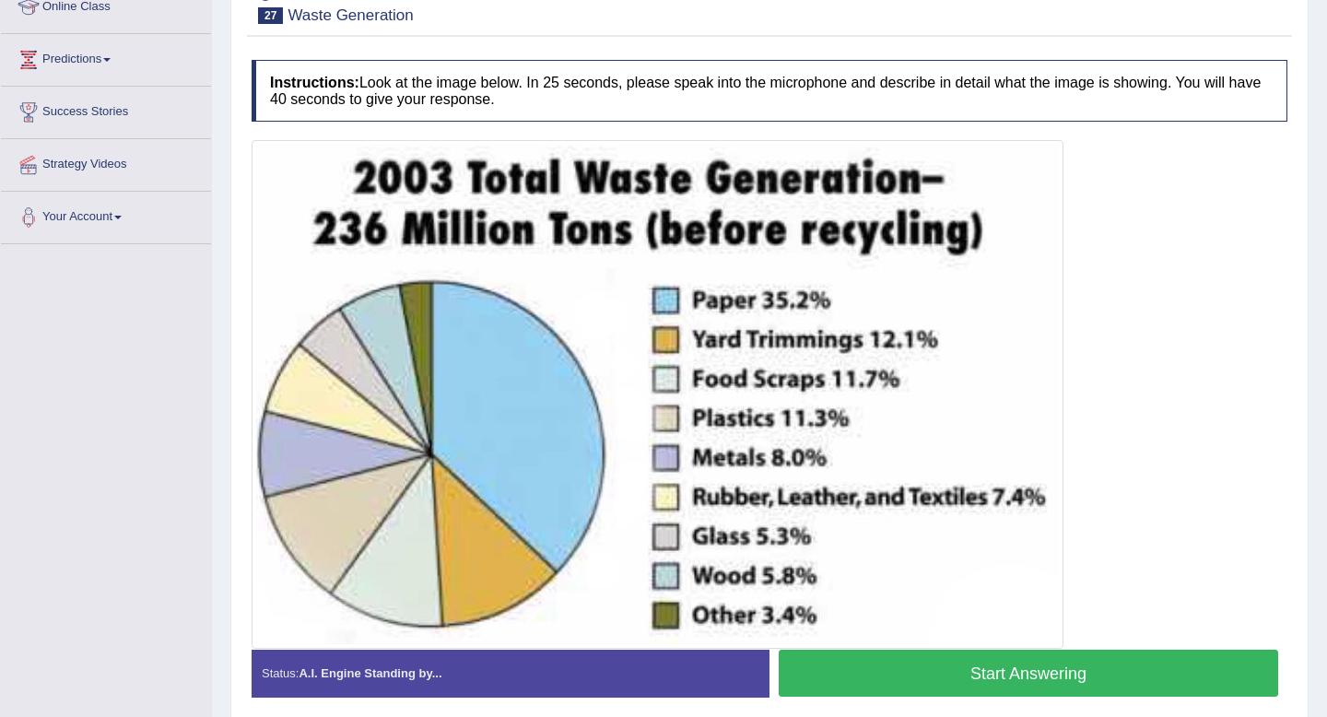
scroll to position [268, 0]
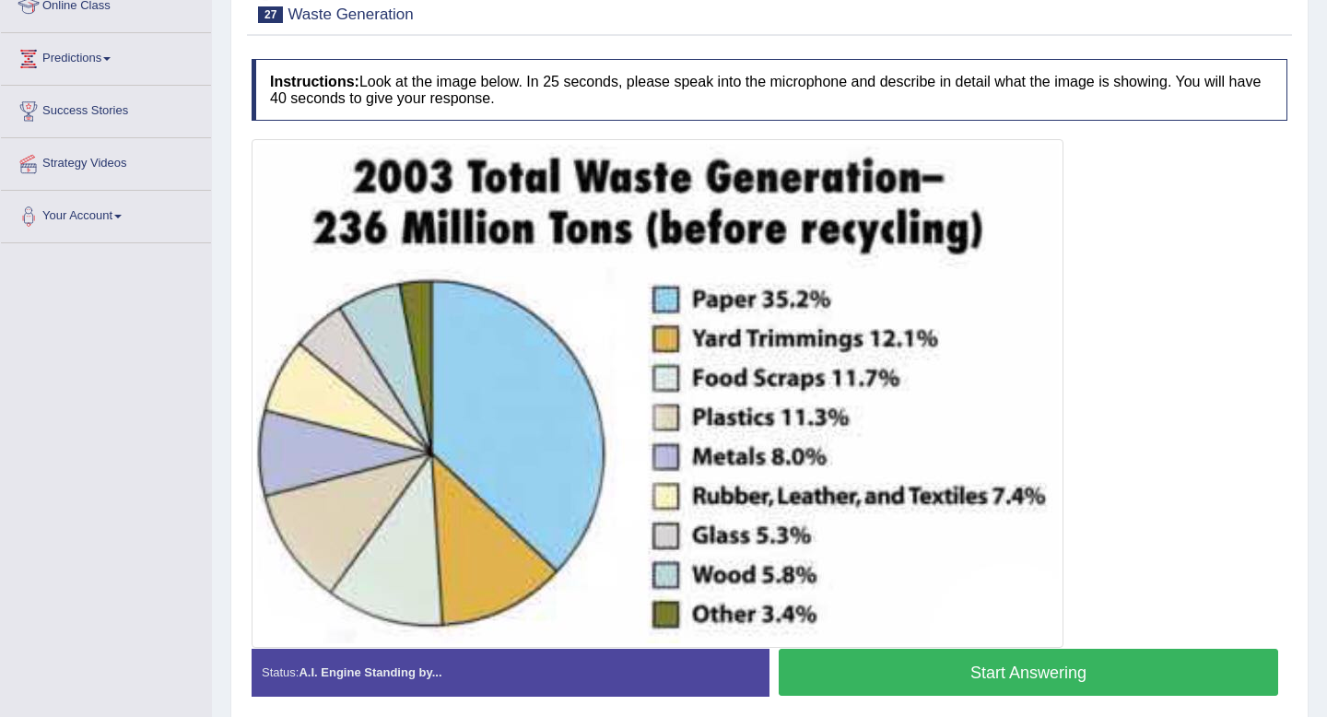
click at [874, 675] on button "Start Answering" at bounding box center [1029, 672] width 500 height 47
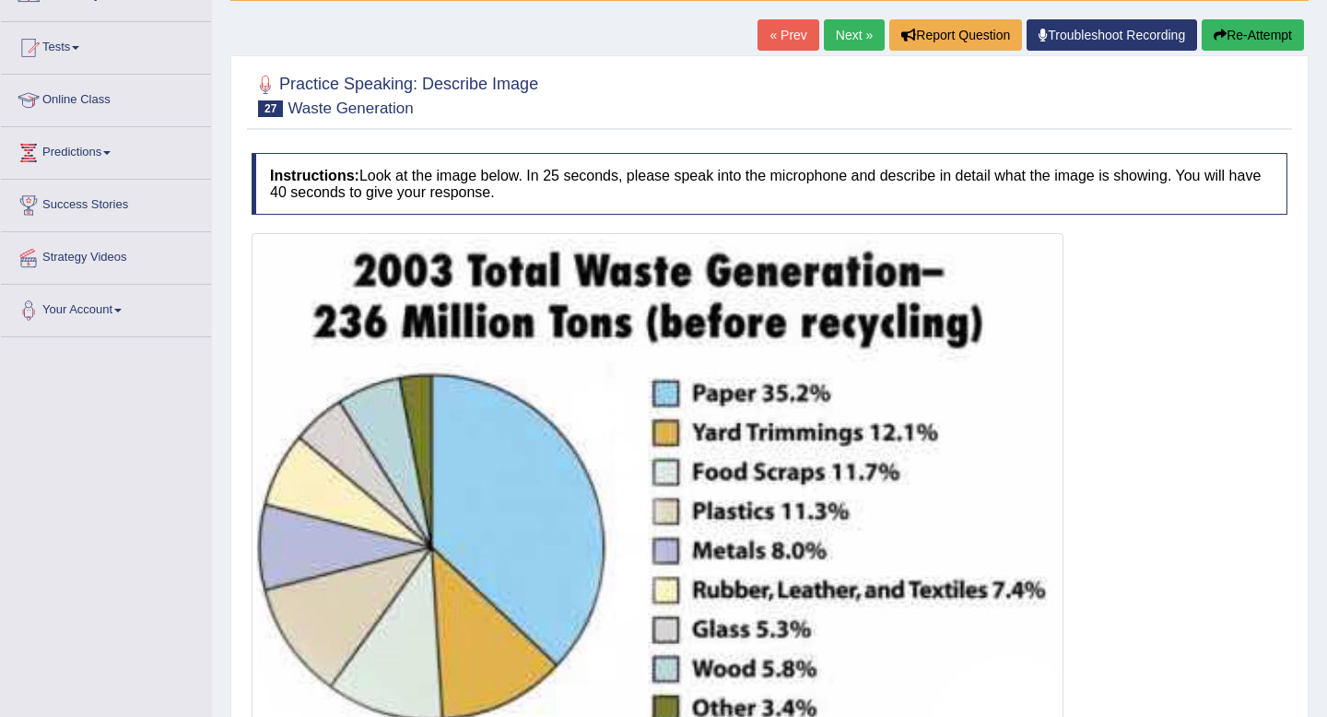
scroll to position [167, 0]
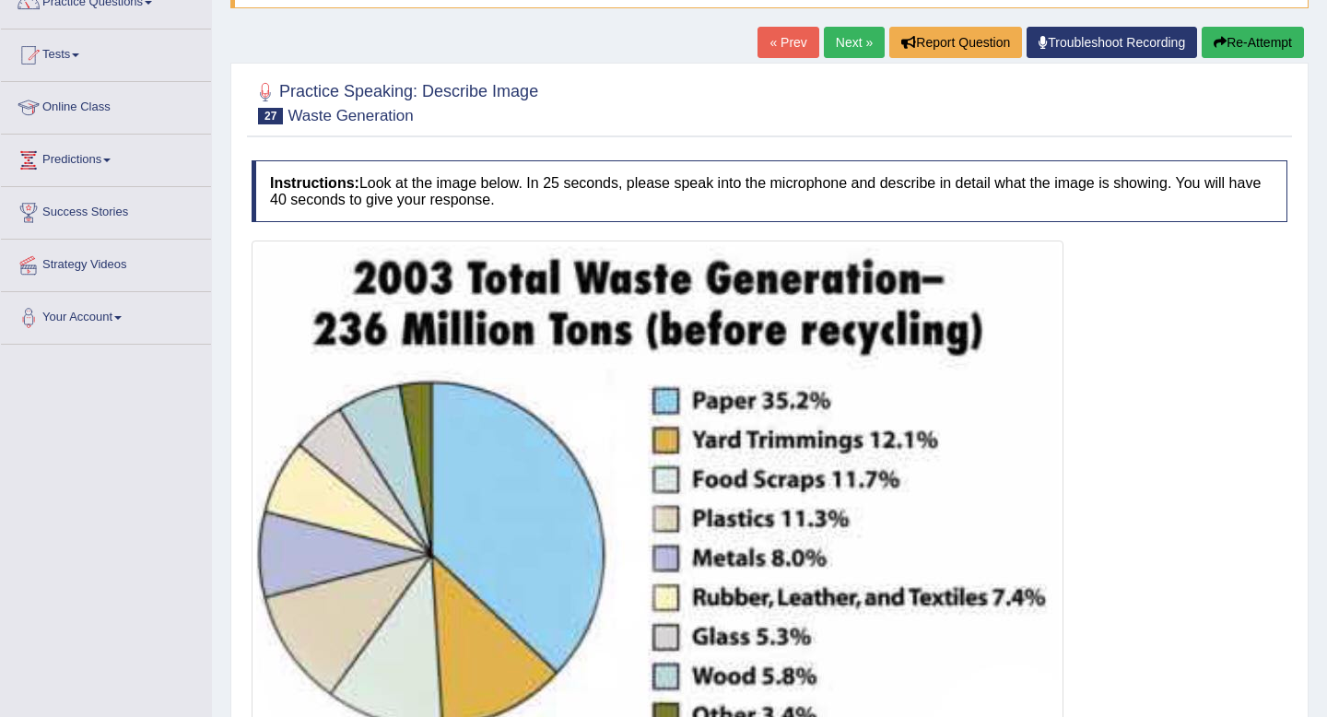
click at [1257, 33] on button "Re-Attempt" at bounding box center [1253, 42] width 102 height 31
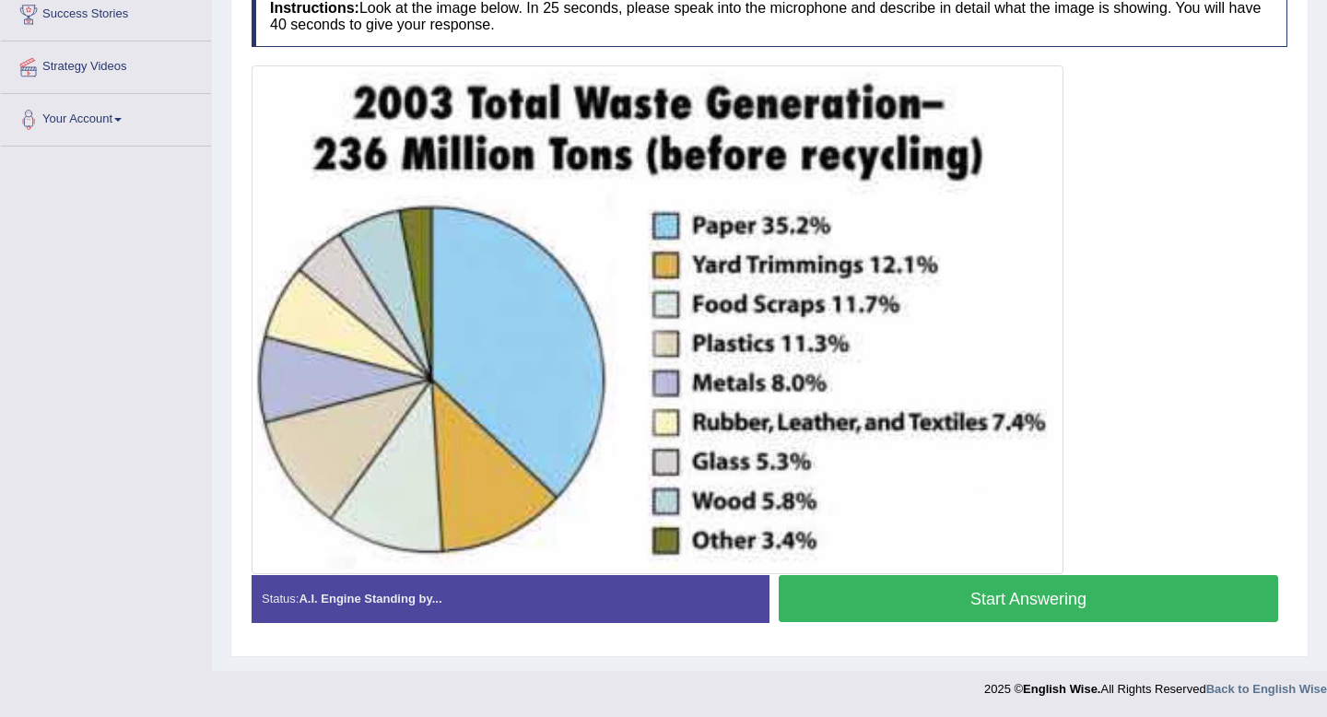
scroll to position [365, 0]
click at [936, 601] on button "Start Answering" at bounding box center [1029, 598] width 500 height 47
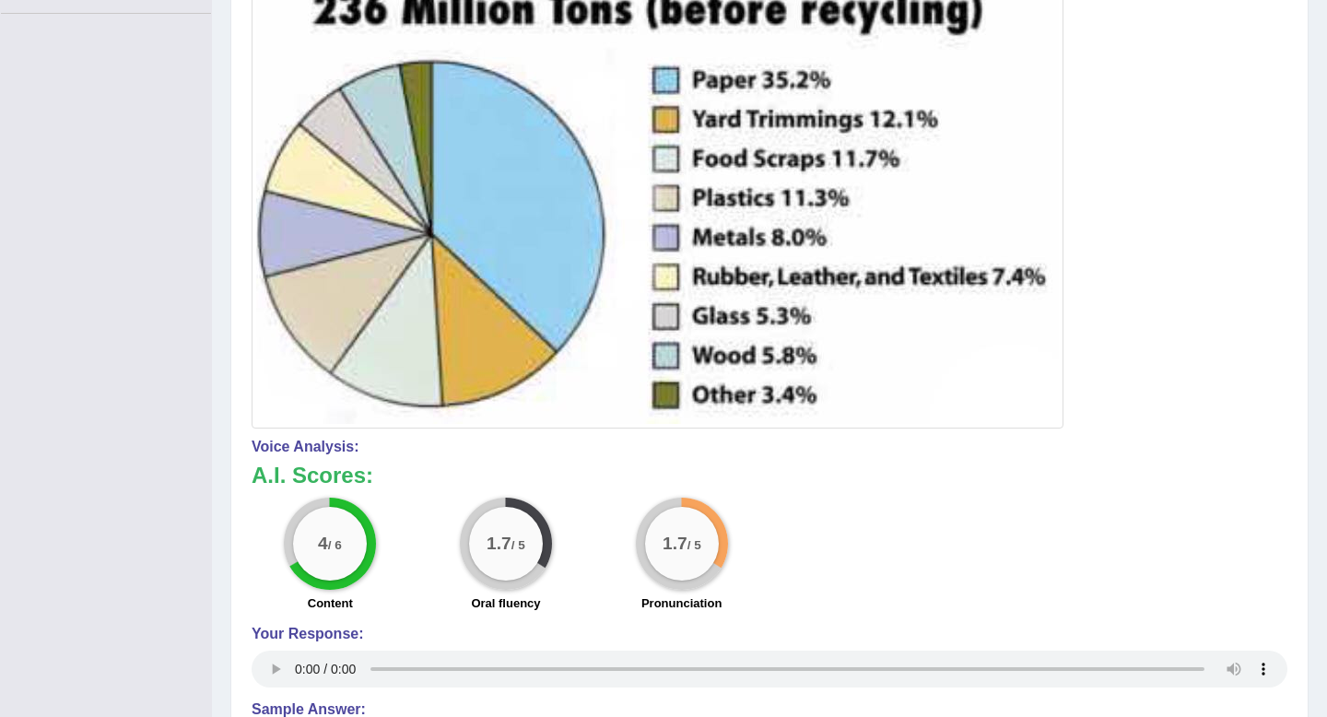
scroll to position [0, 0]
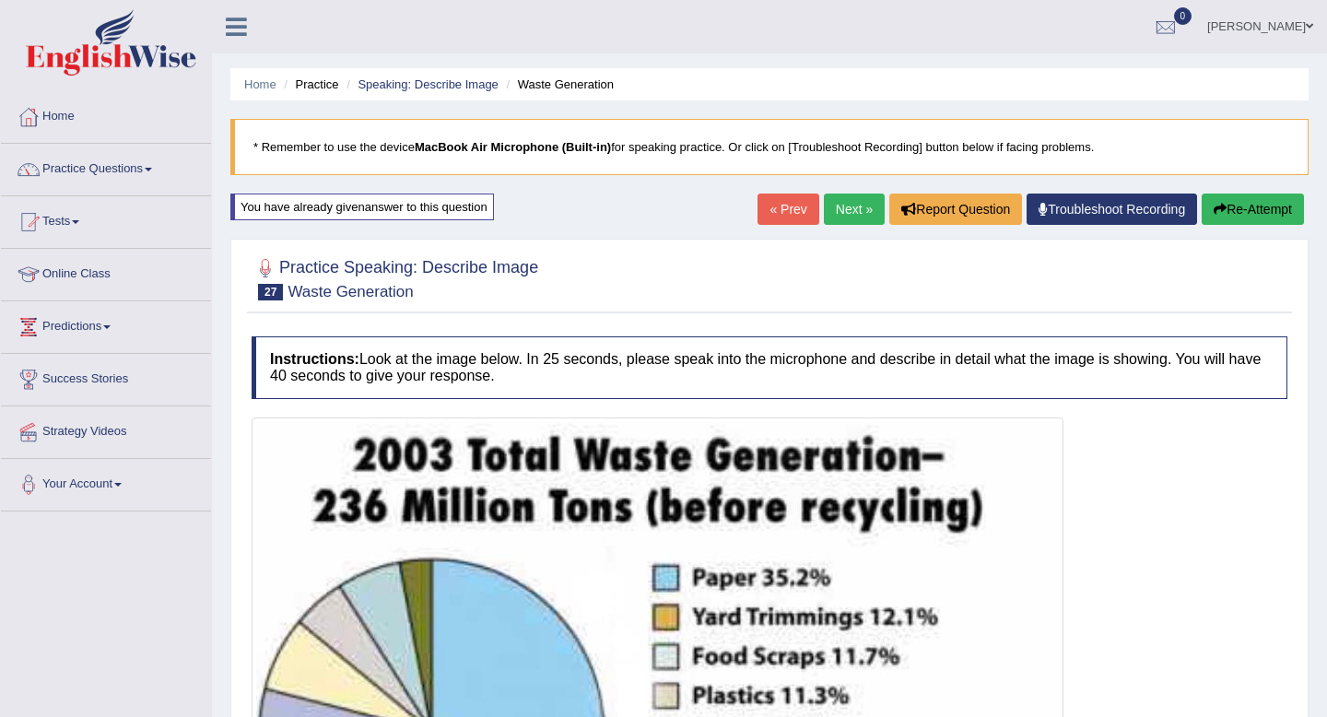
click at [842, 208] on link "Next »" at bounding box center [854, 209] width 61 height 31
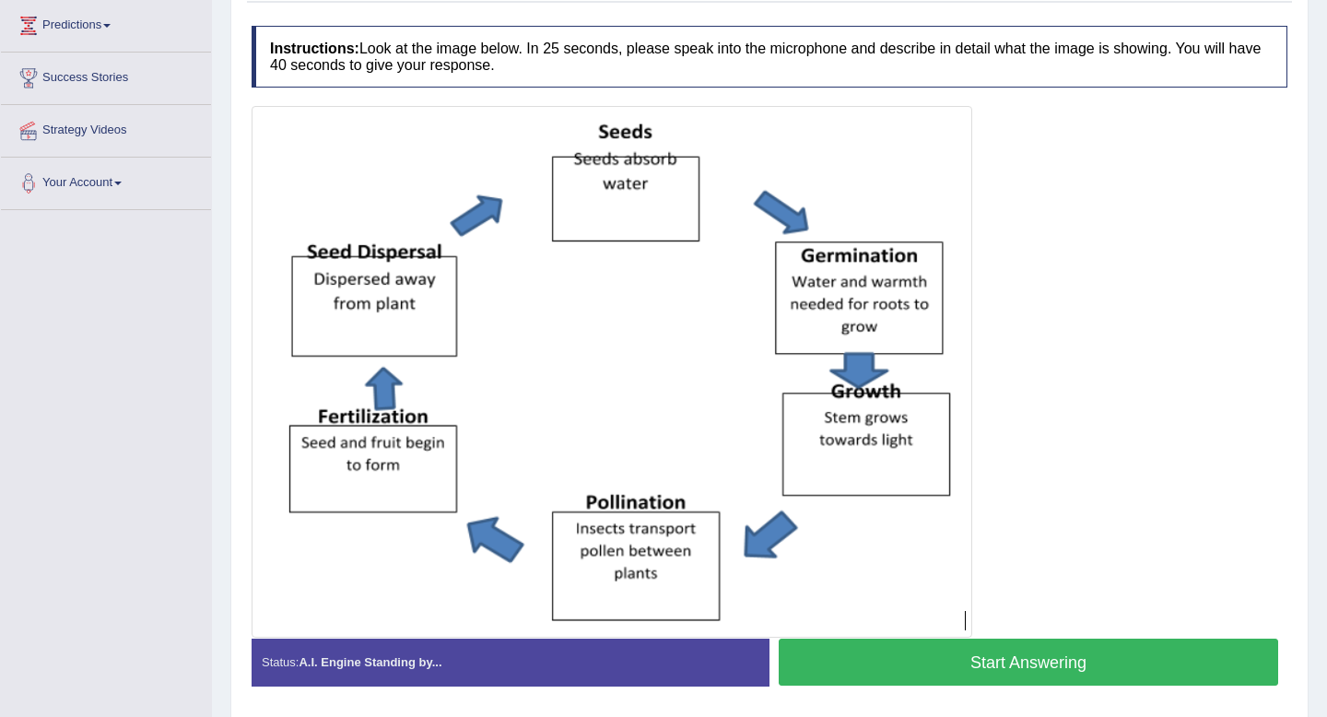
scroll to position [300, 0]
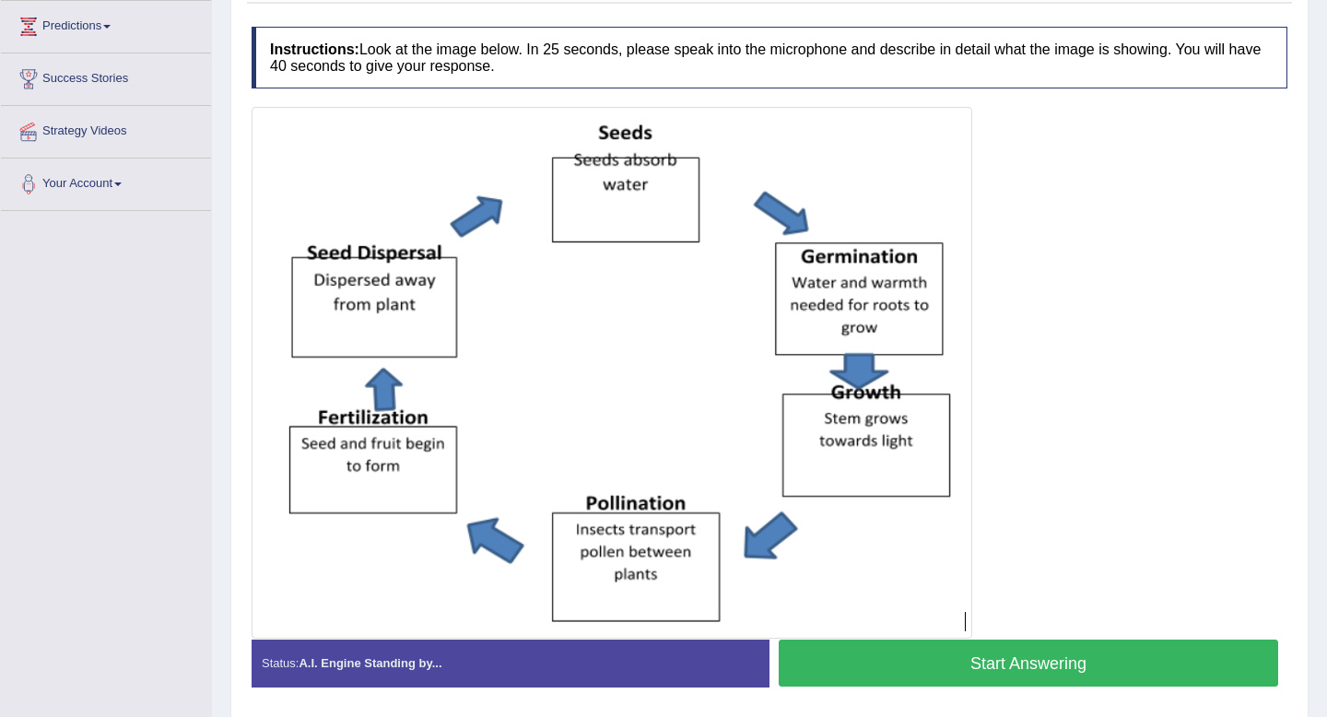
click at [991, 667] on button "Start Answering" at bounding box center [1029, 663] width 500 height 47
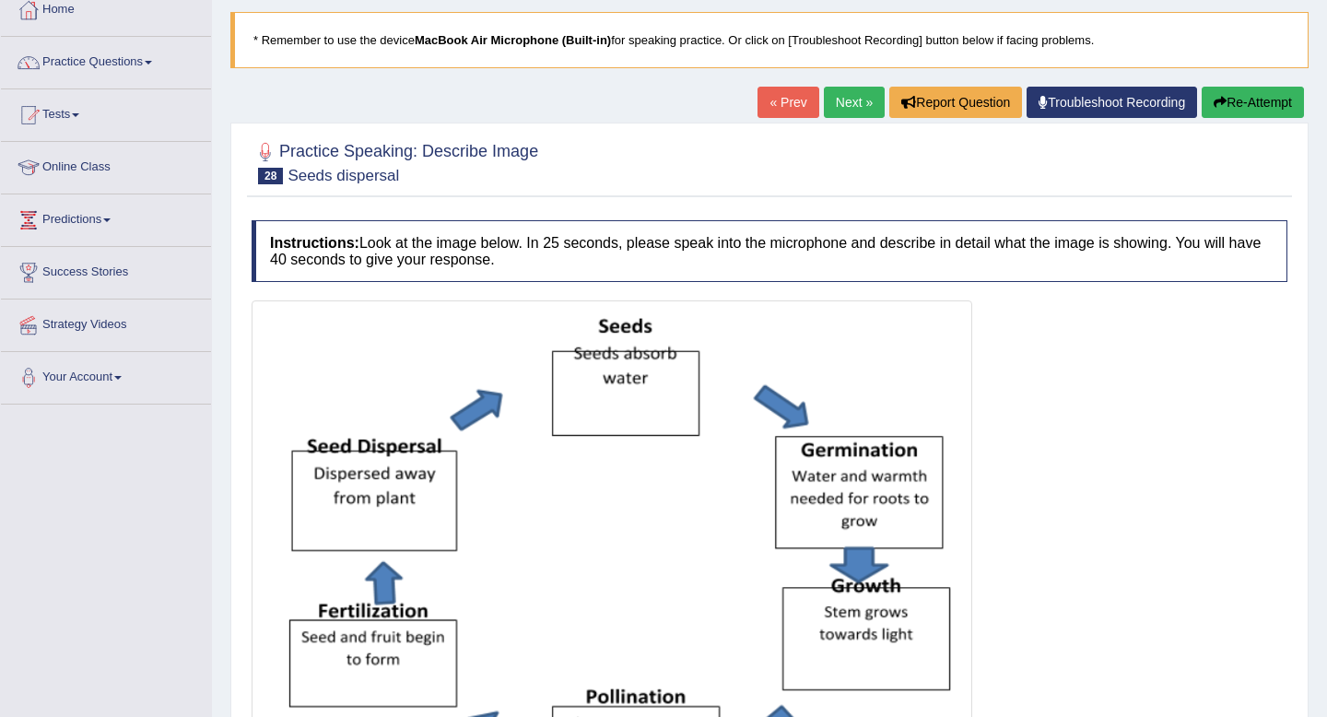
scroll to position [84, 0]
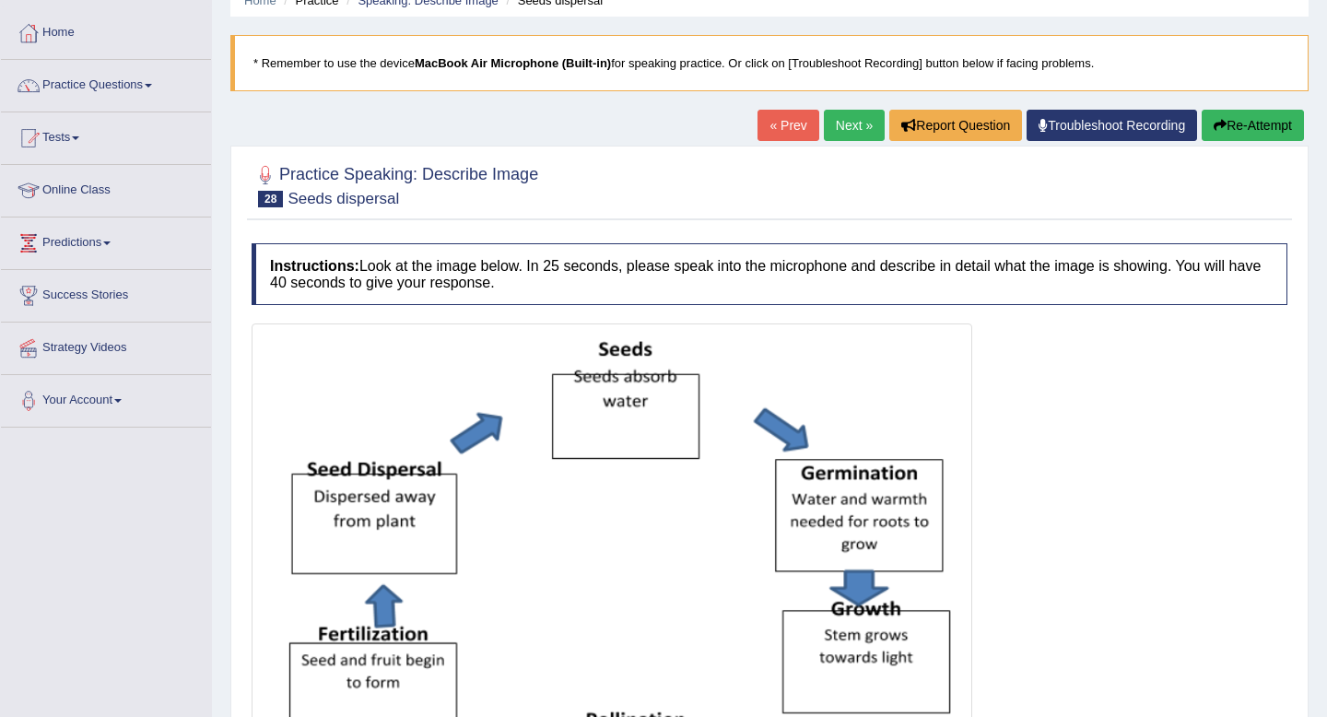
click at [843, 123] on link "Next »" at bounding box center [854, 125] width 61 height 31
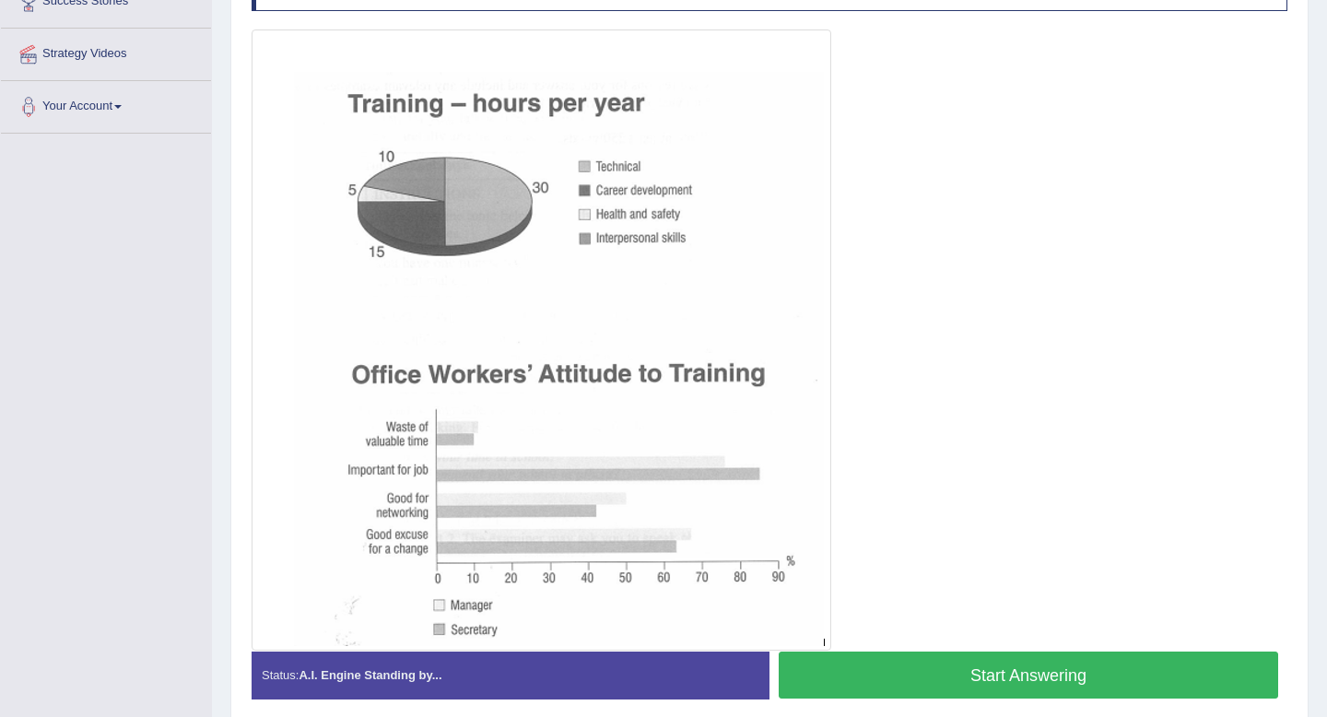
scroll to position [346, 0]
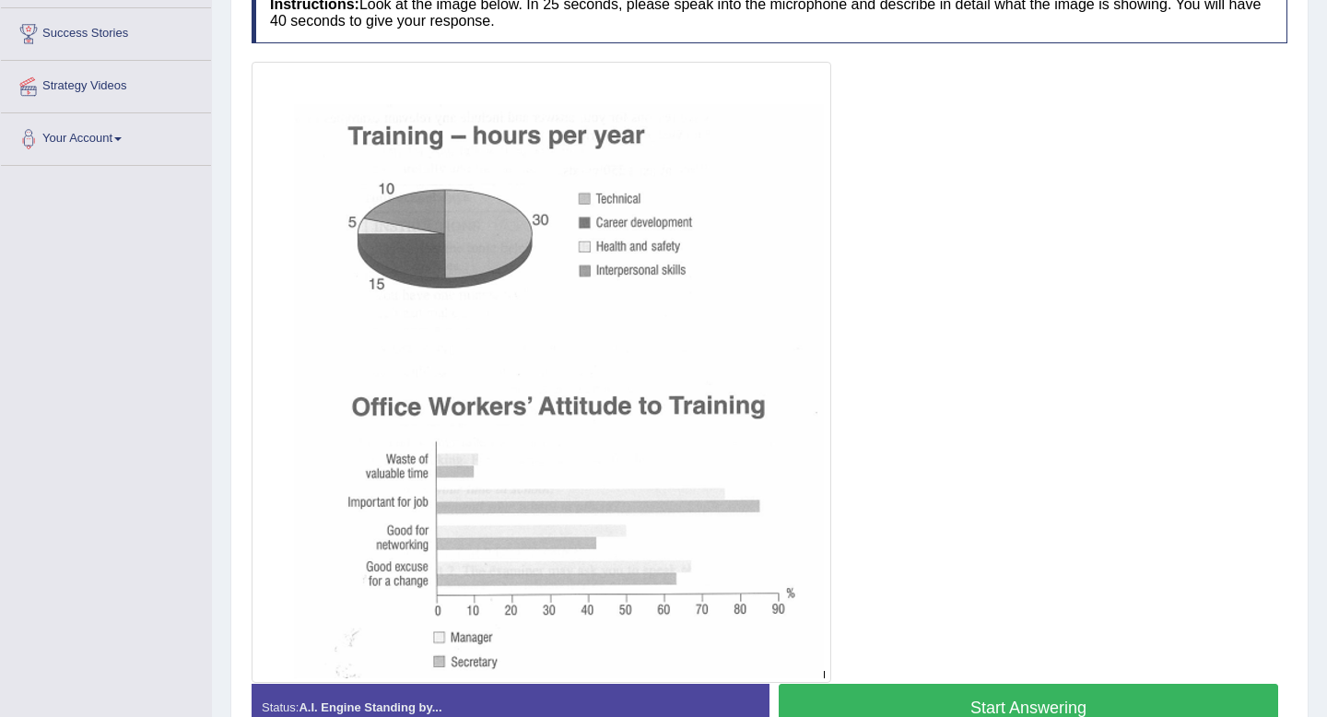
click at [956, 691] on button "Start Answering" at bounding box center [1029, 707] width 500 height 47
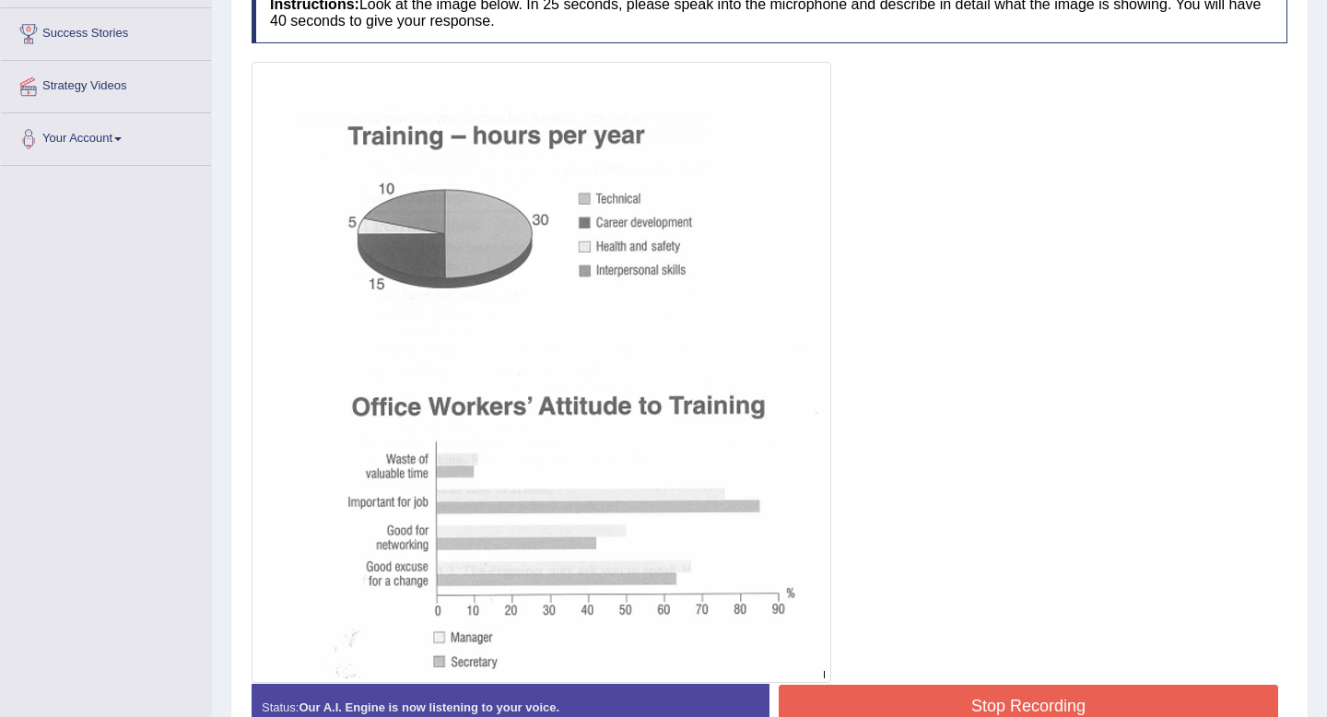
click at [956, 691] on button "Stop Recording" at bounding box center [1029, 706] width 500 height 42
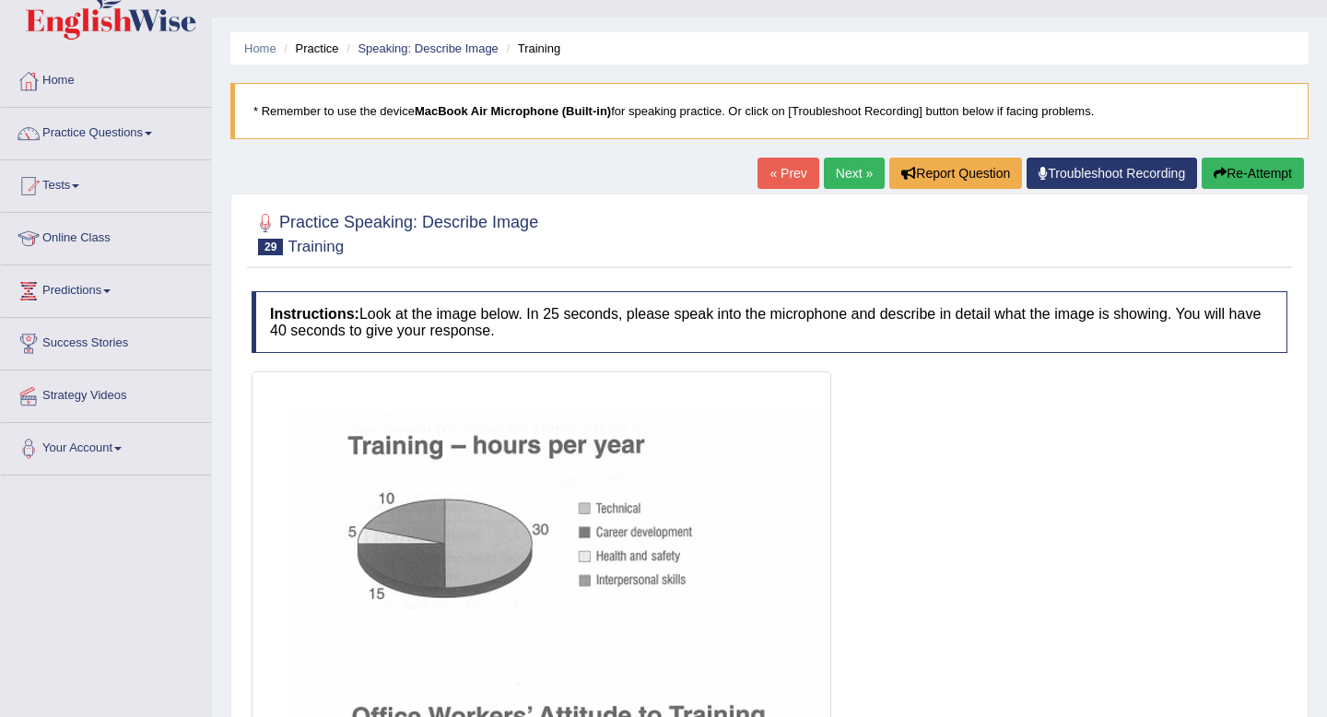
scroll to position [0, 0]
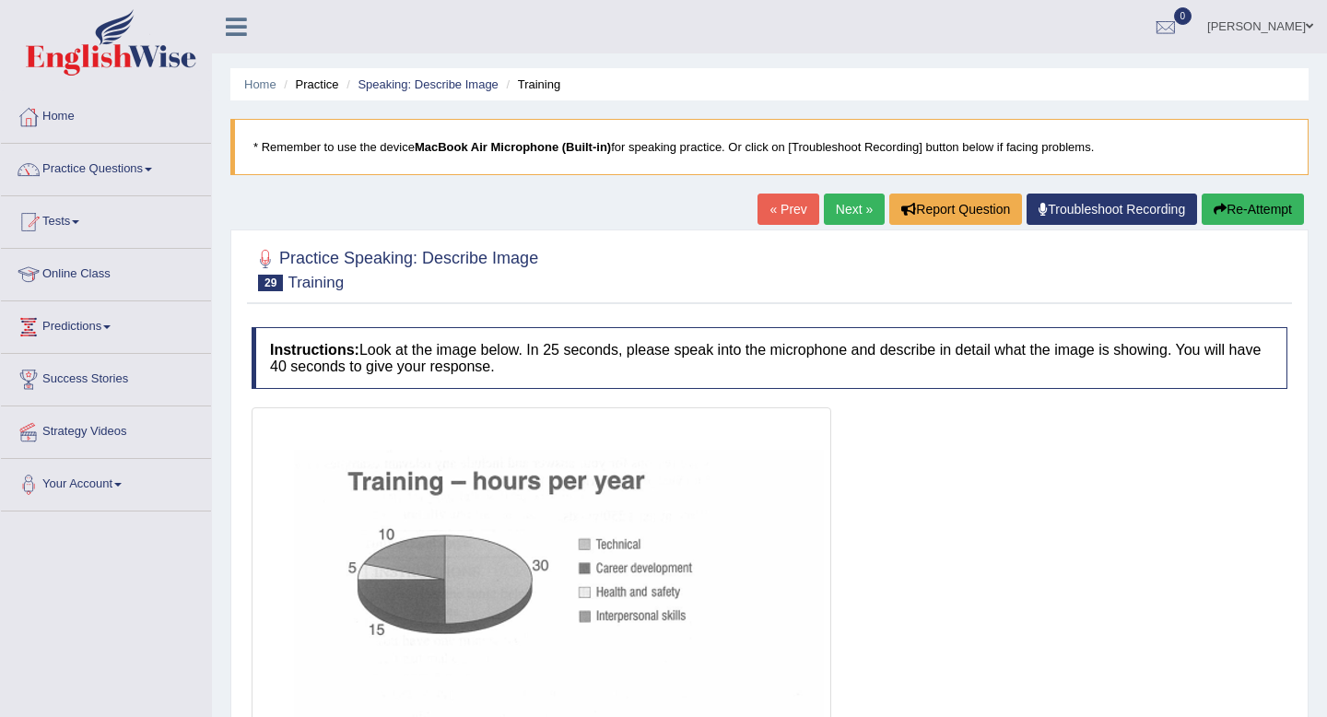
click at [1255, 218] on button "Re-Attempt" at bounding box center [1253, 209] width 102 height 31
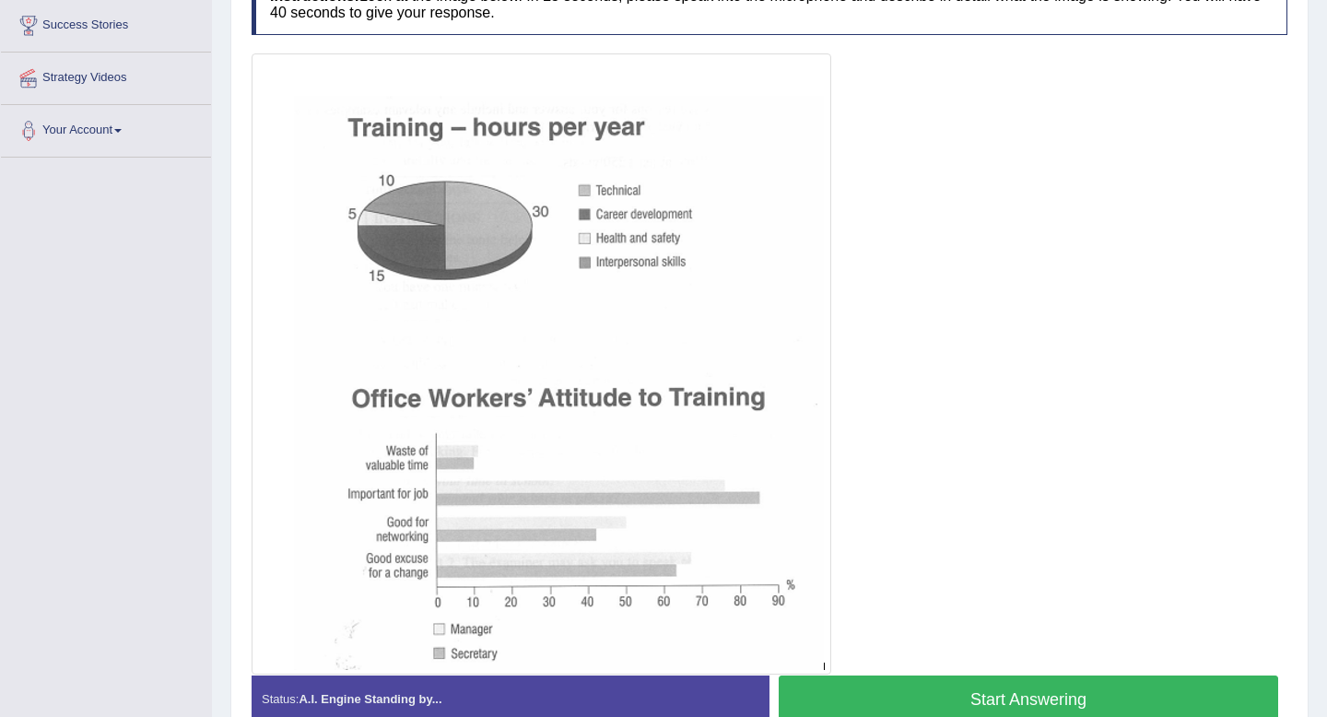
scroll to position [359, 0]
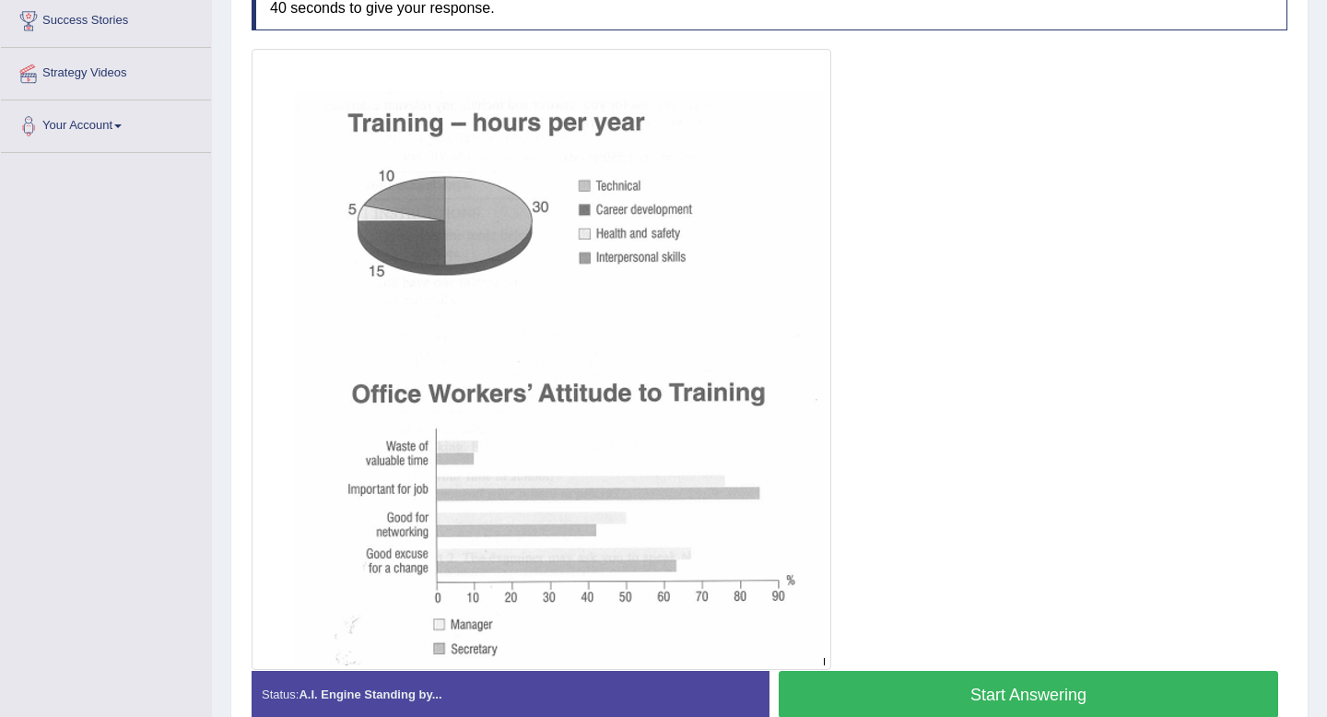
click at [990, 699] on button "Start Answering" at bounding box center [1029, 694] width 500 height 47
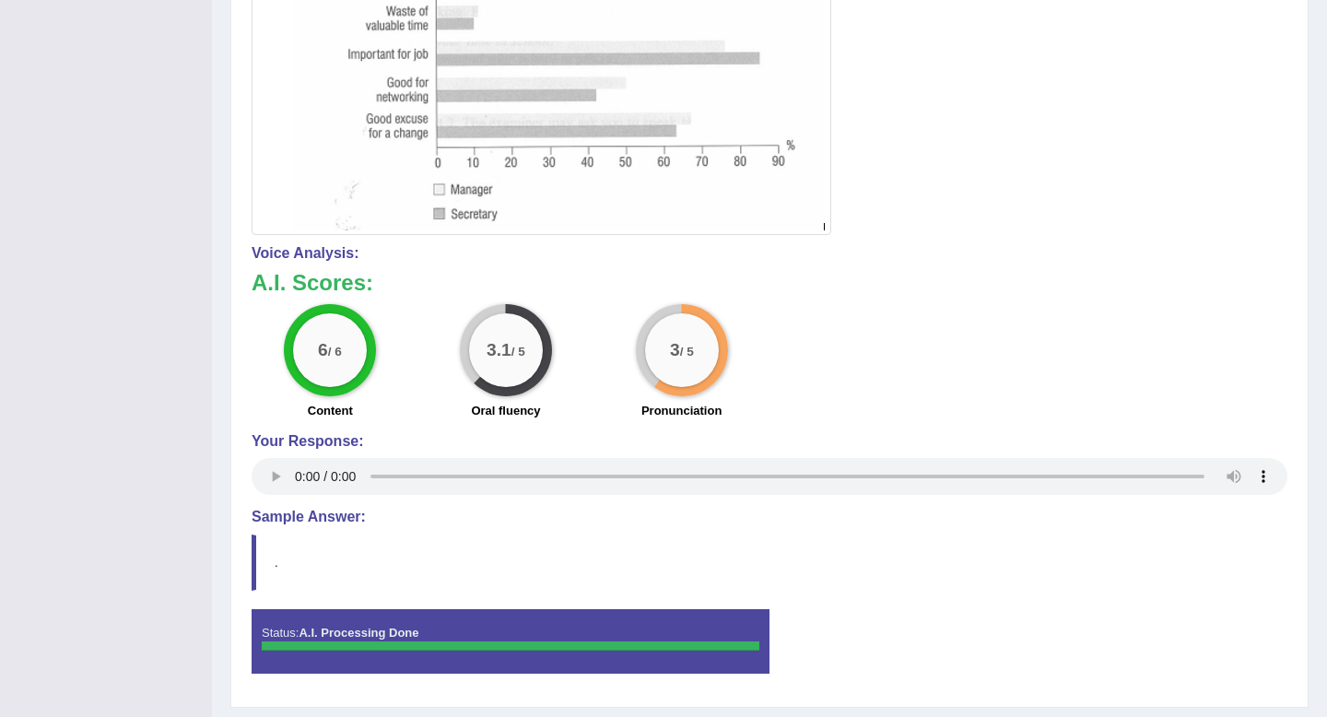
scroll to position [0, 0]
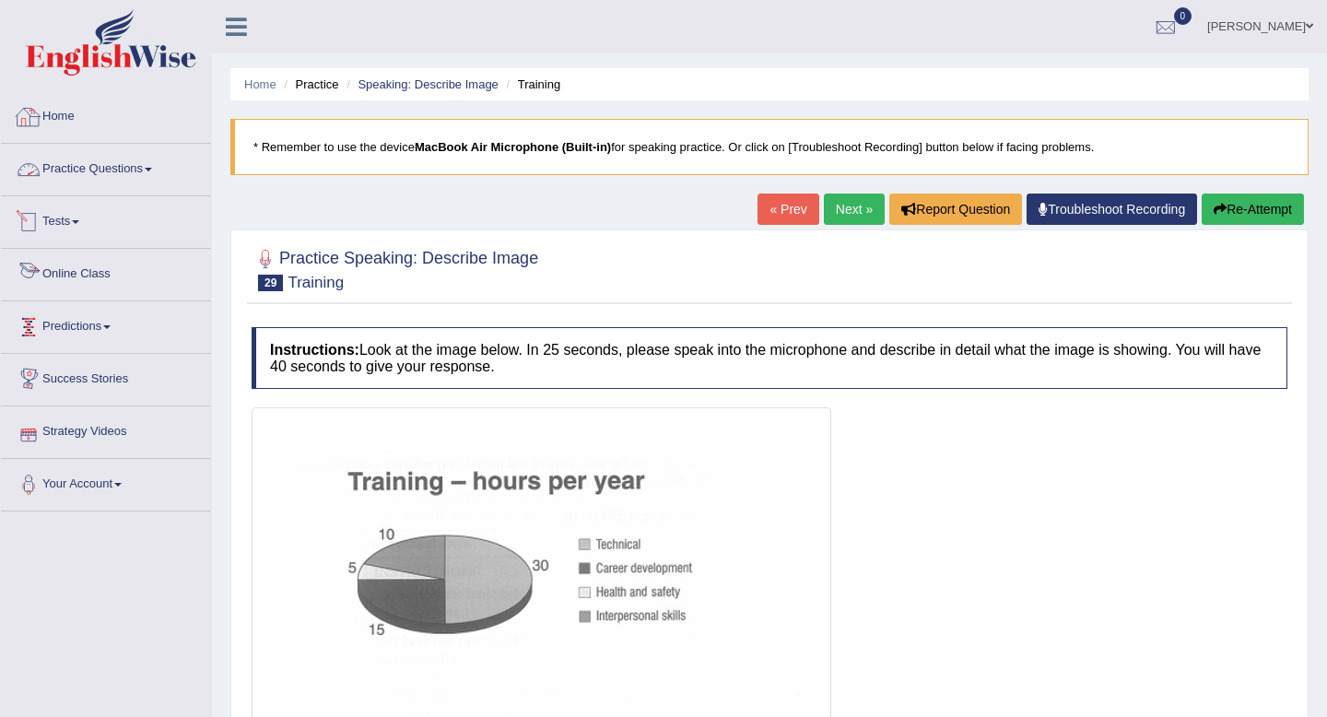
click at [84, 156] on link "Practice Questions" at bounding box center [106, 167] width 210 height 46
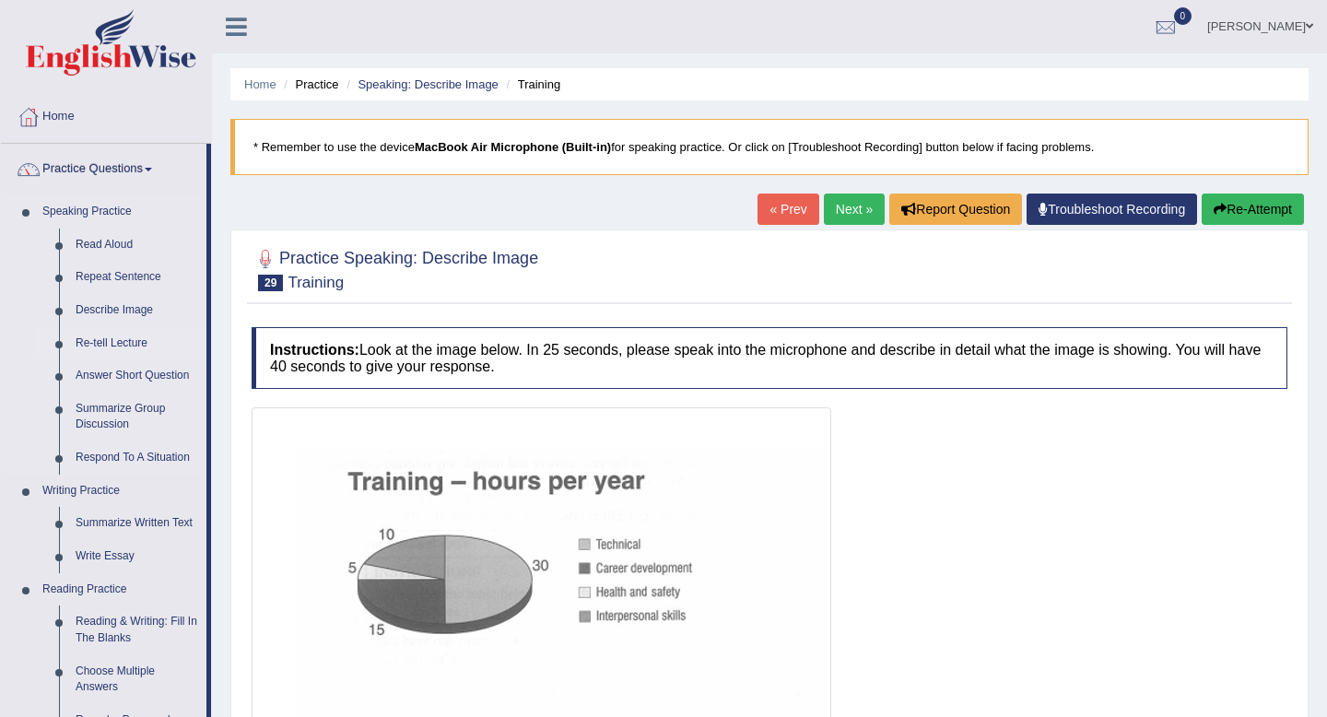
click at [115, 345] on link "Re-tell Lecture" at bounding box center [136, 343] width 139 height 33
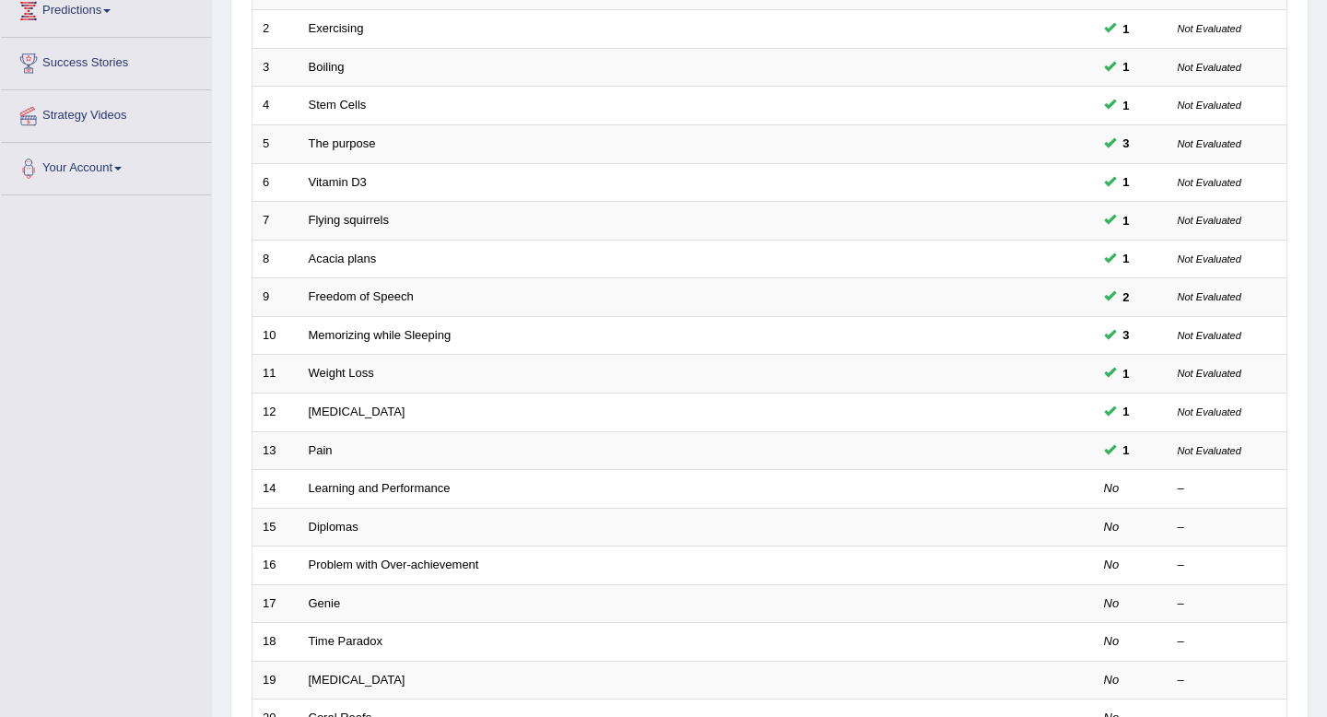
scroll to position [309, 0]
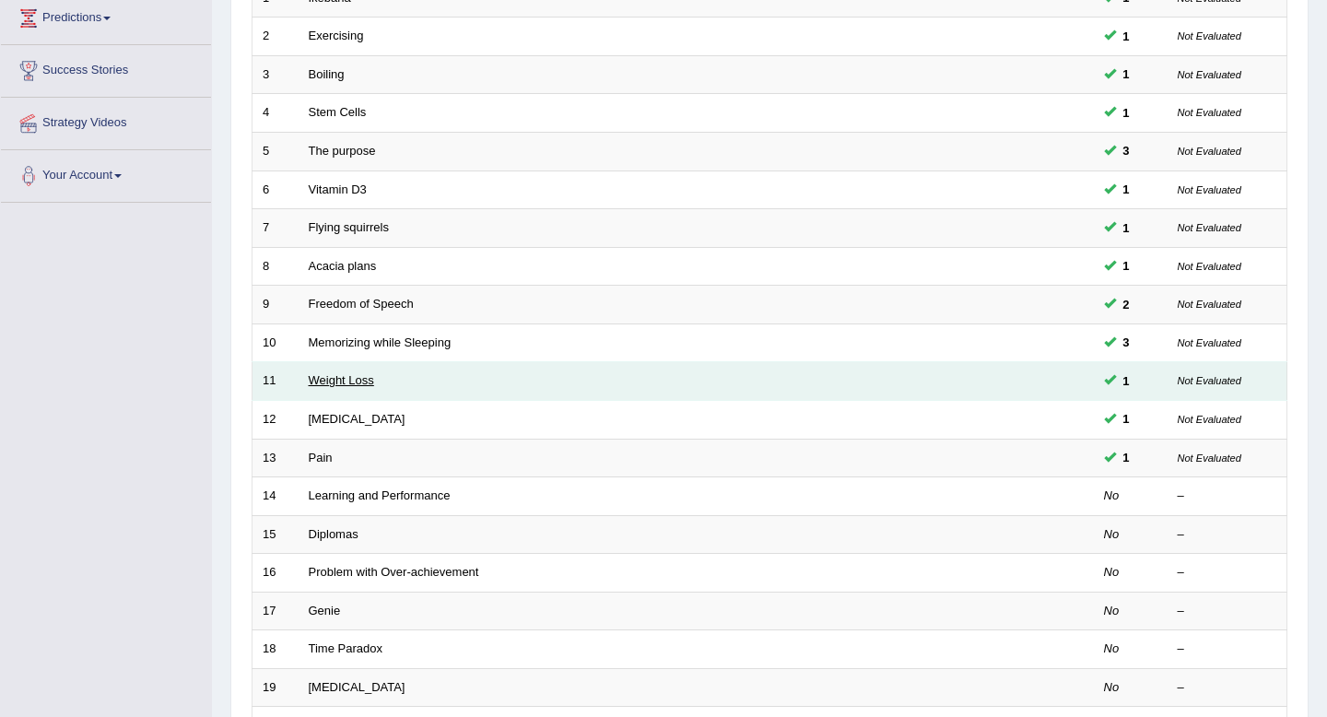
click at [342, 383] on link "Weight Loss" at bounding box center [341, 380] width 65 height 14
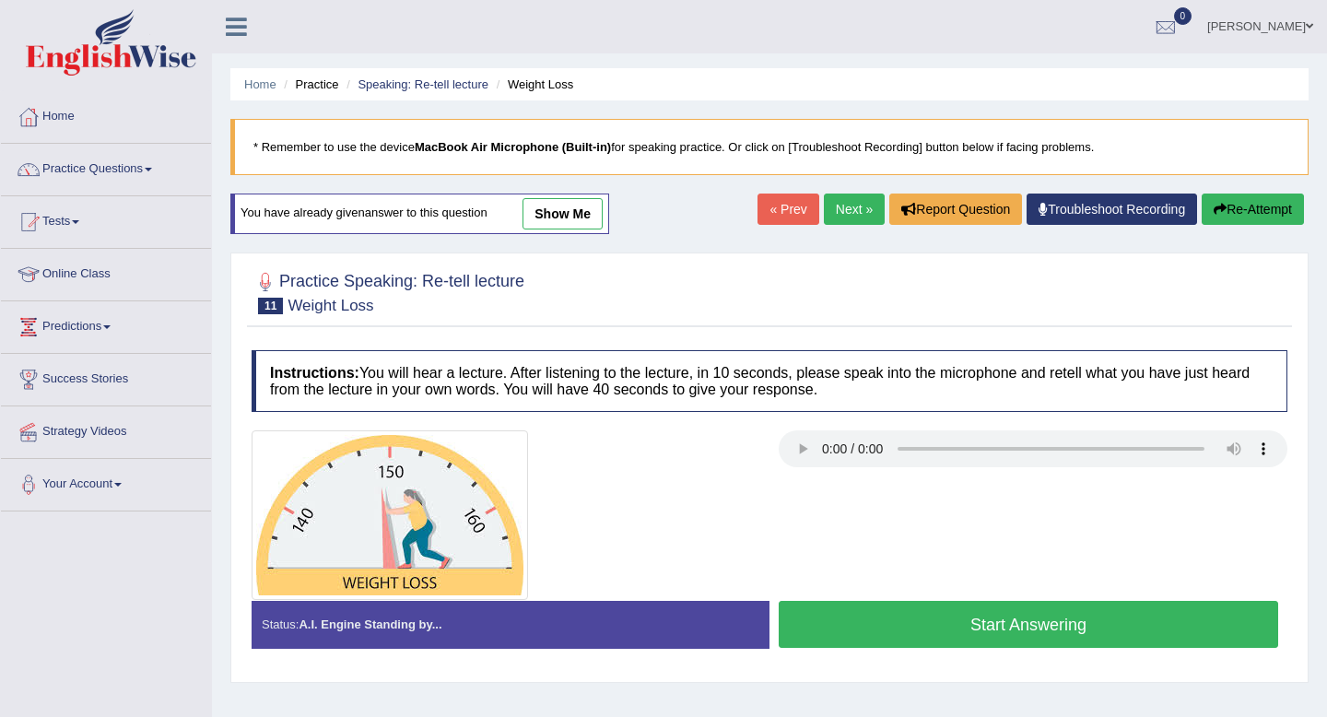
click at [1129, 636] on button "Start Answering" at bounding box center [1029, 624] width 500 height 47
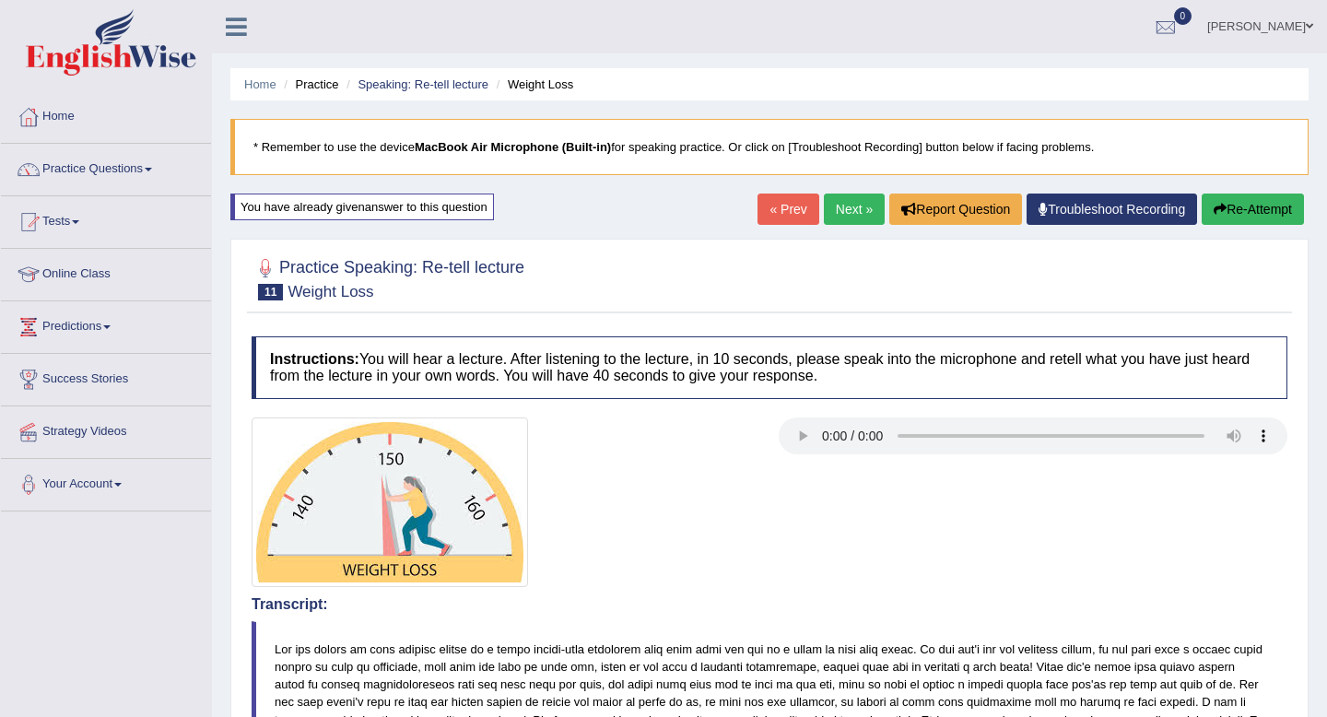
click at [829, 210] on link "Next »" at bounding box center [854, 209] width 61 height 31
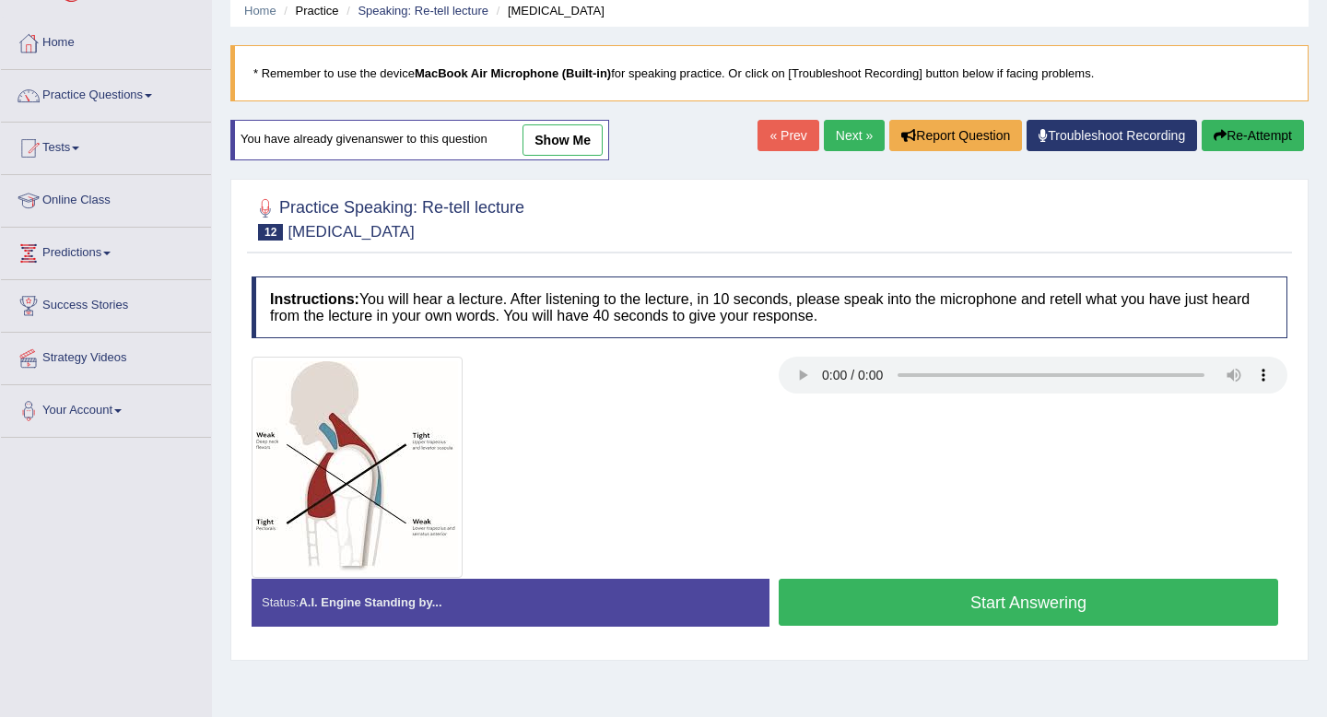
scroll to position [79, 0]
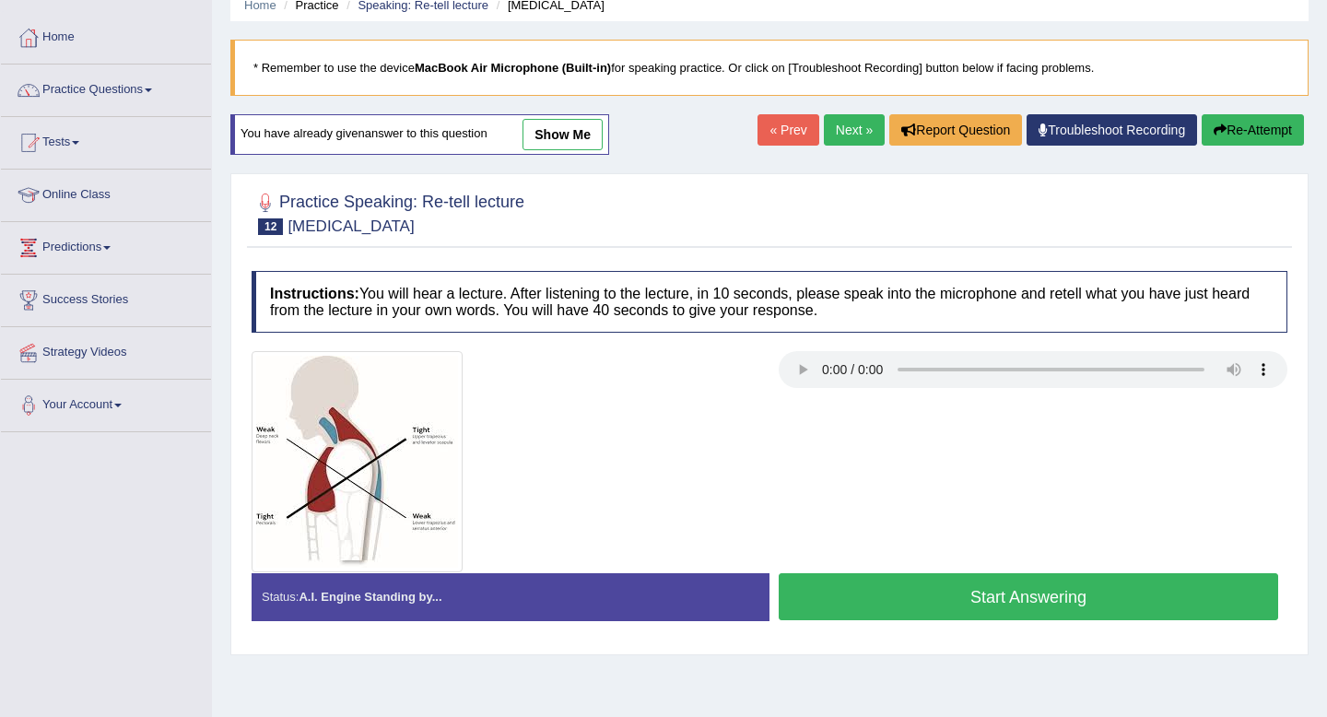
click at [827, 138] on link "Next »" at bounding box center [854, 129] width 61 height 31
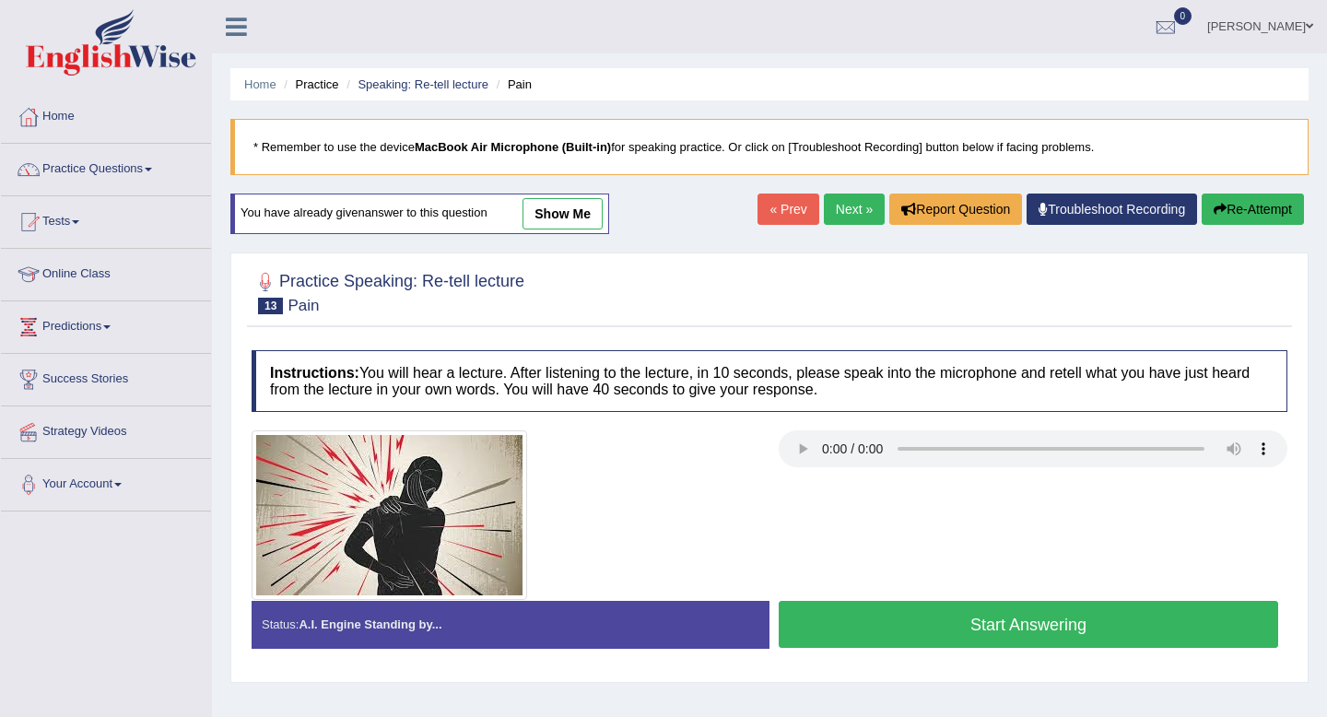
click at [839, 207] on link "Next »" at bounding box center [854, 209] width 61 height 31
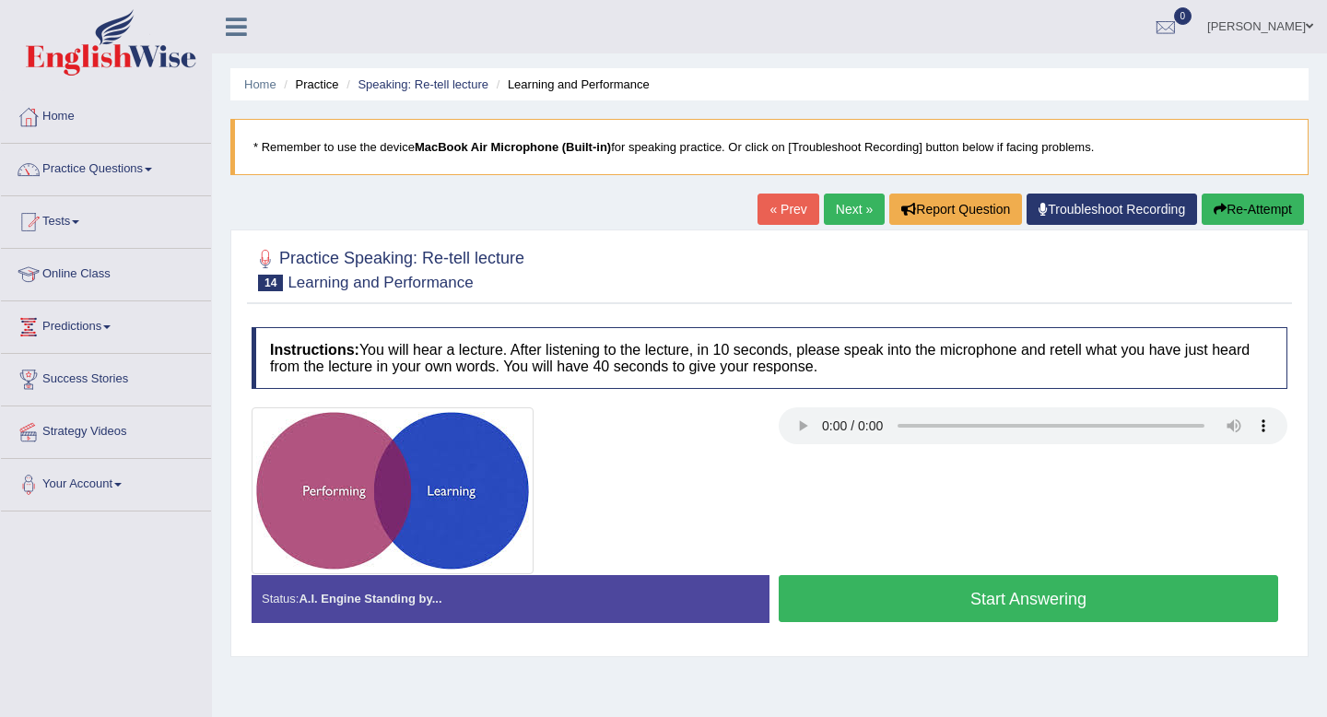
click at [1021, 616] on button "Start Answering" at bounding box center [1029, 598] width 500 height 47
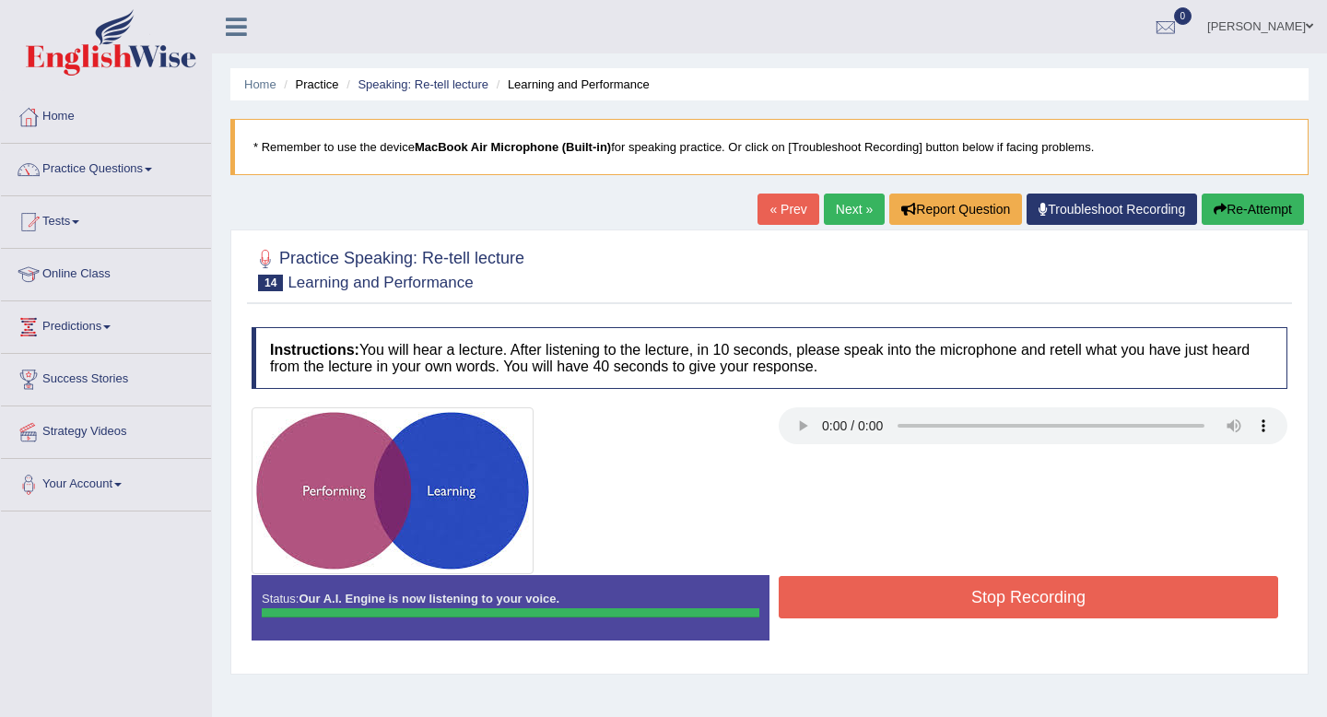
click at [1021, 611] on button "Stop Recording" at bounding box center [1029, 597] width 500 height 42
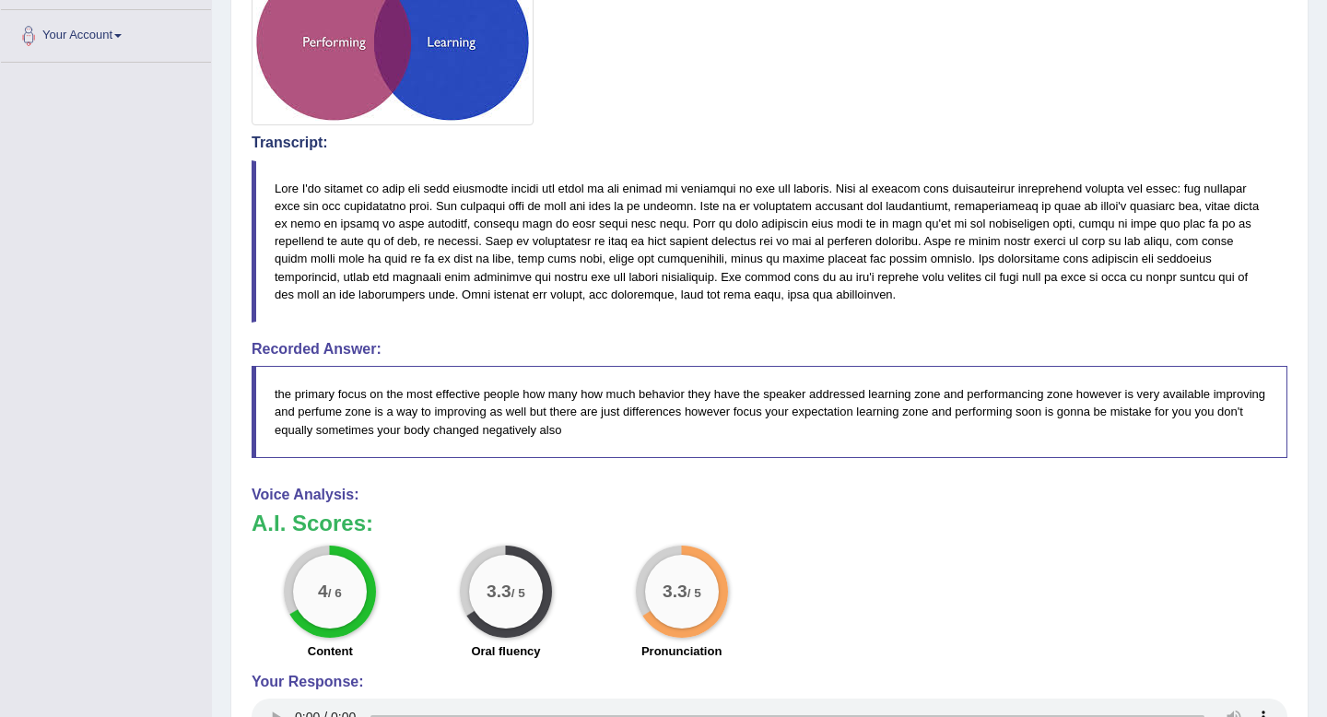
scroll to position [452, 0]
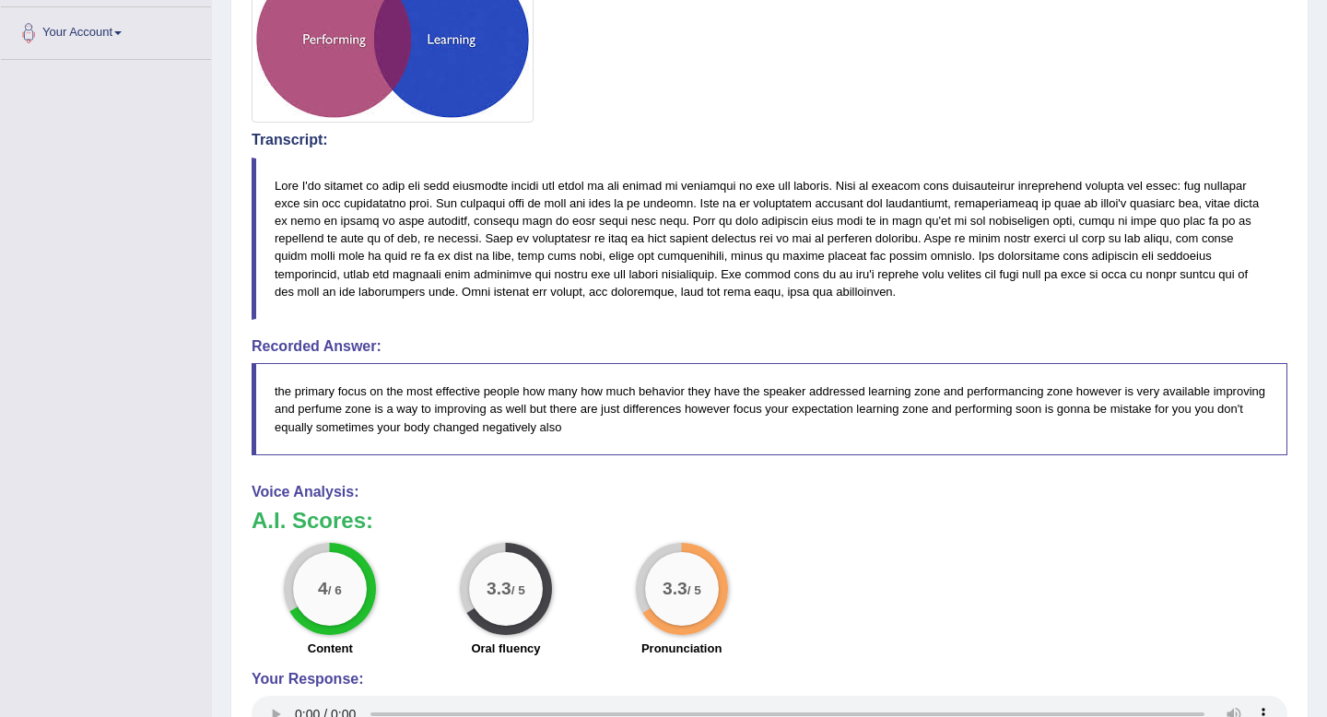
drag, startPoint x: 292, startPoint y: 388, endPoint x: 454, endPoint y: 394, distance: 162.3
click at [454, 394] on blockquote "the primary focus on the most effective people how many how much behavior they …" at bounding box center [770, 408] width 1036 height 91
drag, startPoint x: 621, startPoint y: 420, endPoint x: 405, endPoint y: 405, distance: 217.2
click at [405, 405] on blockquote "the primary focus on the most effective people how many how much behavior they …" at bounding box center [770, 408] width 1036 height 91
drag, startPoint x: 274, startPoint y: 392, endPoint x: 634, endPoint y: 430, distance: 362.5
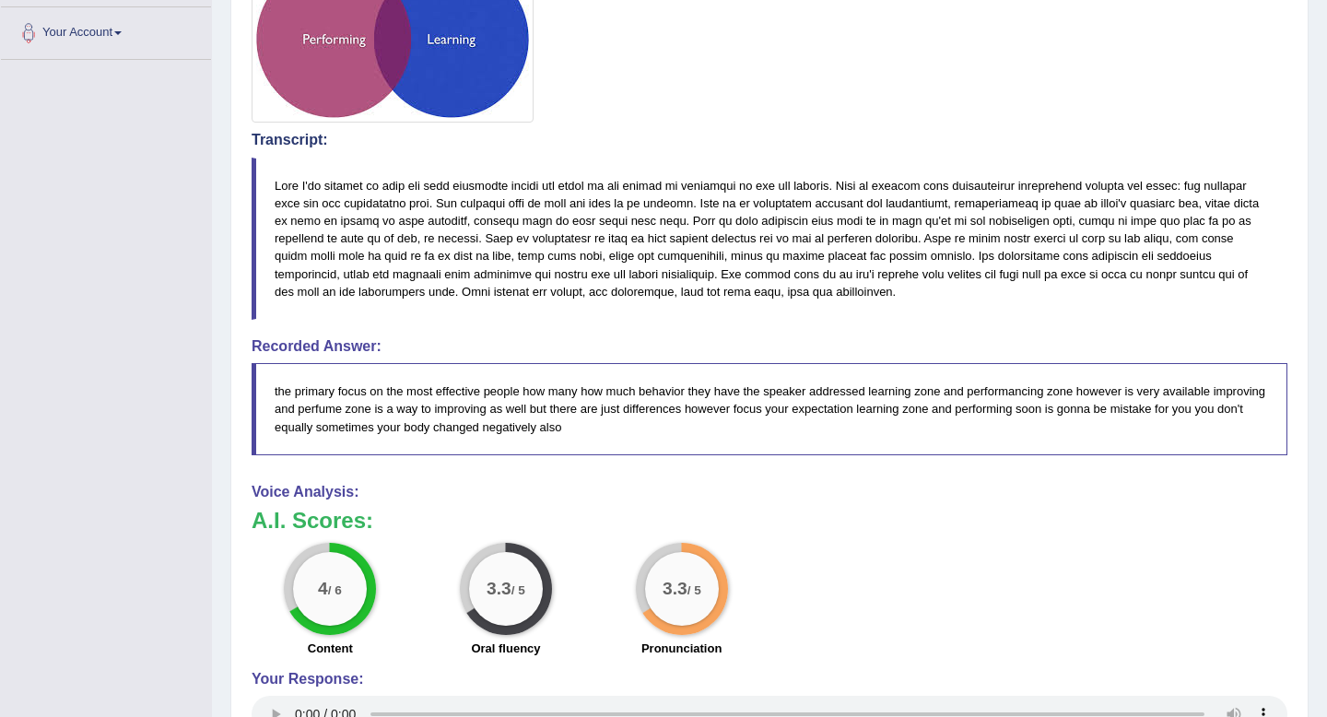
click at [634, 430] on blockquote "the primary focus on the most effective people how many how much behavior they …" at bounding box center [770, 408] width 1036 height 91
drag, startPoint x: 595, startPoint y: 431, endPoint x: 437, endPoint y: 400, distance: 161.6
click at [437, 400] on blockquote "the primary focus on the most effective people how many how much behavior they …" at bounding box center [770, 408] width 1036 height 91
drag, startPoint x: 437, startPoint y: 400, endPoint x: 836, endPoint y: 418, distance: 399.5
click at [837, 419] on blockquote "the primary focus on the most effective people how many how much behavior they …" at bounding box center [770, 408] width 1036 height 91
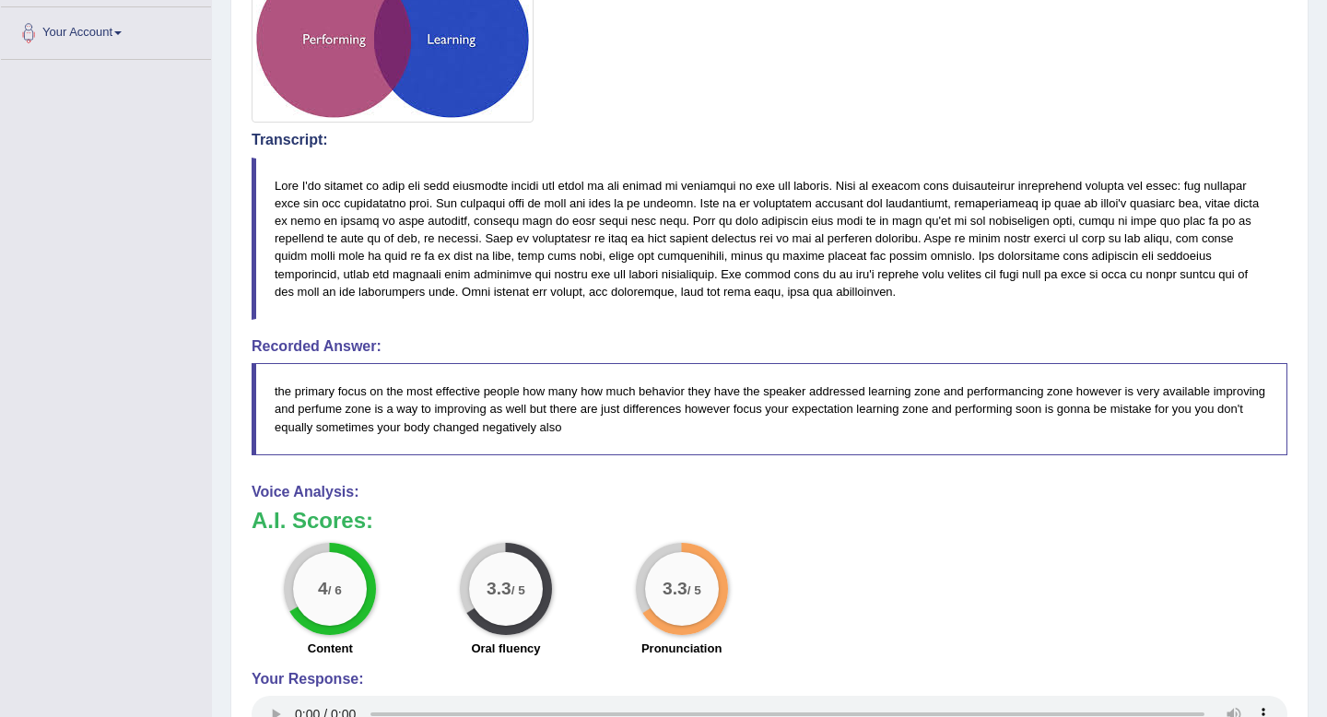
drag, startPoint x: 836, startPoint y: 418, endPoint x: 484, endPoint y: 407, distance: 352.3
click at [484, 407] on blockquote "the primary focus on the most effective people how many how much behavior they …" at bounding box center [770, 408] width 1036 height 91
drag, startPoint x: 292, startPoint y: 402, endPoint x: 568, endPoint y: 422, distance: 276.3
click at [568, 422] on blockquote "the primary focus on the most effective people how many how much behavior they …" at bounding box center [770, 408] width 1036 height 91
drag, startPoint x: 353, startPoint y: 386, endPoint x: 604, endPoint y: 433, distance: 255.1
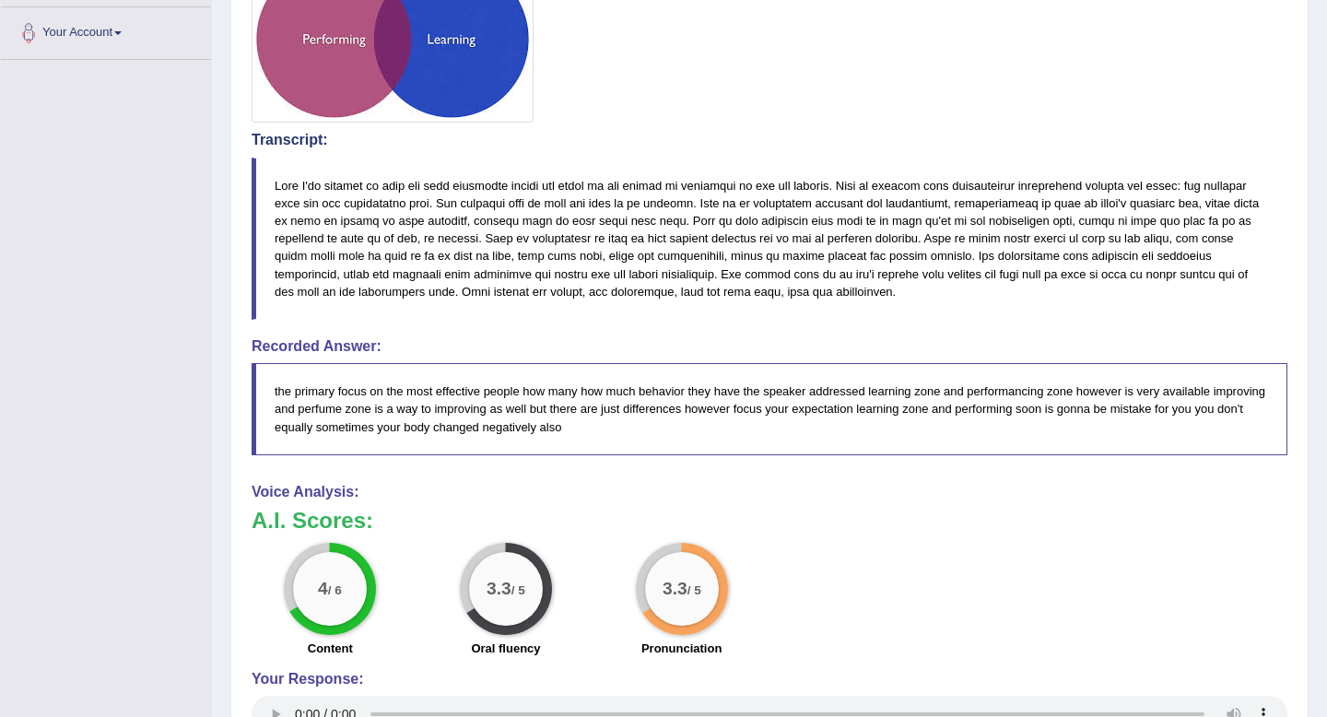
click at [604, 433] on blockquote "the primary focus on the most effective people how many how much behavior they …" at bounding box center [770, 408] width 1036 height 91
drag, startPoint x: 640, startPoint y: 424, endPoint x: 351, endPoint y: 406, distance: 289.0
click at [351, 406] on blockquote "the primary focus on the most effective people how many how much behavior they …" at bounding box center [770, 408] width 1036 height 91
drag, startPoint x: 351, startPoint y: 396, endPoint x: 753, endPoint y: 414, distance: 402.3
click at [753, 414] on blockquote "the primary focus on the most effective people how many how much behavior they …" at bounding box center [770, 408] width 1036 height 91
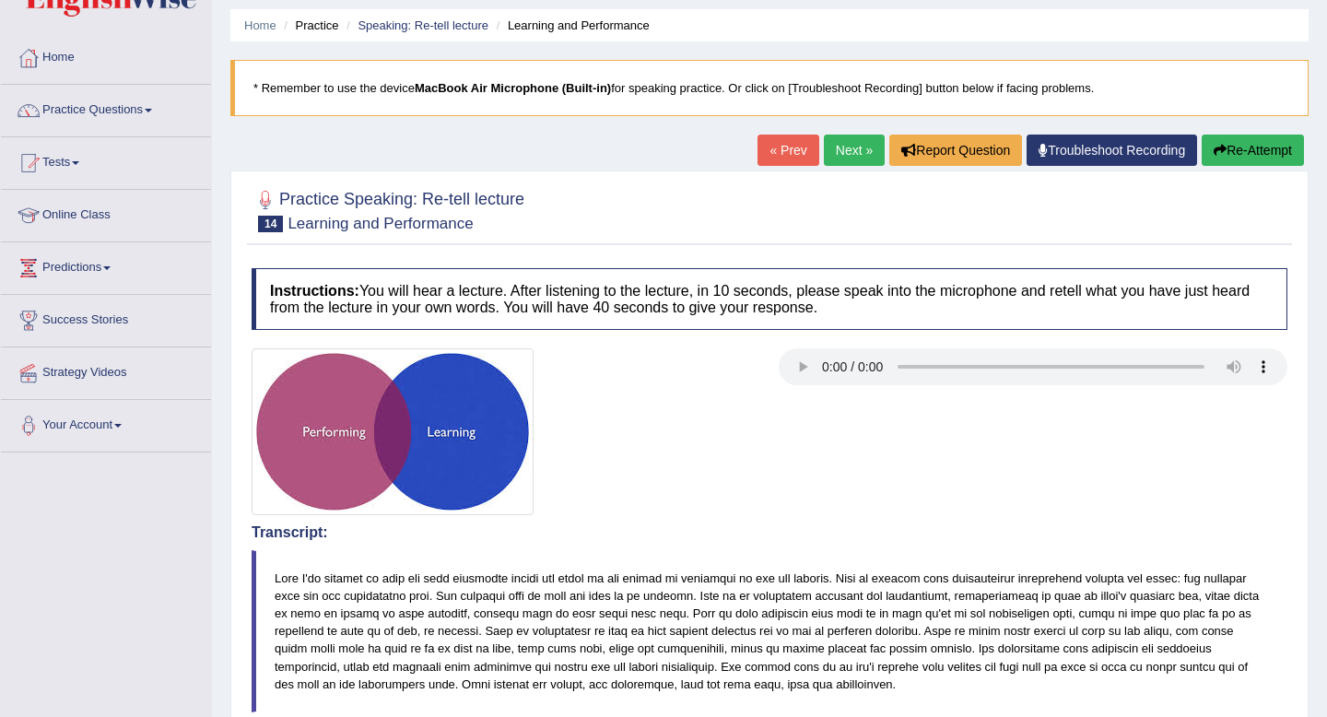
scroll to position [0, 0]
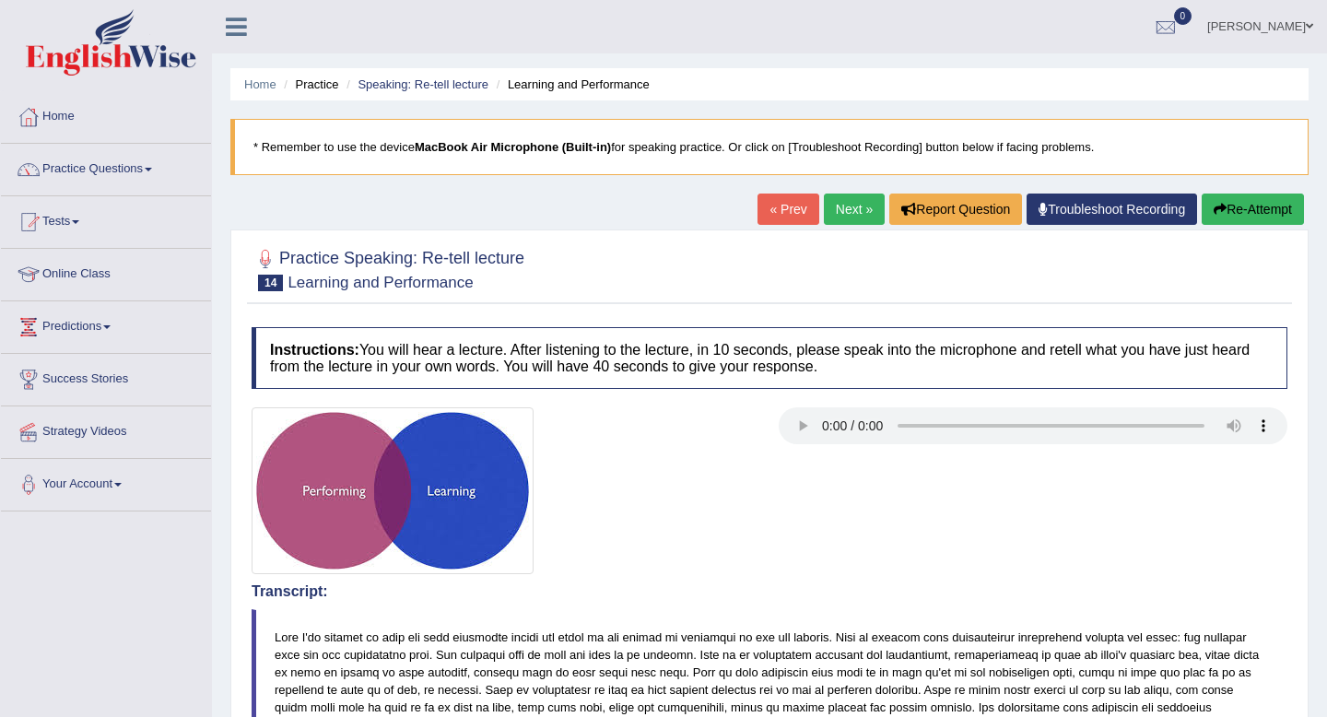
click at [835, 212] on link "Next »" at bounding box center [854, 209] width 61 height 31
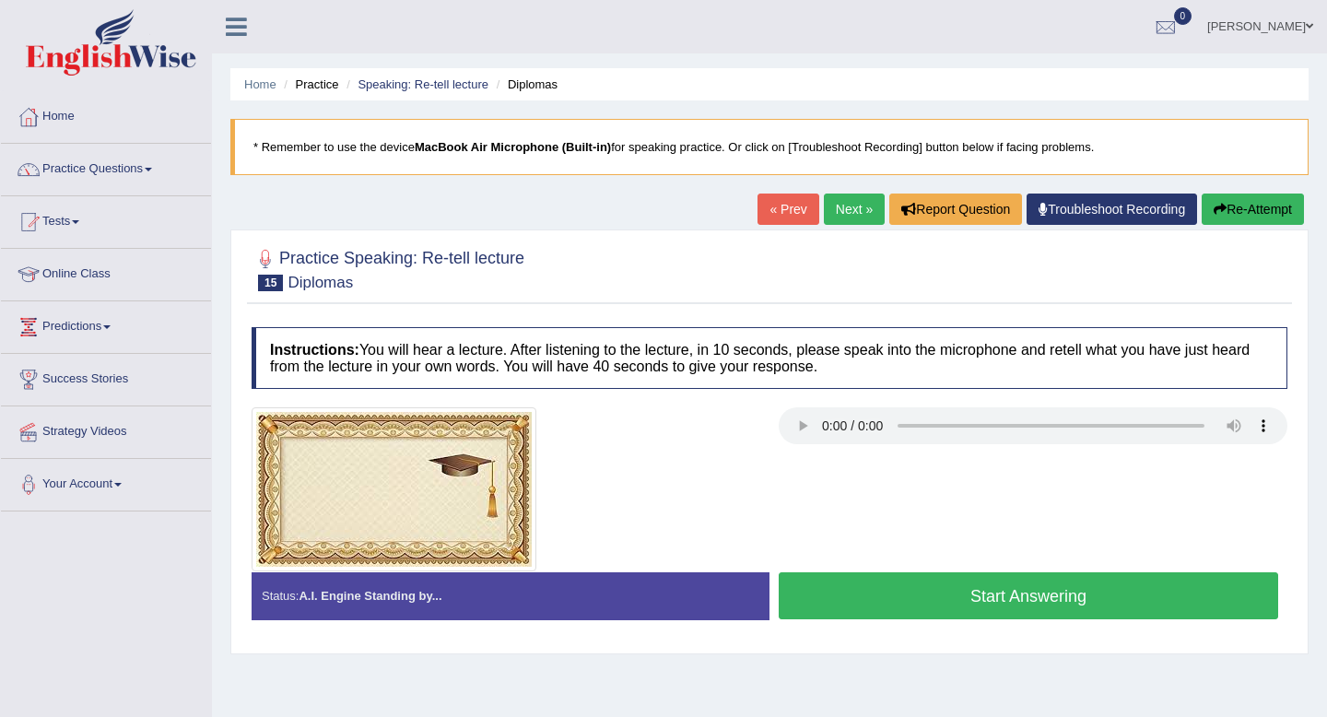
click at [983, 599] on button "Start Answering" at bounding box center [1029, 595] width 500 height 47
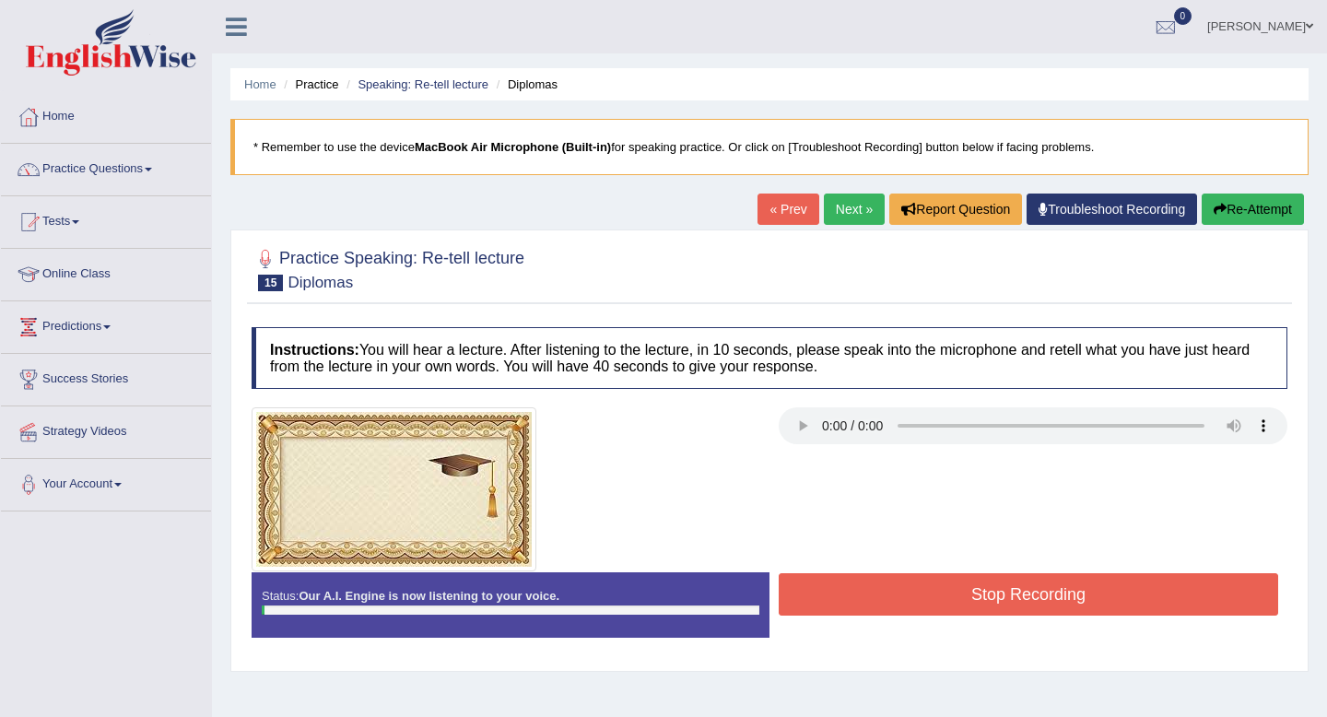
click at [1037, 592] on button "Stop Recording" at bounding box center [1029, 594] width 500 height 42
